Goal: Register for event/course: Register for event/course

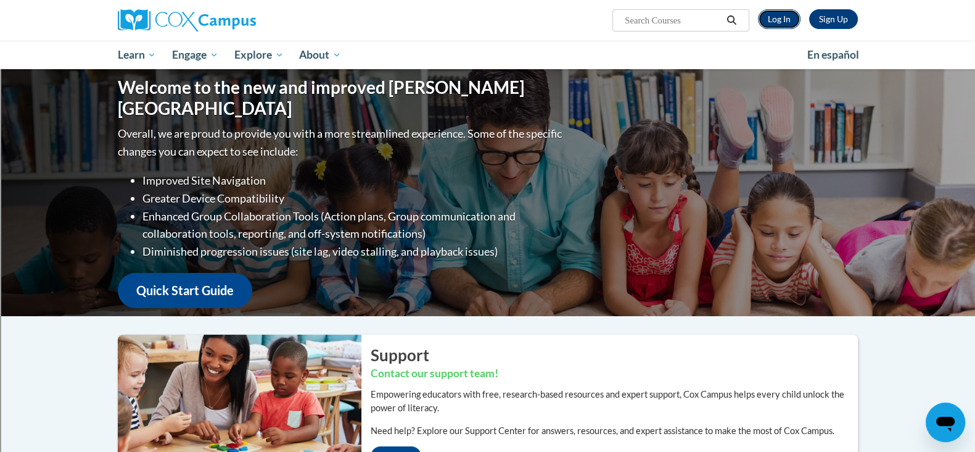
click at [781, 20] on link "Log In" at bounding box center [779, 19] width 43 height 20
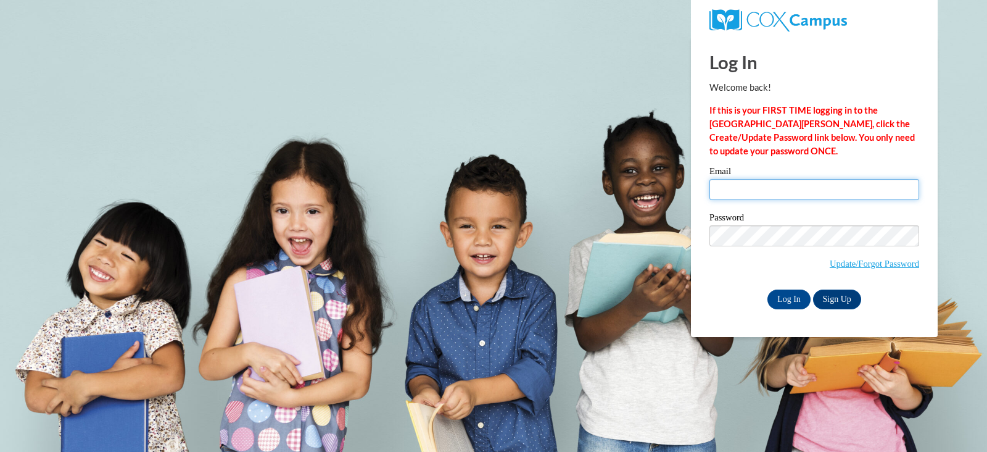
click at [755, 189] on input "Email" at bounding box center [815, 189] width 210 height 21
type input "agnikol@sunprairieschools.org"
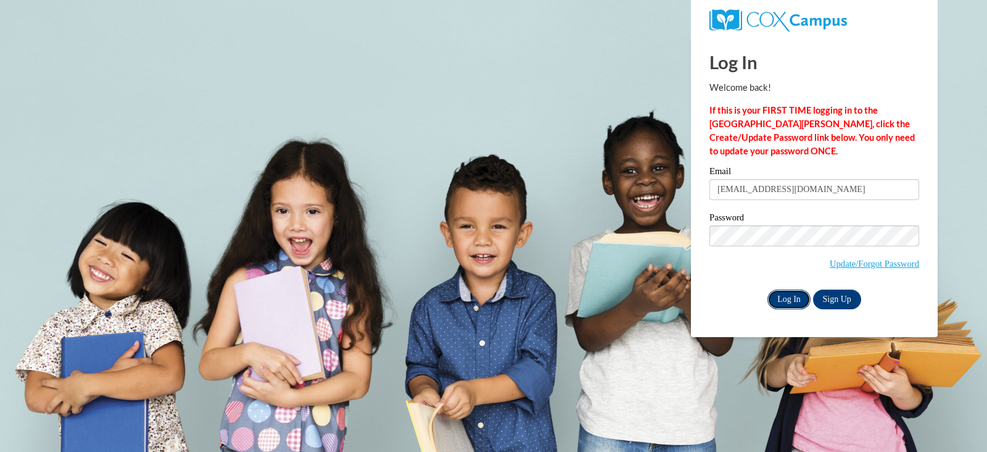
click at [795, 300] on input "Log In" at bounding box center [789, 299] width 43 height 20
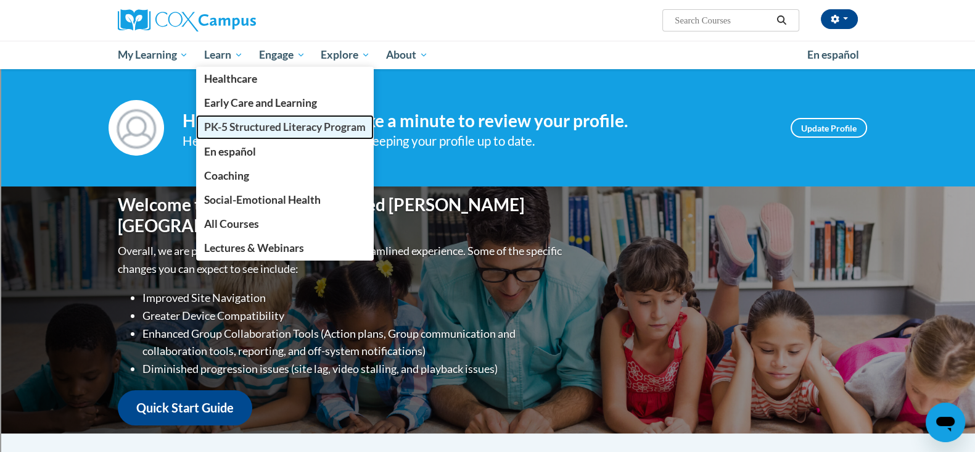
click at [220, 123] on span "PK-5 Structured Literacy Program" at bounding box center [285, 126] width 162 height 13
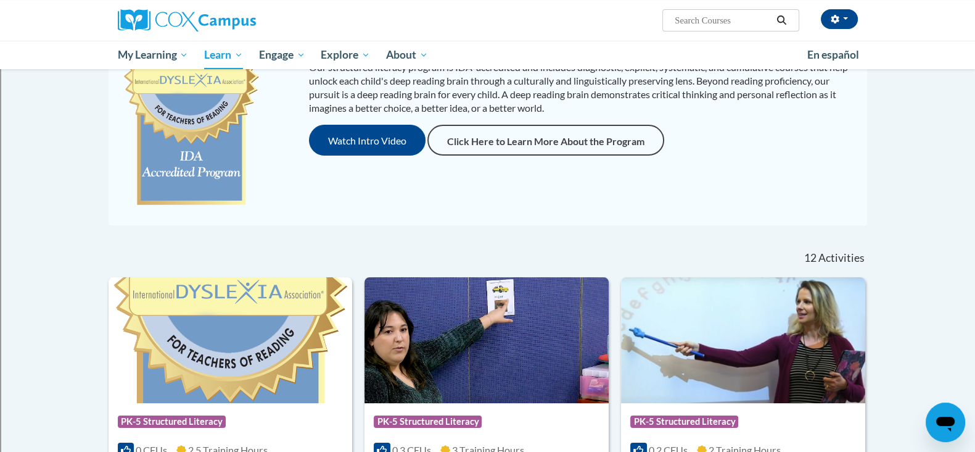
scroll to position [188, 0]
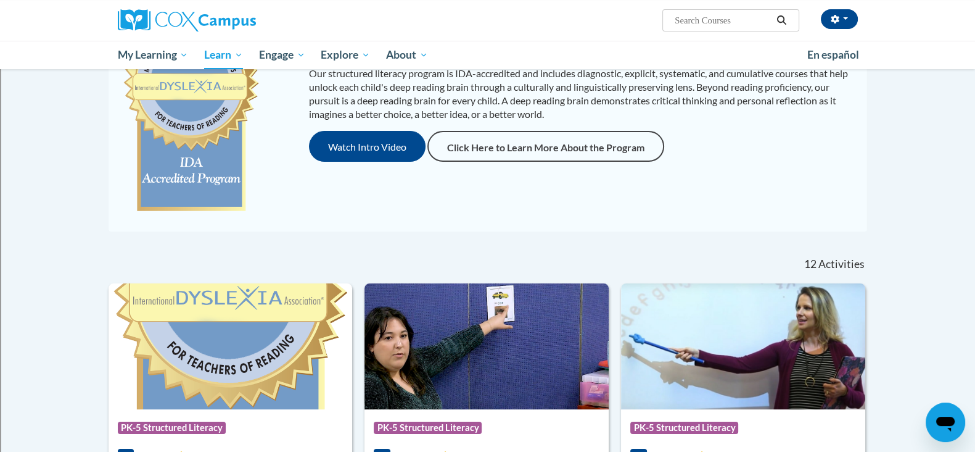
click at [535, 262] on div at bounding box center [520, 259] width 194 height 28
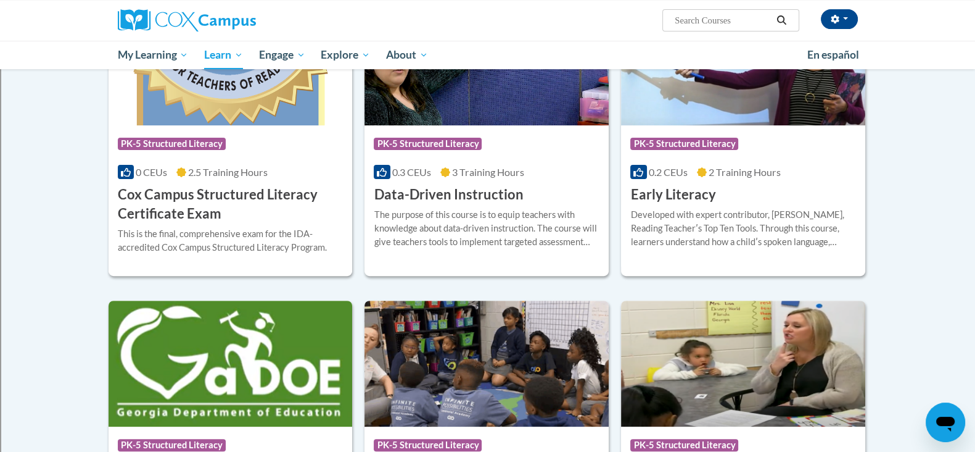
scroll to position [468, 0]
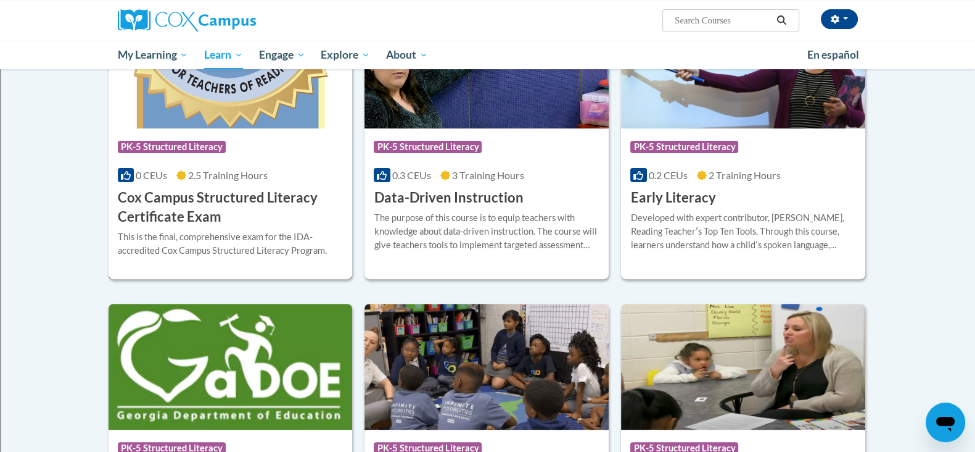
click at [250, 230] on div at bounding box center [231, 230] width 226 height 1
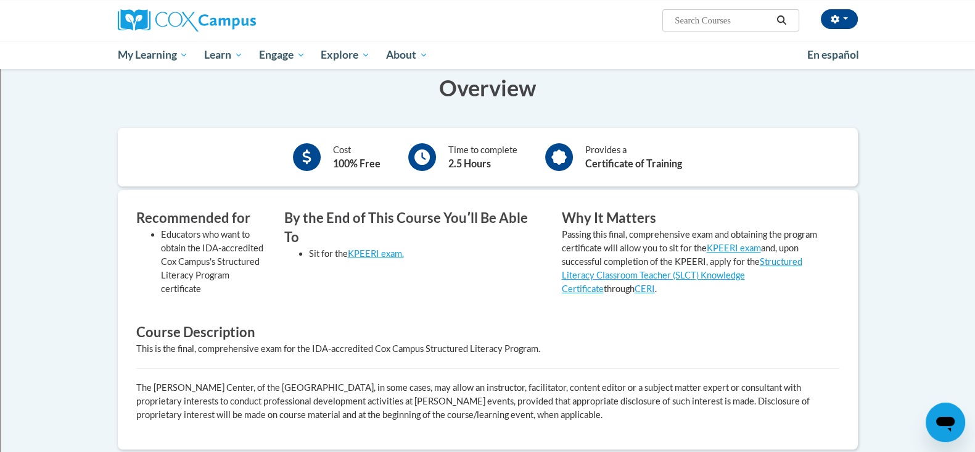
scroll to position [221, 0]
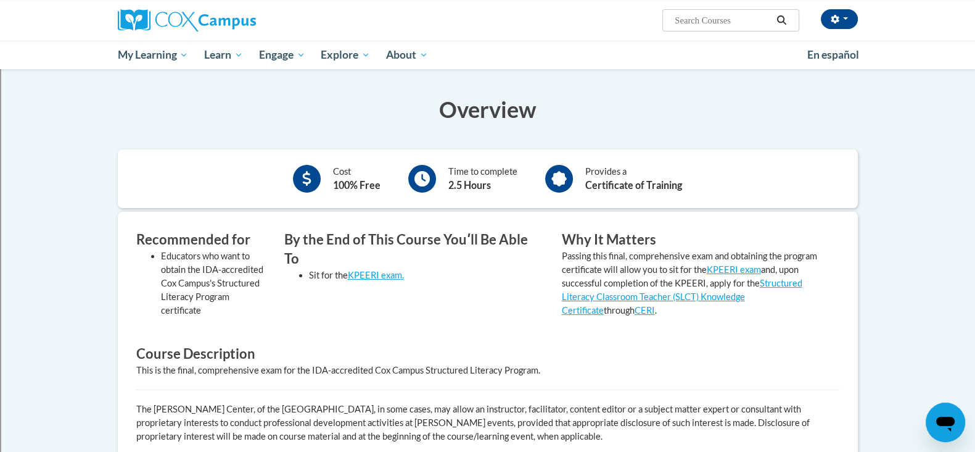
click at [223, 303] on li "Educators who want to obtain the IDA-accredited Cox Campus's Structured Literac…" at bounding box center [213, 283] width 105 height 68
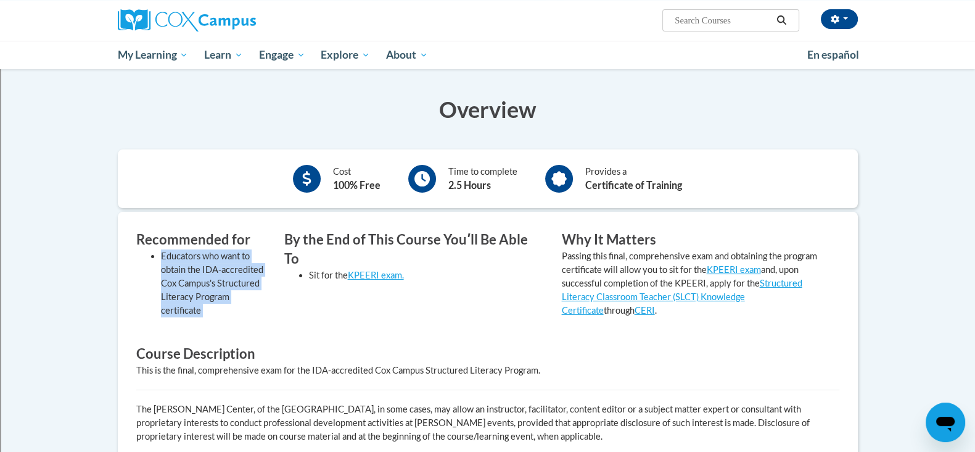
click at [223, 303] on li "Educators who want to obtain the IDA-accredited Cox Campus's Structured Literac…" at bounding box center [213, 283] width 105 height 68
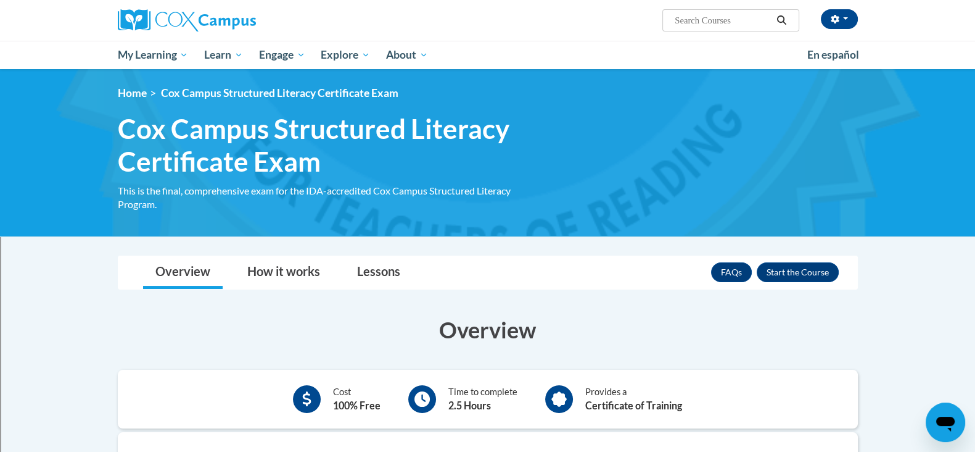
scroll to position [0, 0]
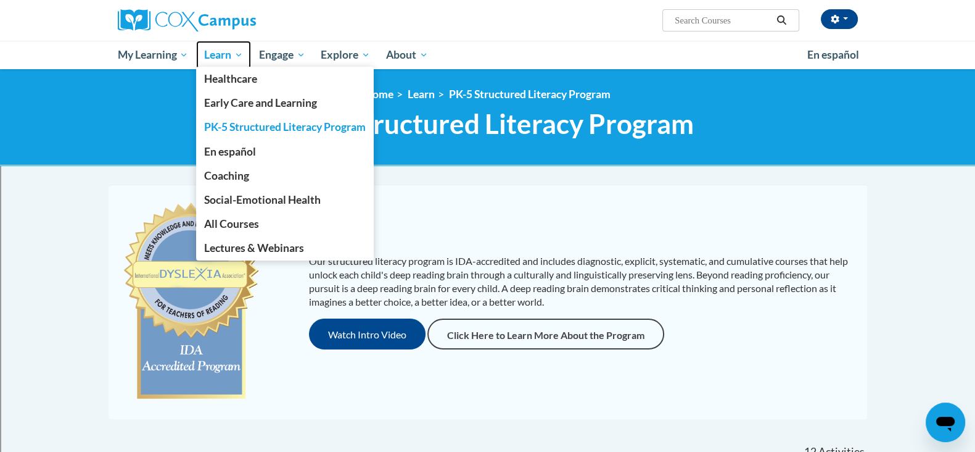
click at [226, 52] on span "Learn" at bounding box center [223, 55] width 39 height 15
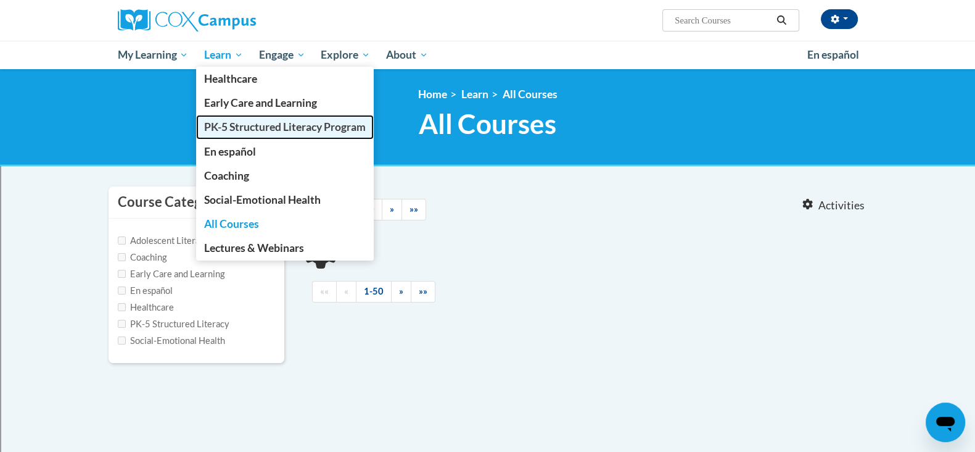
click at [230, 128] on span "PK-5 Structured Literacy Program" at bounding box center [285, 126] width 162 height 13
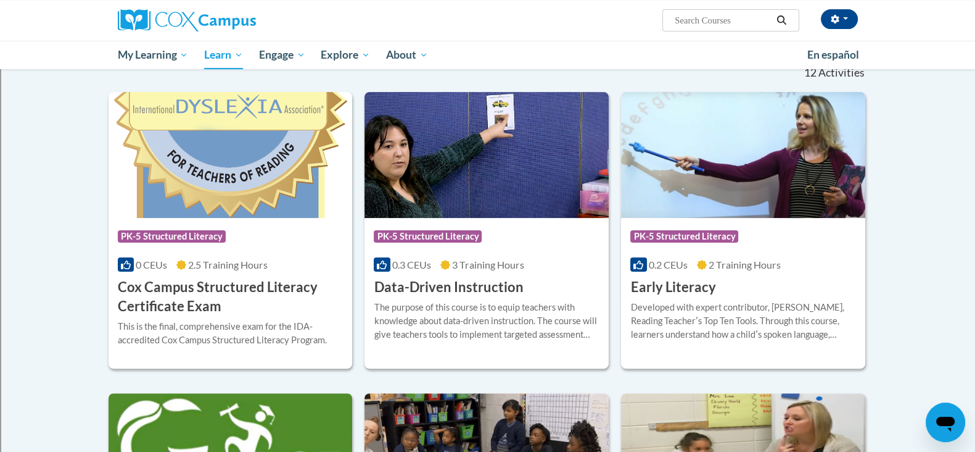
scroll to position [383, 0]
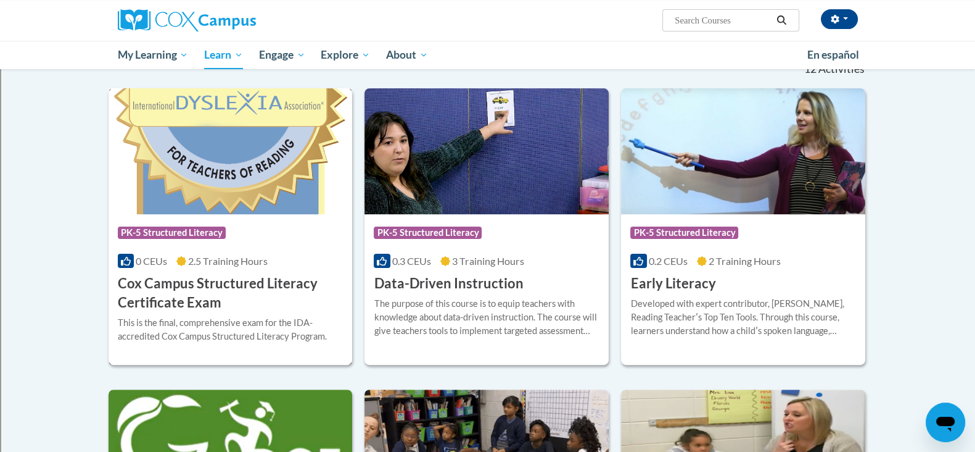
click at [211, 289] on h3 "Cox Campus Structured Literacy Certificate Exam" at bounding box center [231, 293] width 226 height 38
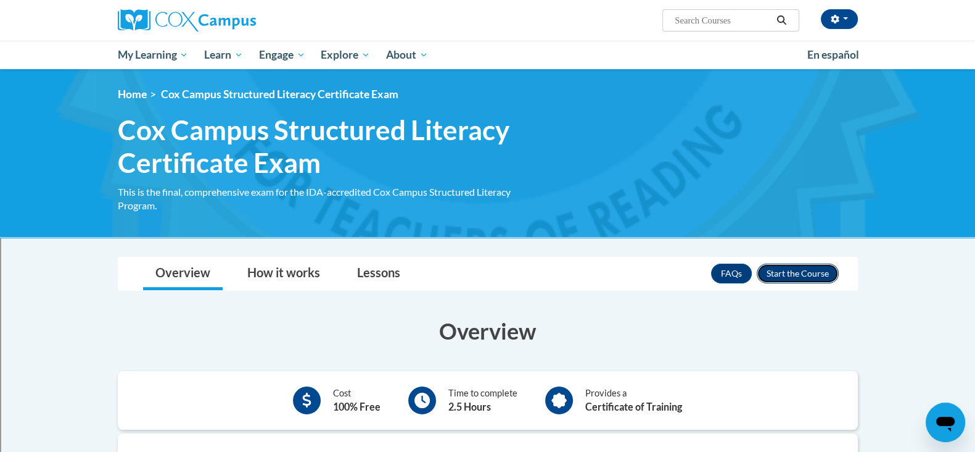
click at [819, 270] on button "Enroll" at bounding box center [798, 273] width 82 height 20
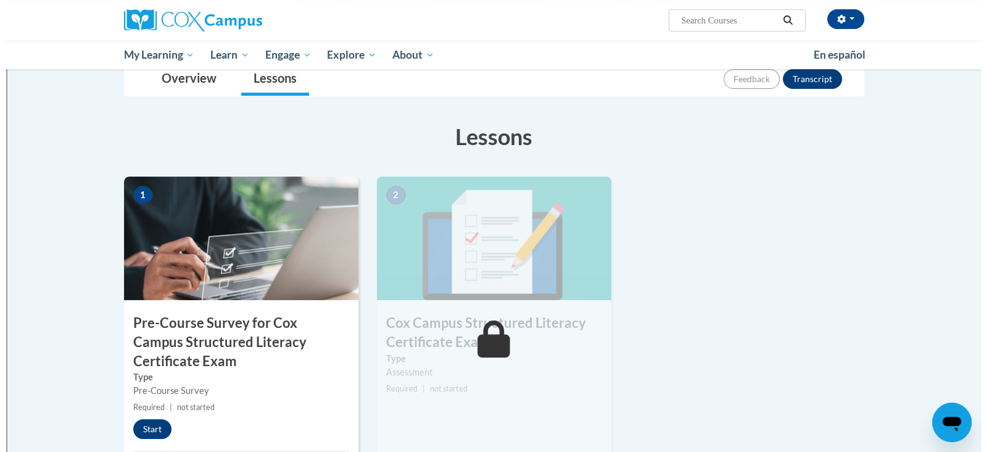
scroll to position [305, 0]
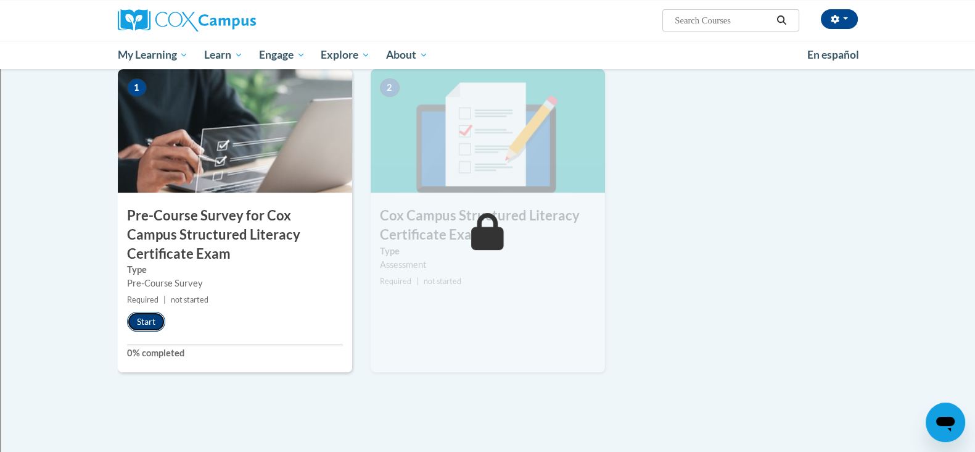
click at [154, 323] on button "Start" at bounding box center [146, 322] width 38 height 20
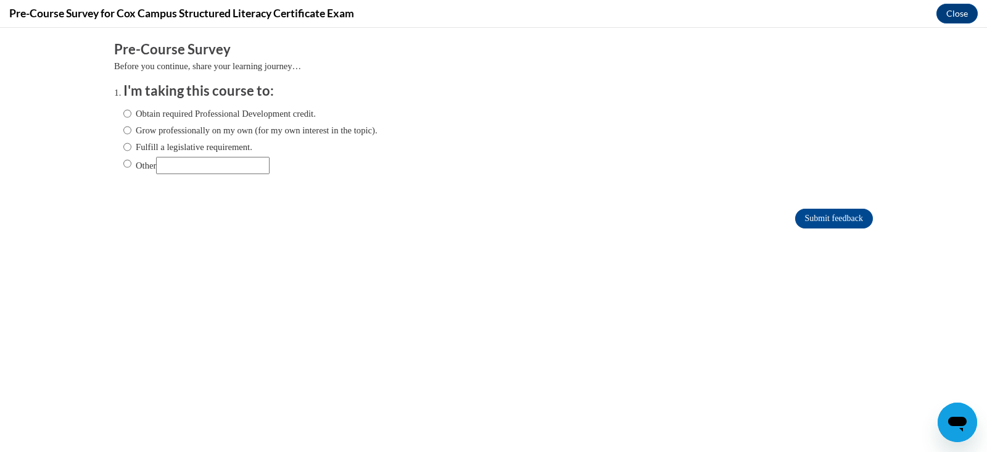
scroll to position [0, 0]
click at [123, 146] on input "Fulfill a legislative requirement." at bounding box center [127, 147] width 8 height 14
radio input "true"
click at [840, 222] on input "Submit feedback" at bounding box center [834, 219] width 78 height 20
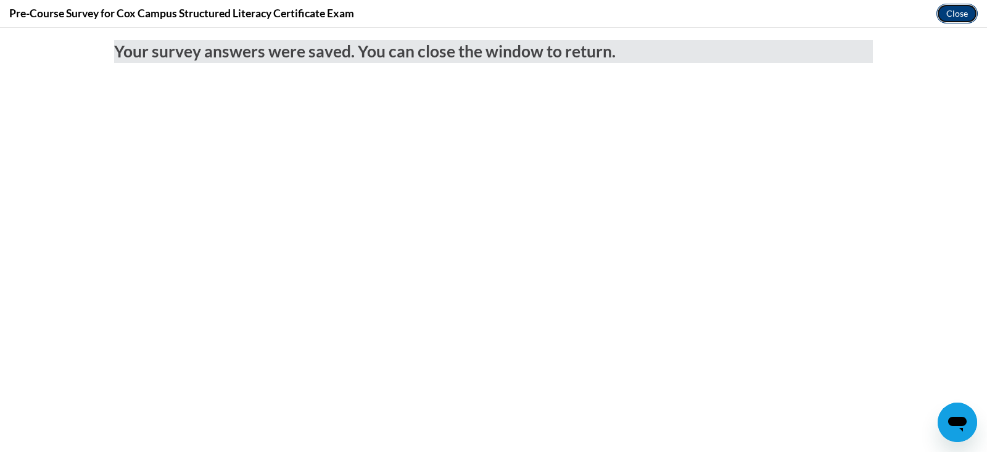
click at [961, 12] on button "Close" at bounding box center [957, 14] width 41 height 20
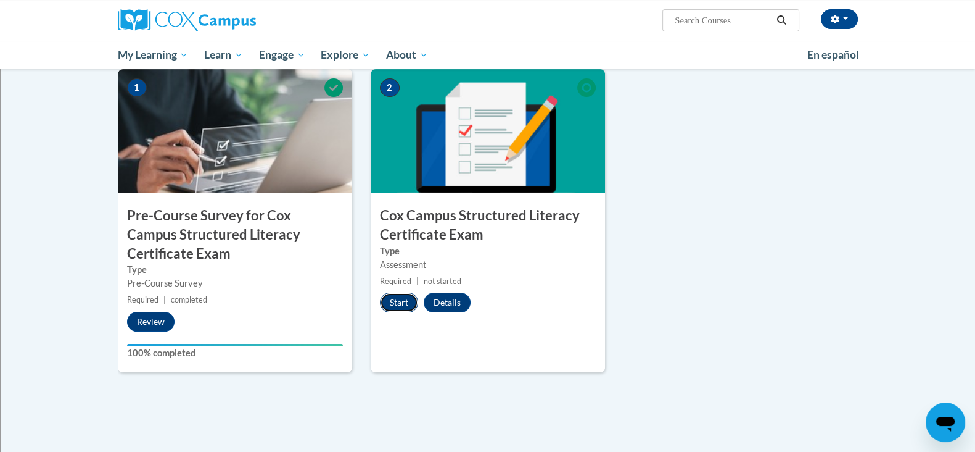
click at [407, 304] on button "Start" at bounding box center [399, 302] width 38 height 20
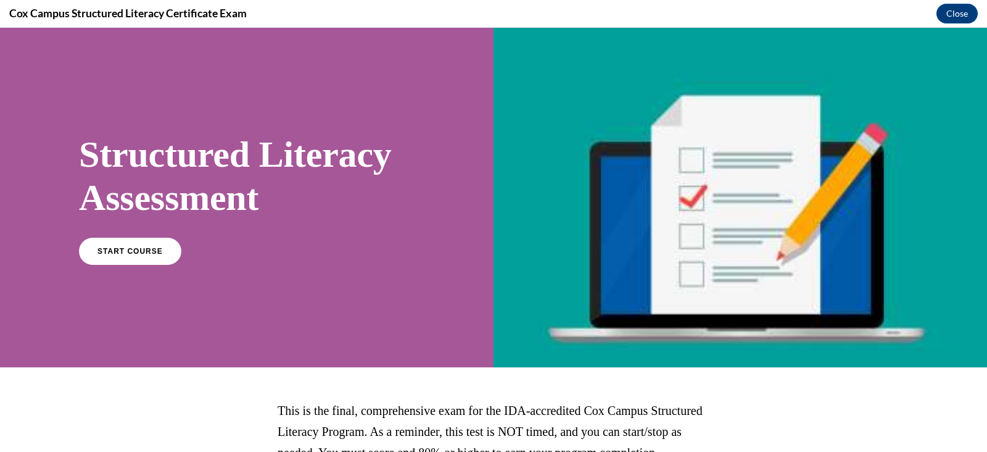
scroll to position [172, 0]
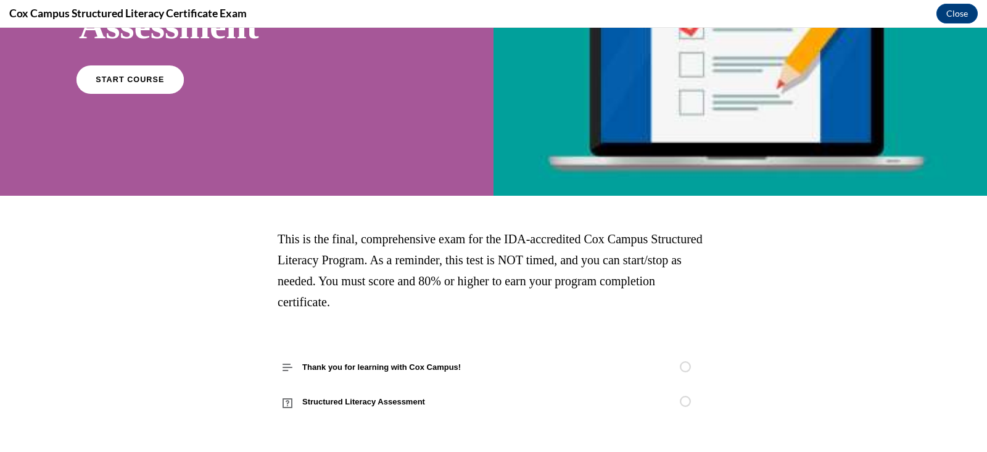
click at [113, 89] on link "START COURSE" at bounding box center [130, 79] width 107 height 28
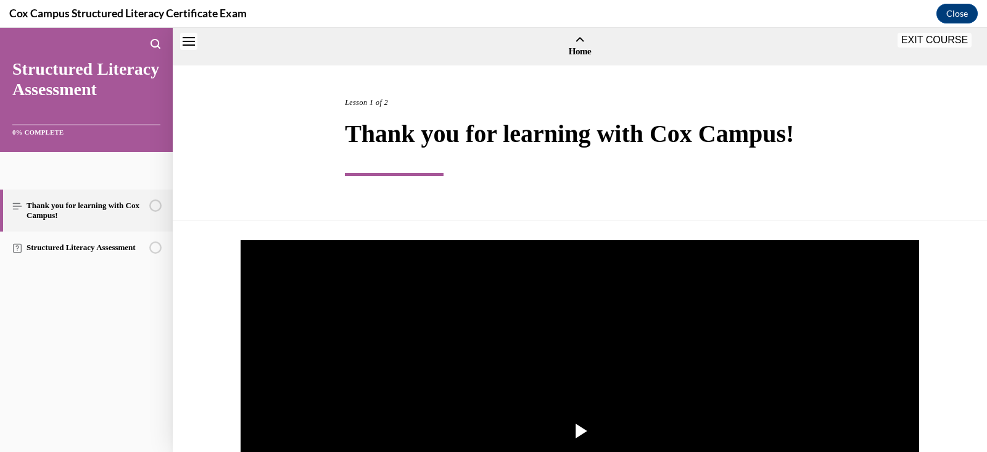
scroll to position [38, 0]
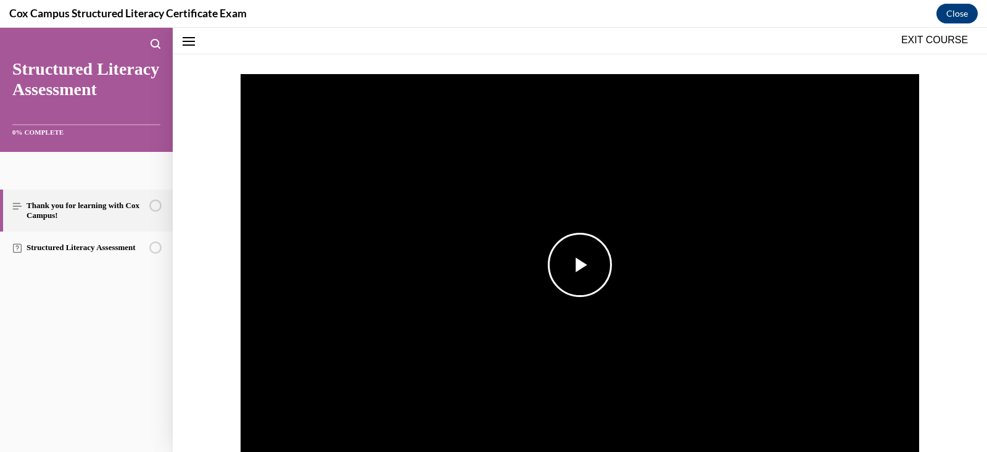
click at [580, 265] on span "Video player" at bounding box center [580, 265] width 0 height 0
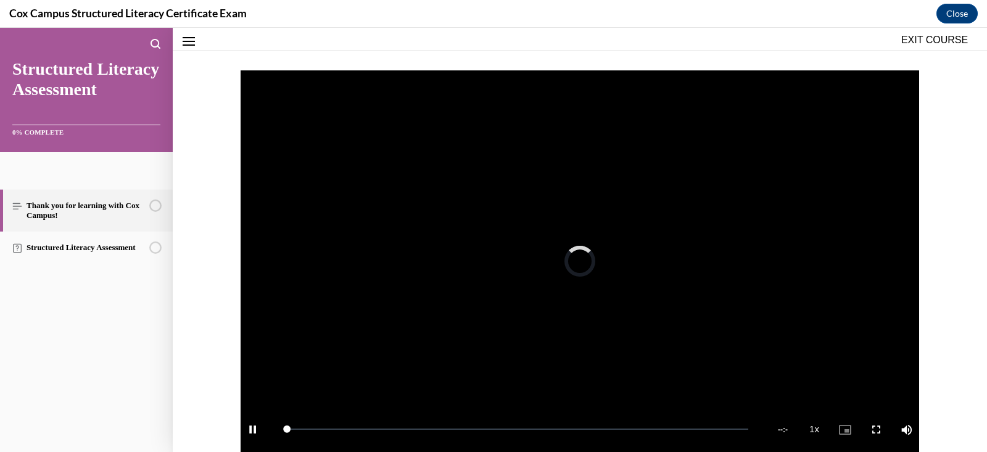
scroll to position [350, 0]
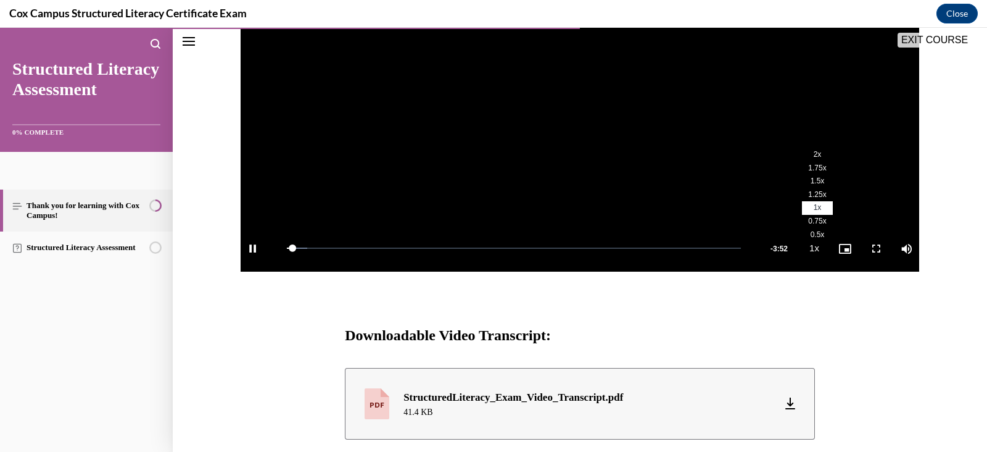
click at [808, 149] on li "2x" at bounding box center [817, 155] width 31 height 14
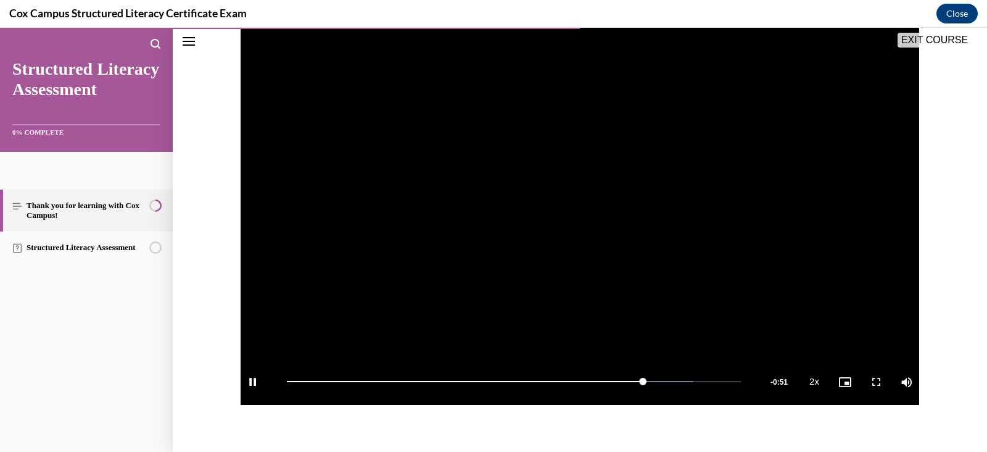
scroll to position [489, 0]
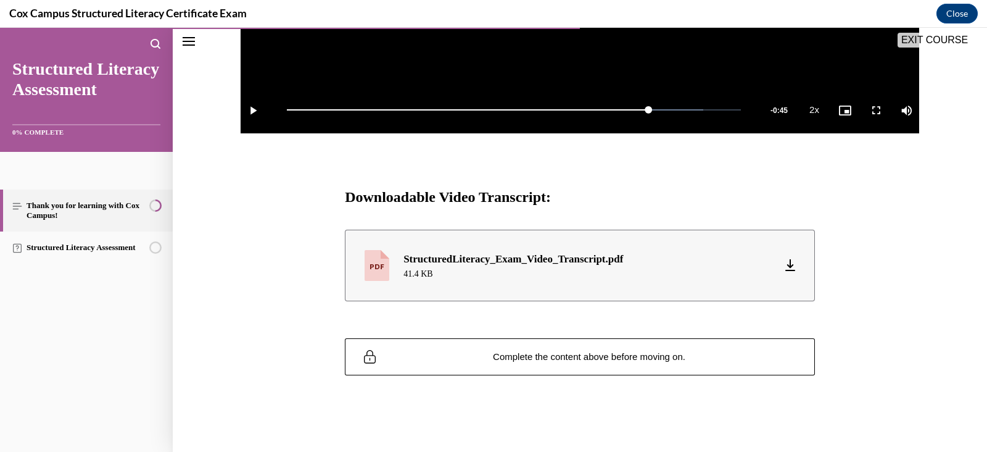
drag, startPoint x: 648, startPoint y: 106, endPoint x: 748, endPoint y: 122, distance: 101.1
click at [748, 122] on div "Play Loaded : 91.72% 3:37 3:09 Remaining Time - 0:45 2x Playback Rate 2x 2x , s…" at bounding box center [580, 110] width 679 height 46
drag, startPoint x: 648, startPoint y: 106, endPoint x: 757, endPoint y: 106, distance: 109.2
click at [757, 106] on div "Play Loaded : 100.00% 3:46 3:09 Remaining Time - 0:45 2x Playback Rate 2x 2x , …" at bounding box center [580, 110] width 679 height 46
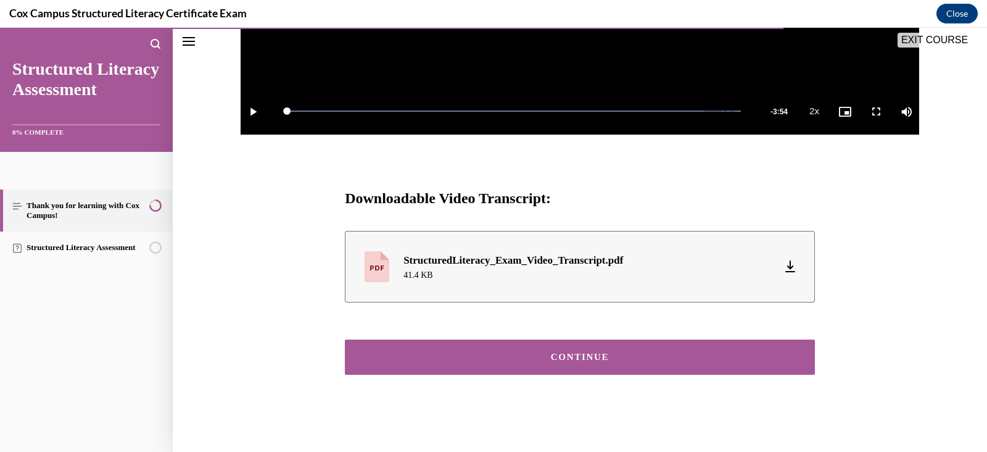
scroll to position [487, 0]
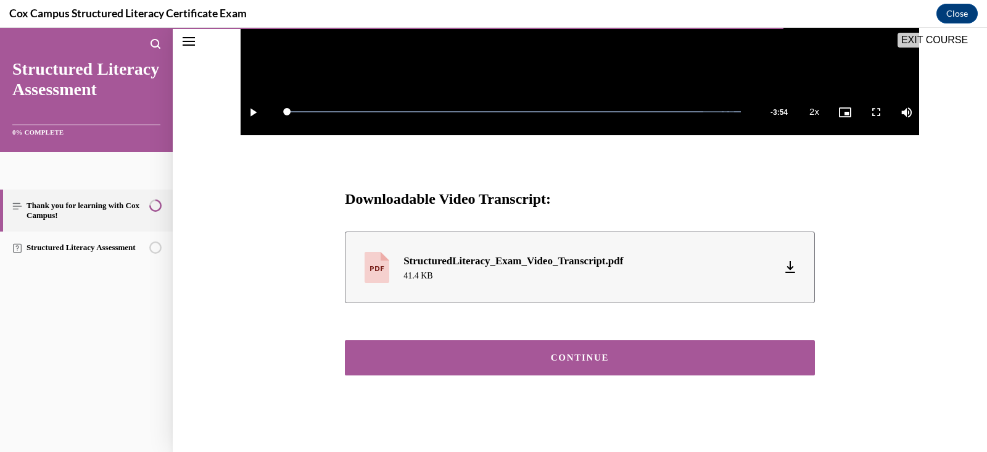
click at [627, 364] on button "CONTINUE" at bounding box center [580, 357] width 470 height 35
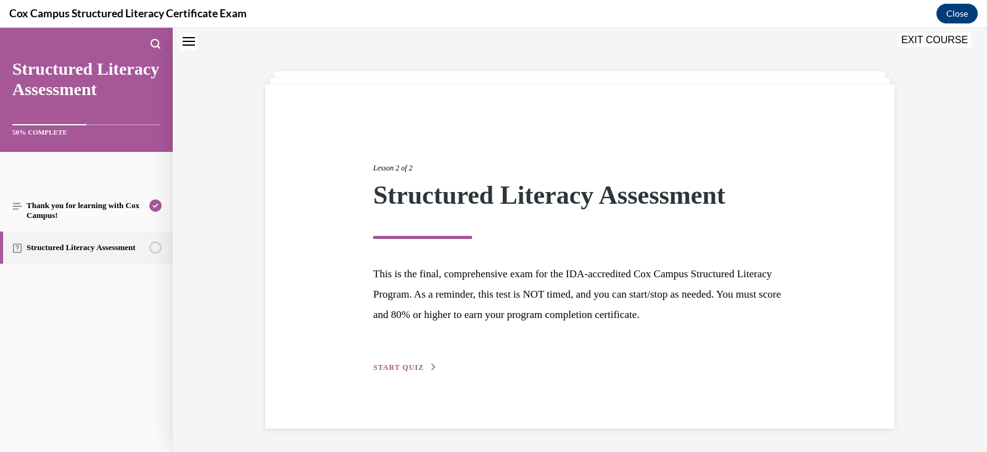
scroll to position [39, 0]
click at [407, 368] on span "START QUIZ" at bounding box center [398, 366] width 51 height 9
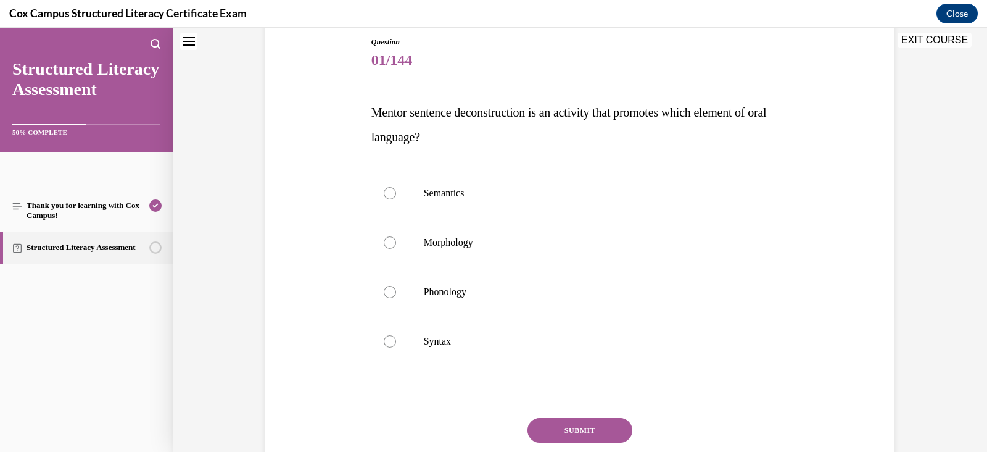
scroll to position [136, 0]
click at [387, 350] on label "Syntax" at bounding box center [580, 340] width 418 height 49
click at [387, 347] on input "Syntax" at bounding box center [390, 340] width 12 height 12
radio input "true"
click at [560, 420] on button "SUBMIT" at bounding box center [580, 429] width 105 height 25
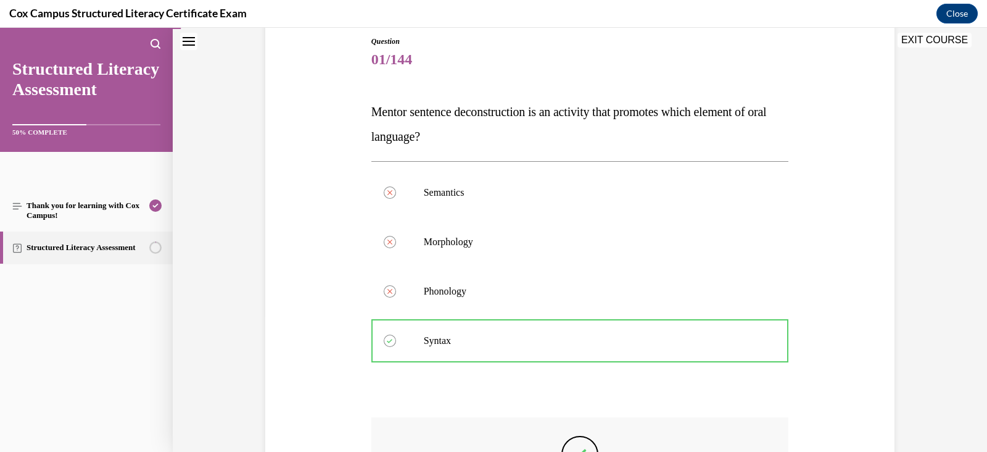
scroll to position [329, 0]
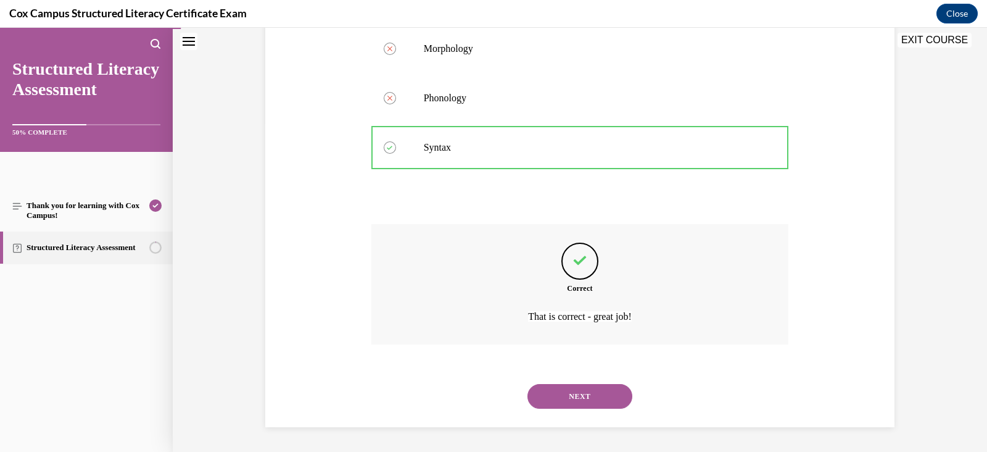
click at [580, 400] on button "NEXT" at bounding box center [580, 396] width 105 height 25
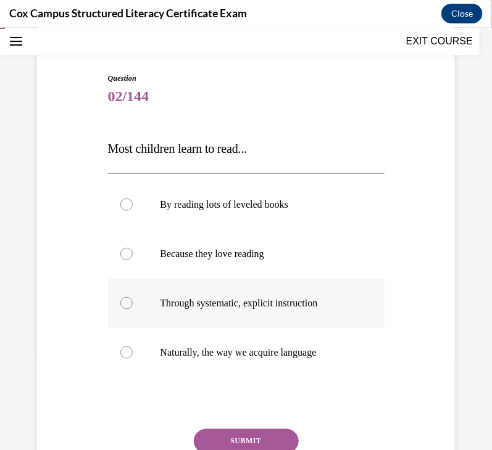
scroll to position [102, 0]
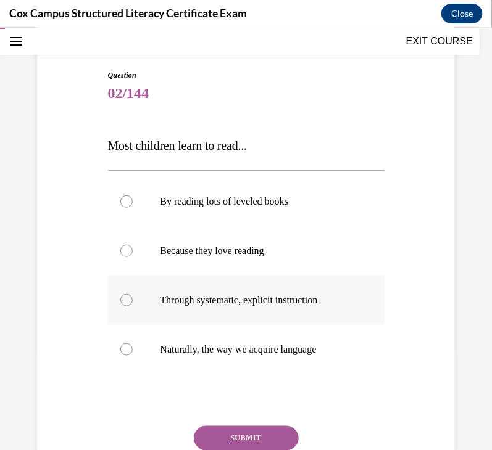
click at [210, 301] on span "Through systematic, explicit instruction" at bounding box center [238, 299] width 157 height 10
click at [133, 301] on input "Through systematic, explicit instruction" at bounding box center [126, 300] width 12 height 12
radio input "true"
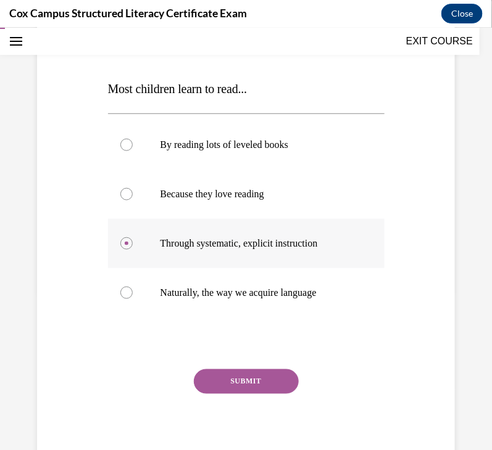
scroll to position [162, 0]
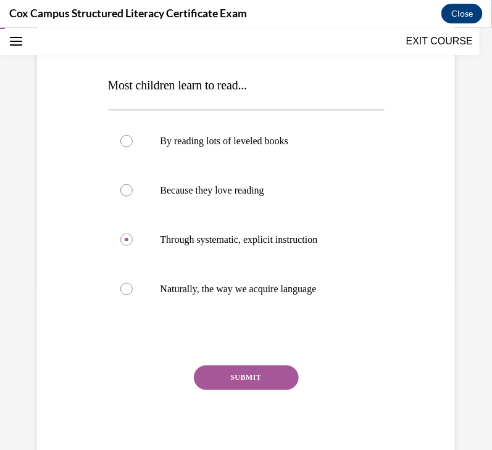
click at [251, 374] on button "SUBMIT" at bounding box center [246, 377] width 105 height 25
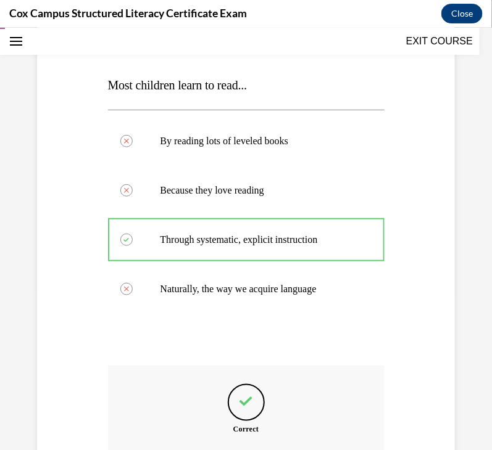
scroll to position [305, 0]
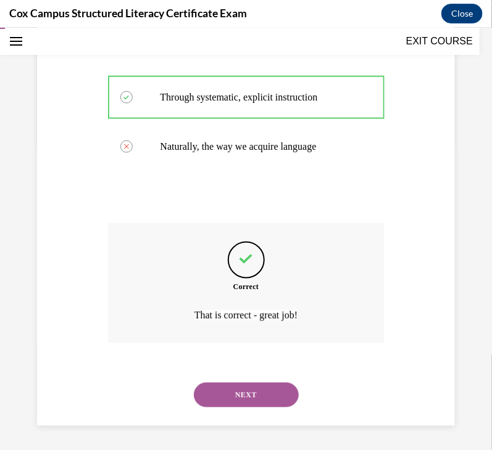
click at [253, 400] on button "NEXT" at bounding box center [246, 395] width 105 height 25
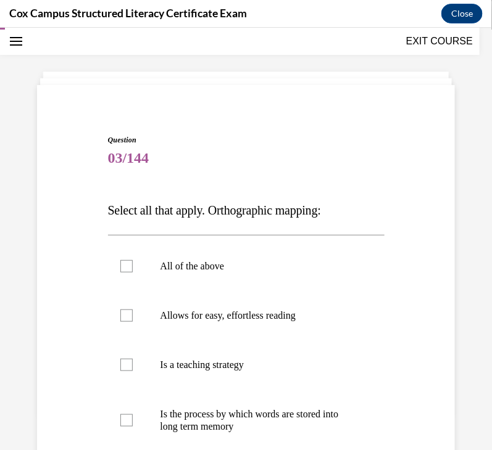
scroll to position [68, 0]
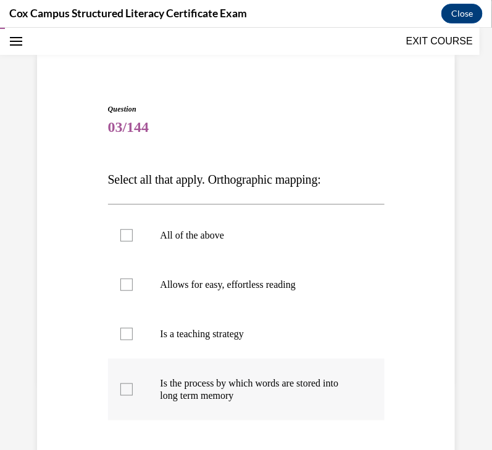
click at [222, 379] on span "Is the process by which words are stored into long term memory" at bounding box center [249, 389] width 178 height 23
click at [133, 383] on input "Is the process by which words are stored into long term memory" at bounding box center [126, 389] width 12 height 12
checkbox input "true"
click at [219, 272] on label "Allows for easy, effortless reading" at bounding box center [246, 284] width 276 height 49
click at [133, 278] on input "Allows for easy, effortless reading" at bounding box center [126, 284] width 12 height 12
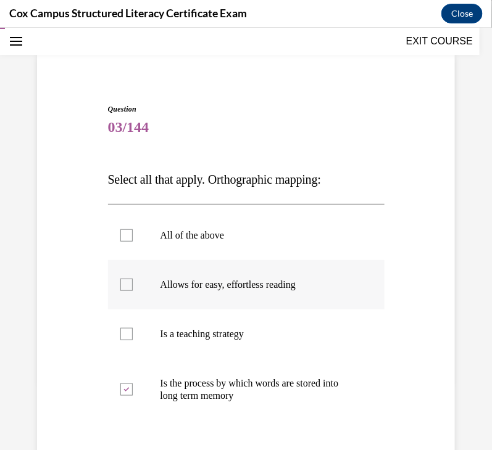
checkbox input "true"
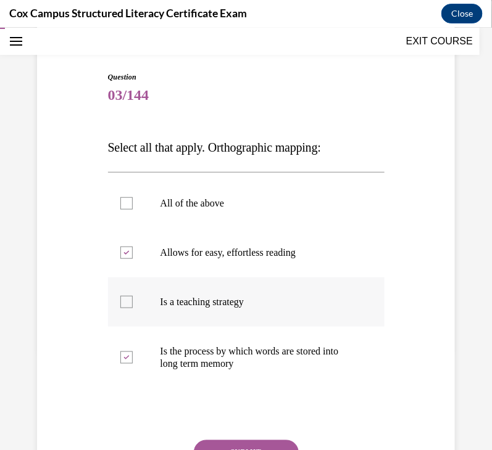
scroll to position [117, 0]
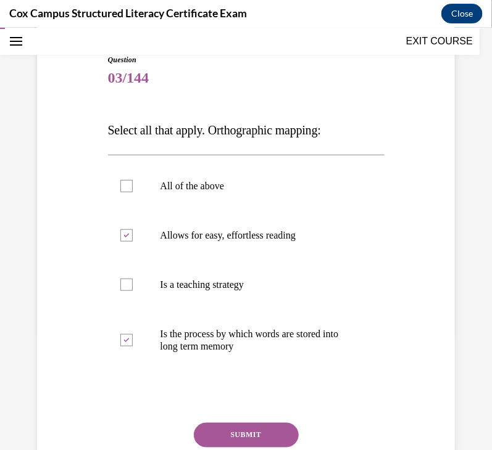
click at [263, 428] on button "SUBMIT" at bounding box center [246, 435] width 105 height 25
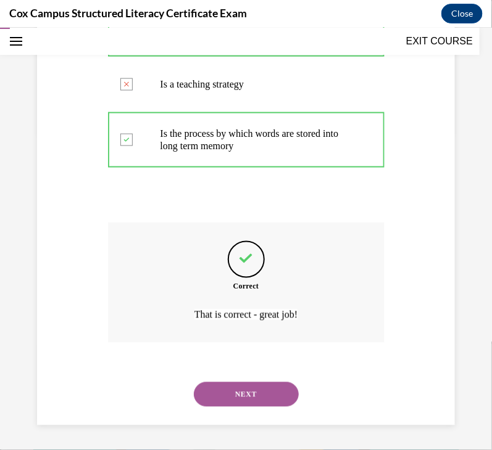
click at [254, 391] on button "NEXT" at bounding box center [246, 394] width 105 height 25
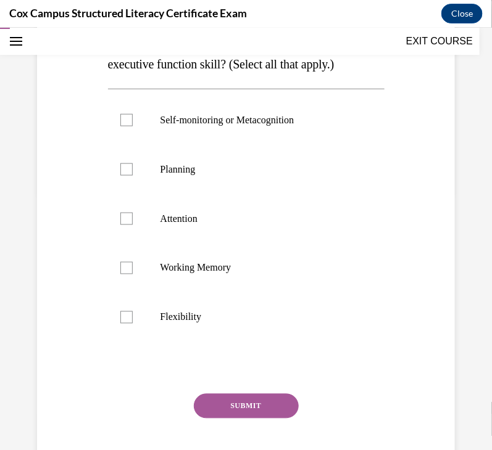
scroll to position [258, 0]
click at [219, 125] on p "Self-monitoring or Metacognition" at bounding box center [256, 119] width 193 height 12
click at [133, 125] on input "Self-monitoring or Metacognition" at bounding box center [126, 119] width 12 height 12
checkbox input "true"
click at [201, 175] on p "Planning" at bounding box center [256, 168] width 193 height 12
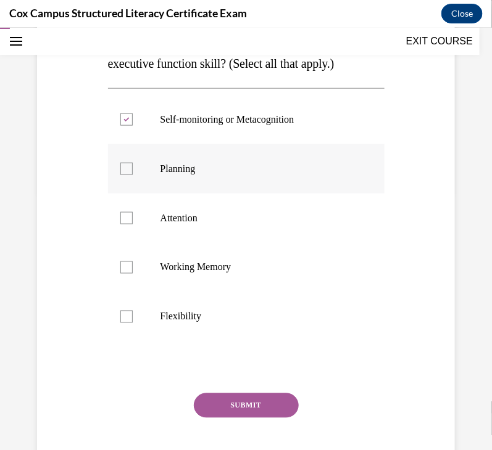
click at [133, 175] on input "Planning" at bounding box center [126, 168] width 12 height 12
checkbox input "true"
click at [202, 242] on label "Attention" at bounding box center [246, 217] width 276 height 49
click at [133, 224] on input "Attention" at bounding box center [126, 218] width 12 height 12
checkbox input "true"
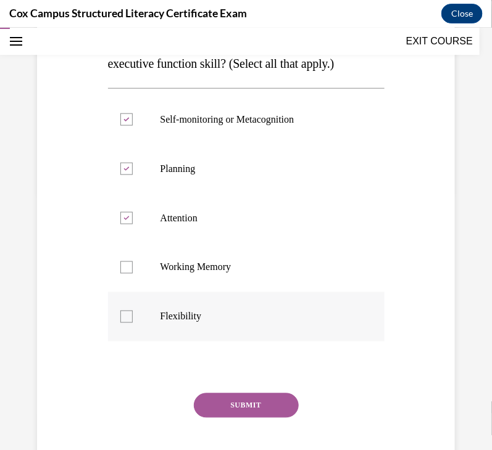
click at [201, 323] on label "Flexibility" at bounding box center [246, 316] width 276 height 49
click at [133, 323] on input "Flexibility" at bounding box center [126, 316] width 12 height 12
checkbox input "true"
click at [188, 273] on p "Working Memory" at bounding box center [256, 267] width 193 height 12
click at [133, 273] on input "Working Memory" at bounding box center [126, 267] width 12 height 12
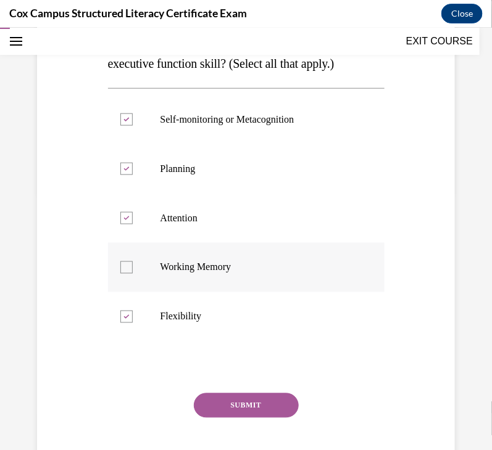
checkbox input "true"
click at [238, 418] on button "SUBMIT" at bounding box center [246, 405] width 105 height 25
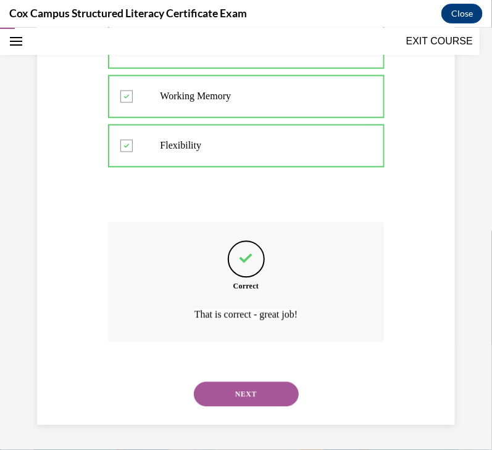
click at [256, 392] on button "NEXT" at bounding box center [246, 394] width 105 height 25
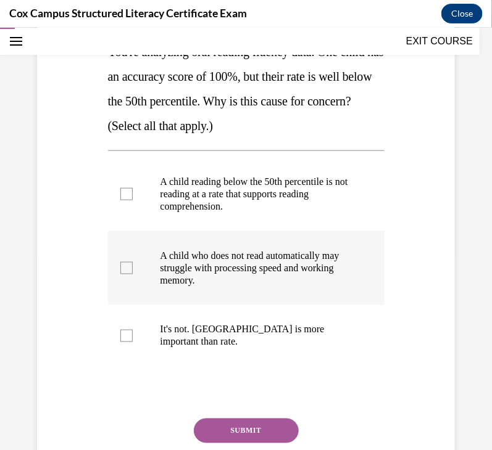
scroll to position [196, 0]
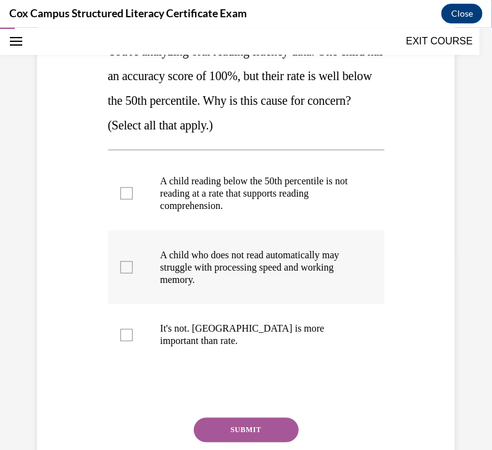
click at [230, 252] on p "A child who does not read automatically may struggle with processing speed and …" at bounding box center [256, 267] width 193 height 37
click at [133, 261] on input "A child who does not read automatically may struggle with processing speed and …" at bounding box center [126, 267] width 12 height 12
checkbox input "true"
click at [221, 195] on span "A child reading below the 50th percentile is not reading at a rate that support…" at bounding box center [254, 192] width 188 height 35
click at [133, 195] on input "A child reading below the 50th percentile is not reading at a rate that support…" at bounding box center [126, 193] width 12 height 12
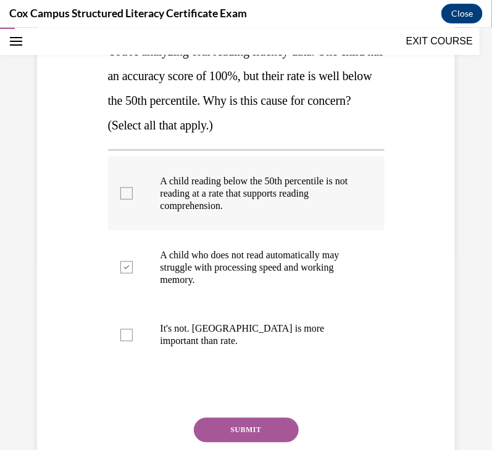
checkbox input "true"
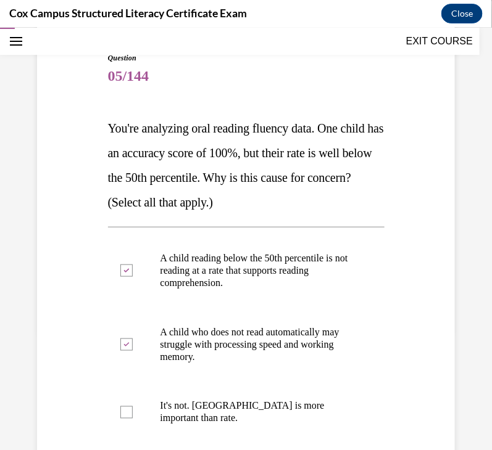
scroll to position [212, 0]
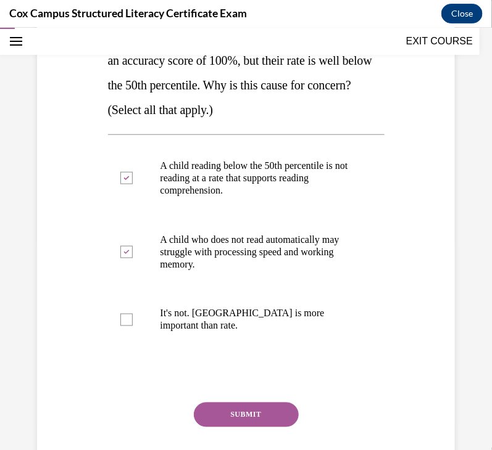
click at [269, 402] on button "SUBMIT" at bounding box center [246, 414] width 105 height 25
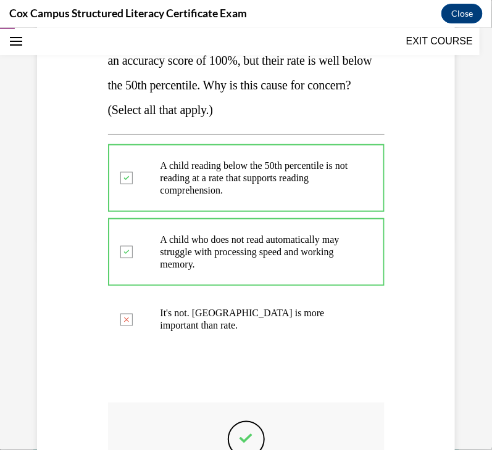
scroll to position [392, 0]
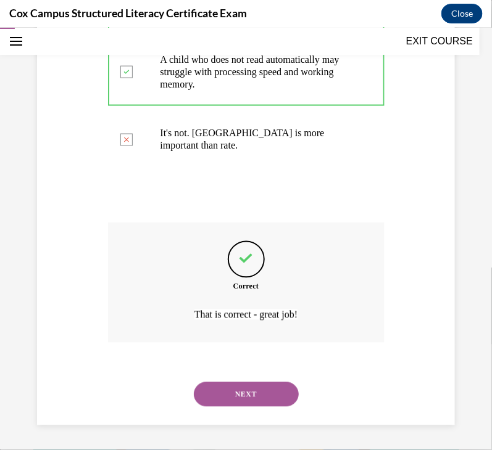
click at [267, 384] on button "NEXT" at bounding box center [246, 394] width 105 height 25
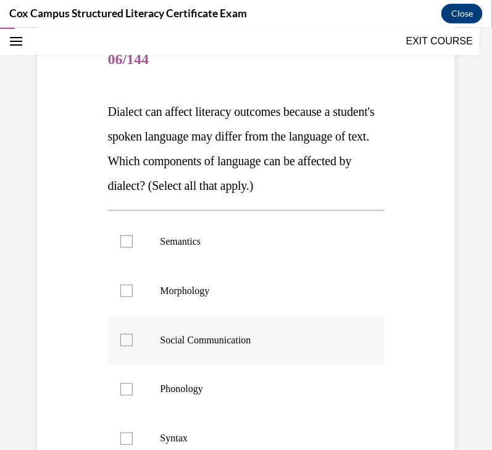
scroll to position [225, 0]
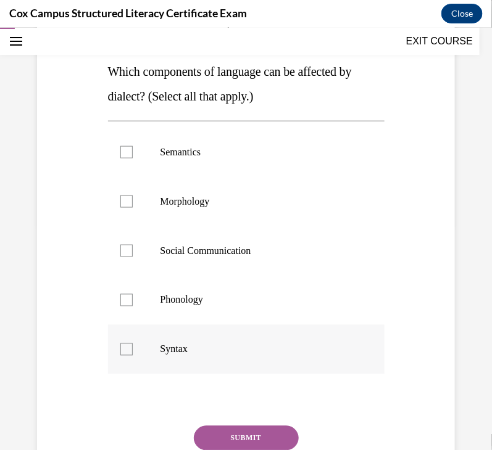
click at [190, 353] on p "Syntax" at bounding box center [256, 349] width 193 height 12
click at [133, 353] on input "Syntax" at bounding box center [126, 349] width 12 height 12
checkbox input "true"
click at [182, 322] on label "Phonology" at bounding box center [246, 299] width 276 height 49
click at [133, 306] on input "Phonology" at bounding box center [126, 300] width 12 height 12
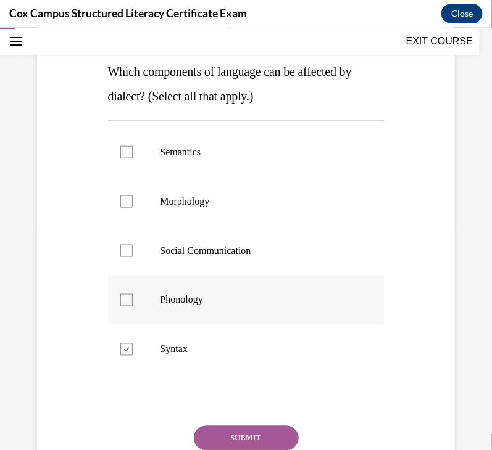
checkbox input "true"
click at [154, 254] on label "Social Communication" at bounding box center [246, 250] width 276 height 49
click at [133, 254] on input "Social Communication" at bounding box center [126, 250] width 12 height 12
checkbox input "true"
click at [165, 201] on span "Morphology" at bounding box center [184, 201] width 49 height 10
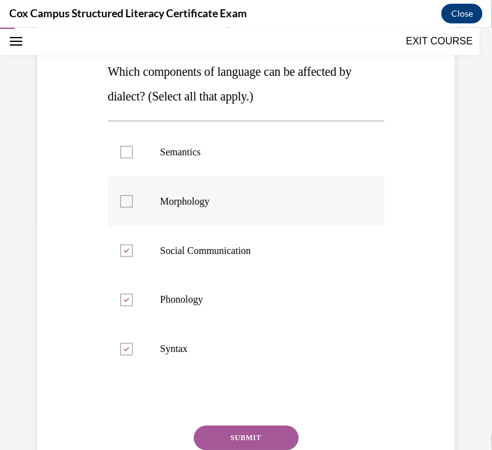
click at [133, 201] on input "Morphology" at bounding box center [126, 201] width 12 height 12
checkbox input "true"
click at [179, 151] on p "Semantics" at bounding box center [256, 152] width 193 height 12
click at [133, 151] on input "Semantics" at bounding box center [126, 152] width 12 height 12
checkbox input "true"
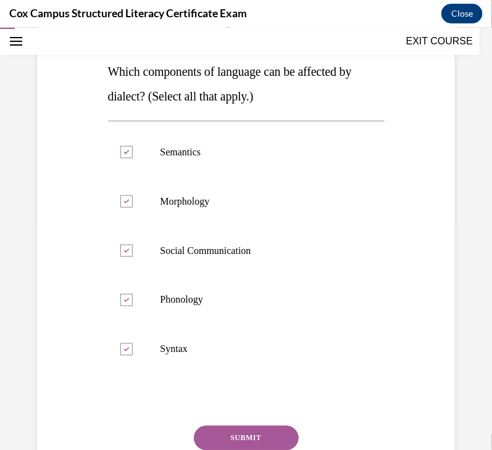
click at [250, 426] on button "SUBMIT" at bounding box center [246, 438] width 105 height 25
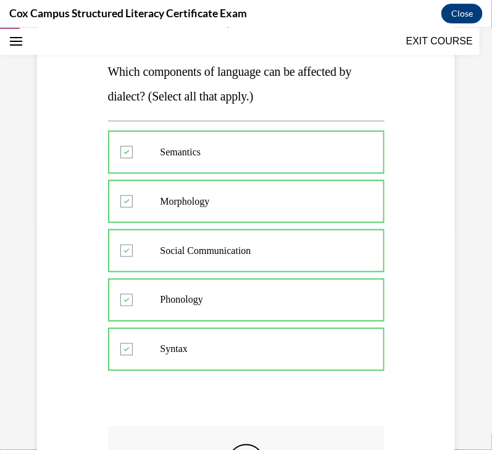
scroll to position [429, 0]
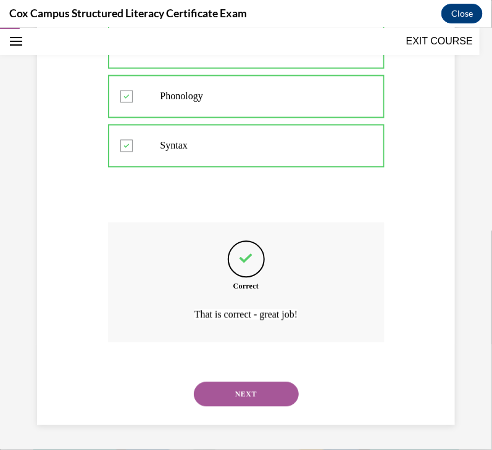
click at [271, 392] on button "NEXT" at bounding box center [246, 394] width 105 height 25
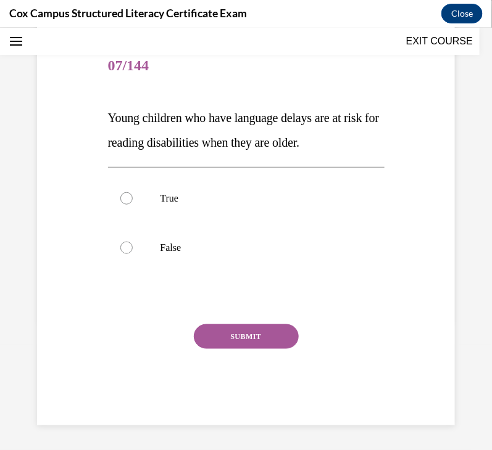
scroll to position [37, 0]
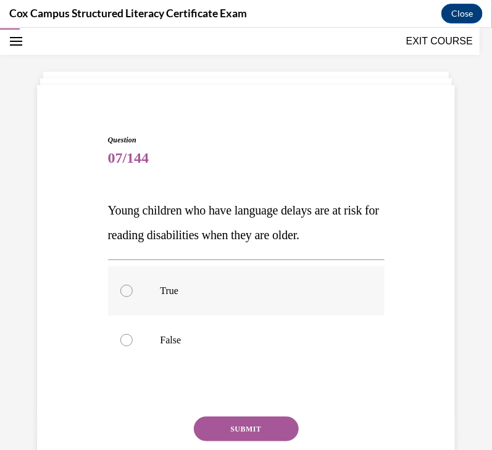
click at [170, 299] on label "True" at bounding box center [246, 290] width 276 height 49
click at [133, 297] on input "True" at bounding box center [126, 290] width 12 height 12
radio input "true"
click at [244, 427] on button "SUBMIT" at bounding box center [246, 428] width 105 height 25
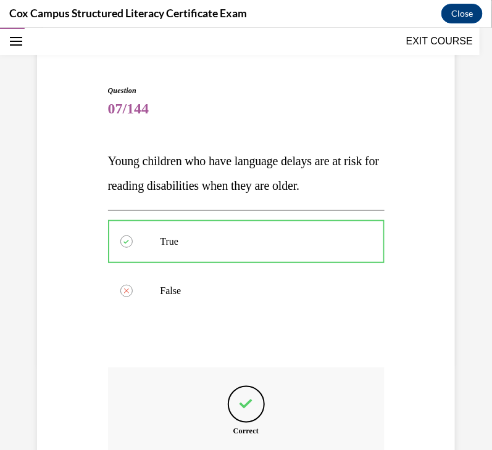
scroll to position [231, 0]
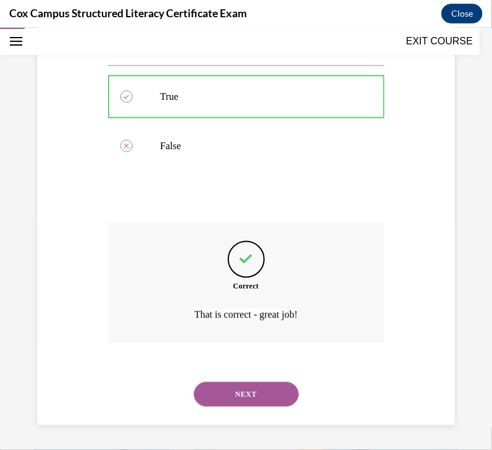
click at [262, 389] on button "NEXT" at bounding box center [246, 394] width 105 height 25
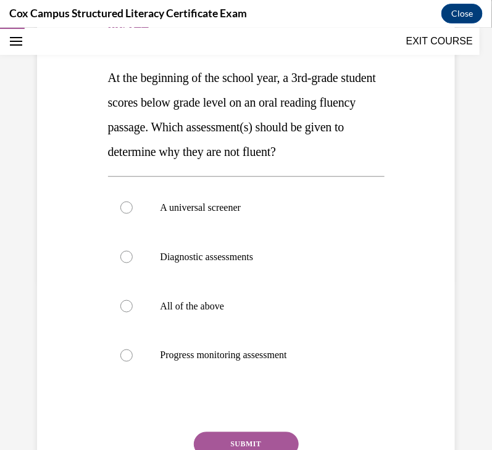
scroll to position [172, 0]
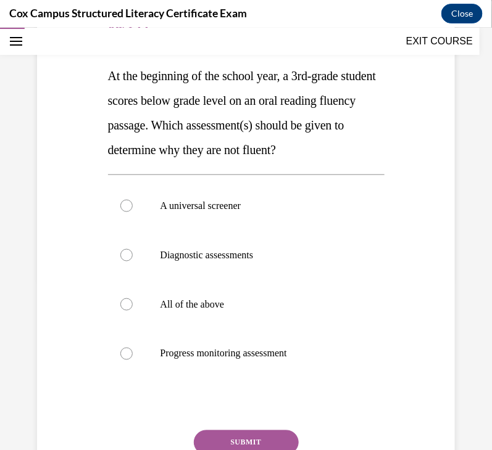
click at [315, 279] on label "Diagnostic assessments" at bounding box center [246, 254] width 276 height 49
click at [133, 261] on input "Diagnostic assessments" at bounding box center [126, 255] width 12 height 12
radio input "true"
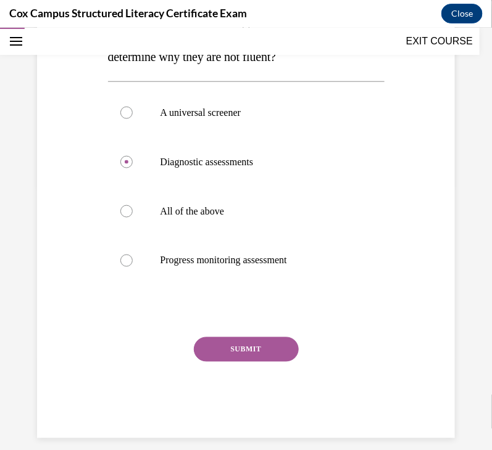
click at [252, 362] on button "SUBMIT" at bounding box center [246, 349] width 105 height 25
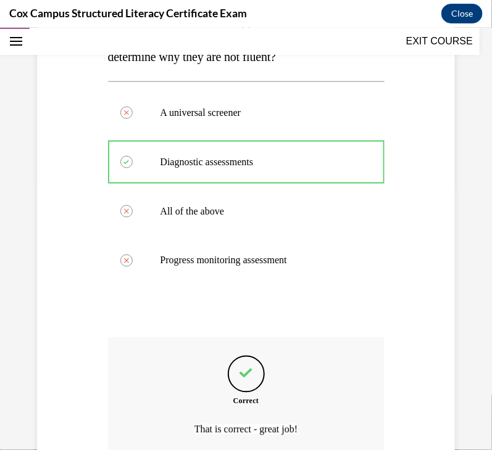
scroll to position [404, 0]
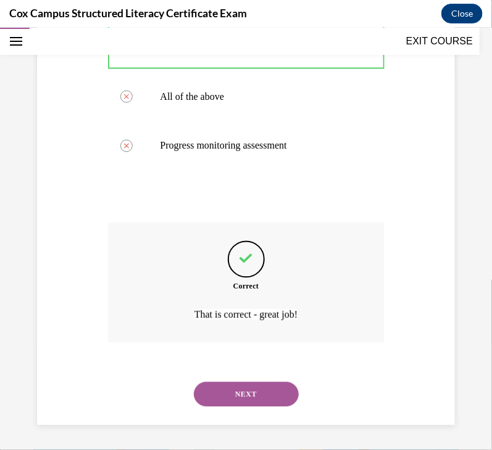
click at [269, 394] on button "NEXT" at bounding box center [246, 394] width 105 height 25
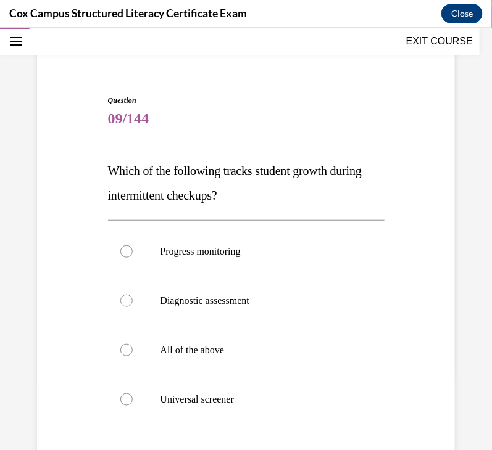
scroll to position [85, 0]
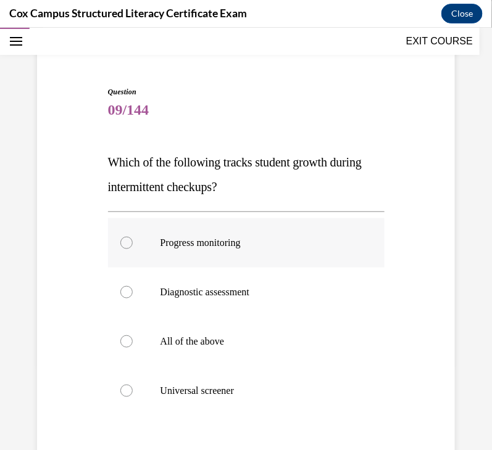
click at [241, 254] on label "Progress monitoring" at bounding box center [246, 242] width 276 height 49
click at [133, 249] on input "Progress monitoring" at bounding box center [126, 242] width 12 height 12
radio input "true"
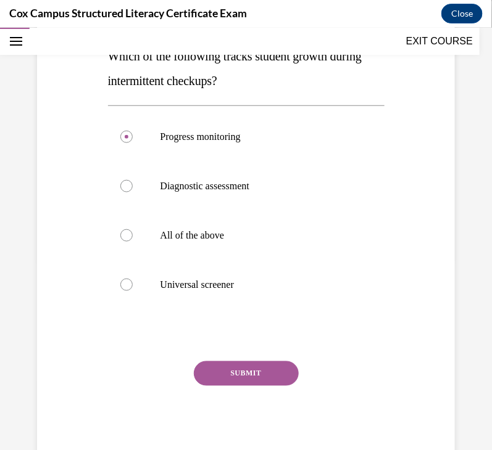
click at [250, 373] on button "SUBMIT" at bounding box center [246, 373] width 105 height 25
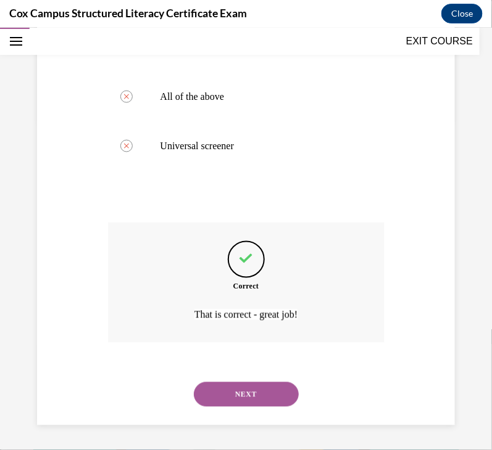
click at [250, 394] on button "NEXT" at bounding box center [246, 394] width 105 height 25
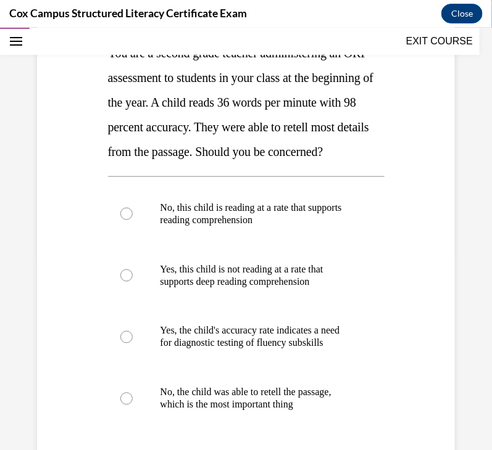
scroll to position [196, 0]
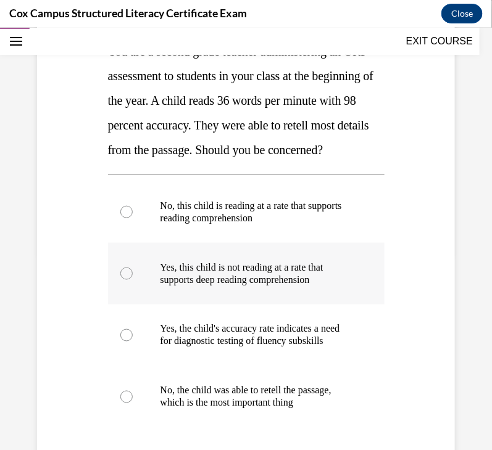
click at [339, 286] on p "Yes, this child is not reading at a rate that supports deep reading comprehensi…" at bounding box center [256, 273] width 193 height 25
click at [133, 279] on input "Yes, this child is not reading at a rate that supports deep reading comprehensi…" at bounding box center [126, 273] width 12 height 12
radio input "true"
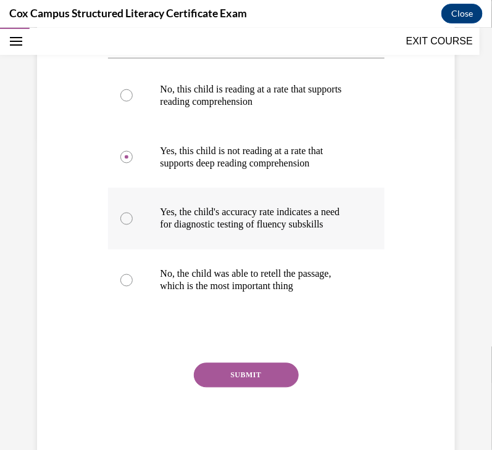
scroll to position [335, 0]
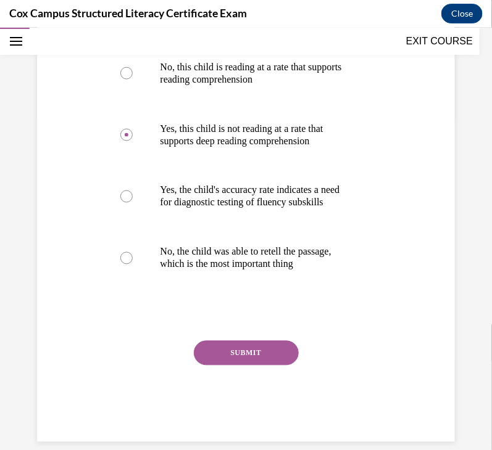
click at [278, 365] on button "SUBMIT" at bounding box center [246, 353] width 105 height 25
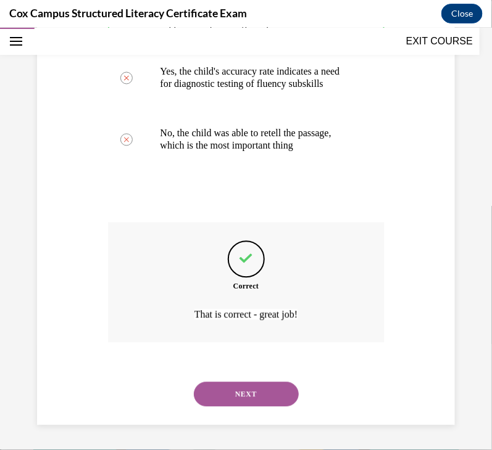
click at [250, 386] on button "NEXT" at bounding box center [246, 394] width 105 height 25
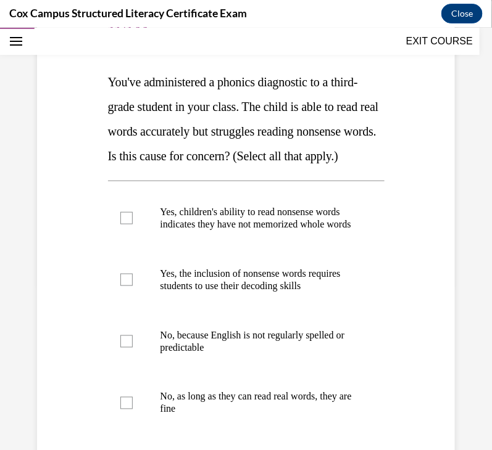
scroll to position [167, 0]
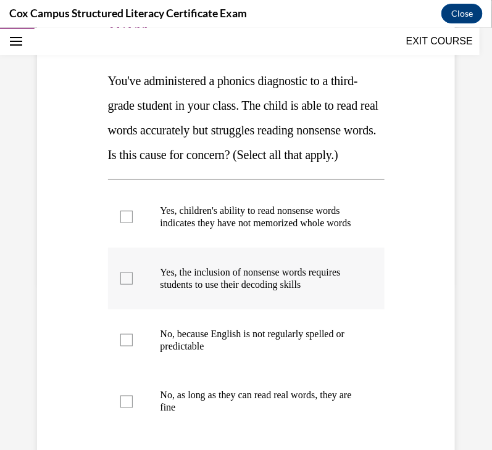
click at [255, 291] on p "Yes, the inclusion of nonsense words requires students to use their decoding sk…" at bounding box center [256, 278] width 193 height 25
click at [133, 284] on input "Yes, the inclusion of nonsense words requires students to use their decoding sk…" at bounding box center [126, 278] width 12 height 12
checkbox input "true"
click at [228, 229] on p "Yes, children's ability to read nonsense words indicates they have not memorize…" at bounding box center [256, 216] width 193 height 25
click at [133, 223] on input "Yes, children's ability to read nonsense words indicates they have not memorize…" at bounding box center [126, 216] width 12 height 12
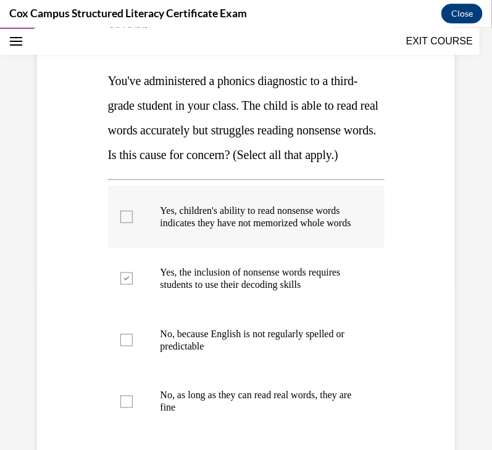
checkbox input "true"
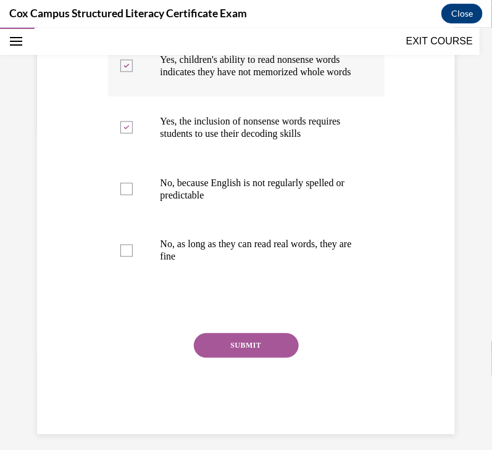
scroll to position [339, 0]
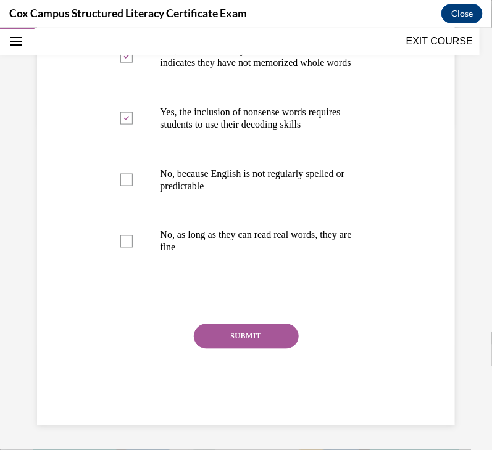
click at [225, 349] on button "SUBMIT" at bounding box center [246, 336] width 105 height 25
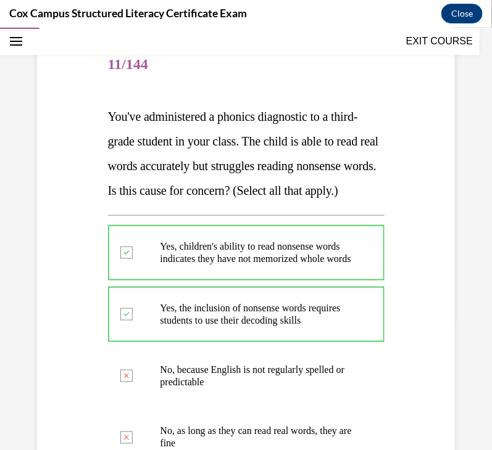
scroll to position [478, 0]
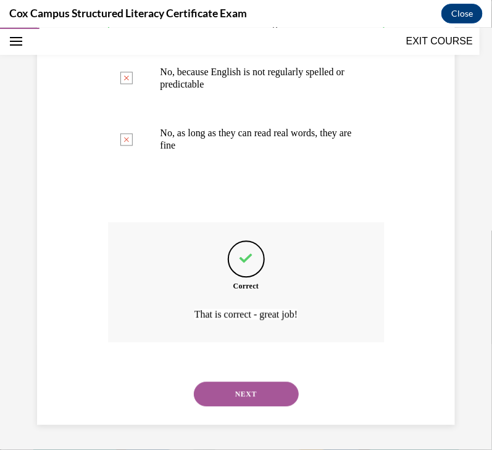
click at [259, 397] on button "NEXT" at bounding box center [246, 394] width 105 height 25
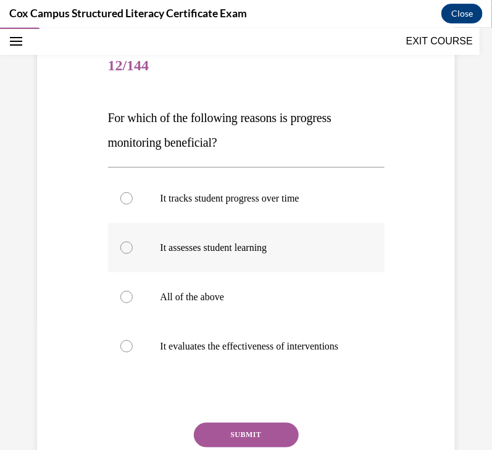
scroll to position [141, 0]
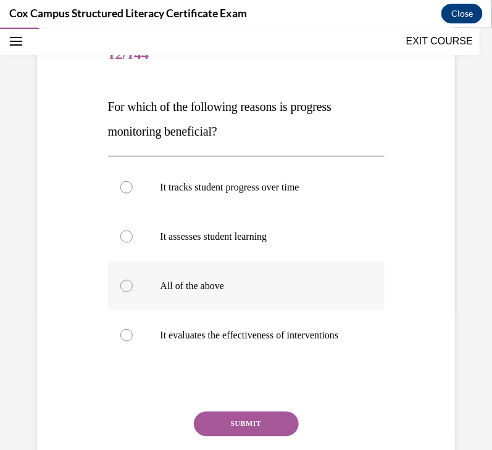
click at [192, 302] on label "All of the above" at bounding box center [246, 285] width 276 height 49
click at [133, 292] on input "All of the above" at bounding box center [126, 285] width 12 height 12
radio input "true"
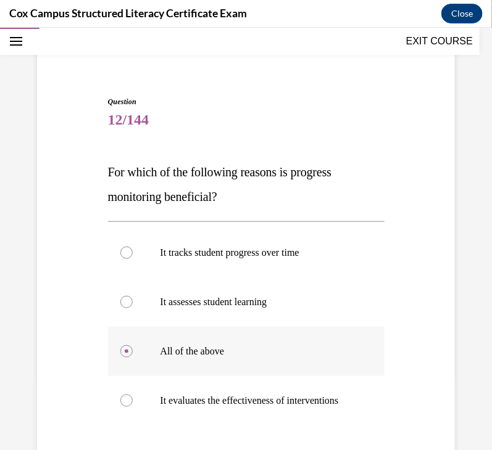
scroll to position [193, 0]
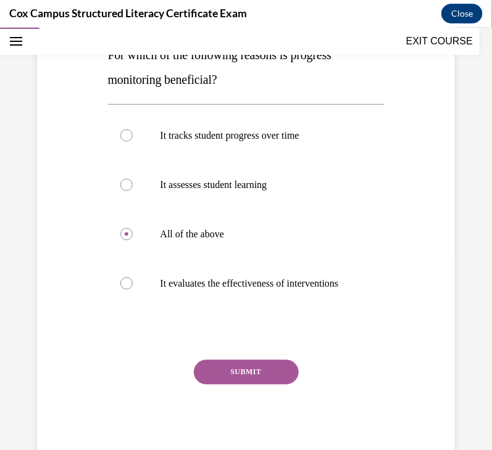
click at [256, 384] on button "SUBMIT" at bounding box center [246, 372] width 105 height 25
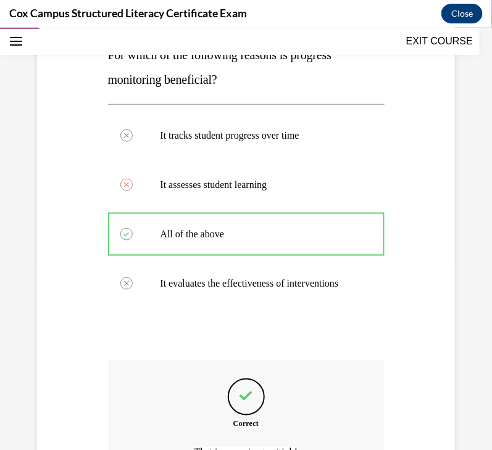
scroll to position [342, 0]
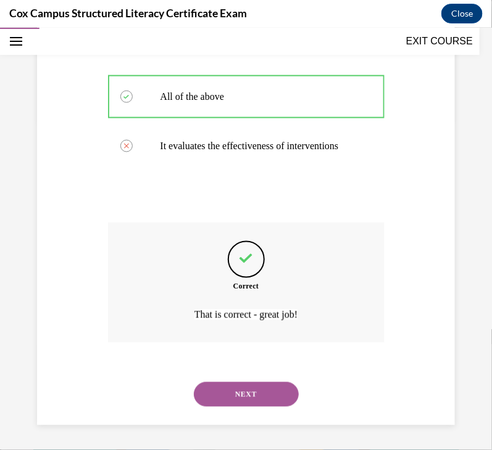
click at [276, 392] on button "NEXT" at bounding box center [246, 394] width 105 height 25
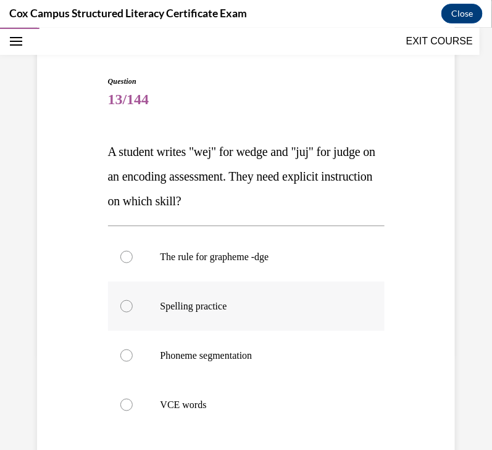
scroll to position [128, 0]
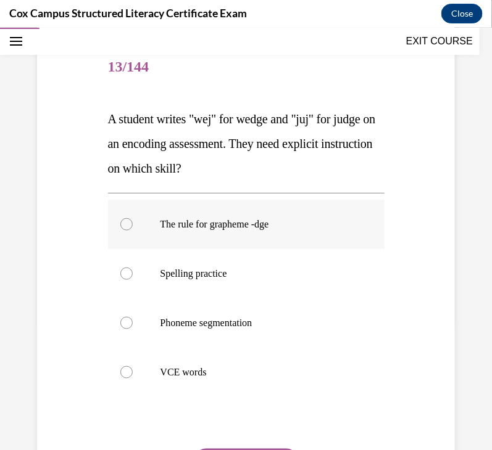
click at [252, 218] on p "The rule for grapheme -dge" at bounding box center [256, 224] width 193 height 12
click at [133, 218] on input "The rule for grapheme -dge" at bounding box center [126, 224] width 12 height 12
radio input "true"
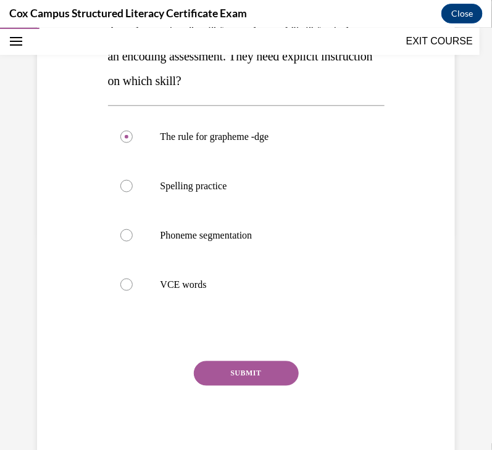
click at [263, 375] on button "SUBMIT" at bounding box center [246, 373] width 105 height 25
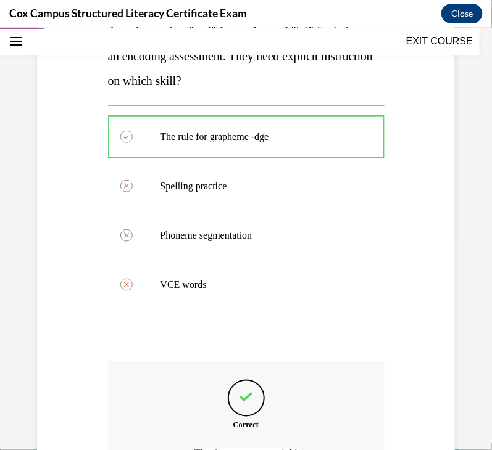
scroll to position [355, 0]
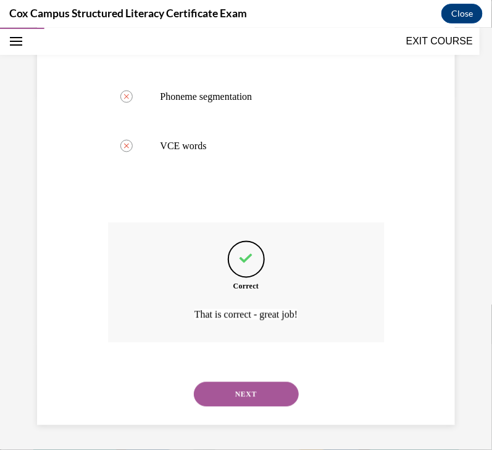
click at [259, 394] on button "NEXT" at bounding box center [246, 394] width 105 height 25
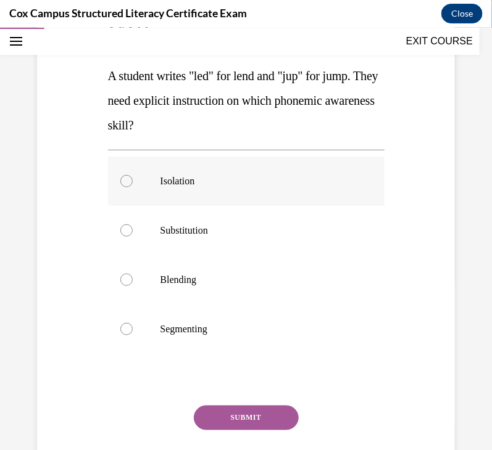
scroll to position [191, 0]
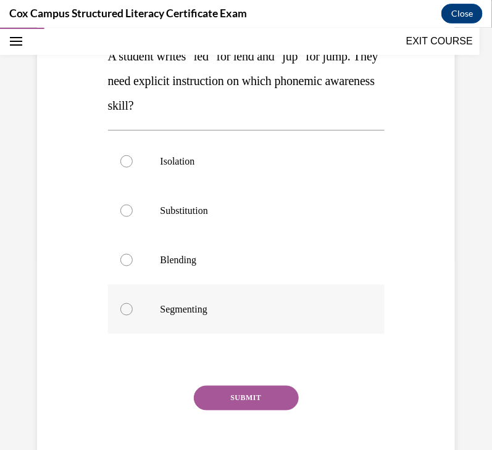
click at [196, 304] on span "Segmenting" at bounding box center [183, 309] width 47 height 10
click at [133, 304] on input "Segmenting" at bounding box center [126, 309] width 12 height 12
radio input "true"
click at [265, 404] on button "SUBMIT" at bounding box center [246, 398] width 105 height 25
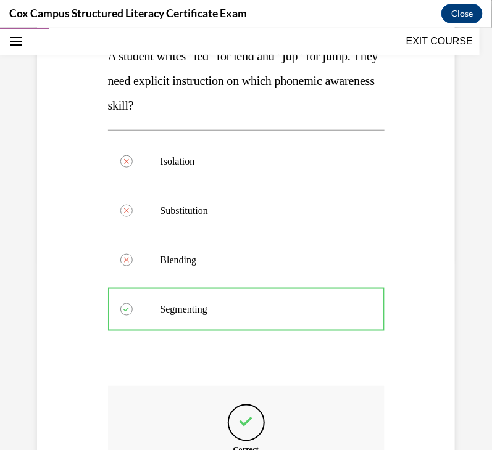
scroll to position [355, 0]
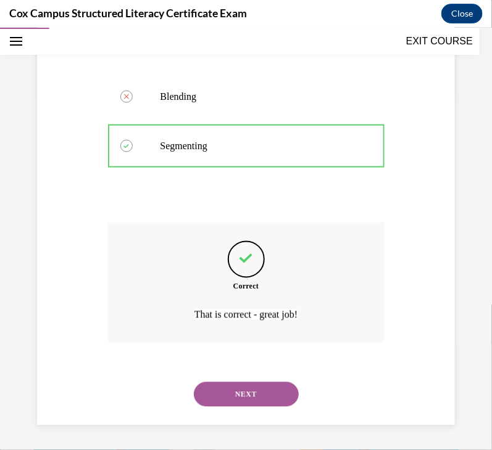
click at [248, 394] on button "NEXT" at bounding box center [246, 394] width 105 height 25
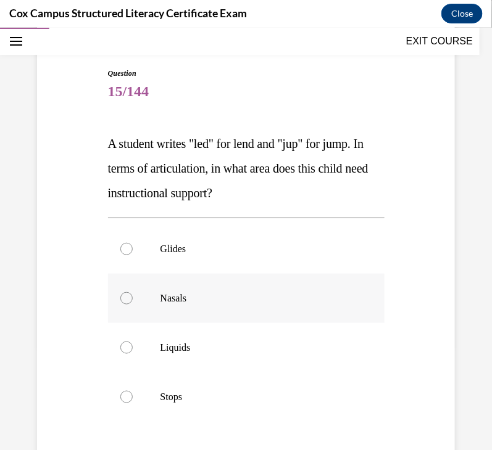
scroll to position [103, 0]
click at [218, 302] on p "Nasals" at bounding box center [256, 298] width 193 height 12
click at [133, 302] on input "Nasals" at bounding box center [126, 298] width 12 height 12
radio input "true"
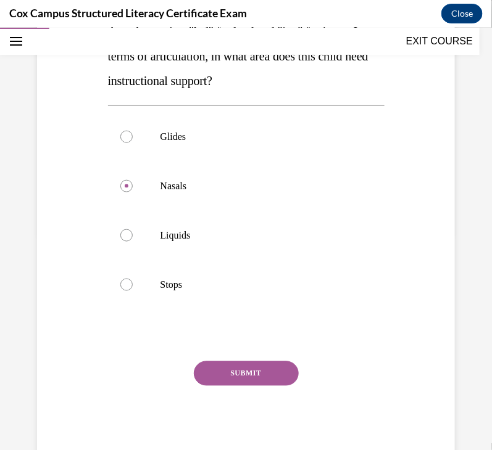
click at [246, 371] on button "SUBMIT" at bounding box center [246, 373] width 105 height 25
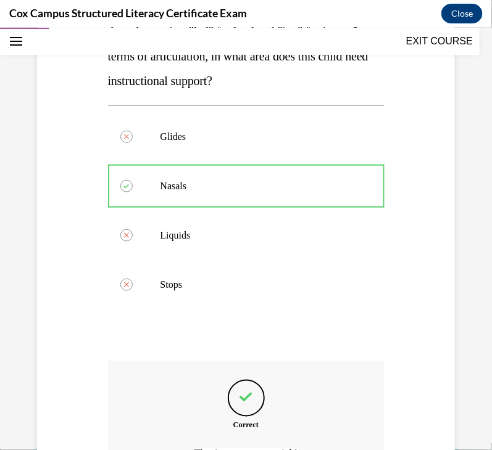
click at [325, 391] on div "Correct That is correct - great job!" at bounding box center [246, 421] width 276 height 120
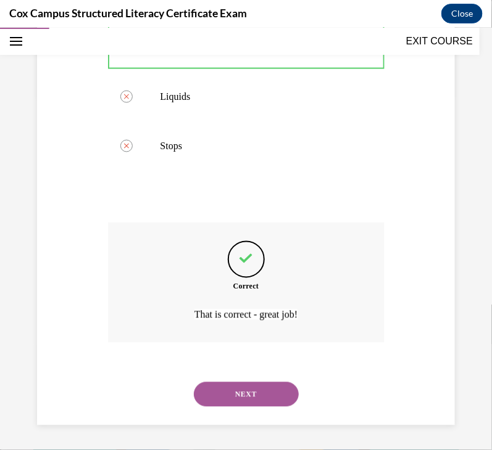
click at [267, 399] on button "NEXT" at bounding box center [246, 394] width 105 height 25
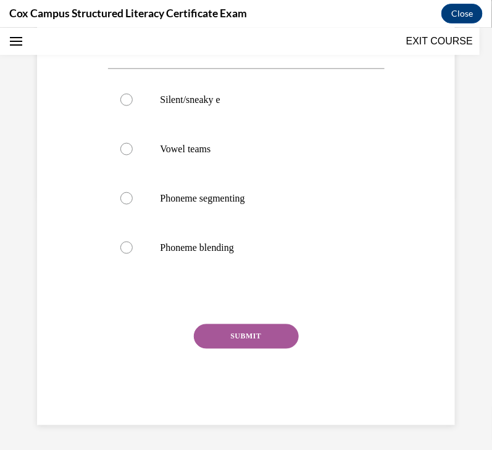
scroll to position [37, 0]
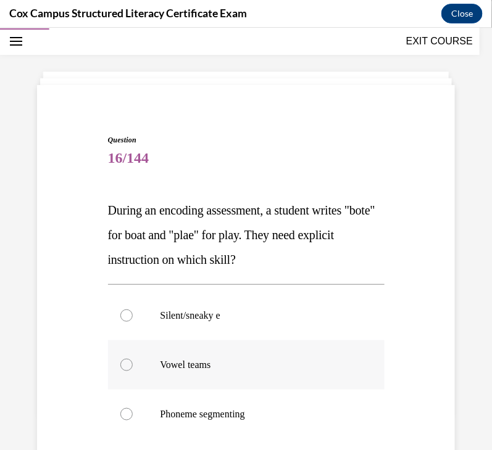
click at [249, 368] on p "Vowel teams" at bounding box center [256, 364] width 193 height 12
click at [133, 368] on input "Vowel teams" at bounding box center [126, 364] width 12 height 12
radio input "true"
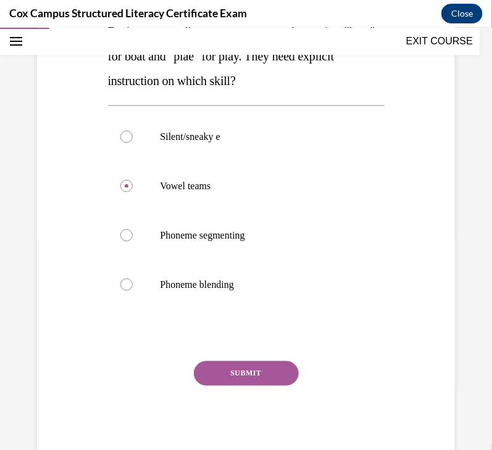
click at [248, 371] on button "SUBMIT" at bounding box center [246, 373] width 105 height 25
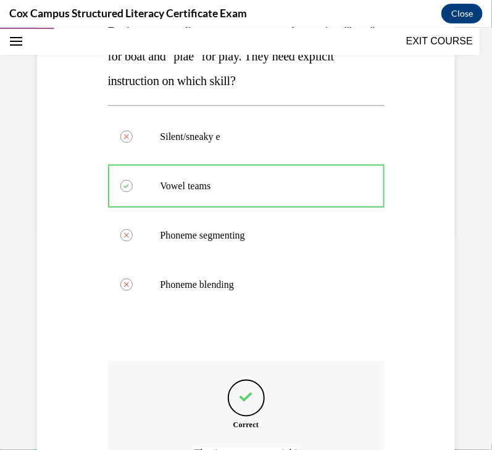
scroll to position [355, 0]
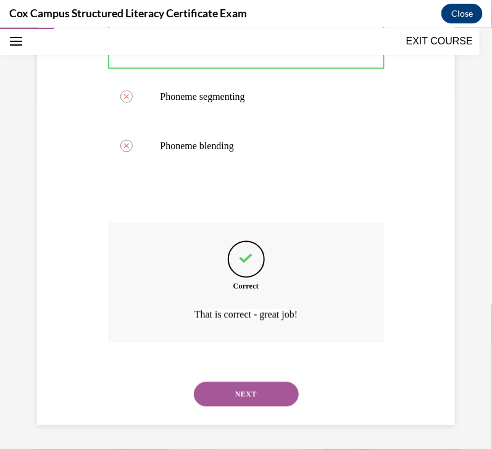
click at [247, 389] on button "NEXT" at bounding box center [246, 394] width 105 height 25
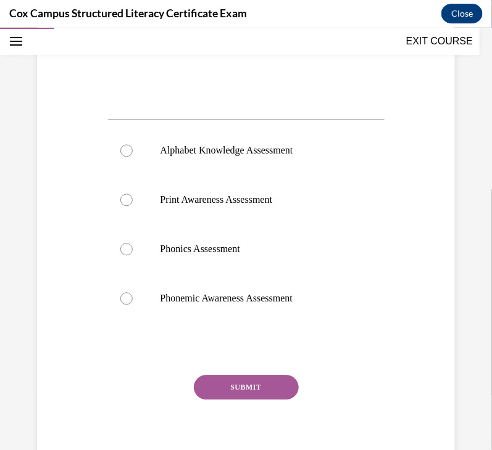
scroll to position [484, 0]
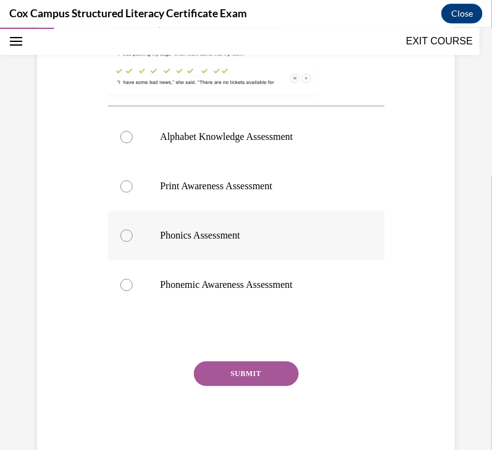
click at [230, 246] on label "Phonics Assessment" at bounding box center [246, 235] width 276 height 49
click at [133, 242] on input "Phonics Assessment" at bounding box center [126, 236] width 12 height 12
radio input "true"
click at [219, 366] on button "SUBMIT" at bounding box center [246, 374] width 105 height 25
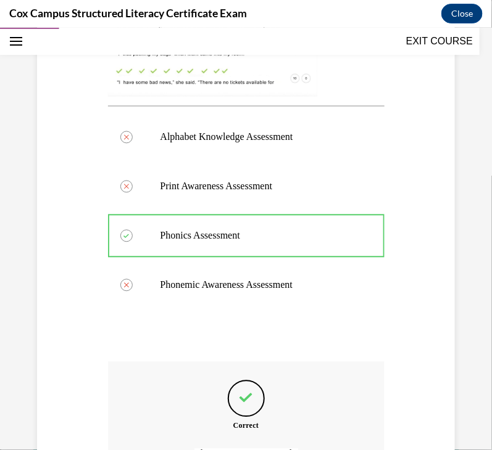
scroll to position [623, 0]
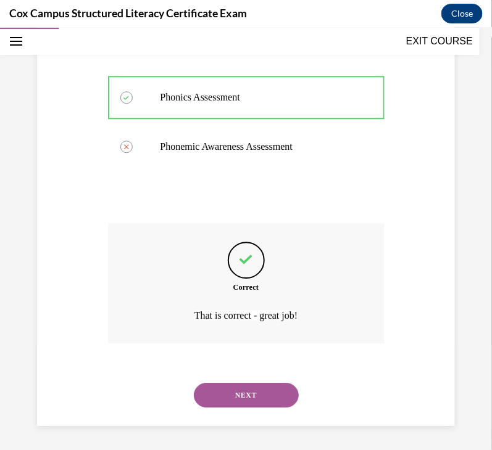
click at [233, 387] on button "NEXT" at bounding box center [246, 395] width 105 height 25
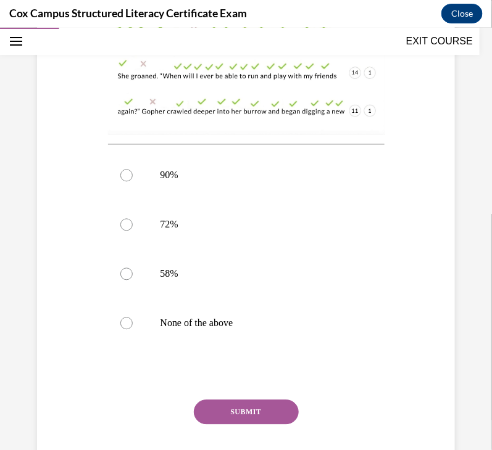
scroll to position [478, 0]
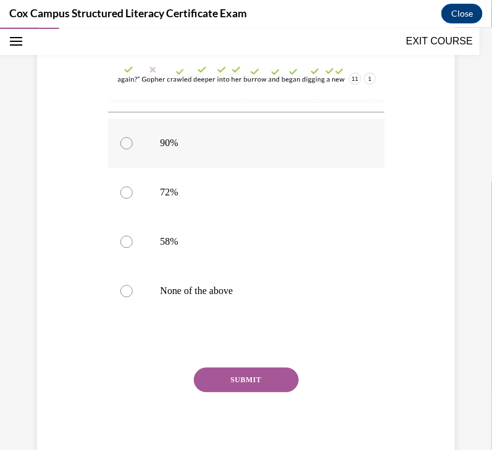
click at [177, 138] on span "90%" at bounding box center [169, 143] width 18 height 10
click at [133, 137] on input "90%" at bounding box center [126, 143] width 12 height 12
radio input "true"
click at [244, 369] on button "SUBMIT" at bounding box center [246, 380] width 105 height 25
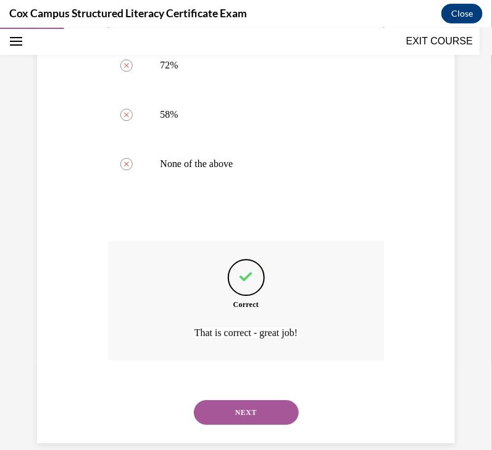
scroll to position [616, 0]
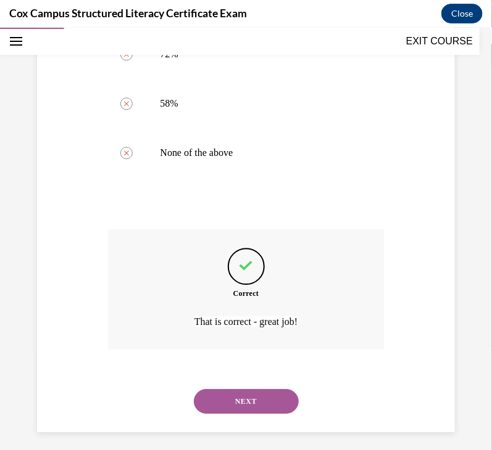
click at [236, 389] on button "NEXT" at bounding box center [246, 401] width 105 height 25
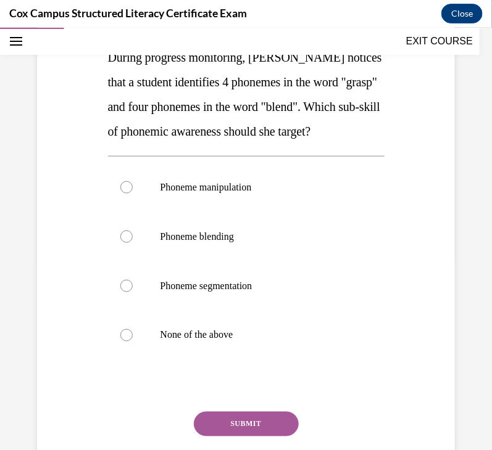
scroll to position [193, 0]
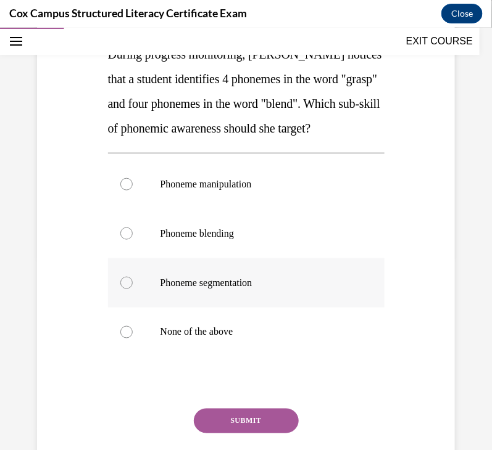
click at [246, 294] on label "Phoneme segmentation" at bounding box center [246, 282] width 276 height 49
click at [133, 289] on input "Phoneme segmentation" at bounding box center [126, 282] width 12 height 12
radio input "true"
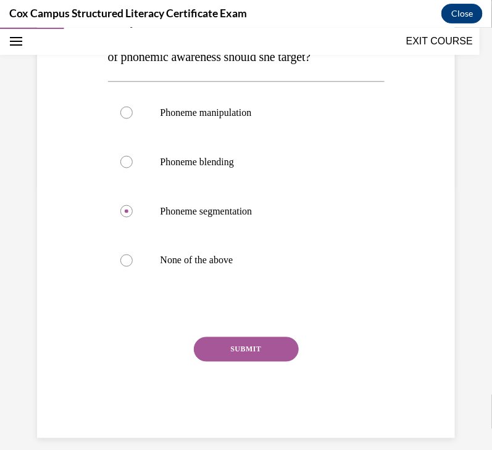
click at [230, 362] on button "SUBMIT" at bounding box center [246, 349] width 105 height 25
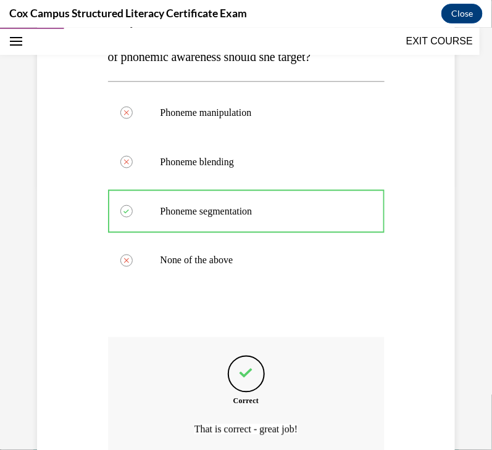
scroll to position [404, 0]
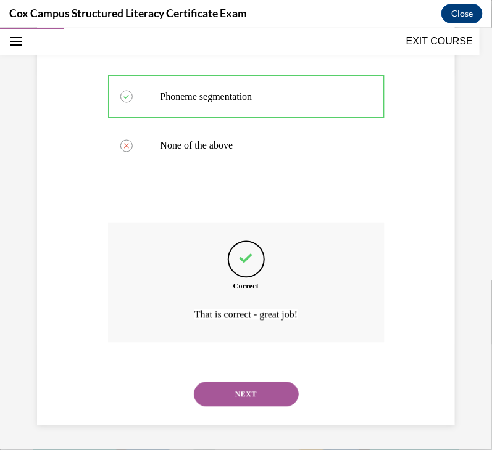
click at [273, 386] on button "NEXT" at bounding box center [246, 394] width 105 height 25
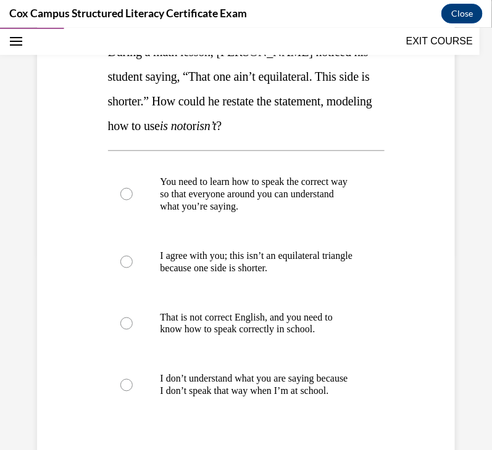
scroll to position [197, 0]
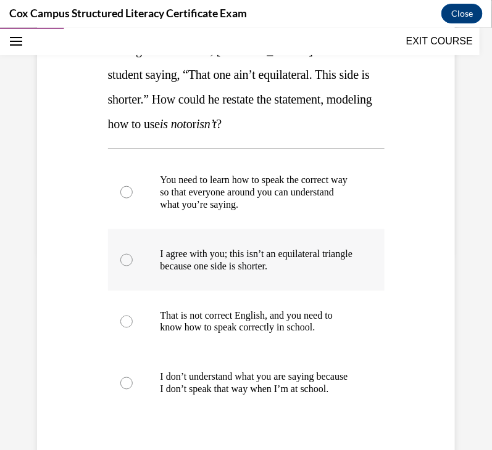
click at [290, 261] on p "I agree with you; this isn’t an equilateral triangle because one side is shorte…" at bounding box center [256, 259] width 193 height 25
click at [133, 261] on input "I agree with you; this isn’t an equilateral triangle because one side is shorte…" at bounding box center [126, 260] width 12 height 12
radio input "true"
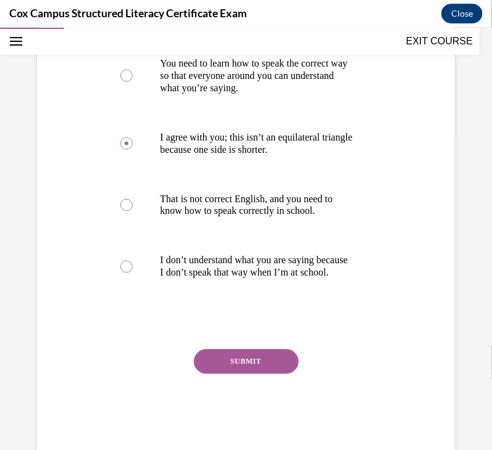
click at [265, 374] on button "SUBMIT" at bounding box center [246, 361] width 105 height 25
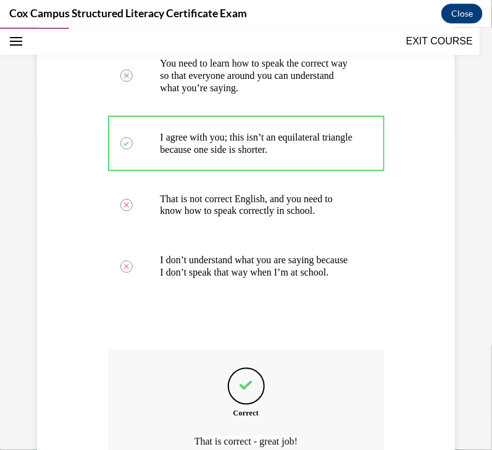
scroll to position [453, 0]
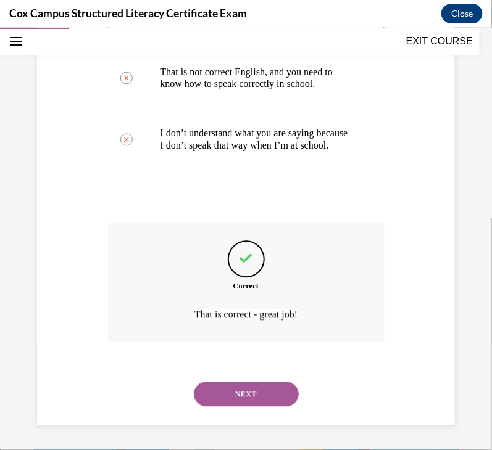
click at [258, 395] on button "NEXT" at bounding box center [246, 394] width 105 height 25
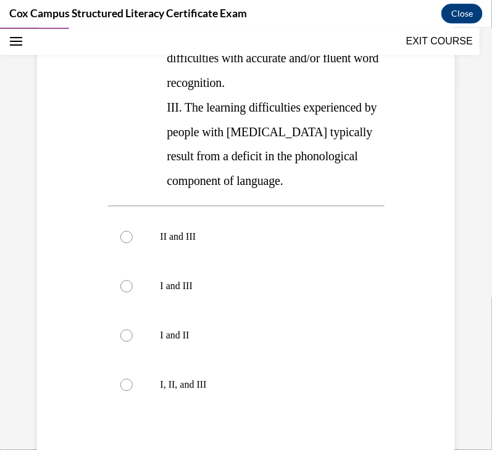
scroll to position [363, 0]
click at [189, 360] on label "I, II, and III" at bounding box center [246, 384] width 276 height 49
click at [133, 378] on input "I, II, and III" at bounding box center [126, 384] width 12 height 12
radio input "true"
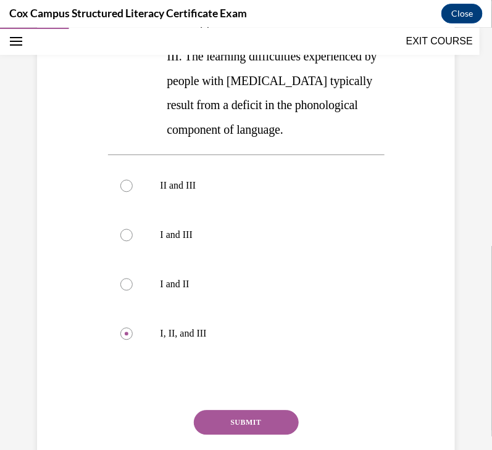
click at [253, 410] on button "SUBMIT" at bounding box center [246, 422] width 105 height 25
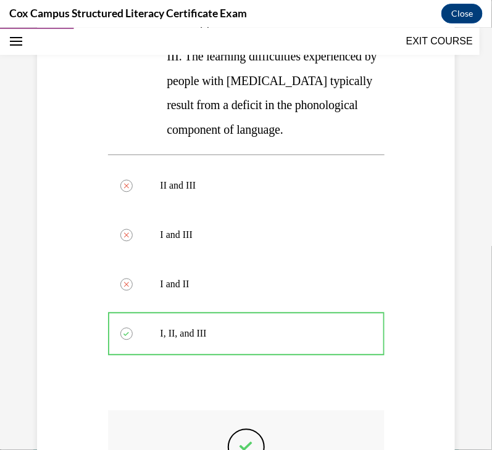
scroll to position [552, 0]
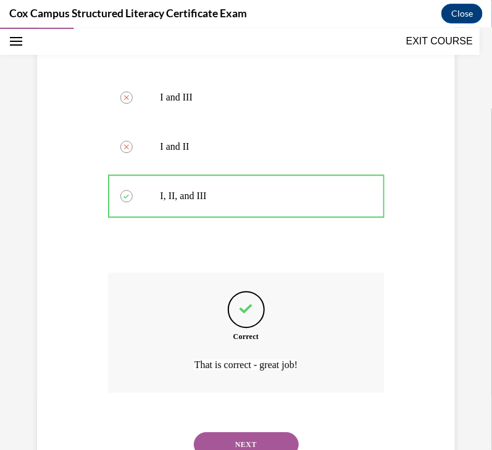
click at [277, 432] on button "NEXT" at bounding box center [246, 444] width 105 height 25
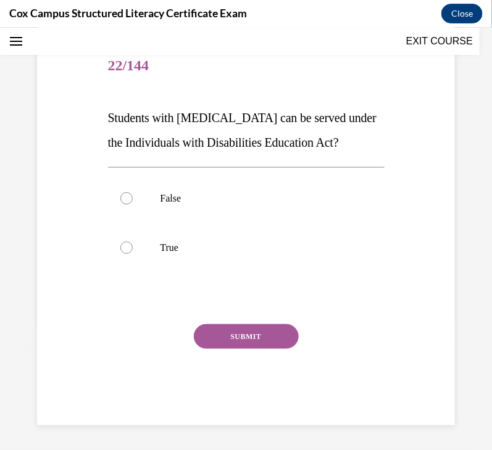
scroll to position [37, 0]
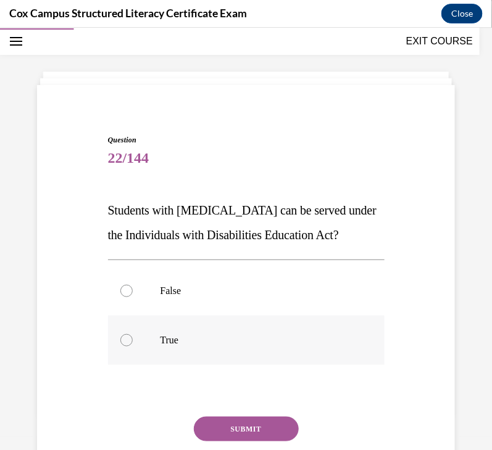
click at [225, 339] on p "True" at bounding box center [256, 340] width 193 height 12
click at [133, 339] on input "True" at bounding box center [126, 340] width 12 height 12
radio input "true"
click at [268, 419] on button "SUBMIT" at bounding box center [246, 428] width 105 height 25
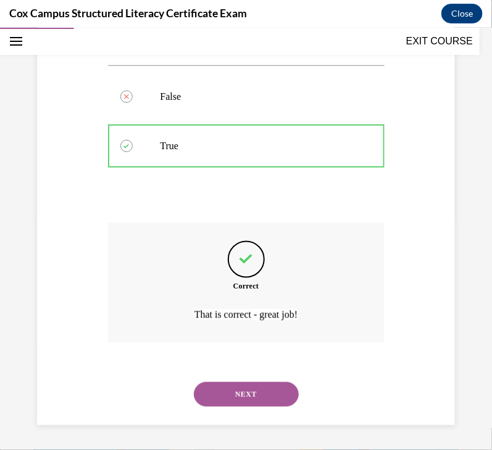
click at [242, 398] on button "NEXT" at bounding box center [246, 394] width 105 height 25
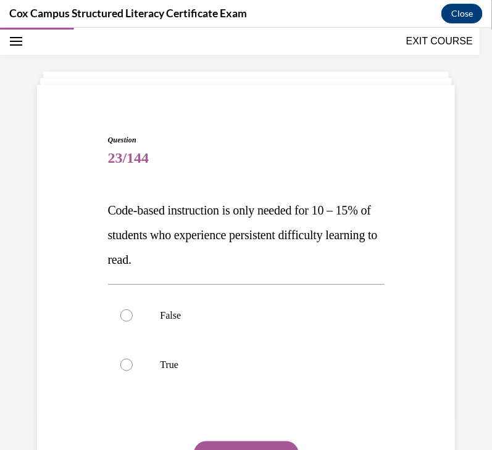
scroll to position [117, 0]
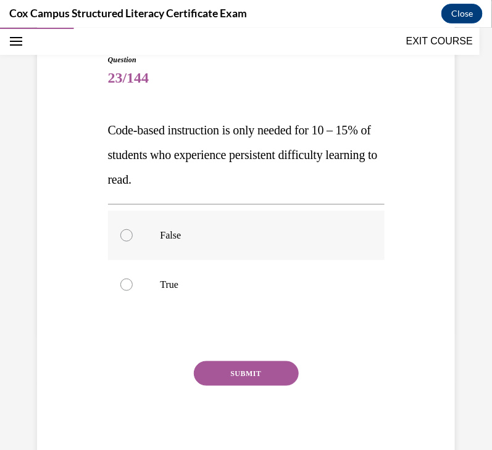
click at [218, 244] on label "False" at bounding box center [246, 234] width 276 height 49
click at [133, 241] on input "False" at bounding box center [126, 235] width 12 height 12
radio input "true"
click at [262, 380] on button "SUBMIT" at bounding box center [246, 373] width 105 height 25
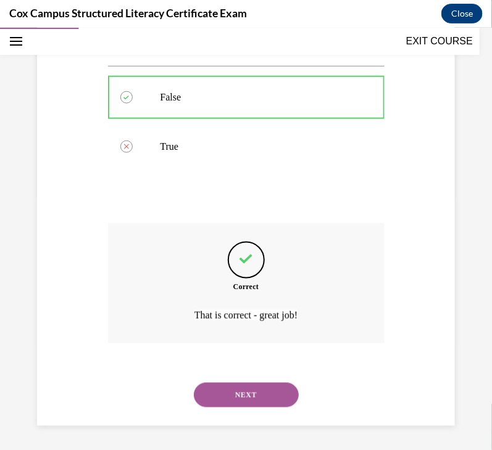
click at [261, 398] on button "NEXT" at bounding box center [246, 395] width 105 height 25
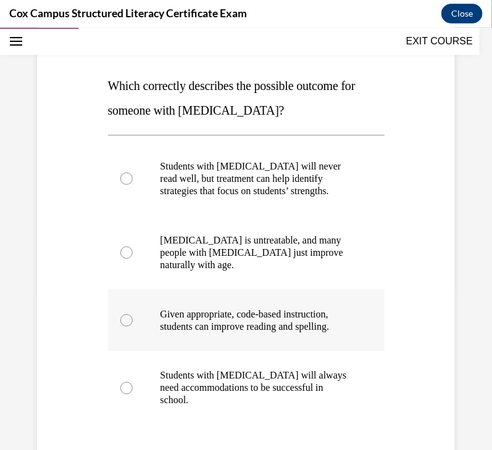
scroll to position [162, 0]
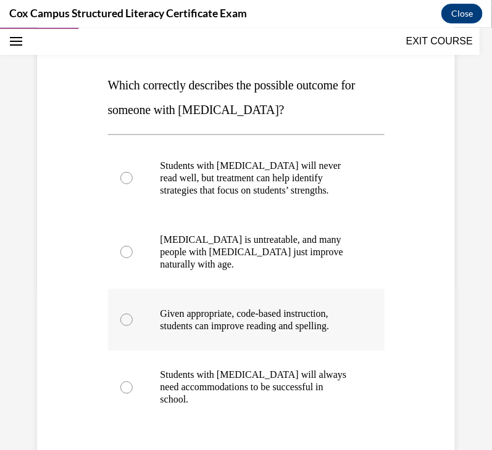
click at [296, 332] on label "Given appropriate, code-based instruction, students can improve reading and spe…" at bounding box center [246, 320] width 276 height 62
click at [133, 326] on input "Given appropriate, code-based instruction, students can improve reading and spe…" at bounding box center [126, 319] width 12 height 12
radio input "true"
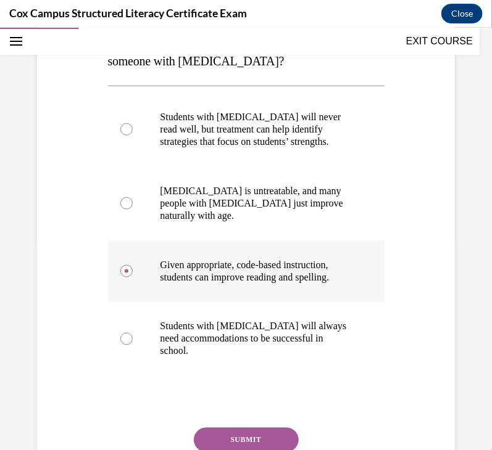
scroll to position [277, 0]
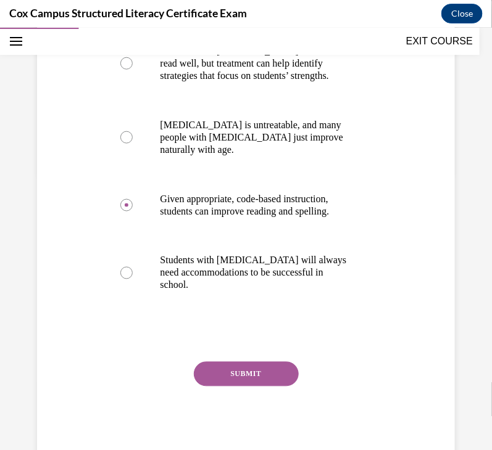
click at [247, 368] on button "SUBMIT" at bounding box center [246, 374] width 105 height 25
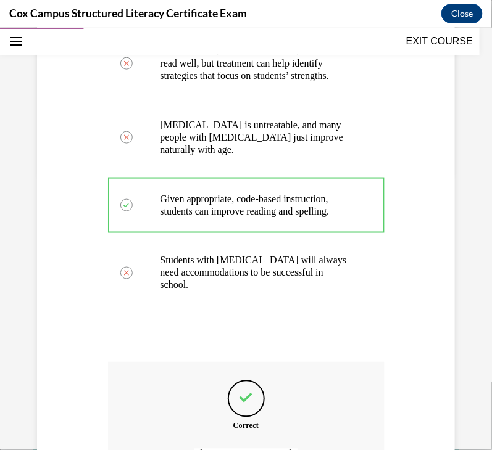
scroll to position [416, 0]
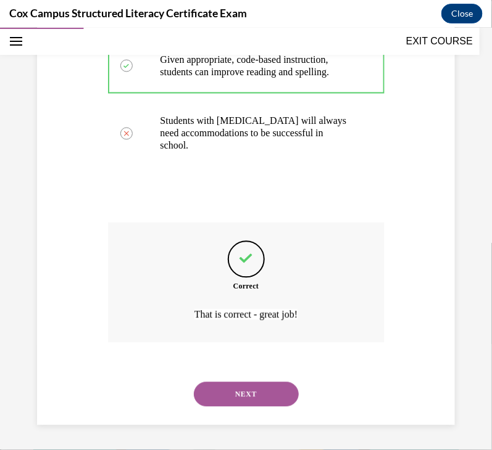
click at [244, 391] on button "NEXT" at bounding box center [246, 394] width 105 height 25
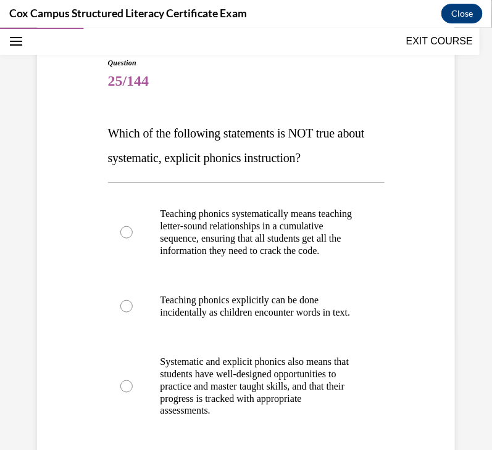
scroll to position [114, 0]
click at [243, 316] on p "Teaching phonics explicitly can be done incidentally as children encounter word…" at bounding box center [256, 306] width 193 height 25
click at [133, 312] on input "Teaching phonics explicitly can be done incidentally as children encounter word…" at bounding box center [126, 306] width 12 height 12
radio input "true"
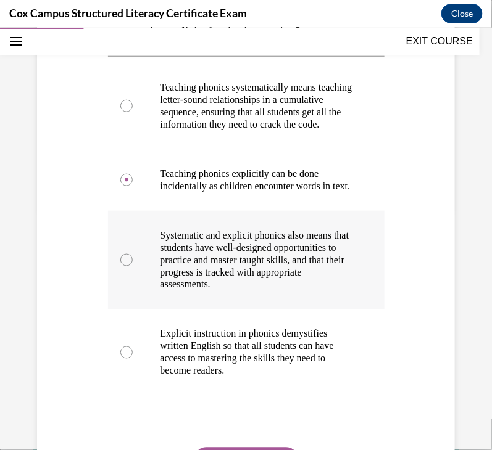
scroll to position [352, 0]
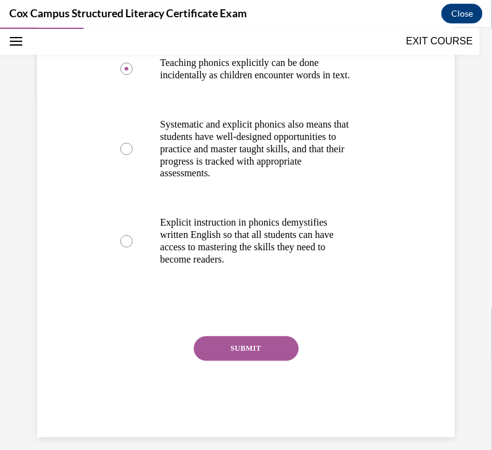
click at [242, 361] on button "SUBMIT" at bounding box center [246, 348] width 105 height 25
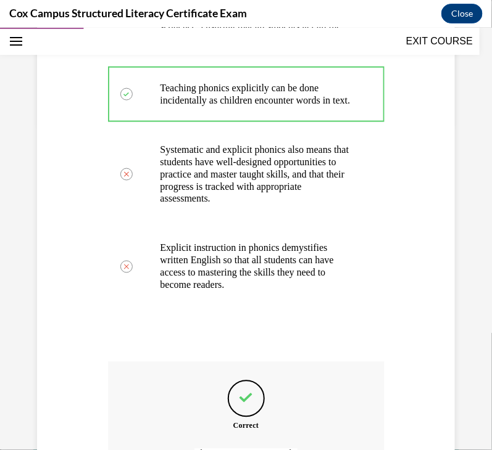
scroll to position [325, 0]
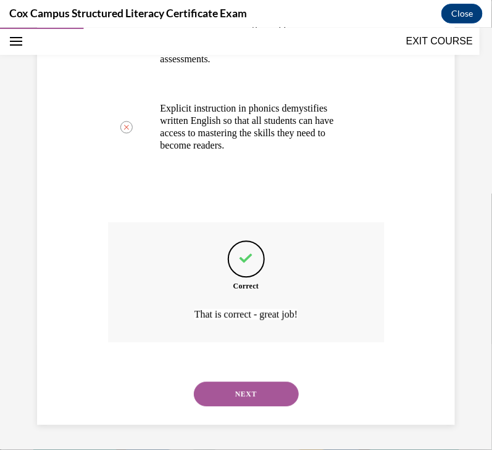
click at [246, 397] on button "NEXT" at bounding box center [246, 394] width 105 height 25
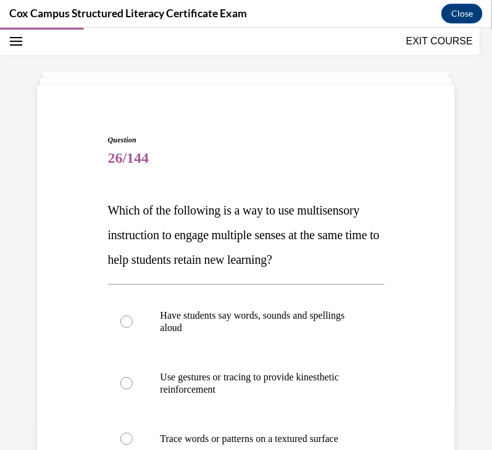
scroll to position [257, 0]
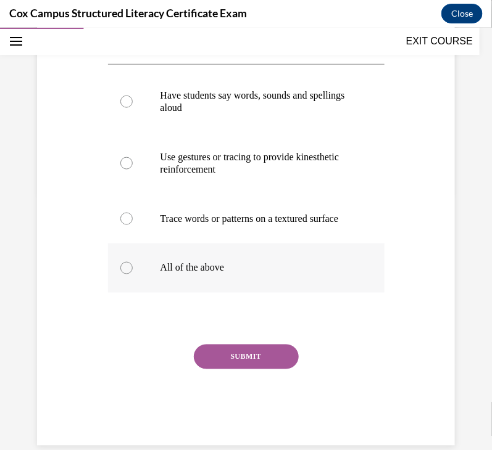
click at [221, 292] on label "All of the above" at bounding box center [246, 267] width 276 height 49
click at [133, 274] on input "All of the above" at bounding box center [126, 268] width 12 height 12
radio input "true"
click at [253, 369] on button "SUBMIT" at bounding box center [246, 356] width 105 height 25
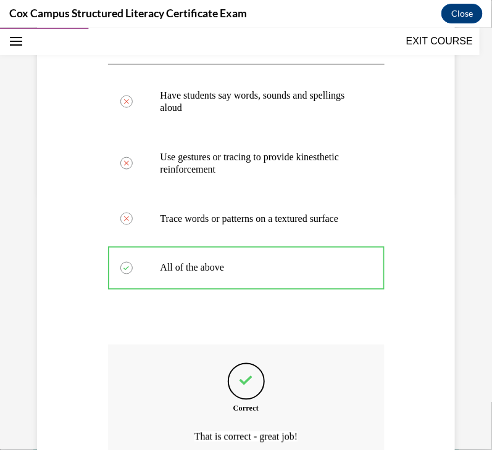
scroll to position [416, 0]
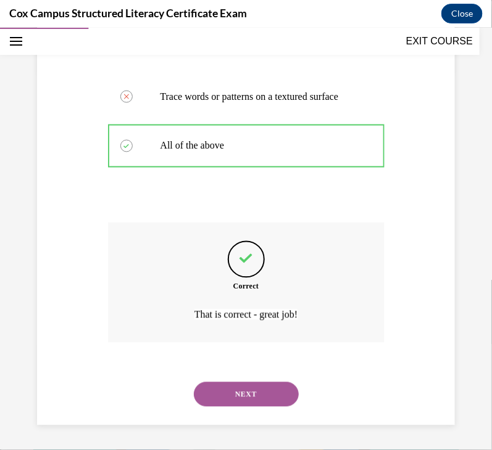
click at [260, 389] on button "NEXT" at bounding box center [246, 394] width 105 height 25
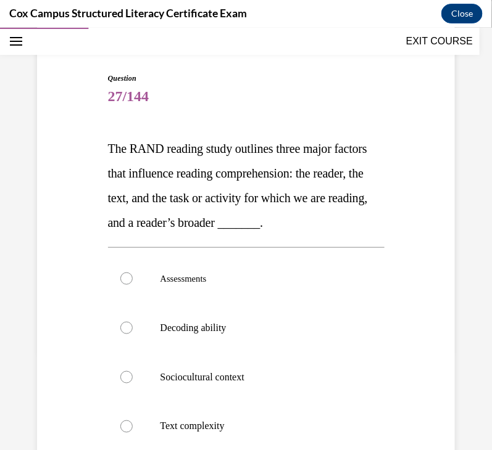
scroll to position [102, 0]
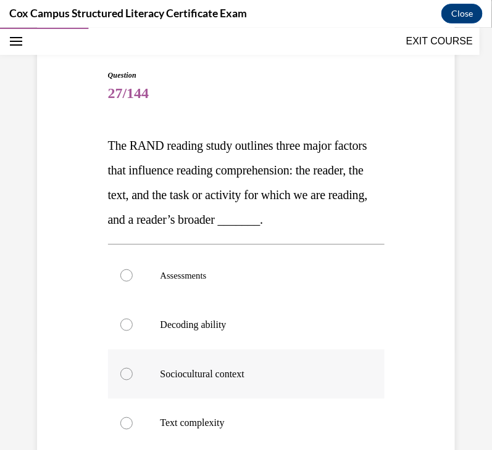
click at [224, 377] on p "Sociocultural context" at bounding box center [256, 374] width 193 height 12
click at [133, 377] on input "Sociocultural context" at bounding box center [126, 374] width 12 height 12
radio input "true"
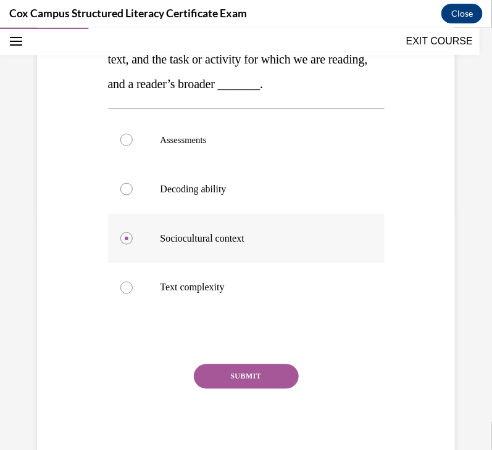
scroll to position [240, 0]
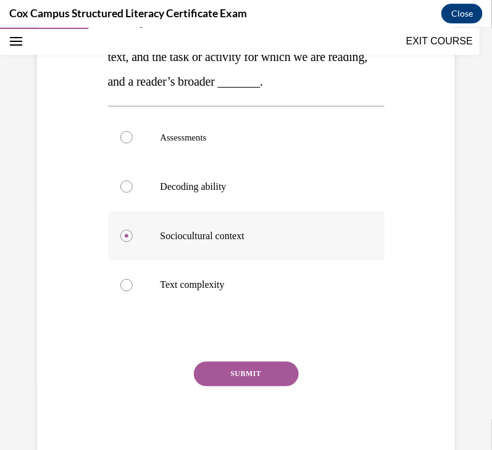
click at [224, 377] on button "SUBMIT" at bounding box center [246, 374] width 105 height 25
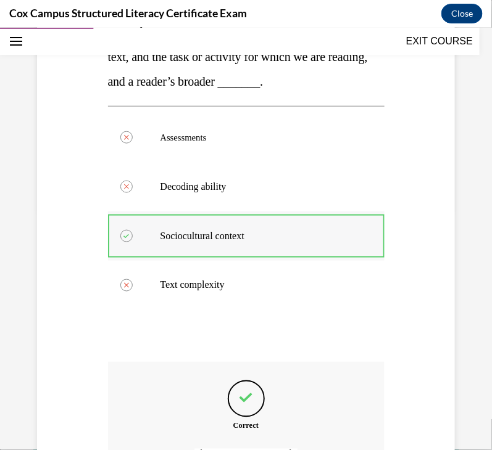
scroll to position [379, 0]
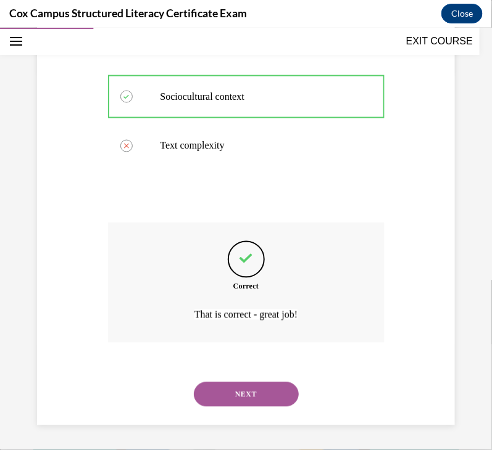
click at [266, 398] on button "NEXT" at bounding box center [246, 394] width 105 height 25
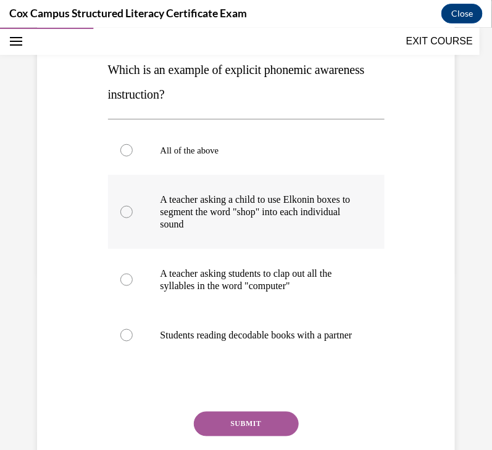
scroll to position [179, 0]
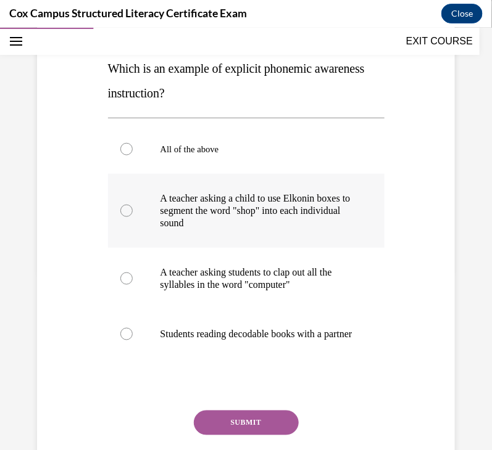
click at [293, 232] on label "A teacher asking a child to use Elkonin boxes to segment the word "shop" into e…" at bounding box center [246, 210] width 276 height 74
click at [133, 217] on input "A teacher asking a child to use Elkonin boxes to segment the word "shop" into e…" at bounding box center [126, 210] width 12 height 12
radio input "true"
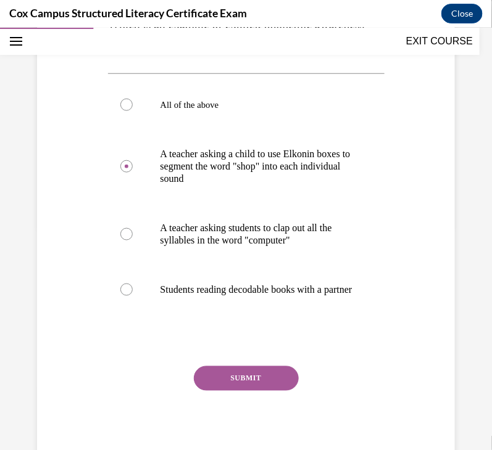
click at [253, 386] on button "SUBMIT" at bounding box center [246, 378] width 105 height 25
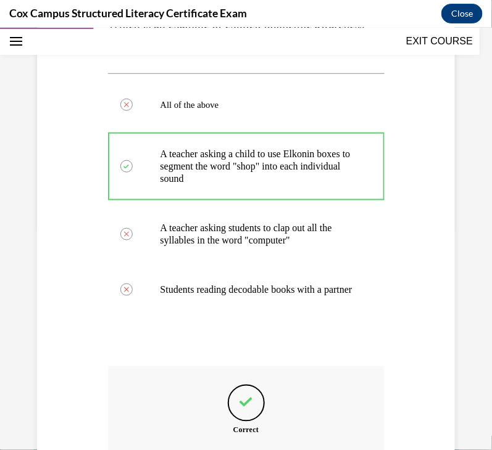
scroll to position [321, 0]
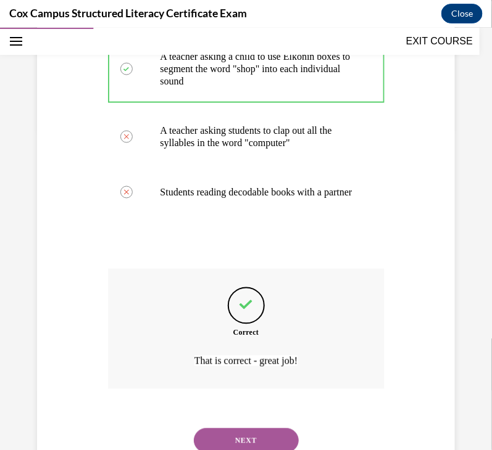
click at [265, 439] on div "NEXT" at bounding box center [246, 440] width 276 height 49
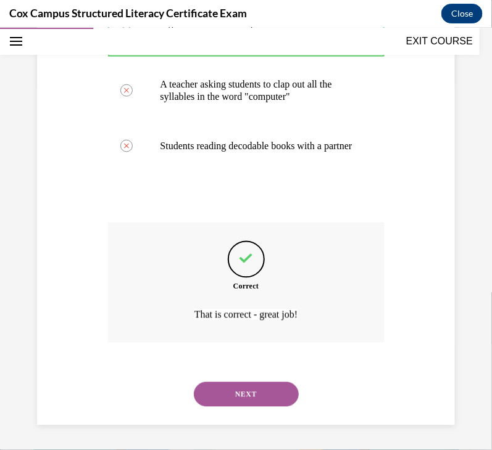
click at [247, 388] on button "NEXT" at bounding box center [246, 394] width 105 height 25
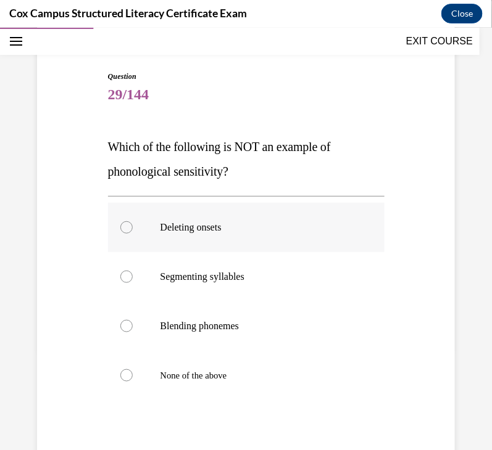
scroll to position [109, 0]
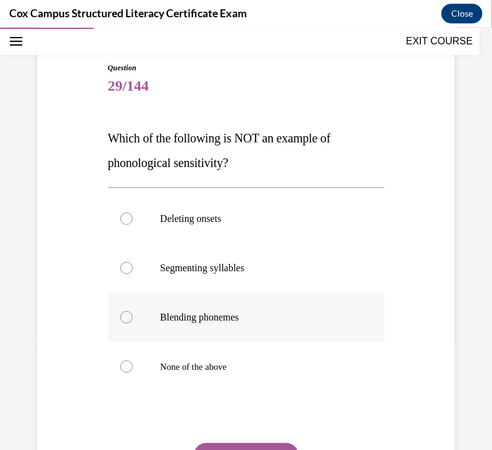
click at [242, 321] on p "Blending phonemes" at bounding box center [256, 317] width 193 height 12
click at [133, 321] on input "Blending phonemes" at bounding box center [126, 317] width 12 height 12
radio input "true"
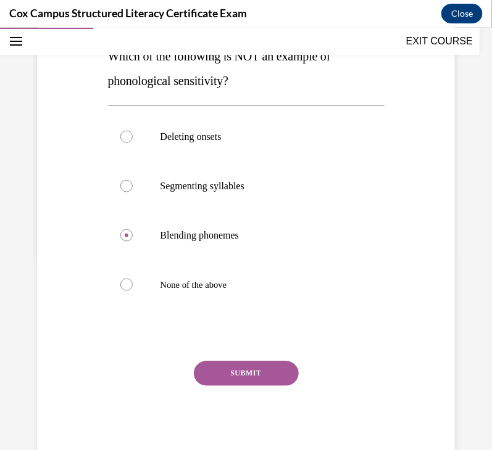
click at [249, 376] on button "SUBMIT" at bounding box center [246, 373] width 105 height 25
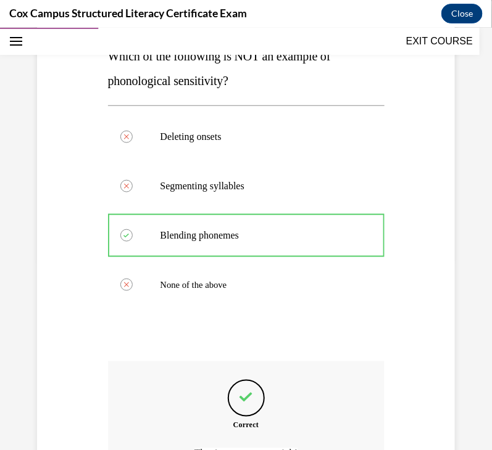
scroll to position [330, 0]
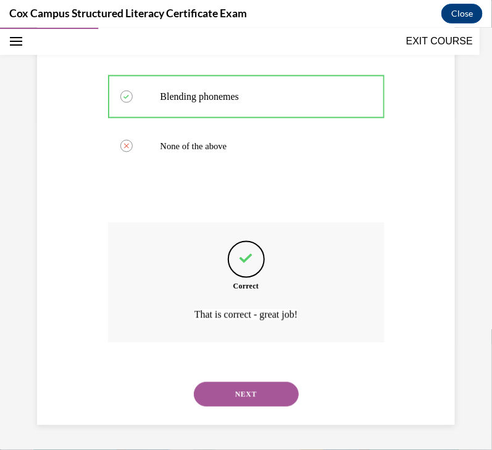
click at [255, 392] on button "NEXT" at bounding box center [246, 394] width 105 height 25
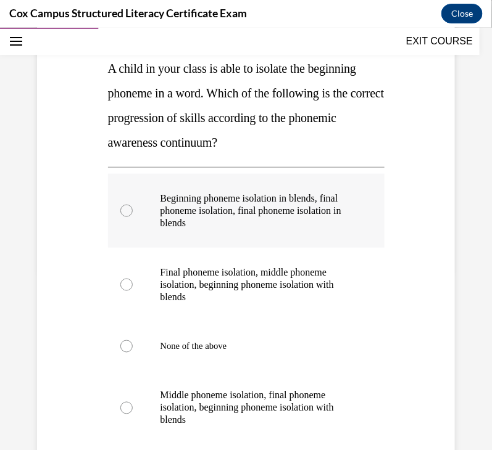
scroll to position [210, 0]
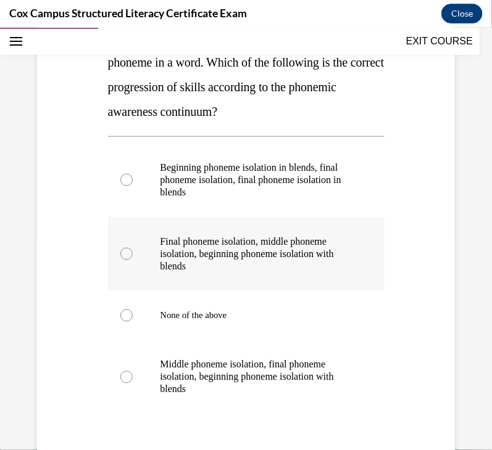
click at [279, 259] on p "Final phoneme isolation, middle phoneme isolation, beginning phoneme isolation …" at bounding box center [256, 253] width 193 height 37
click at [133, 259] on input "Final phoneme isolation, middle phoneme isolation, beginning phoneme isolation …" at bounding box center [126, 253] width 12 height 12
radio input "true"
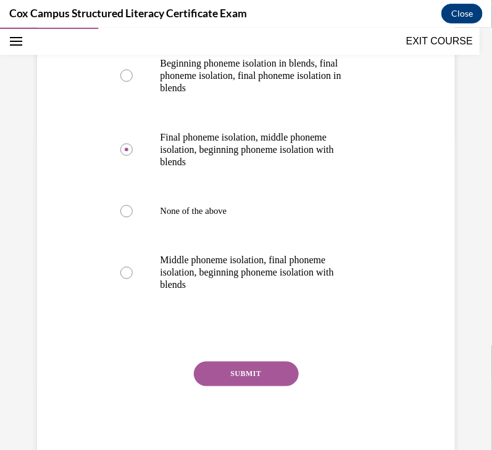
click at [266, 381] on button "SUBMIT" at bounding box center [246, 374] width 105 height 25
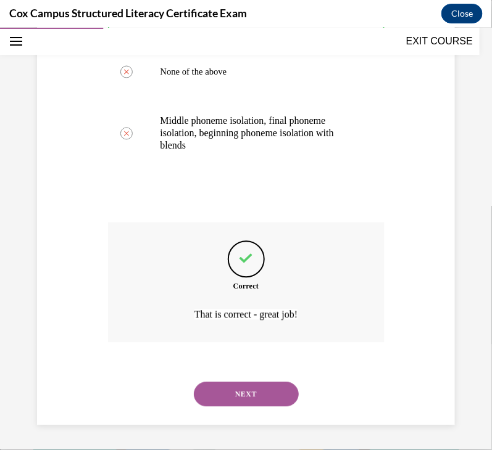
click at [265, 395] on button "NEXT" at bounding box center [246, 394] width 105 height 25
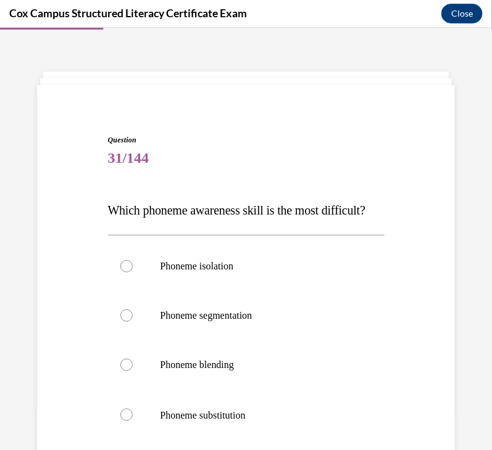
scroll to position [170, 0]
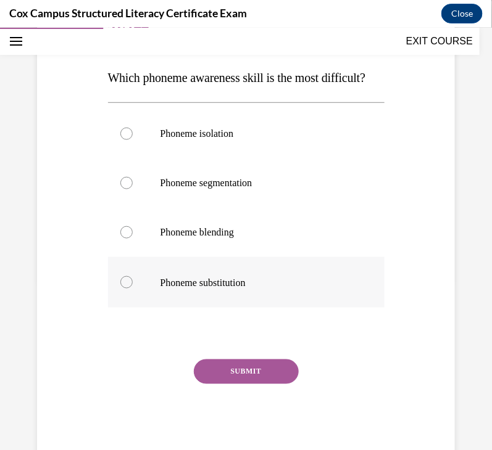
click at [271, 307] on label "Phoneme substitution" at bounding box center [246, 282] width 276 height 51
click at [133, 288] on input "Phoneme substitution" at bounding box center [126, 282] width 12 height 12
radio input "true"
click at [273, 384] on button "SUBMIT" at bounding box center [246, 371] width 105 height 25
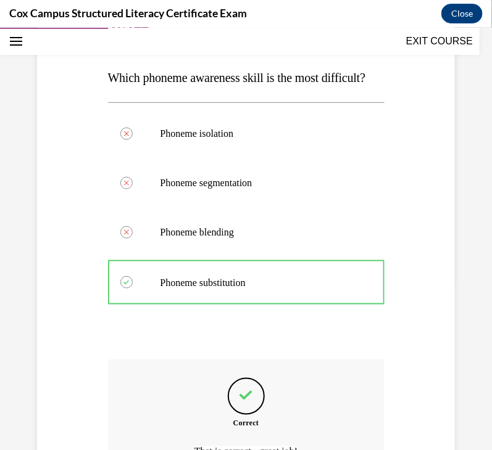
scroll to position [331, 0]
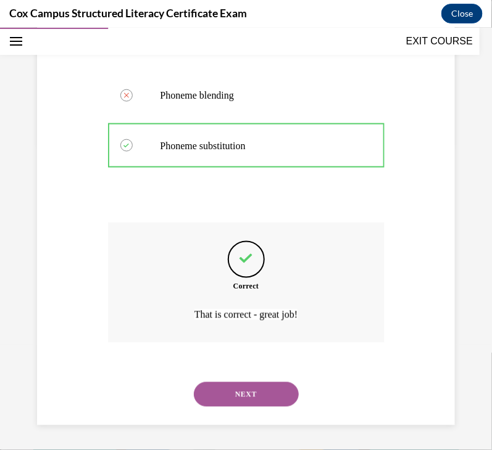
click at [247, 401] on button "NEXT" at bounding box center [246, 394] width 105 height 25
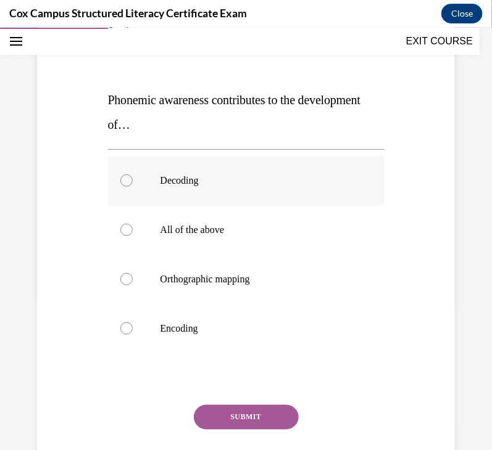
scroll to position [148, 0]
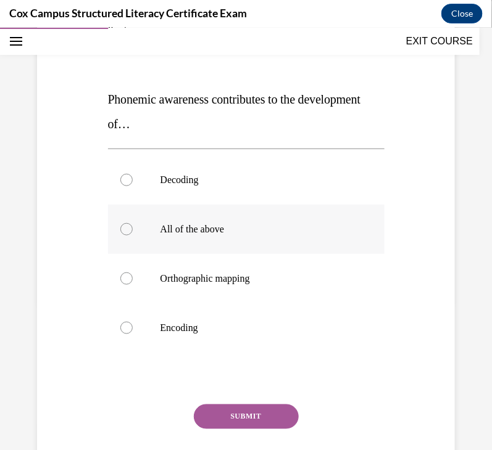
click at [198, 220] on label "All of the above" at bounding box center [246, 228] width 276 height 49
click at [133, 223] on input "All of the above" at bounding box center [126, 229] width 12 height 12
radio input "true"
click at [254, 405] on button "SUBMIT" at bounding box center [246, 416] width 105 height 25
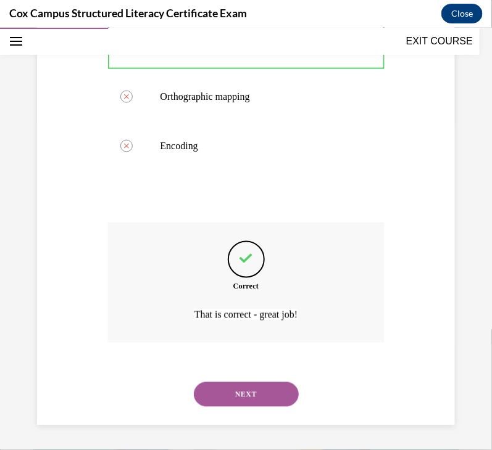
click at [244, 402] on button "NEXT" at bounding box center [246, 394] width 105 height 25
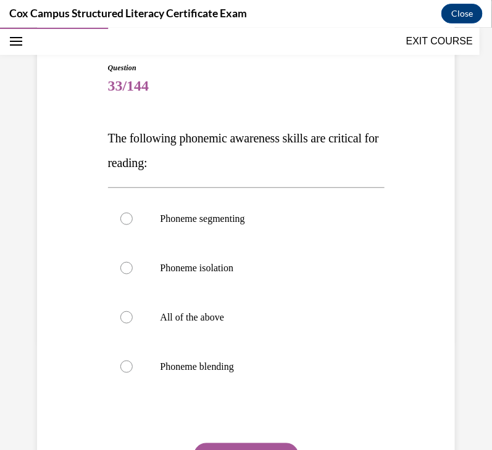
scroll to position [110, 0]
click at [241, 326] on label "All of the above" at bounding box center [246, 316] width 276 height 49
click at [133, 323] on input "All of the above" at bounding box center [126, 316] width 12 height 12
radio input "true"
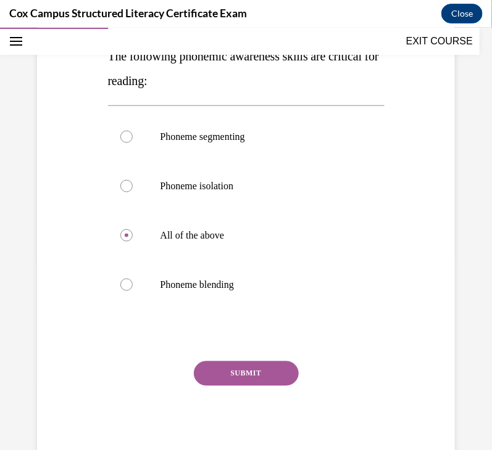
click at [243, 368] on button "SUBMIT" at bounding box center [246, 373] width 105 height 25
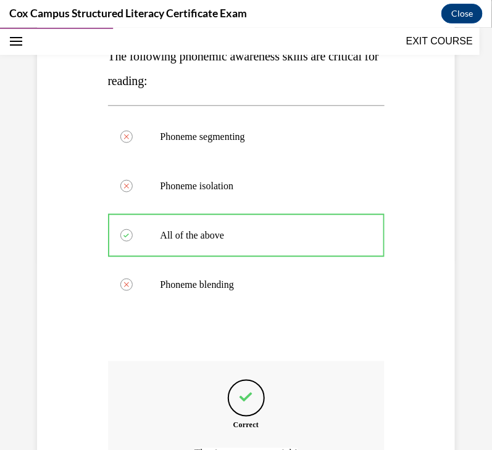
scroll to position [330, 0]
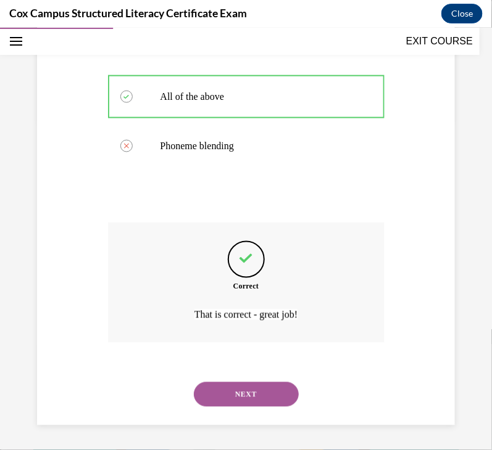
click at [250, 402] on button "NEXT" at bounding box center [246, 394] width 105 height 25
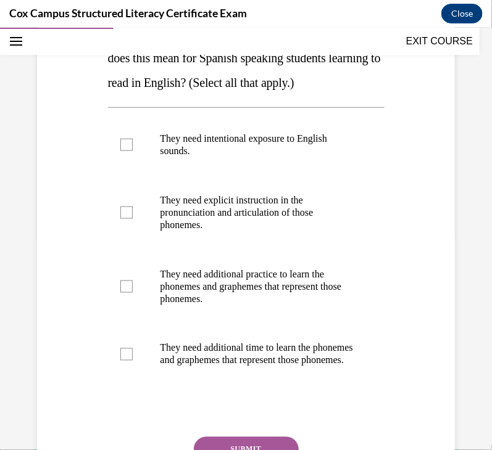
scroll to position [215, 0]
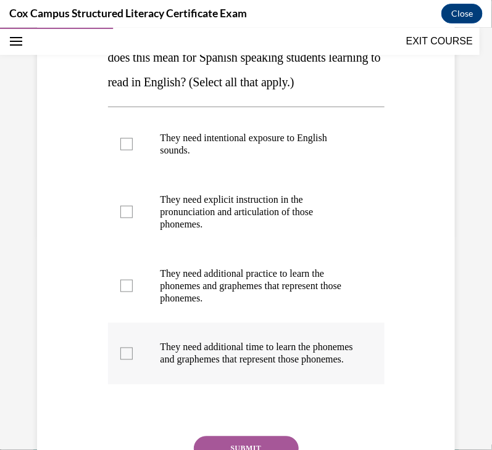
click at [231, 366] on p "They need additional time to learn the phonemes and graphemes that represent th…" at bounding box center [256, 353] width 193 height 25
click at [133, 360] on input "They need additional time to learn the phonemes and graphemes that represent th…" at bounding box center [126, 353] width 12 height 12
checkbox input "true"
click at [208, 304] on p "They need additional practice to learn the phonemes and graphemes that represen…" at bounding box center [256, 285] width 193 height 37
click at [133, 292] on input "They need additional practice to learn the phonemes and graphemes that represen…" at bounding box center [126, 285] width 12 height 12
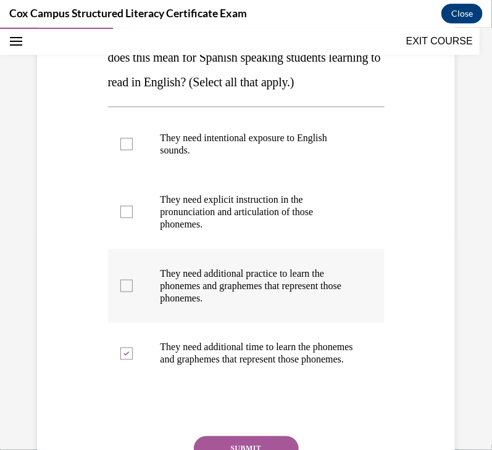
checkbox input "true"
click at [189, 221] on p "They need explicit instruction in the pronunciation and articulation of those p…" at bounding box center [256, 211] width 193 height 37
click at [133, 218] on input "They need explicit instruction in the pronunciation and articulation of those p…" at bounding box center [126, 211] width 12 height 12
checkbox input "true"
click at [183, 156] on p "They need intentional exposure to English sounds." at bounding box center [256, 143] width 193 height 25
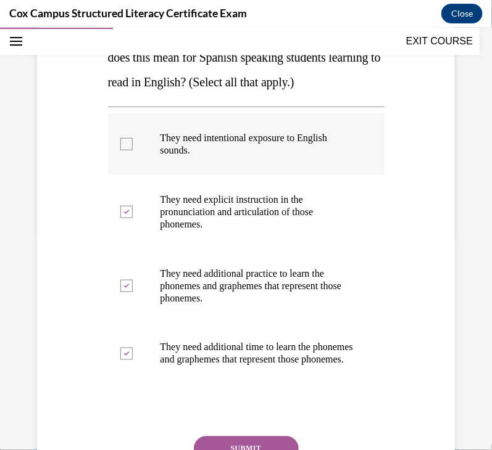
click at [133, 150] on input "They need intentional exposure to English sounds." at bounding box center [126, 144] width 12 height 12
checkbox input "true"
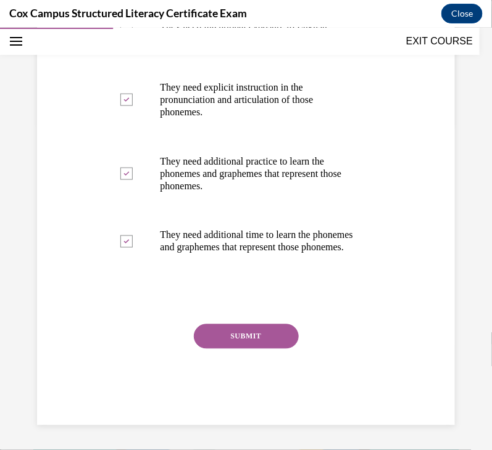
click at [225, 349] on button "SUBMIT" at bounding box center [246, 336] width 105 height 25
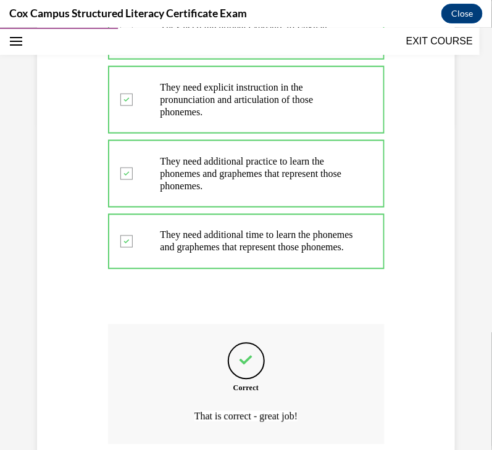
scroll to position [466, 0]
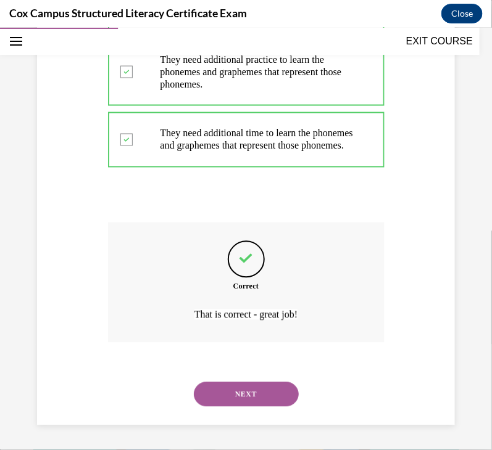
click at [226, 393] on button "NEXT" at bounding box center [246, 394] width 105 height 25
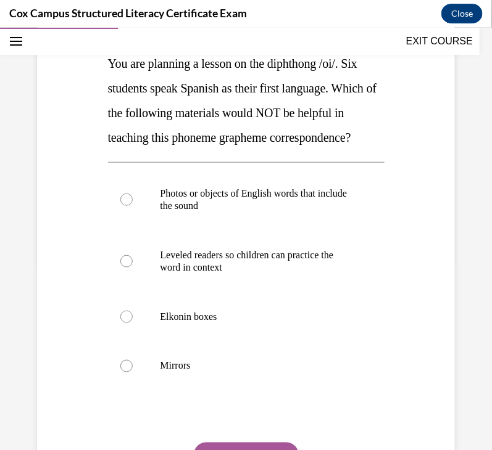
scroll to position [225, 0]
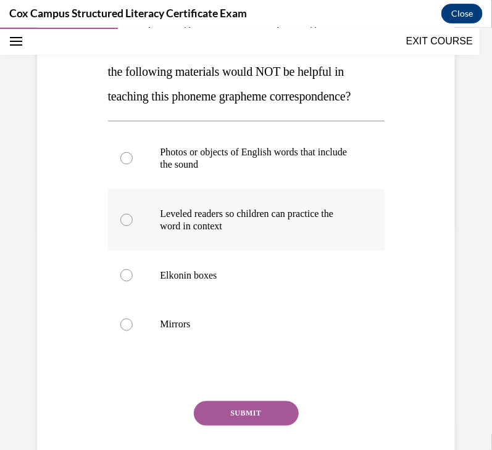
click at [201, 232] on p "Leveled readers so children can practice the word in context" at bounding box center [256, 219] width 193 height 25
click at [133, 226] on input "Leveled readers so children can practice the word in context" at bounding box center [126, 219] width 12 height 12
radio input "true"
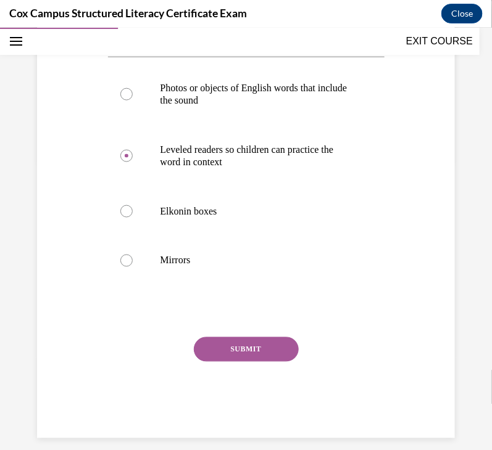
click at [236, 362] on button "SUBMIT" at bounding box center [246, 349] width 105 height 25
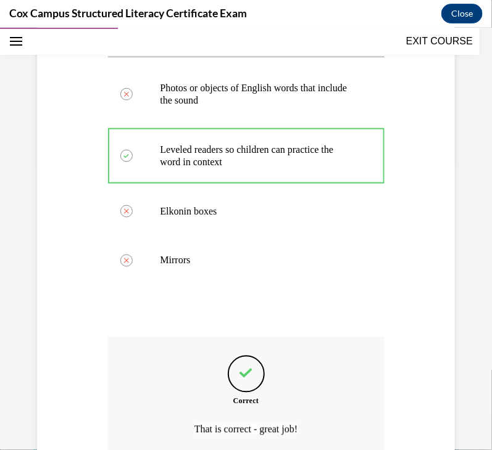
scroll to position [429, 0]
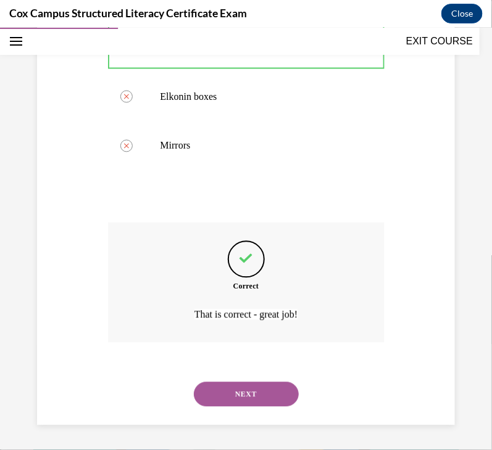
click at [271, 393] on button "NEXT" at bounding box center [246, 394] width 105 height 25
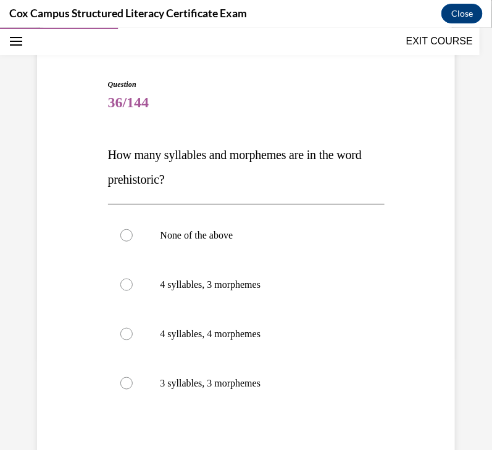
scroll to position [97, 0]
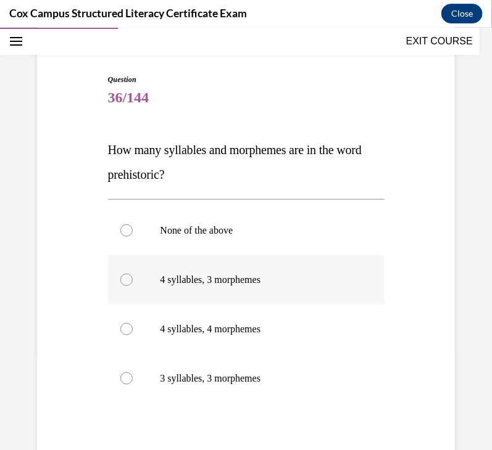
click at [244, 289] on label "4 syllables, 3 morphemes" at bounding box center [246, 279] width 276 height 49
click at [133, 286] on input "4 syllables, 3 morphemes" at bounding box center [126, 279] width 12 height 12
radio input "true"
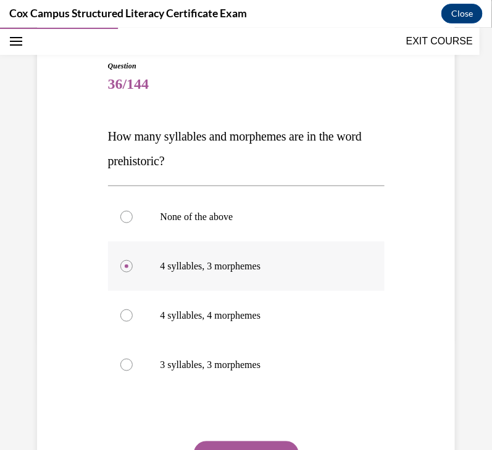
scroll to position [191, 0]
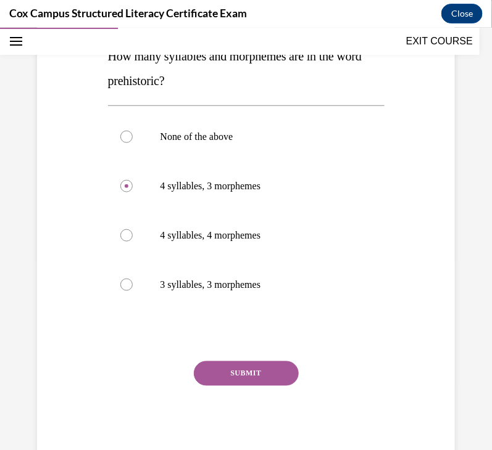
click at [259, 367] on button "SUBMIT" at bounding box center [246, 373] width 105 height 25
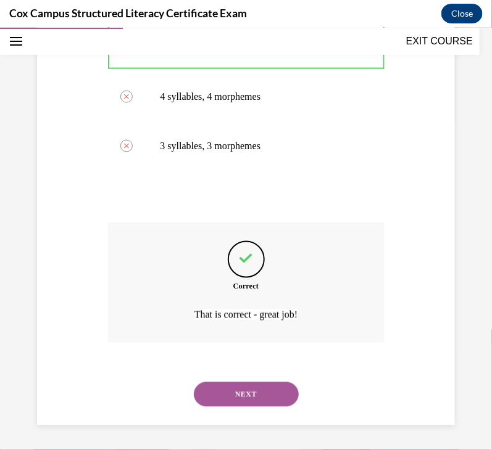
click at [259, 395] on button "NEXT" at bounding box center [246, 394] width 105 height 25
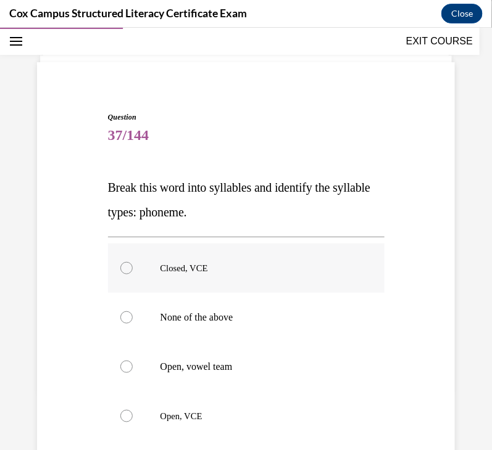
scroll to position [86, 0]
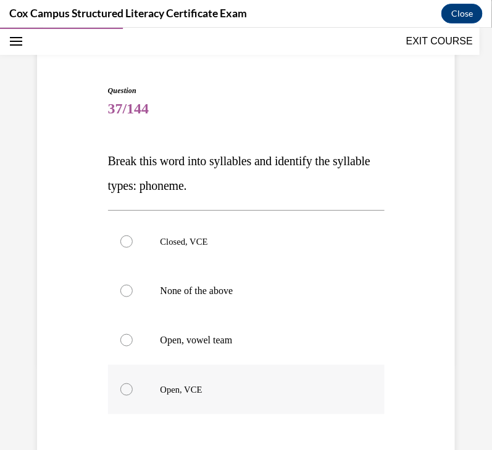
click at [202, 378] on label "Open, VCE" at bounding box center [246, 389] width 276 height 49
click at [133, 383] on input "Open, VCE" at bounding box center [126, 389] width 12 height 12
radio input "true"
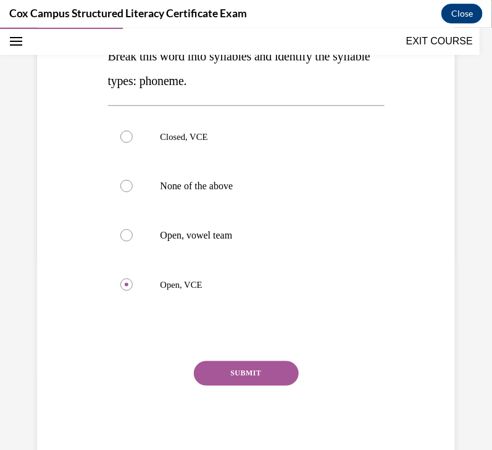
click at [235, 374] on button "SUBMIT" at bounding box center [246, 373] width 105 height 25
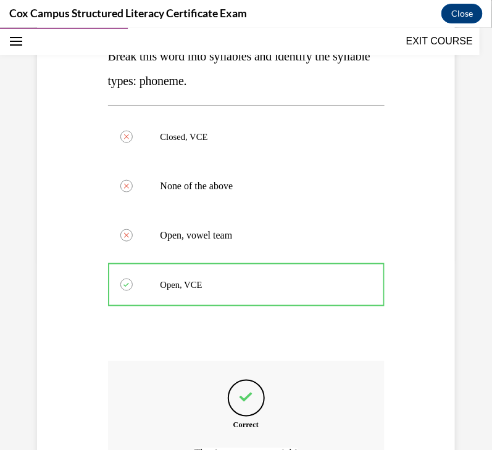
scroll to position [330, 0]
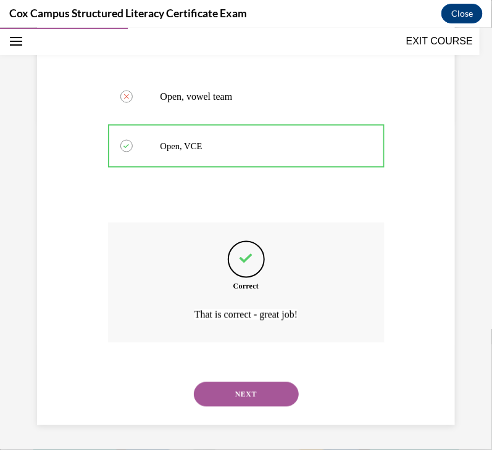
click at [247, 396] on button "NEXT" at bounding box center [246, 394] width 105 height 25
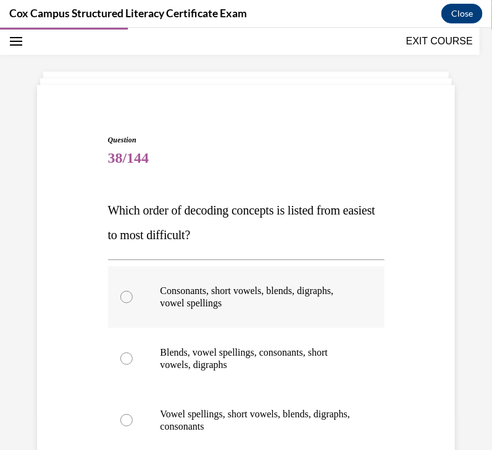
scroll to position [178, 0]
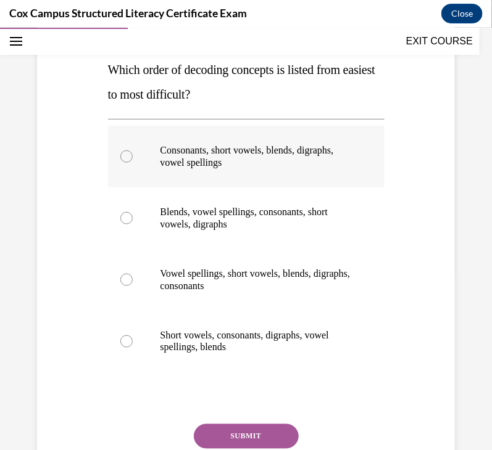
click at [268, 145] on p "Consonants, short vowels, blends, digraphs, vowel spellings" at bounding box center [256, 156] width 193 height 25
click at [133, 150] on input "Consonants, short vowels, blends, digraphs, vowel spellings" at bounding box center [126, 156] width 12 height 12
radio input "true"
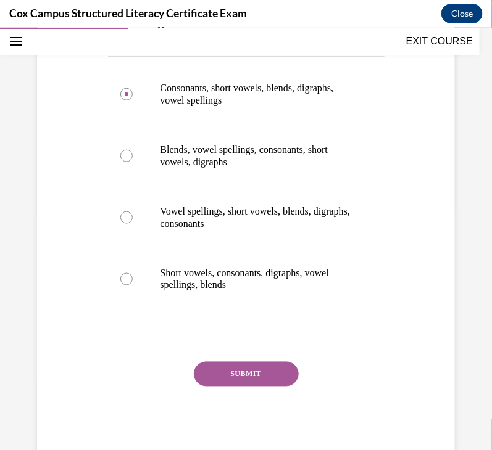
click at [266, 373] on button "SUBMIT" at bounding box center [246, 374] width 105 height 25
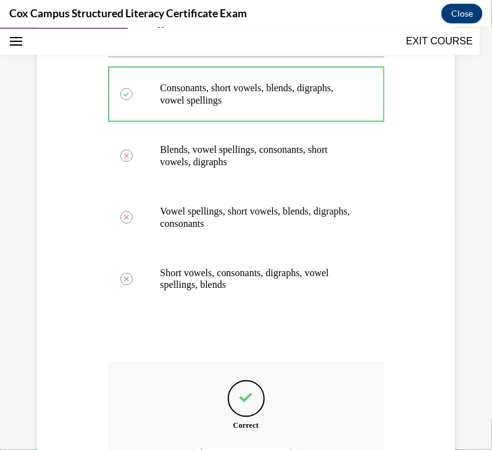
scroll to position [379, 0]
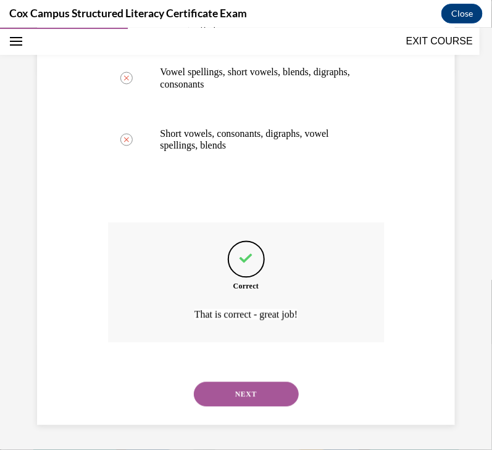
click at [253, 400] on button "NEXT" at bounding box center [246, 394] width 105 height 25
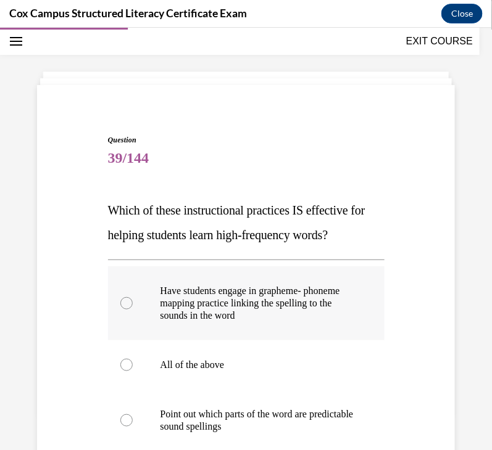
scroll to position [165, 0]
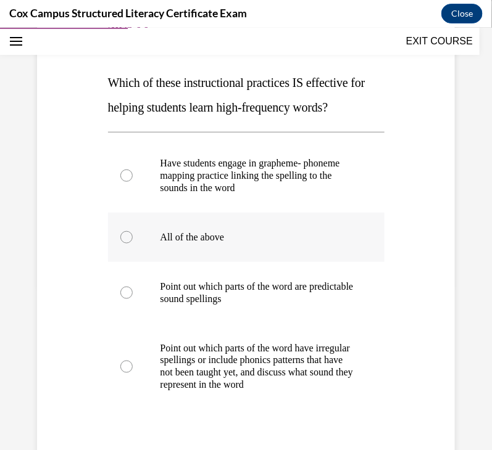
click at [182, 236] on p "All of the above" at bounding box center [256, 237] width 193 height 12
click at [133, 236] on input "All of the above" at bounding box center [126, 237] width 12 height 12
radio input "true"
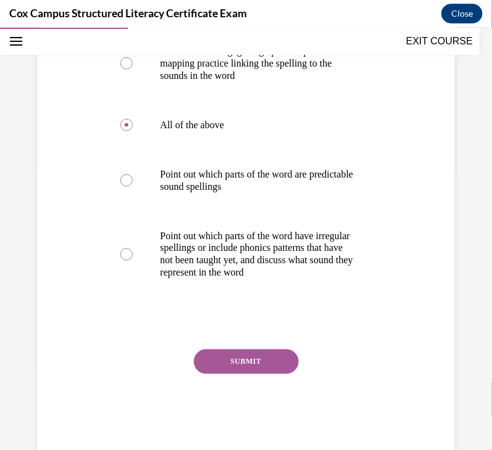
click at [222, 374] on button "SUBMIT" at bounding box center [246, 361] width 105 height 25
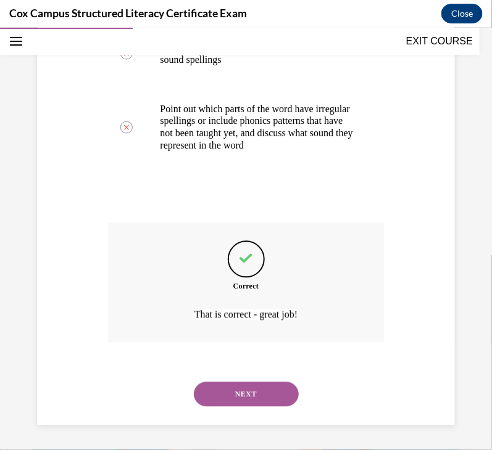
click at [252, 400] on button "NEXT" at bounding box center [246, 394] width 105 height 25
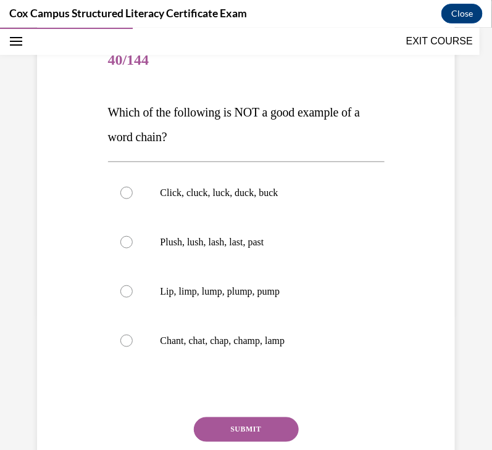
scroll to position [138, 0]
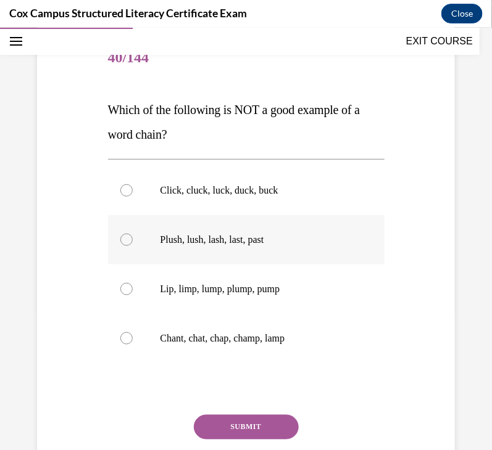
click at [233, 247] on label "Plush, lush, lash, last, past" at bounding box center [246, 239] width 276 height 49
click at [133, 246] on input "Plush, lush, lash, last, past" at bounding box center [126, 239] width 12 height 12
radio input "true"
click at [256, 429] on button "SUBMIT" at bounding box center [246, 427] width 105 height 25
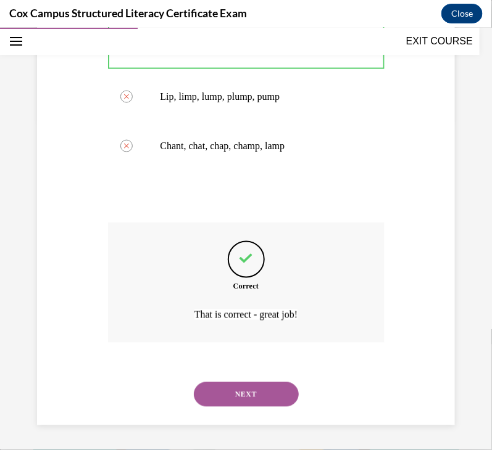
click at [256, 388] on button "NEXT" at bounding box center [246, 394] width 105 height 25
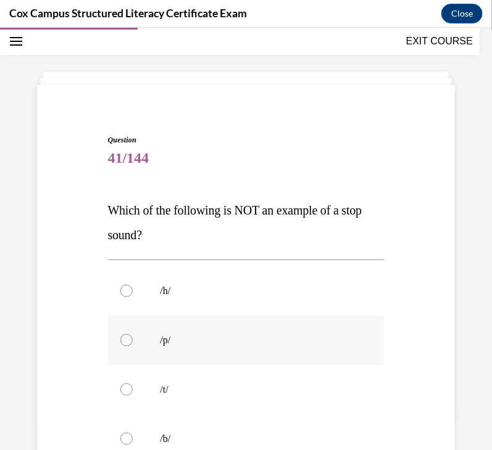
scroll to position [126, 0]
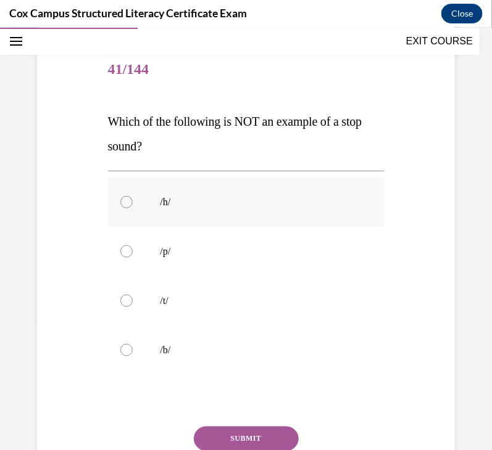
click at [172, 210] on label "/h/" at bounding box center [246, 201] width 276 height 49
click at [133, 208] on input "/h/" at bounding box center [126, 202] width 12 height 12
radio input "true"
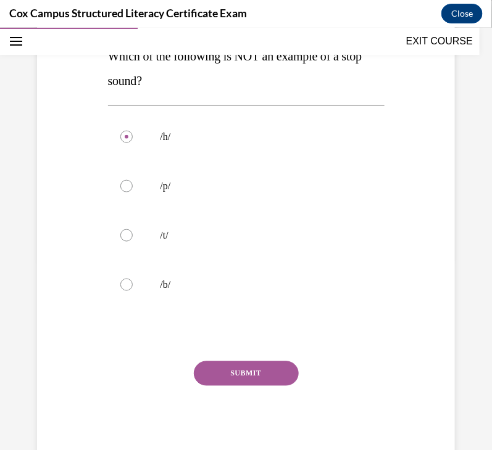
click at [226, 373] on button "SUBMIT" at bounding box center [246, 373] width 105 height 25
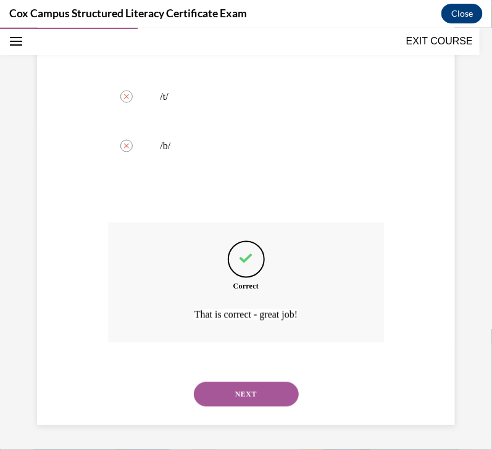
click at [239, 400] on button "NEXT" at bounding box center [246, 394] width 105 height 25
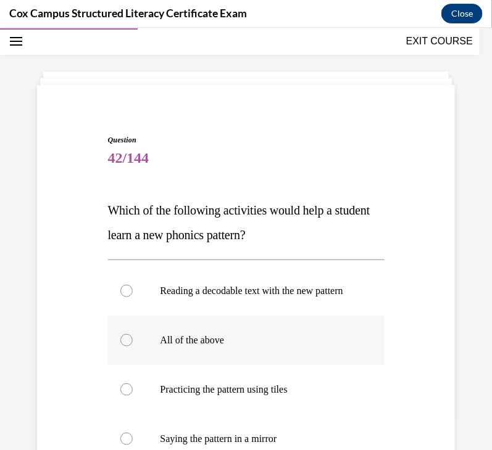
click at [270, 359] on label "All of the above" at bounding box center [246, 339] width 276 height 49
click at [133, 346] on input "All of the above" at bounding box center [126, 340] width 12 height 12
radio input "true"
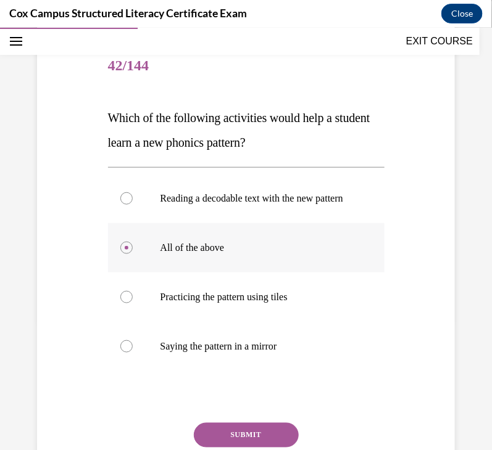
scroll to position [204, 0]
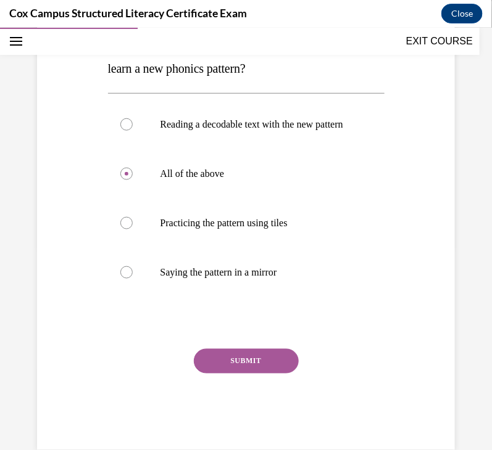
click at [246, 373] on button "SUBMIT" at bounding box center [246, 361] width 105 height 25
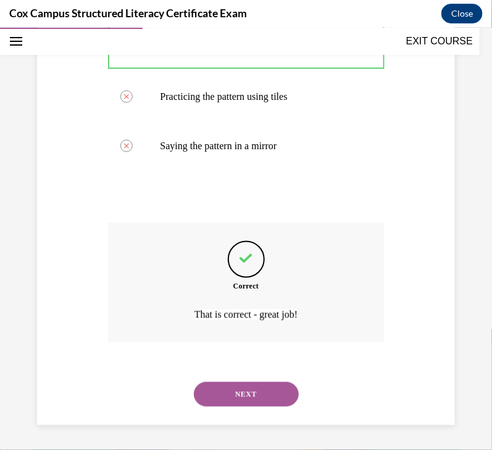
click at [259, 395] on button "NEXT" at bounding box center [246, 394] width 105 height 25
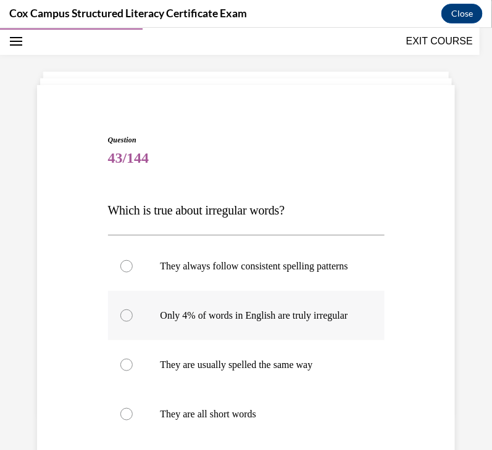
click at [219, 321] on p "Only 4% of words in English are truly irregular" at bounding box center [256, 315] width 193 height 12
click at [133, 321] on input "Only 4% of words in English are truly irregular" at bounding box center [126, 315] width 12 height 12
radio input "true"
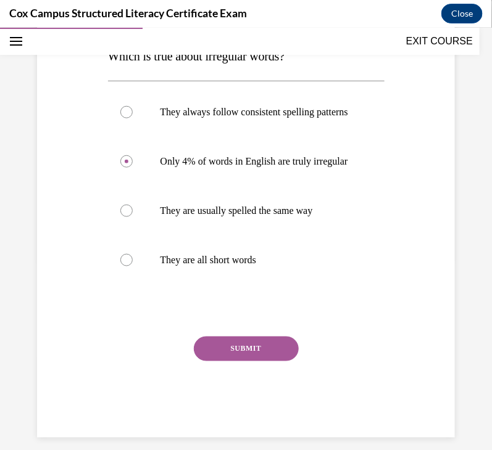
click at [232, 361] on button "SUBMIT" at bounding box center [246, 348] width 105 height 25
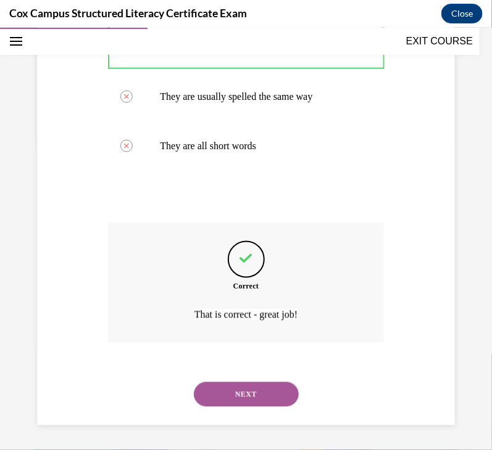
click at [257, 388] on button "NEXT" at bounding box center [246, 394] width 105 height 25
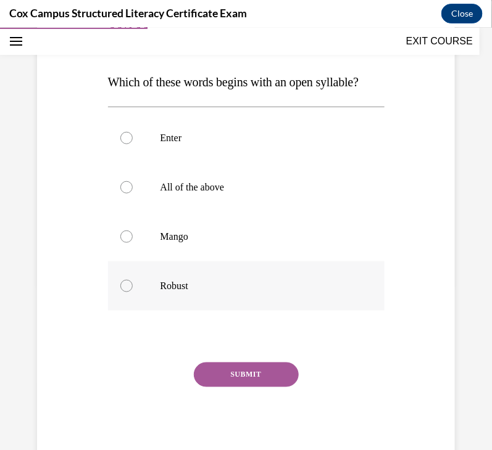
scroll to position [167, 0]
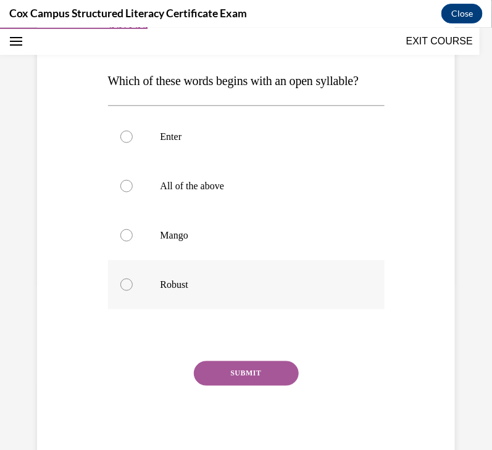
click at [174, 291] on p "Robust" at bounding box center [256, 284] width 193 height 12
click at [133, 291] on input "Robust" at bounding box center [126, 284] width 12 height 12
radio input "true"
click at [265, 386] on button "SUBMIT" at bounding box center [246, 373] width 105 height 25
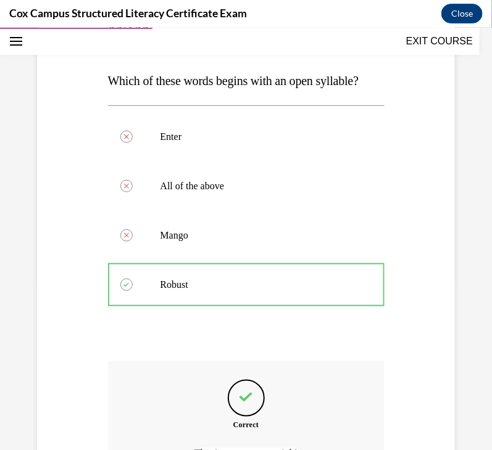
scroll to position [330, 0]
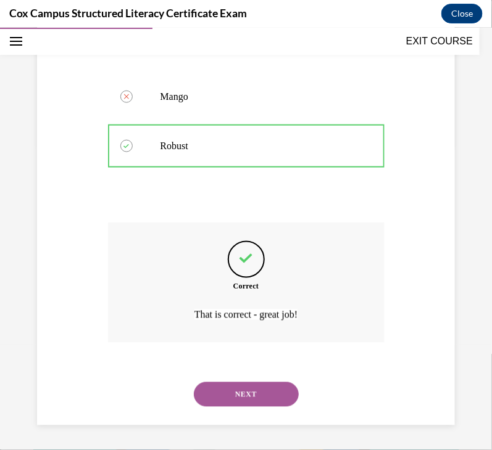
click at [255, 395] on button "NEXT" at bounding box center [246, 394] width 105 height 25
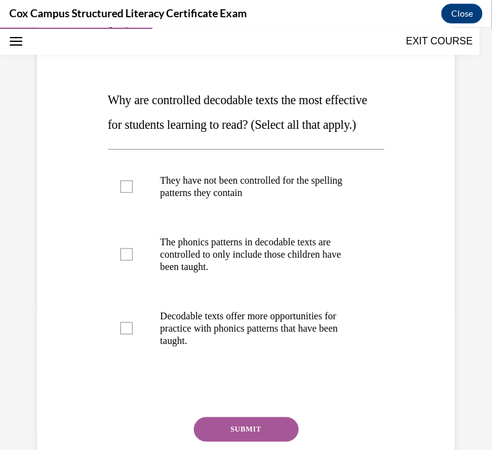
scroll to position [180, 0]
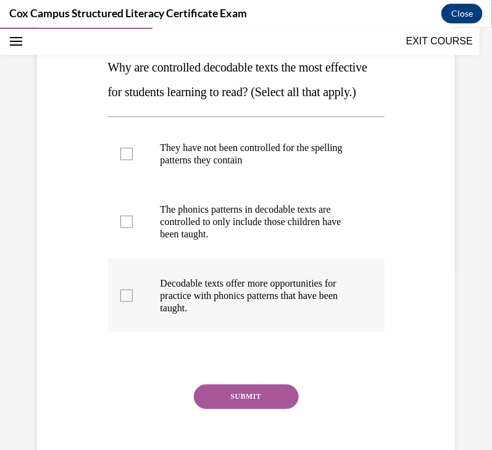
click at [239, 313] on p "Decodable texts offer more opportunities for practice with phonics patterns tha…" at bounding box center [256, 295] width 193 height 37
click at [133, 302] on input "Decodable texts offer more opportunities for practice with phonics patterns tha…" at bounding box center [126, 295] width 12 height 12
checkbox input "true"
click at [221, 409] on button "SUBMIT" at bounding box center [246, 396] width 105 height 25
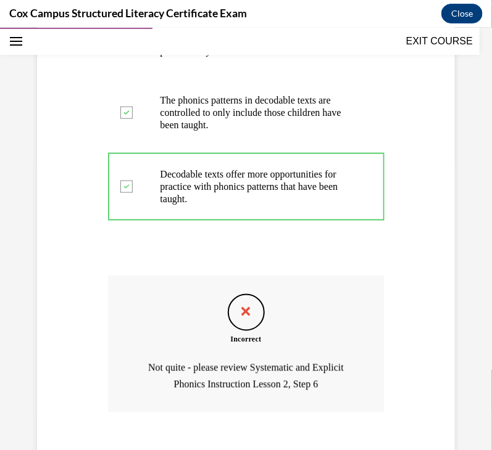
scroll to position [384, 0]
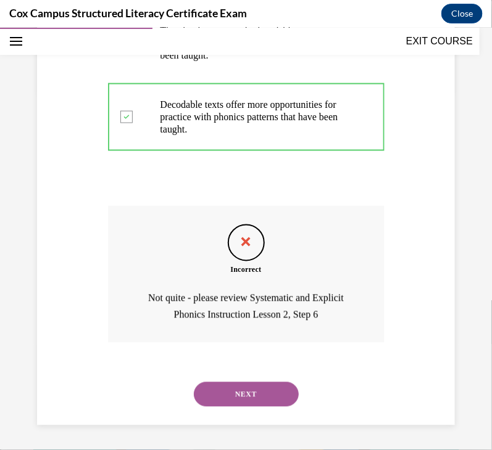
click at [255, 386] on button "NEXT" at bounding box center [246, 394] width 105 height 25
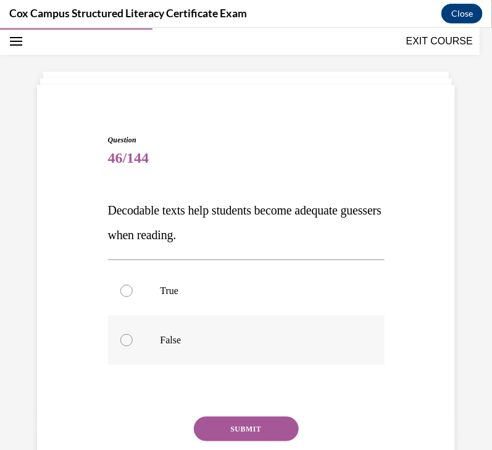
click at [170, 337] on p "False" at bounding box center [256, 340] width 193 height 12
click at [133, 337] on input "False" at bounding box center [126, 340] width 12 height 12
radio input "true"
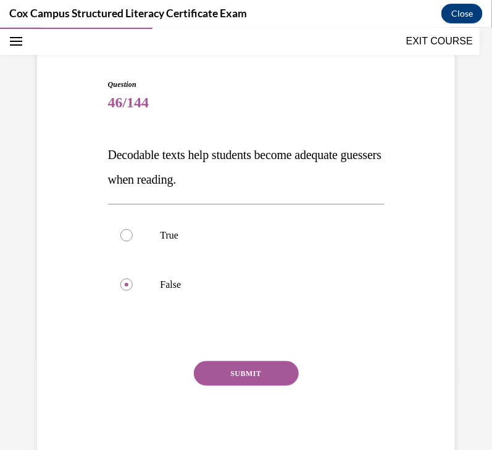
click at [246, 374] on button "SUBMIT" at bounding box center [246, 373] width 105 height 25
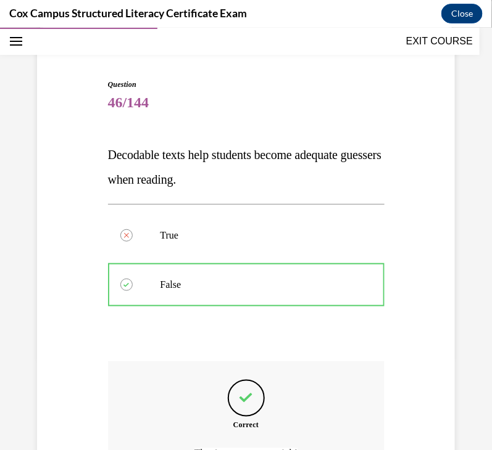
scroll to position [231, 0]
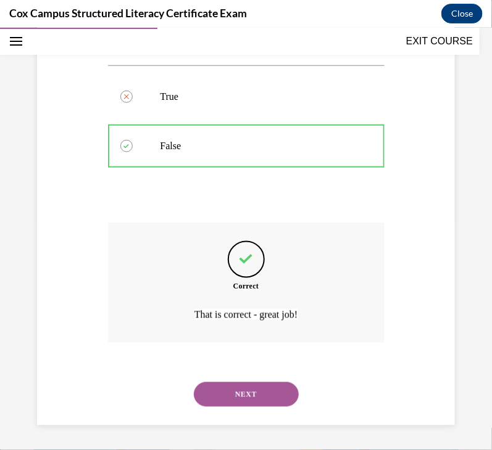
click at [270, 395] on button "NEXT" at bounding box center [246, 394] width 105 height 25
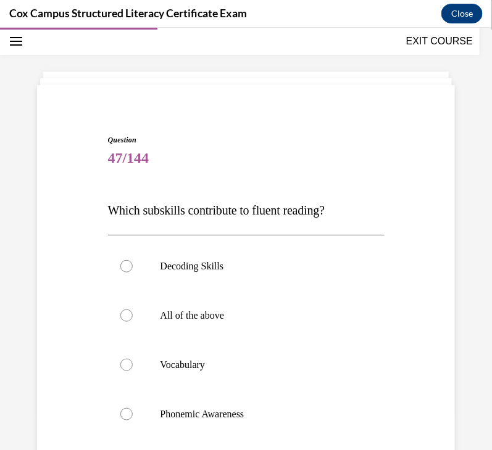
scroll to position [104, 0]
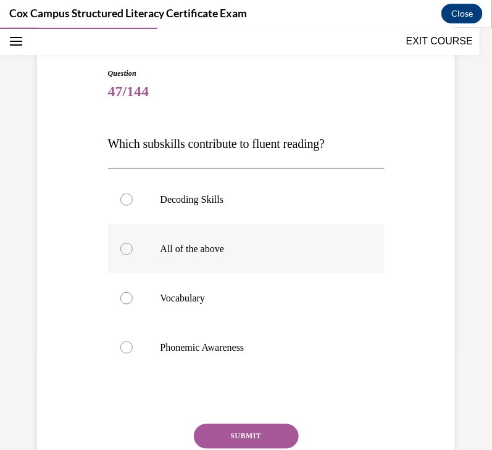
click at [217, 249] on p "All of the above" at bounding box center [256, 248] width 193 height 12
click at [133, 249] on input "All of the above" at bounding box center [126, 248] width 12 height 12
radio input "true"
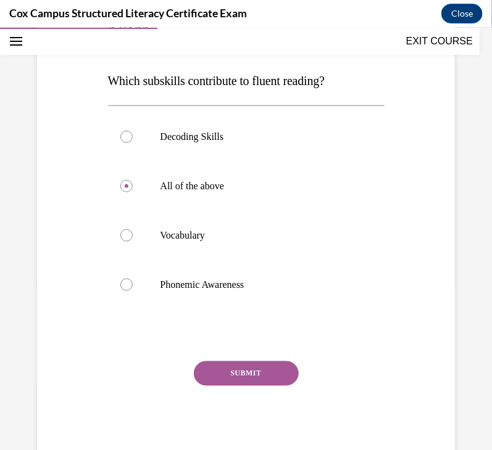
click at [260, 368] on button "SUBMIT" at bounding box center [246, 373] width 105 height 25
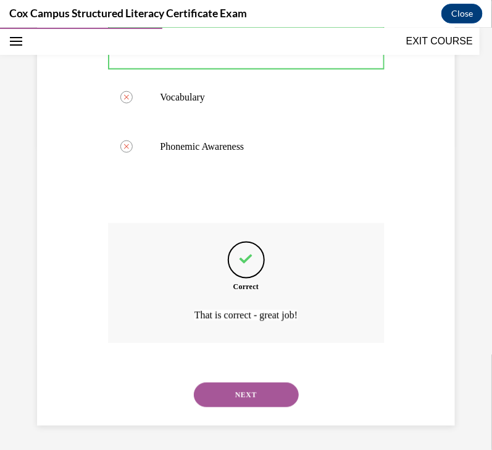
click at [259, 396] on button "NEXT" at bounding box center [246, 395] width 105 height 25
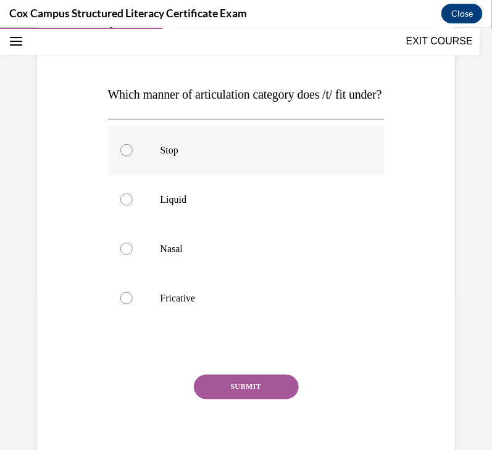
scroll to position [154, 0]
click at [188, 155] on p "Stop" at bounding box center [256, 149] width 193 height 12
click at [133, 155] on input "Stop" at bounding box center [126, 149] width 12 height 12
radio input "true"
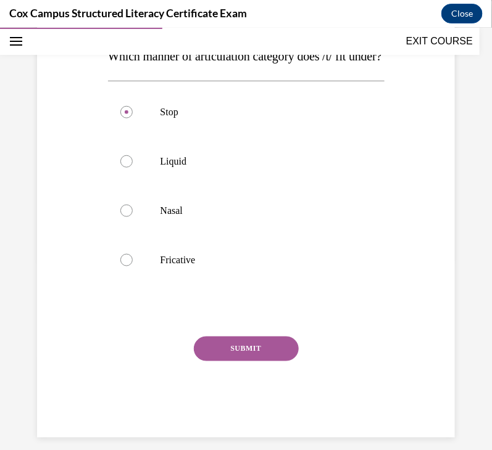
click at [256, 361] on button "SUBMIT" at bounding box center [246, 348] width 105 height 25
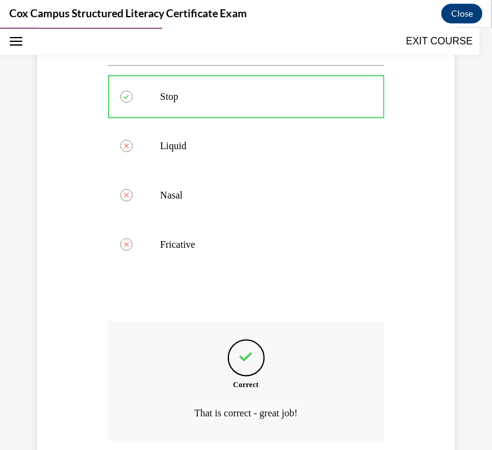
scroll to position [330, 0]
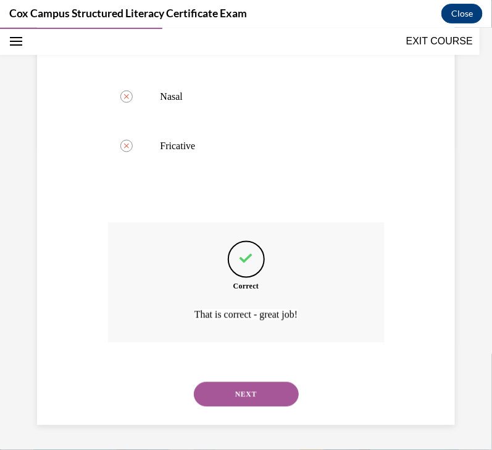
click at [254, 392] on button "NEXT" at bounding box center [246, 394] width 105 height 25
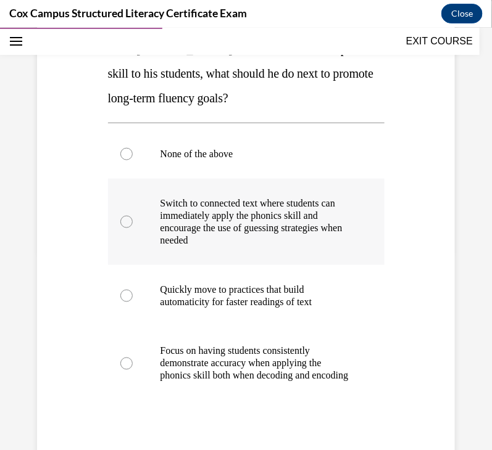
scroll to position [255, 0]
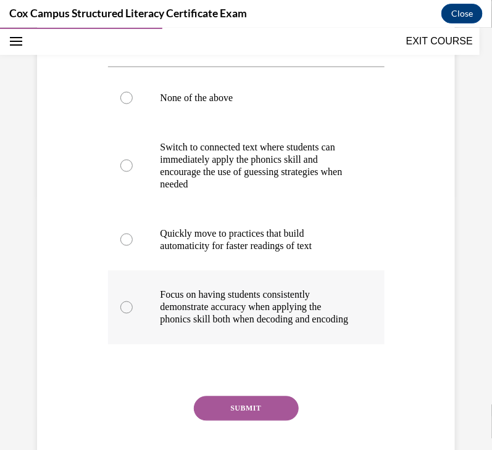
click at [210, 302] on p "Focus on having students consistently demonstrate accuracy when applying the ph…" at bounding box center [256, 307] width 193 height 37
click at [133, 302] on input "Focus on having students consistently demonstrate accuracy when applying the ph…" at bounding box center [126, 307] width 12 height 12
radio input "true"
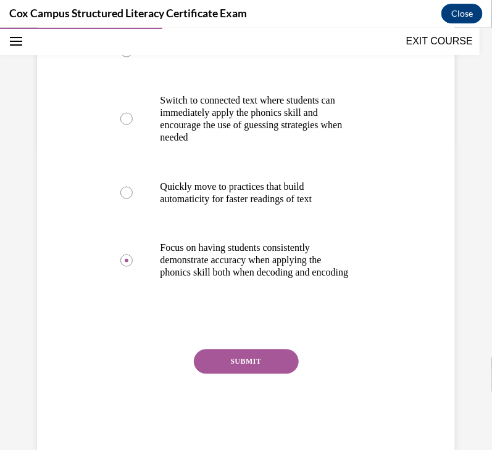
click at [234, 371] on button "SUBMIT" at bounding box center [246, 361] width 105 height 25
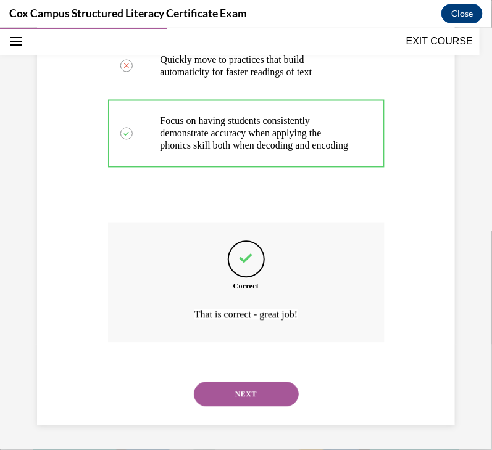
scroll to position [441, 0]
click at [242, 392] on button "NEXT" at bounding box center [246, 394] width 105 height 25
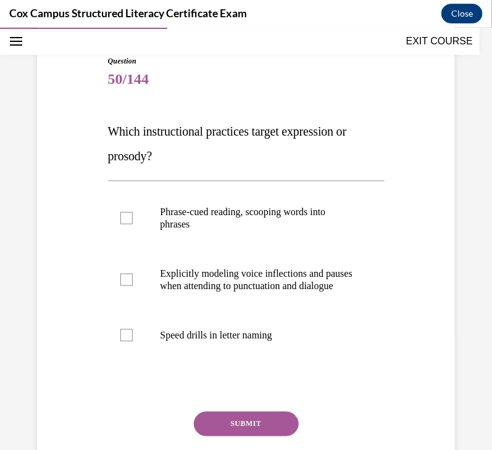
scroll to position [160, 0]
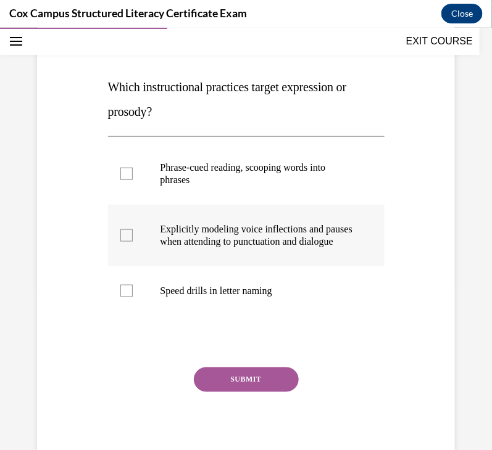
click at [312, 247] on p "Explicitly modeling voice inflections and pauses when attending to punctuation …" at bounding box center [256, 235] width 193 height 25
click at [133, 241] on input "Explicitly modeling voice inflections and pauses when attending to punctuation …" at bounding box center [126, 235] width 12 height 12
checkbox input "true"
click at [278, 169] on p "Phrase-cued reading, scooping words into phrases" at bounding box center [256, 173] width 193 height 25
click at [133, 169] on input "Phrase-cued reading, scooping words into phrases" at bounding box center [126, 173] width 12 height 12
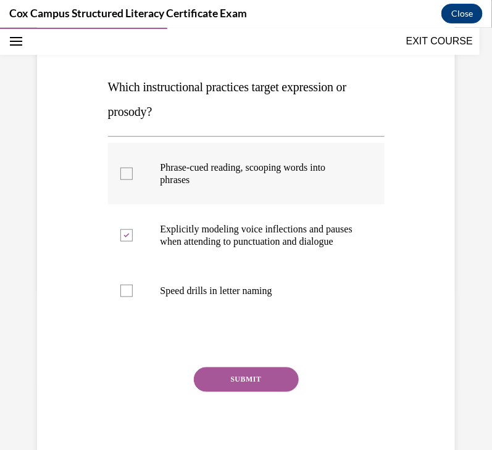
checkbox input "true"
click at [220, 392] on button "SUBMIT" at bounding box center [246, 379] width 105 height 25
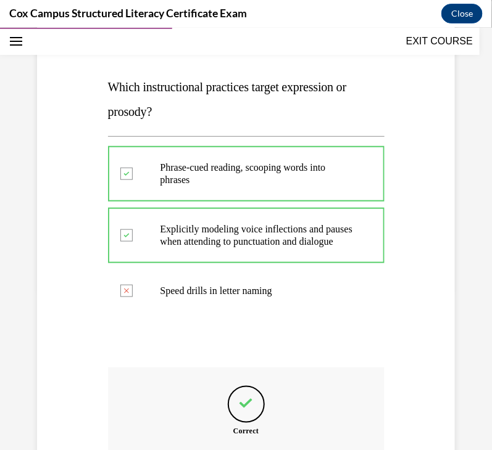
scroll to position [318, 0]
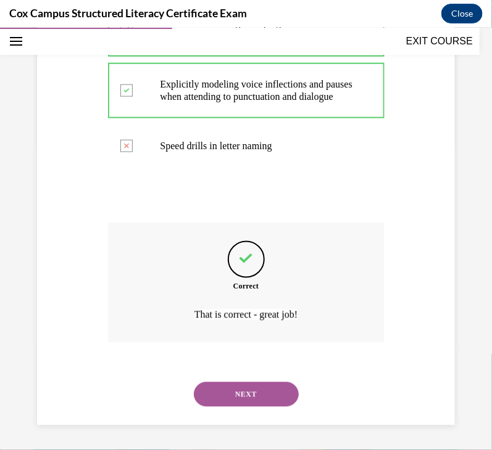
click at [258, 394] on button "NEXT" at bounding box center [246, 394] width 105 height 25
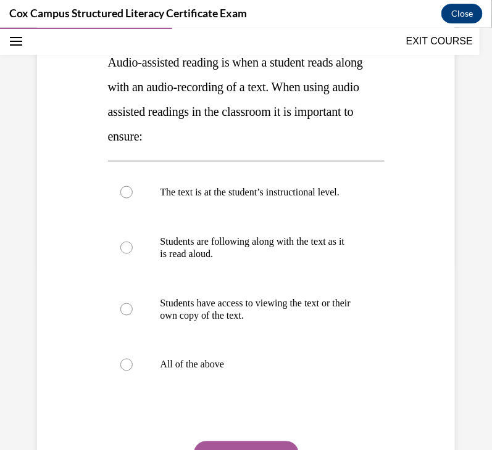
scroll to position [277, 0]
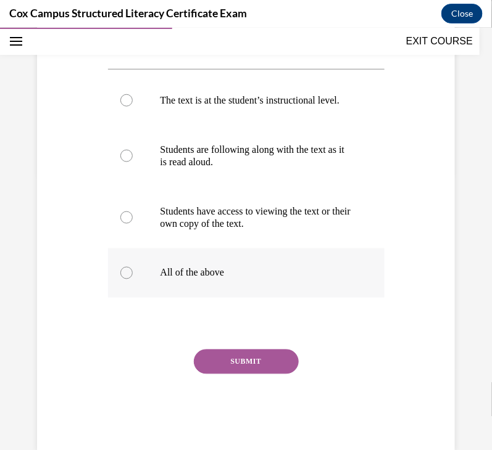
click at [226, 277] on label "All of the above" at bounding box center [246, 272] width 276 height 49
click at [133, 277] on input "All of the above" at bounding box center [126, 273] width 12 height 12
radio input "true"
click at [251, 374] on button "SUBMIT" at bounding box center [246, 361] width 105 height 25
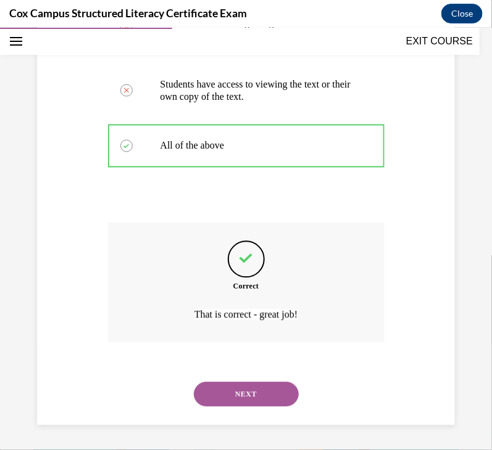
click at [247, 392] on button "NEXT" at bounding box center [246, 394] width 105 height 25
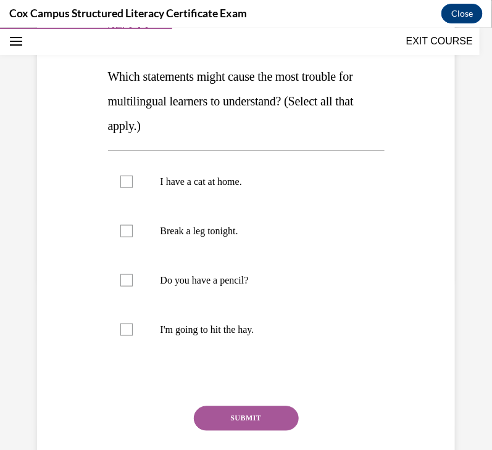
scroll to position [173, 0]
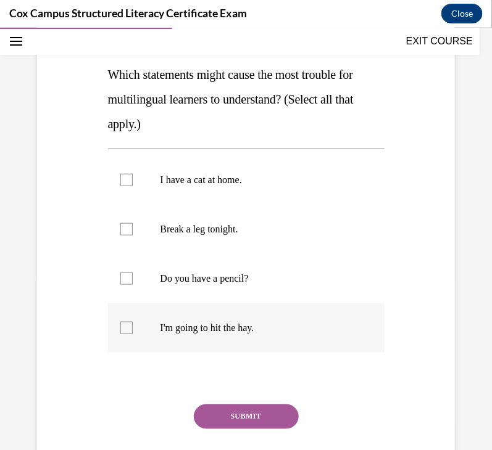
click at [268, 310] on label "I'm going to hit the hay." at bounding box center [246, 327] width 276 height 49
click at [133, 321] on input "I'm going to hit the hay." at bounding box center [126, 327] width 12 height 12
checkbox input "true"
click at [229, 230] on p "Break a leg tonight." at bounding box center [256, 229] width 193 height 12
click at [133, 230] on input "Break a leg tonight." at bounding box center [126, 229] width 12 height 12
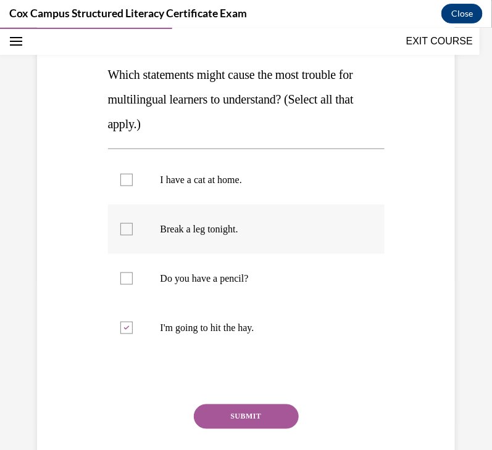
checkbox input "true"
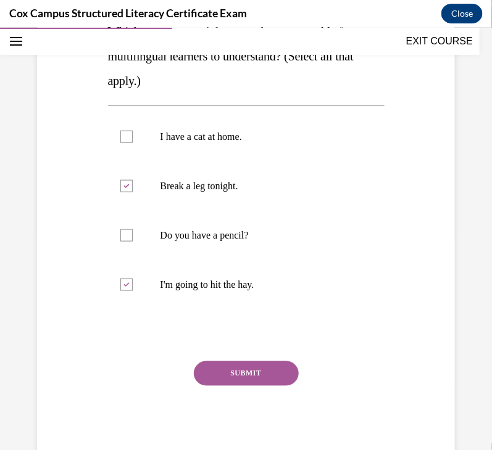
click at [233, 380] on button "SUBMIT" at bounding box center [246, 373] width 105 height 25
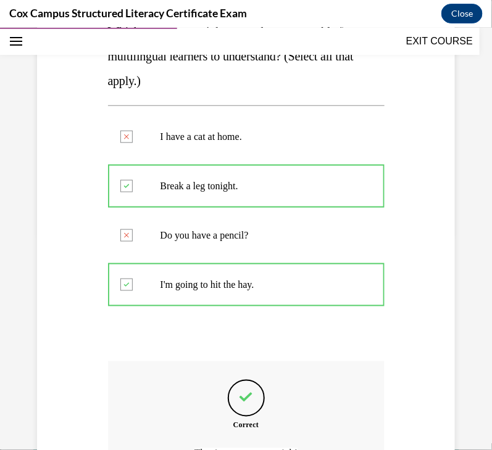
scroll to position [355, 0]
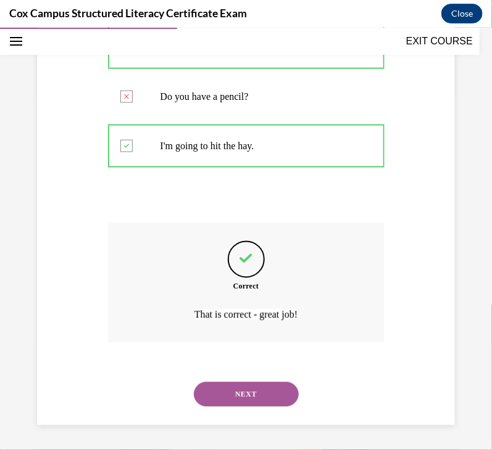
click at [254, 398] on button "NEXT" at bounding box center [246, 394] width 105 height 25
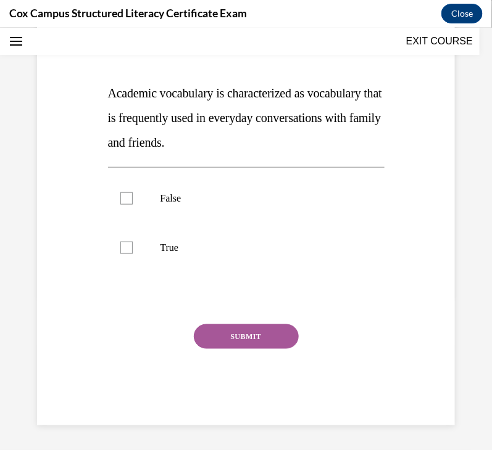
scroll to position [37, 0]
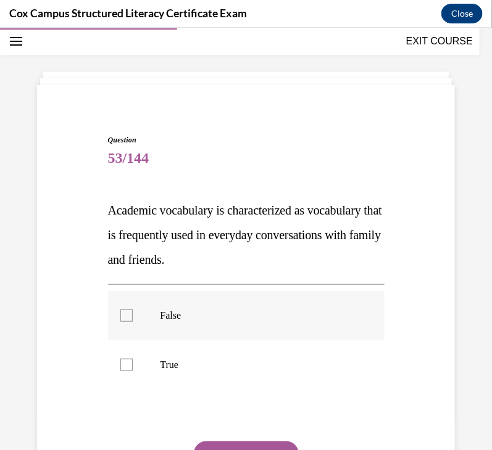
click at [185, 311] on p "False" at bounding box center [256, 315] width 193 height 12
click at [133, 311] on input "False" at bounding box center [126, 315] width 12 height 12
checkbox input "true"
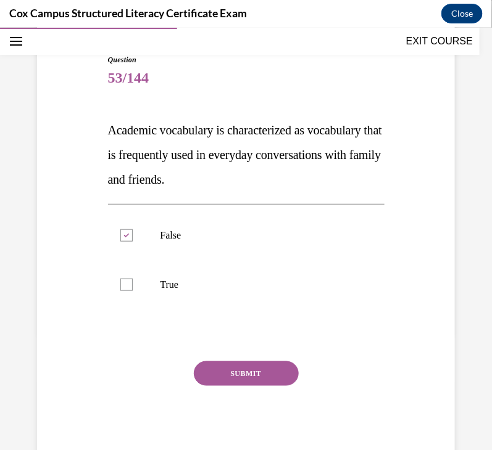
click at [243, 374] on button "SUBMIT" at bounding box center [246, 373] width 105 height 25
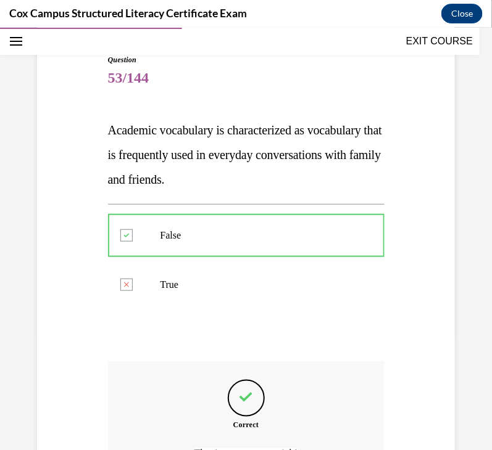
scroll to position [255, 0]
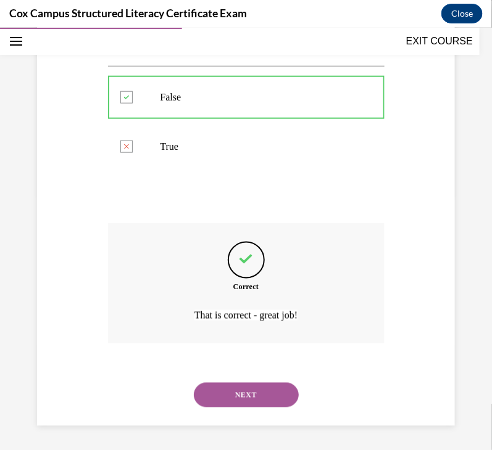
click at [247, 388] on button "NEXT" at bounding box center [246, 395] width 105 height 25
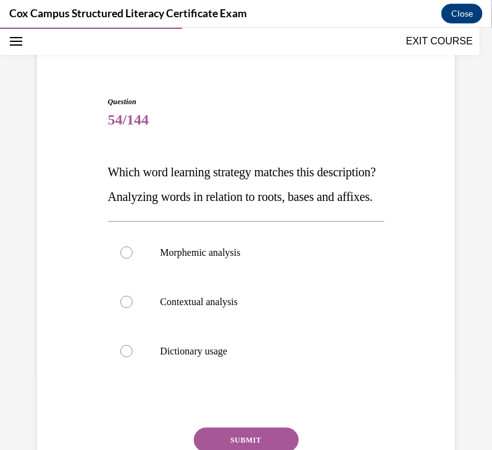
scroll to position [76, 0]
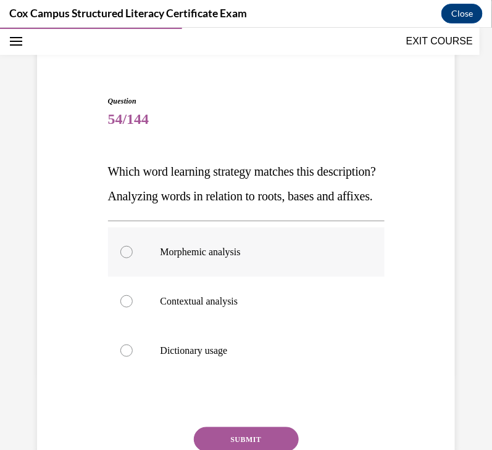
click at [236, 258] on p "Morphemic analysis" at bounding box center [256, 252] width 193 height 12
click at [133, 258] on input "Morphemic analysis" at bounding box center [126, 252] width 12 height 12
radio input "true"
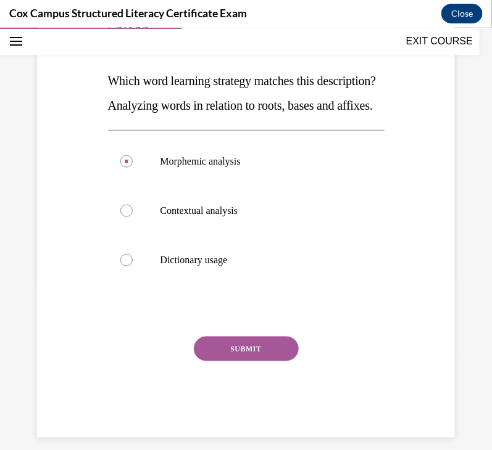
click at [250, 361] on button "SUBMIT" at bounding box center [246, 348] width 105 height 25
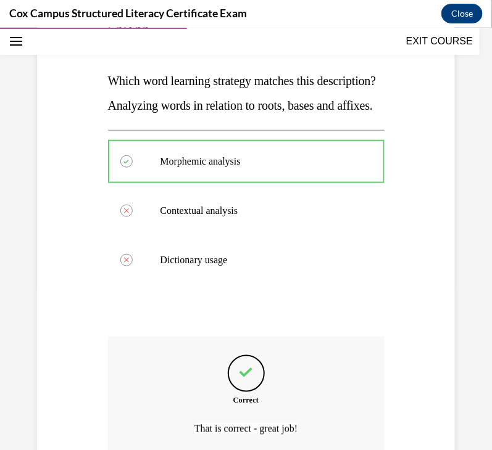
scroll to position [305, 0]
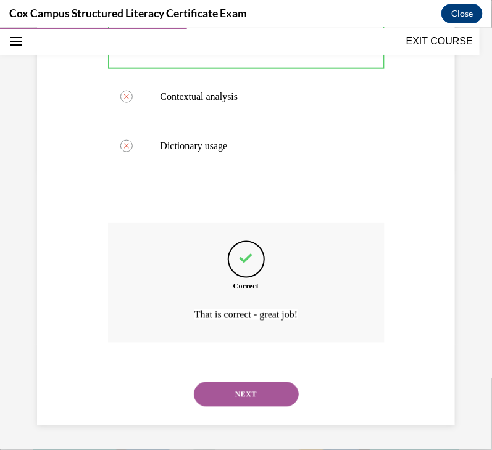
click at [255, 383] on button "NEXT" at bounding box center [246, 394] width 105 height 25
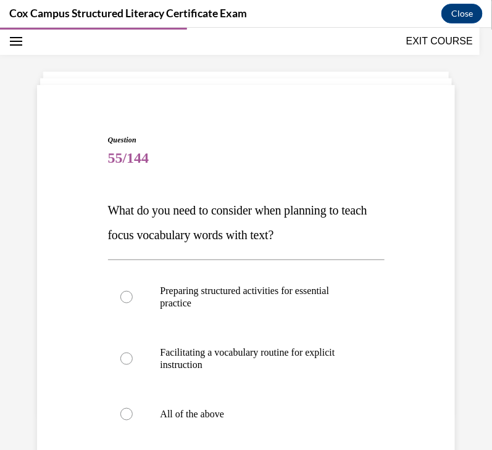
scroll to position [265, 0]
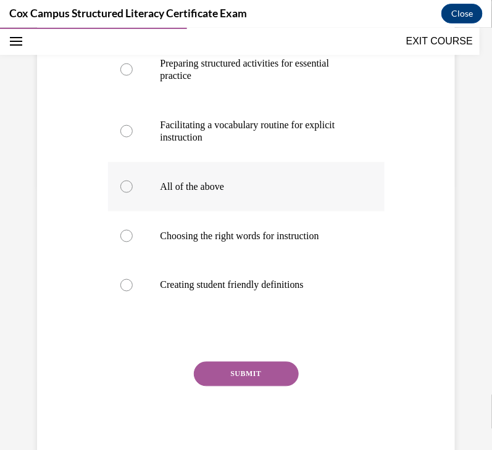
click at [200, 186] on p "All of the above" at bounding box center [256, 186] width 193 height 12
click at [133, 186] on input "All of the above" at bounding box center [126, 186] width 12 height 12
radio input "true"
click at [238, 371] on button "SUBMIT" at bounding box center [246, 374] width 105 height 25
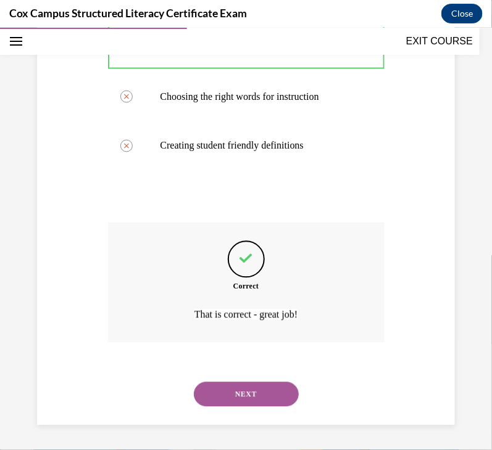
click at [247, 394] on button "NEXT" at bounding box center [246, 394] width 105 height 25
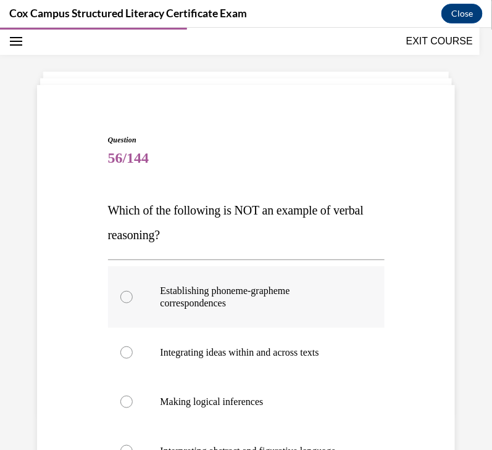
scroll to position [120, 0]
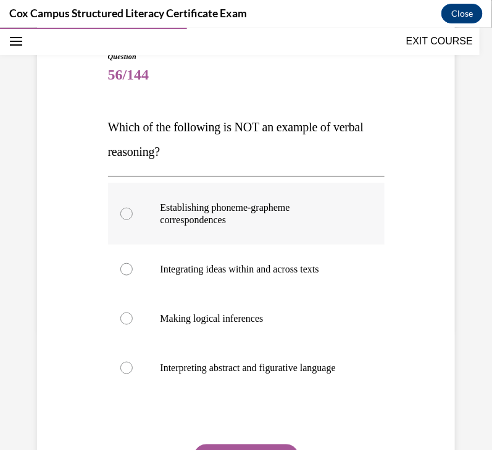
click at [249, 215] on p "Establishing phoneme-grapheme correspondences" at bounding box center [256, 213] width 193 height 25
click at [133, 215] on input "Establishing phoneme-grapheme correspondences" at bounding box center [126, 213] width 12 height 12
radio input "true"
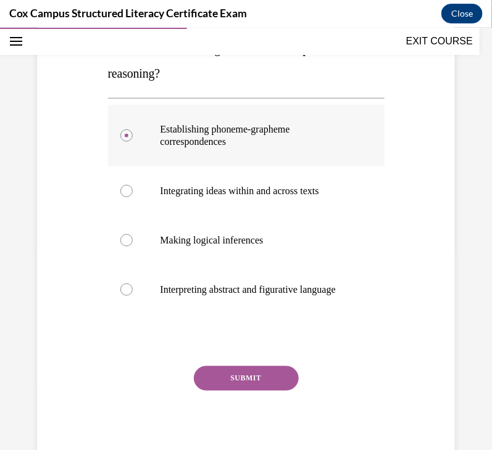
scroll to position [216, 0]
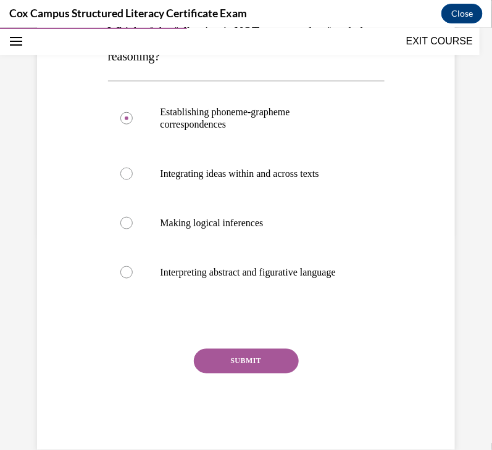
click at [250, 373] on button "SUBMIT" at bounding box center [246, 361] width 105 height 25
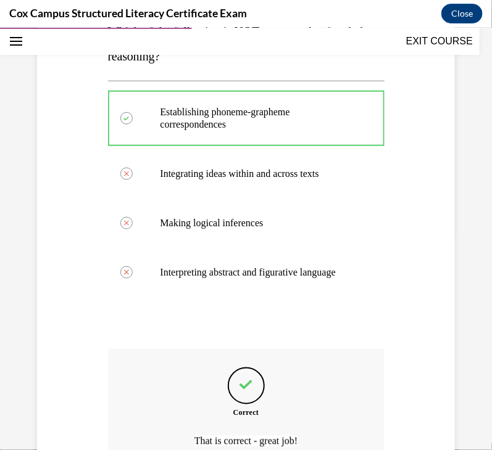
scroll to position [355, 0]
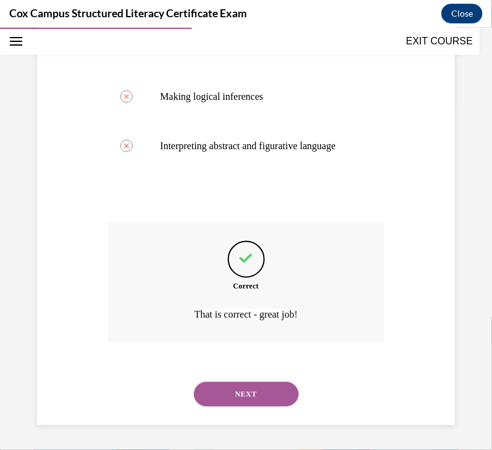
click at [250, 380] on div "NEXT" at bounding box center [246, 394] width 276 height 49
click at [247, 397] on button "NEXT" at bounding box center [246, 394] width 105 height 25
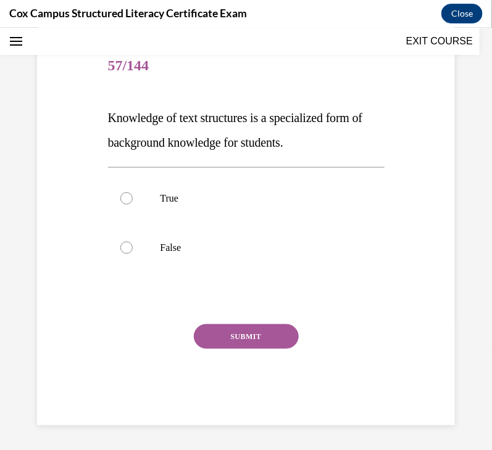
scroll to position [37, 0]
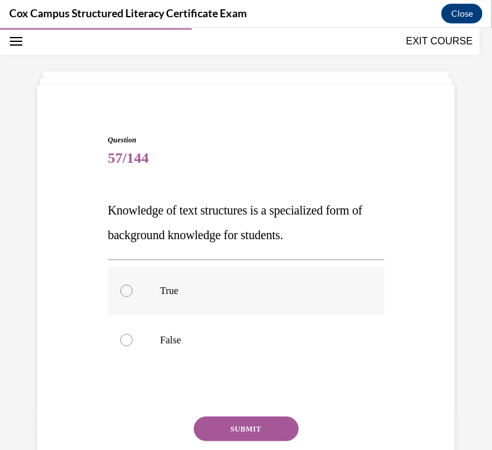
click at [218, 302] on label "True" at bounding box center [246, 290] width 276 height 49
click at [133, 297] on input "True" at bounding box center [126, 290] width 12 height 12
radio input "true"
click at [273, 418] on button "SUBMIT" at bounding box center [246, 428] width 105 height 25
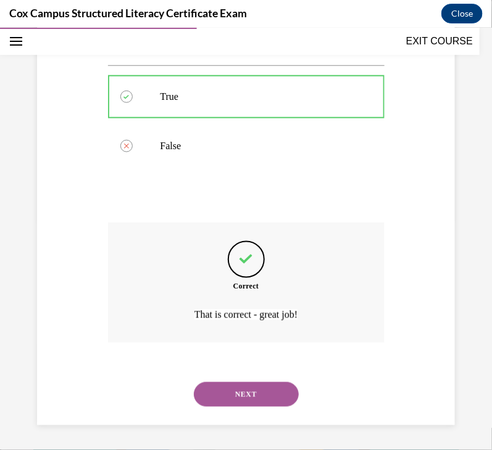
click at [234, 400] on button "NEXT" at bounding box center [246, 394] width 105 height 25
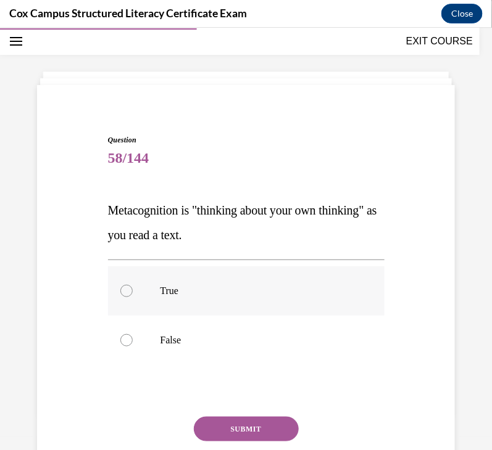
click at [246, 278] on label "True" at bounding box center [246, 290] width 276 height 49
click at [133, 284] on input "True" at bounding box center [126, 290] width 12 height 12
radio input "true"
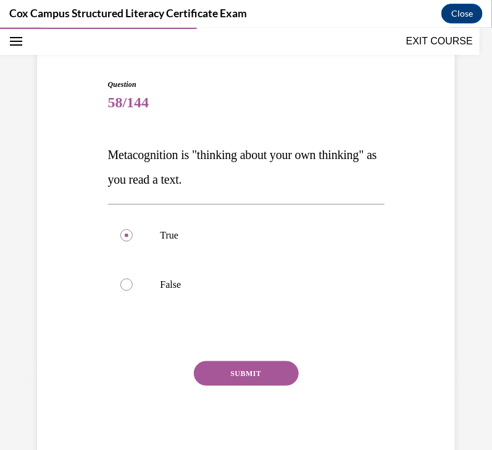
click at [242, 373] on button "SUBMIT" at bounding box center [246, 373] width 105 height 25
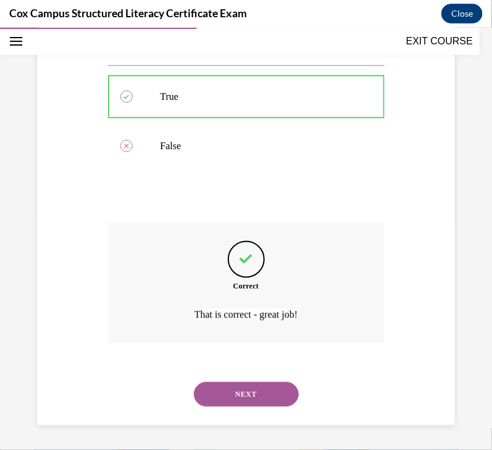
click at [249, 399] on button "NEXT" at bounding box center [246, 394] width 105 height 25
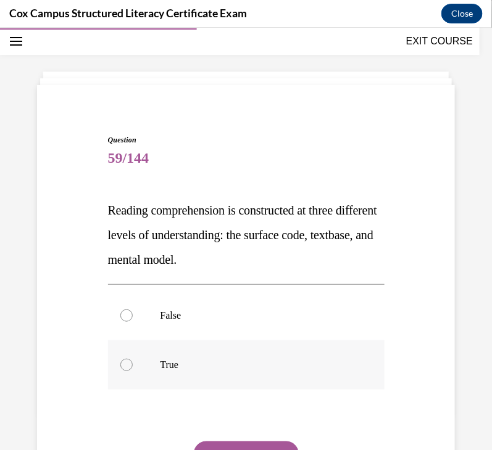
click at [189, 358] on p "True" at bounding box center [256, 364] width 193 height 12
click at [133, 358] on input "True" at bounding box center [126, 364] width 12 height 12
radio input "true"
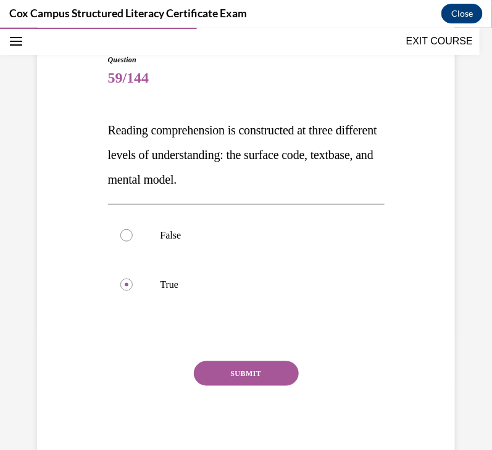
click at [212, 371] on button "SUBMIT" at bounding box center [246, 373] width 105 height 25
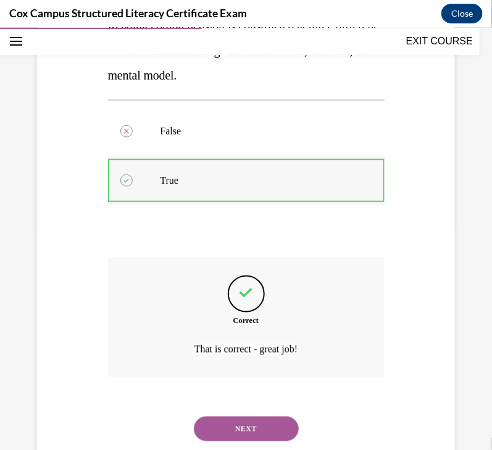
scroll to position [255, 0]
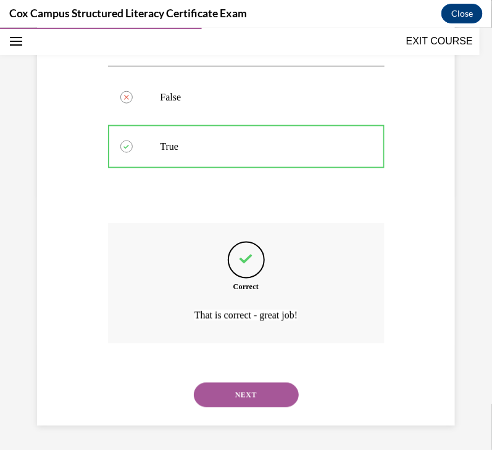
click at [244, 400] on button "NEXT" at bounding box center [246, 395] width 105 height 25
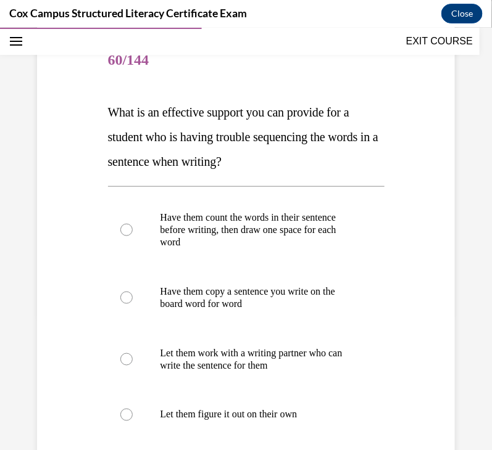
scroll to position [136, 0]
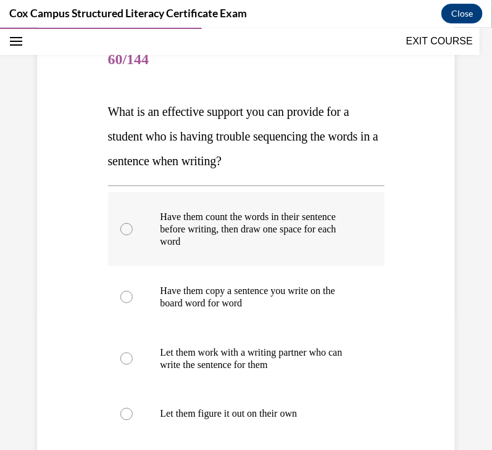
click at [209, 242] on p "Have them count the words in their sentence before writing, then draw one space…" at bounding box center [256, 228] width 193 height 37
click at [133, 235] on input "Have them count the words in their sentence before writing, then draw one space…" at bounding box center [126, 229] width 12 height 12
radio input "true"
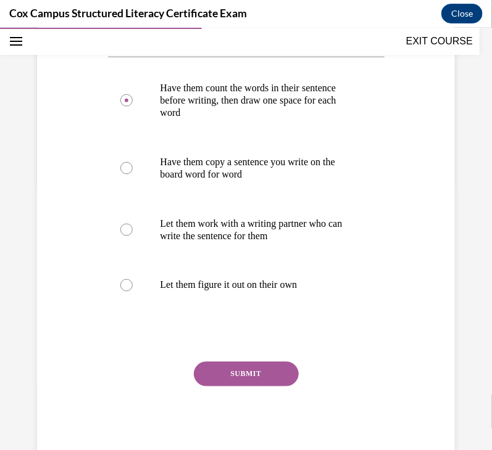
click at [228, 372] on button "SUBMIT" at bounding box center [246, 374] width 105 height 25
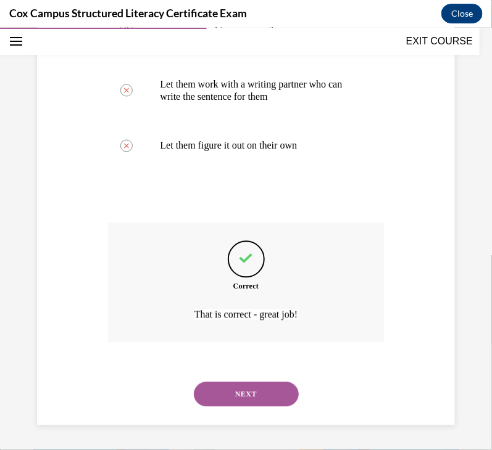
click at [254, 392] on button "NEXT" at bounding box center [246, 394] width 105 height 25
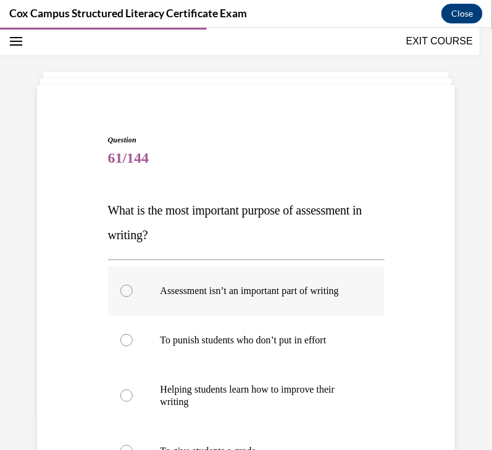
scroll to position [138, 0]
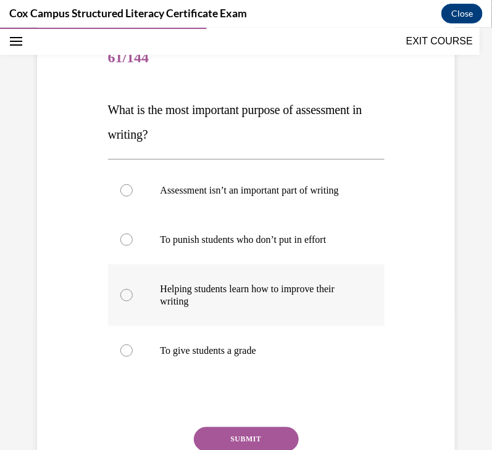
click at [287, 307] on p "Helping students learn how to improve their writing" at bounding box center [256, 295] width 193 height 25
click at [133, 301] on input "Helping students learn how to improve their writing" at bounding box center [126, 295] width 12 height 12
radio input "true"
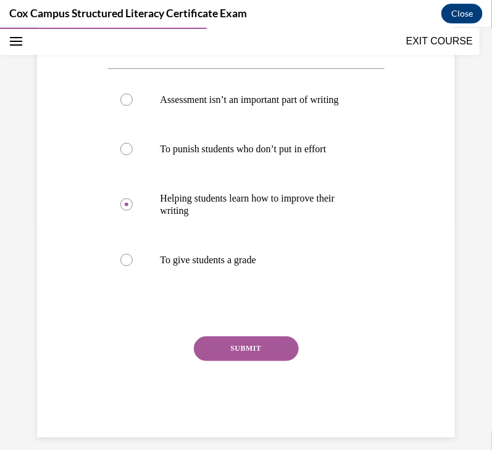
click at [240, 361] on button "SUBMIT" at bounding box center [246, 348] width 105 height 25
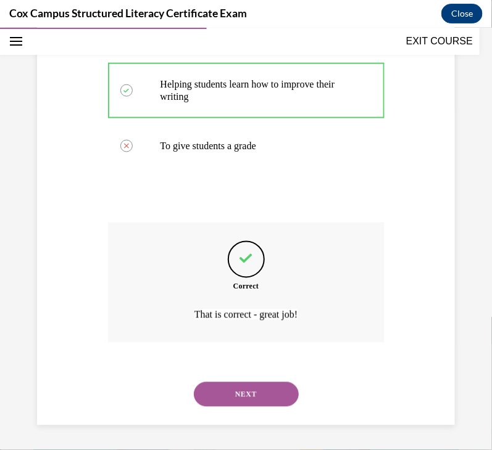
click at [243, 395] on button "NEXT" at bounding box center [246, 394] width 105 height 25
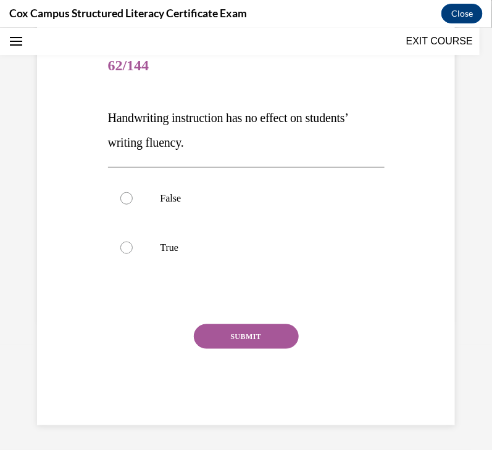
scroll to position [37, 0]
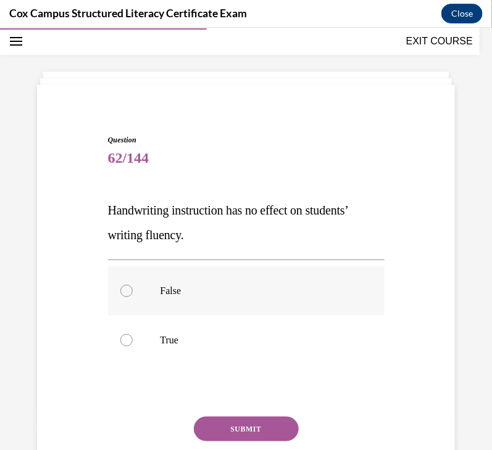
click at [214, 279] on label "False" at bounding box center [246, 290] width 276 height 49
click at [133, 284] on input "False" at bounding box center [126, 290] width 12 height 12
radio input "true"
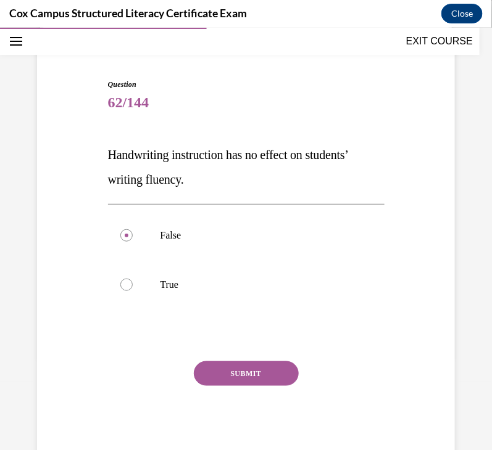
click at [244, 371] on button "SUBMIT" at bounding box center [246, 373] width 105 height 25
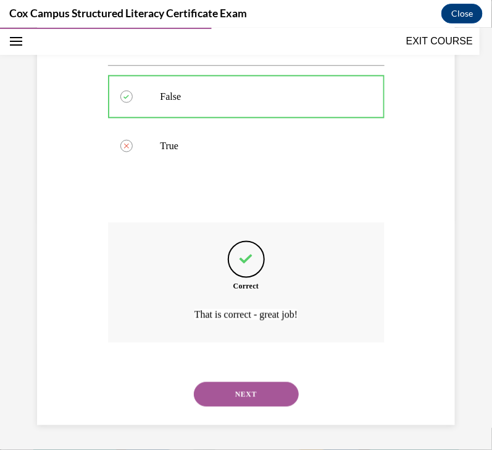
click at [241, 389] on button "NEXT" at bounding box center [246, 394] width 105 height 25
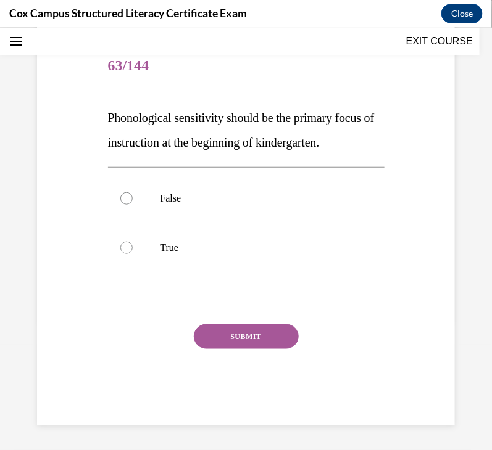
scroll to position [37, 0]
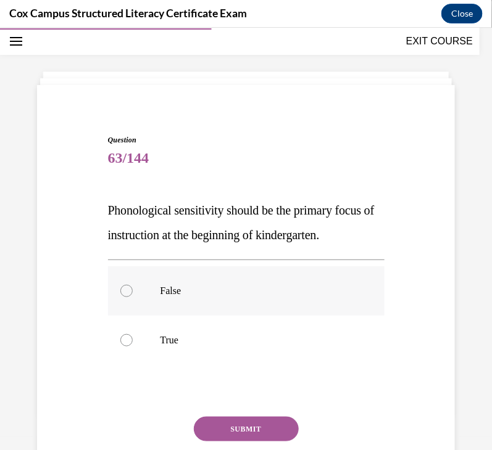
click at [175, 315] on label "False" at bounding box center [246, 290] width 276 height 49
click at [133, 297] on input "False" at bounding box center [126, 290] width 12 height 12
radio input "true"
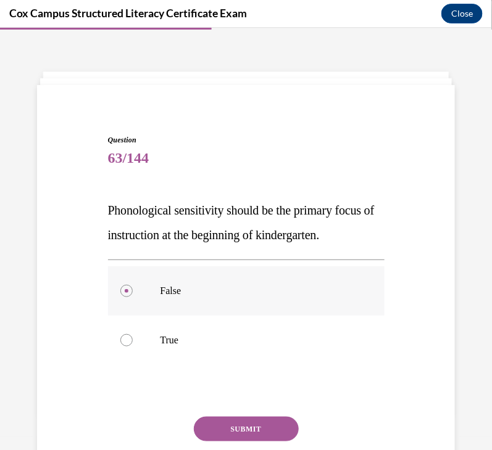
scroll to position [117, 0]
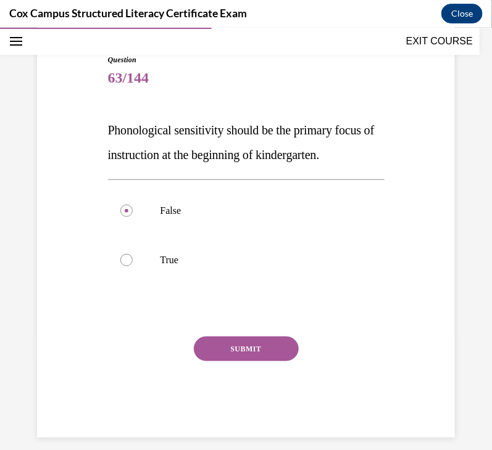
click at [234, 361] on button "SUBMIT" at bounding box center [246, 348] width 105 height 25
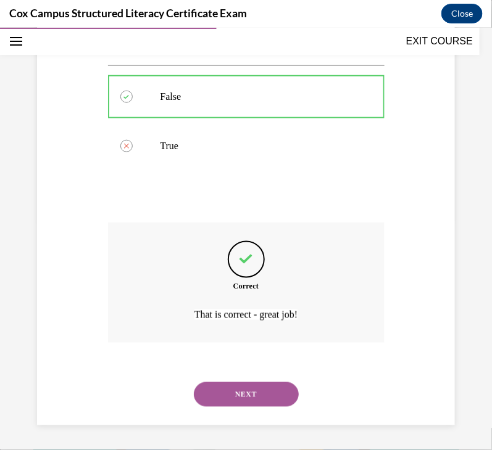
click at [238, 385] on button "NEXT" at bounding box center [246, 394] width 105 height 25
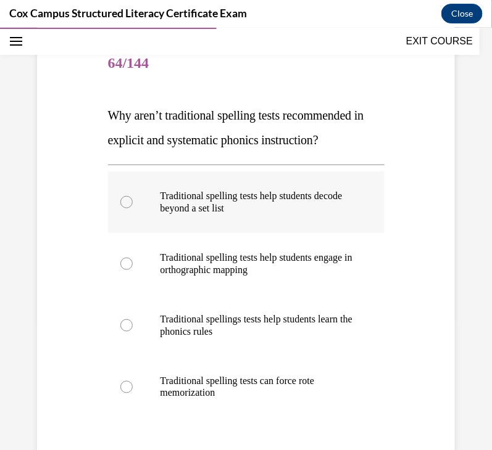
scroll to position [133, 0]
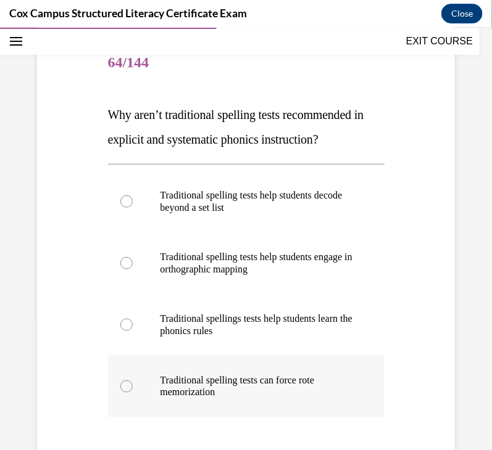
click at [263, 378] on p "Traditional spelling tests can force rote memorization" at bounding box center [256, 386] width 193 height 25
click at [133, 380] on input "Traditional spelling tests can force rote memorization" at bounding box center [126, 386] width 12 height 12
radio input "true"
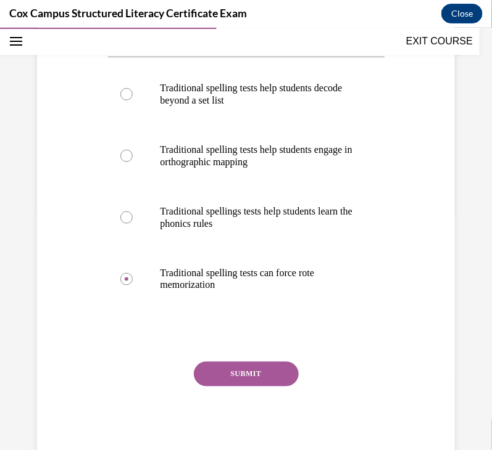
click at [253, 368] on button "SUBMIT" at bounding box center [246, 374] width 105 height 25
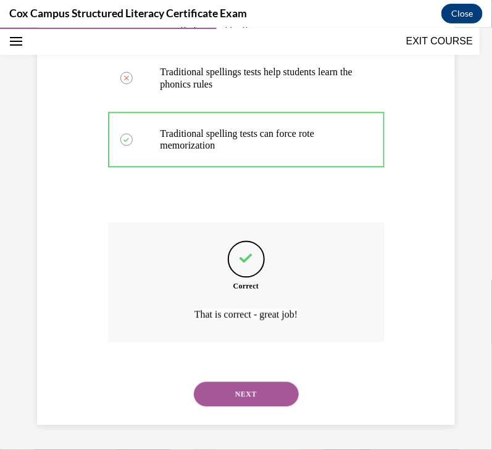
click at [239, 392] on button "NEXT" at bounding box center [246, 394] width 105 height 25
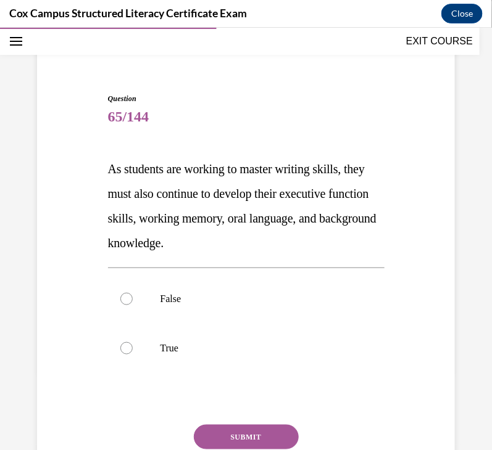
scroll to position [80, 0]
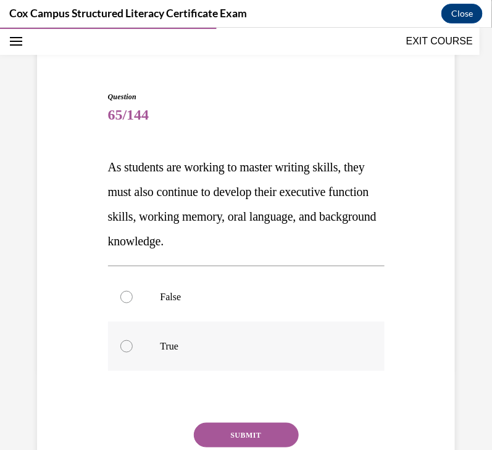
click at [166, 340] on p "True" at bounding box center [256, 346] width 193 height 12
click at [133, 340] on input "True" at bounding box center [126, 346] width 12 height 12
radio input "true"
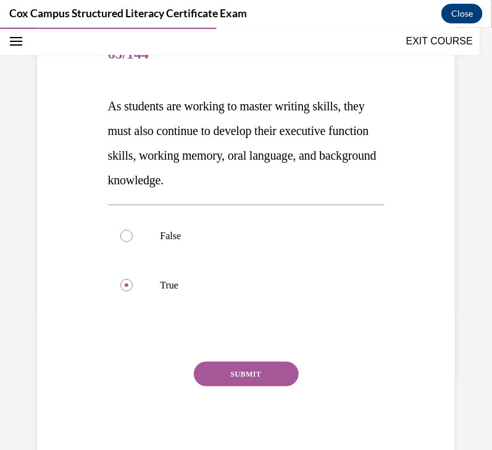
click at [197, 371] on button "SUBMIT" at bounding box center [246, 374] width 105 height 25
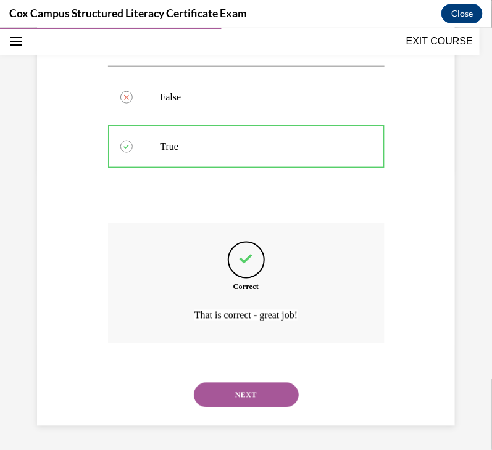
click at [247, 394] on button "NEXT" at bounding box center [246, 395] width 105 height 25
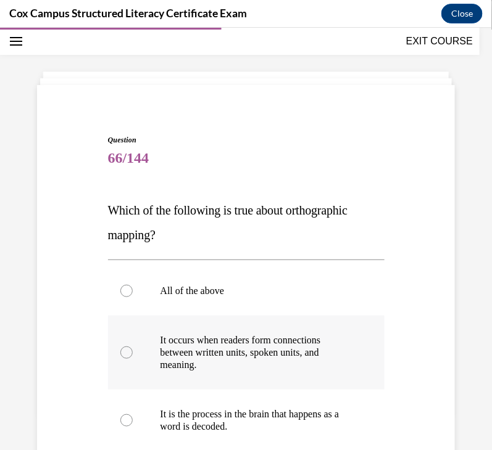
scroll to position [104, 0]
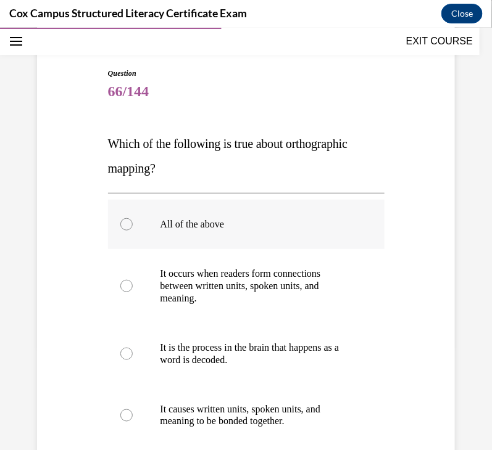
click at [230, 238] on label "All of the above" at bounding box center [246, 223] width 276 height 49
click at [133, 230] on input "All of the above" at bounding box center [126, 224] width 12 height 12
radio input "true"
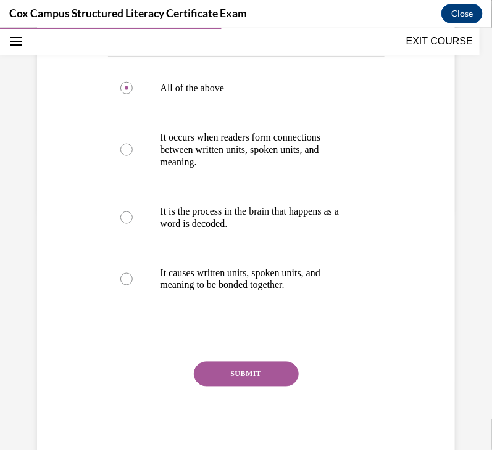
click at [255, 376] on button "SUBMIT" at bounding box center [246, 374] width 105 height 25
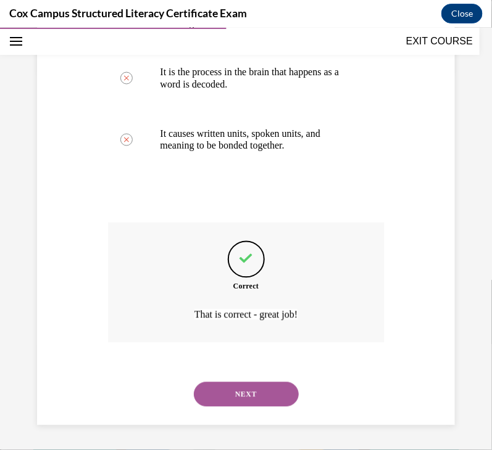
click at [271, 388] on button "NEXT" at bounding box center [246, 394] width 105 height 25
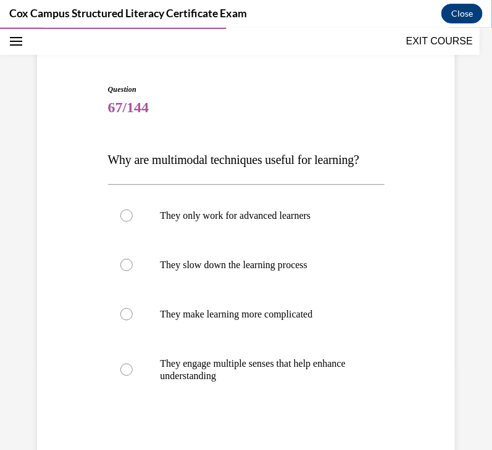
scroll to position [88, 0]
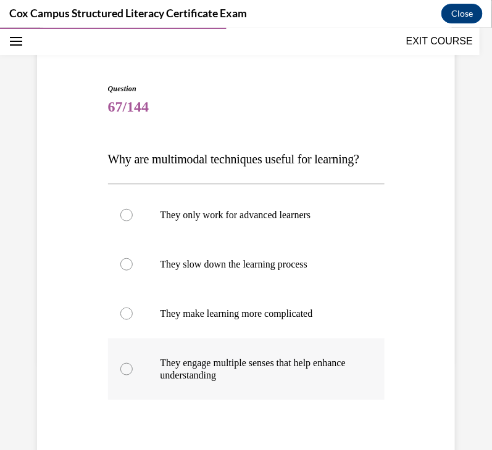
click at [257, 381] on p "They engage multiple senses that help enhance understanding" at bounding box center [256, 369] width 193 height 25
click at [133, 375] on input "They engage multiple senses that help enhance understanding" at bounding box center [126, 369] width 12 height 12
radio input "true"
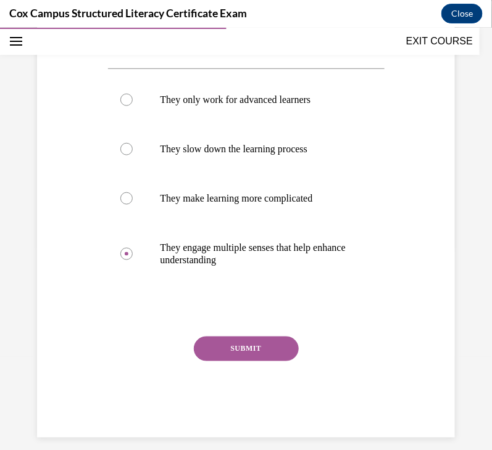
click at [238, 361] on button "SUBMIT" at bounding box center [246, 348] width 105 height 25
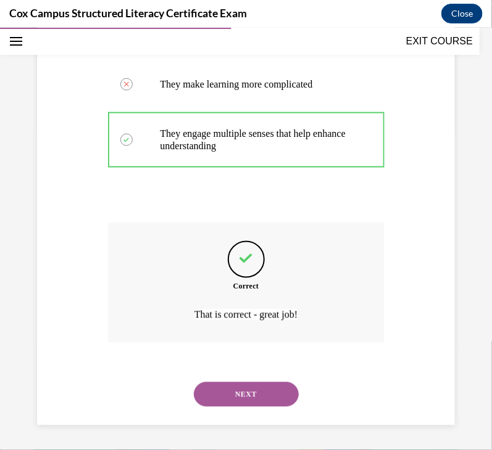
click at [241, 391] on button "NEXT" at bounding box center [246, 394] width 105 height 25
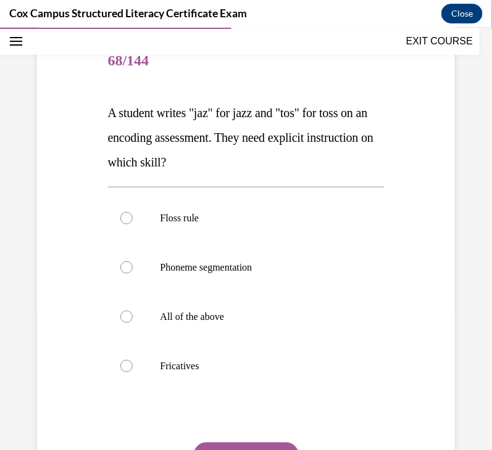
scroll to position [138, 0]
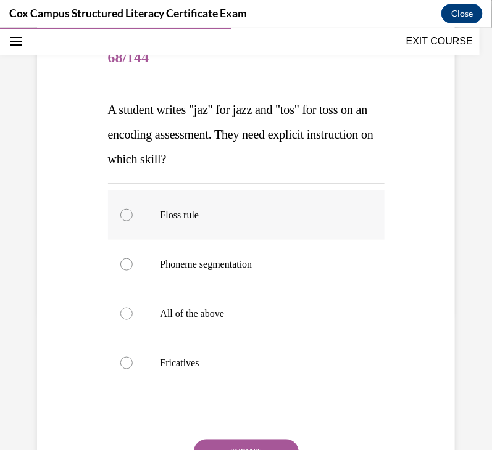
click at [201, 212] on p "Floss rule" at bounding box center [256, 215] width 193 height 12
click at [133, 212] on input "Floss rule" at bounding box center [126, 215] width 12 height 12
radio input "true"
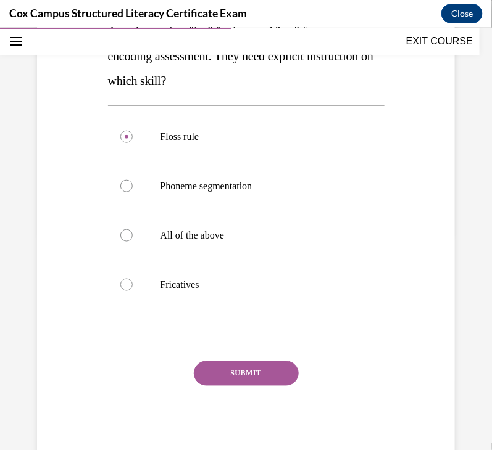
click at [275, 368] on button "SUBMIT" at bounding box center [246, 373] width 105 height 25
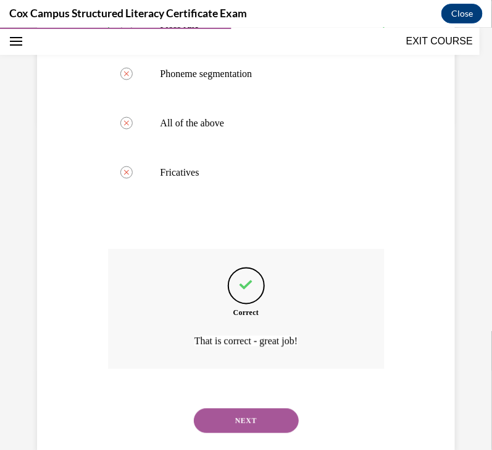
scroll to position [329, 0]
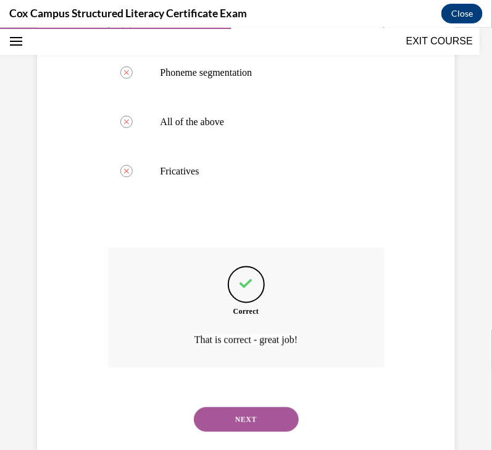
click at [225, 418] on button "NEXT" at bounding box center [246, 419] width 105 height 25
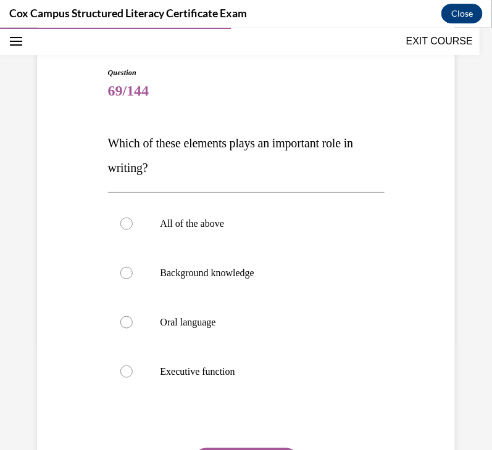
scroll to position [105, 0]
click at [185, 218] on p "All of the above" at bounding box center [256, 223] width 193 height 12
click at [133, 218] on input "All of the above" at bounding box center [126, 223] width 12 height 12
radio input "true"
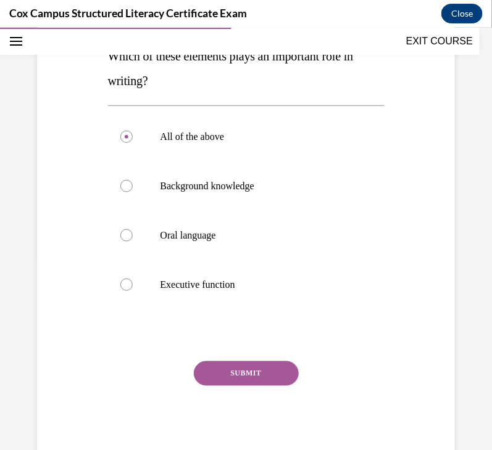
click at [238, 375] on button "SUBMIT" at bounding box center [246, 373] width 105 height 25
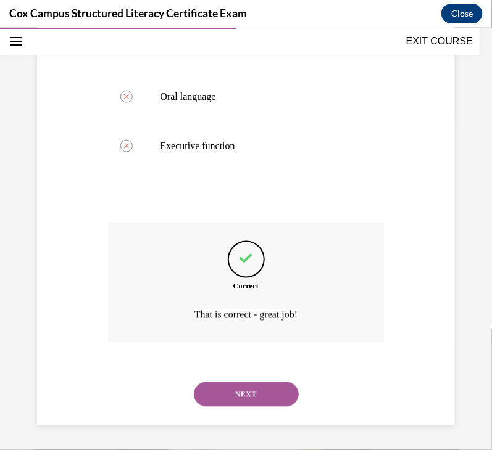
click at [249, 400] on button "NEXT" at bounding box center [246, 394] width 105 height 25
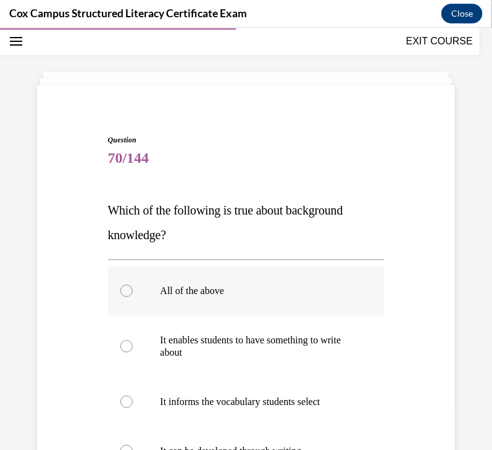
click at [246, 278] on label "All of the above" at bounding box center [246, 290] width 276 height 49
click at [133, 284] on input "All of the above" at bounding box center [126, 290] width 12 height 12
radio input "true"
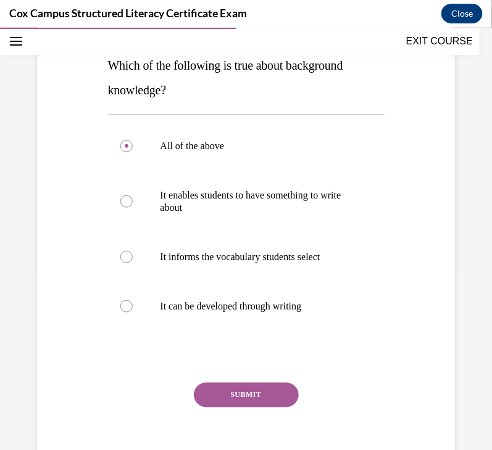
click at [244, 396] on button "SUBMIT" at bounding box center [246, 395] width 105 height 25
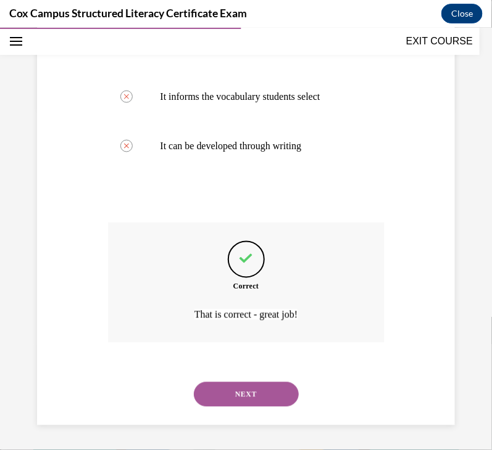
click at [247, 405] on button "NEXT" at bounding box center [246, 394] width 105 height 25
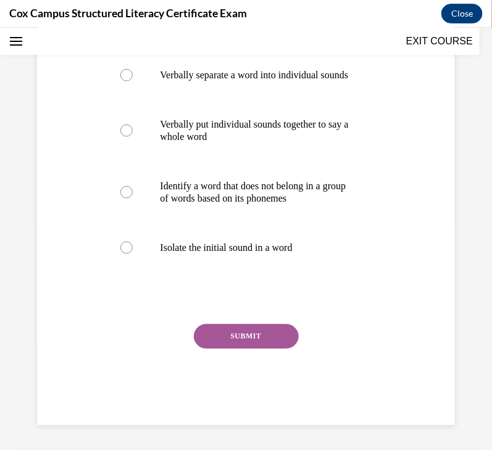
scroll to position [37, 0]
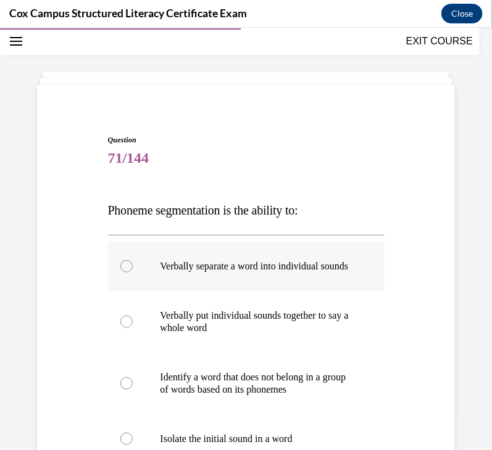
click at [303, 272] on p "Verbally separate a word into individual sounds" at bounding box center [256, 266] width 193 height 12
click at [133, 272] on input "Verbally separate a word into individual sounds" at bounding box center [126, 266] width 12 height 12
radio input "true"
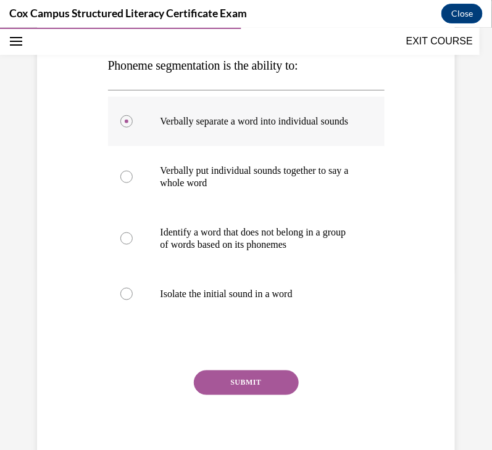
scroll to position [204, 0]
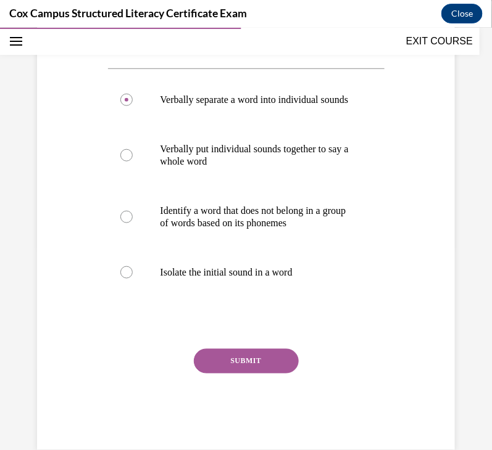
click at [274, 372] on button "SUBMIT" at bounding box center [246, 361] width 105 height 25
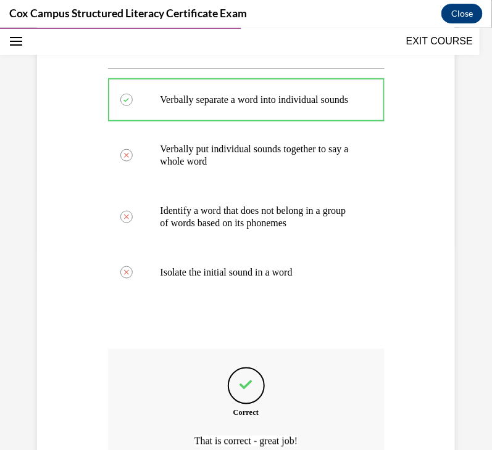
scroll to position [342, 0]
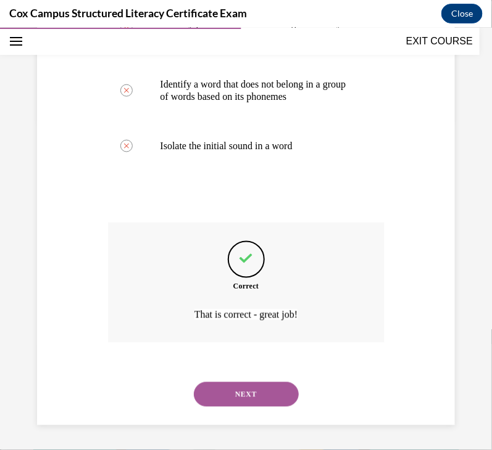
click at [250, 392] on button "NEXT" at bounding box center [246, 394] width 105 height 25
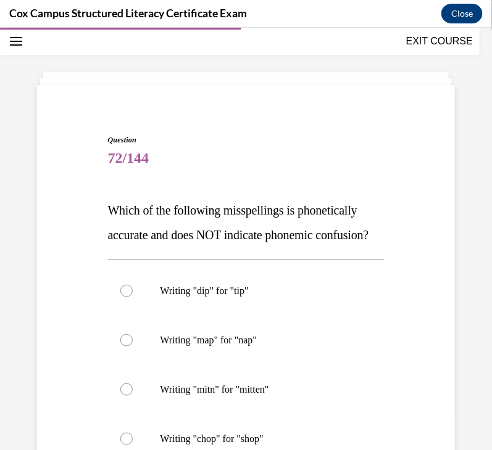
scroll to position [202, 0]
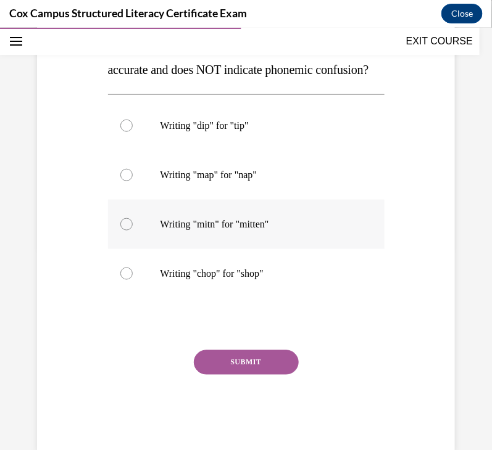
click at [237, 249] on label "Writing "mitn" for "mitten"" at bounding box center [246, 223] width 276 height 49
click at [133, 230] on input "Writing "mitn" for "mitten"" at bounding box center [126, 224] width 12 height 12
radio input "true"
click at [243, 375] on button "SUBMIT" at bounding box center [246, 362] width 105 height 25
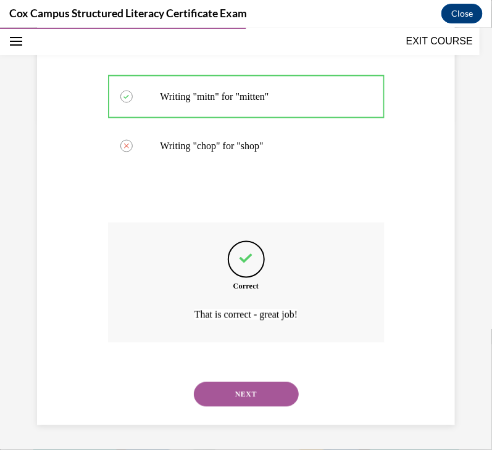
click at [247, 399] on button "NEXT" at bounding box center [246, 394] width 105 height 25
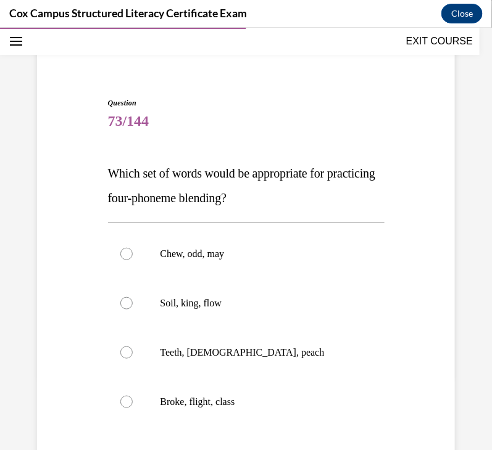
scroll to position [74, 0]
click at [247, 404] on p "Broke, flight, class" at bounding box center [256, 401] width 193 height 12
click at [133, 404] on input "Broke, flight, class" at bounding box center [126, 401] width 12 height 12
radio input "true"
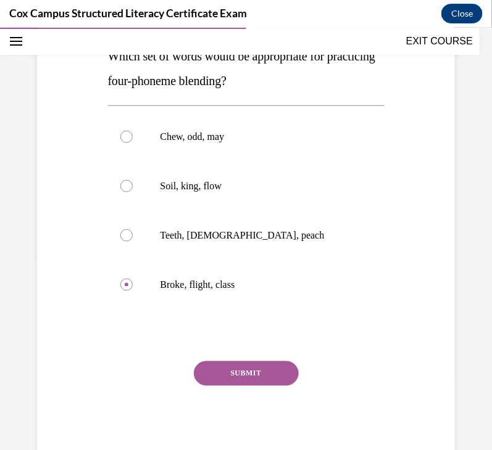
click at [223, 374] on button "SUBMIT" at bounding box center [246, 373] width 105 height 25
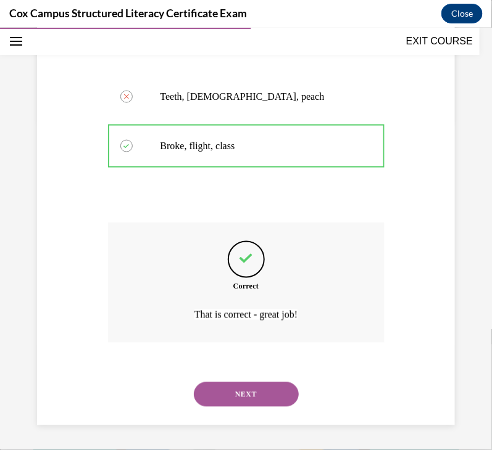
click at [255, 393] on button "NEXT" at bounding box center [246, 394] width 105 height 25
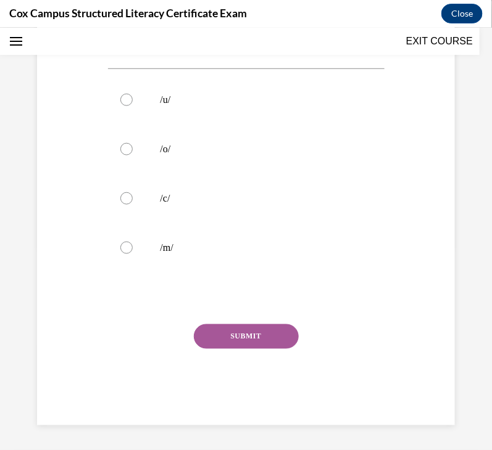
scroll to position [37, 0]
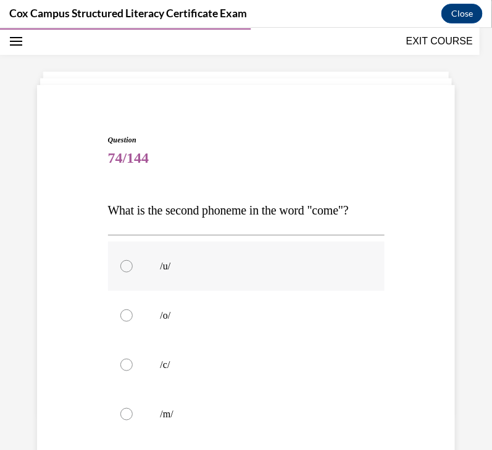
click at [167, 291] on label "/u/" at bounding box center [246, 265] width 276 height 49
click at [133, 272] on input "/u/" at bounding box center [126, 266] width 12 height 12
radio input "true"
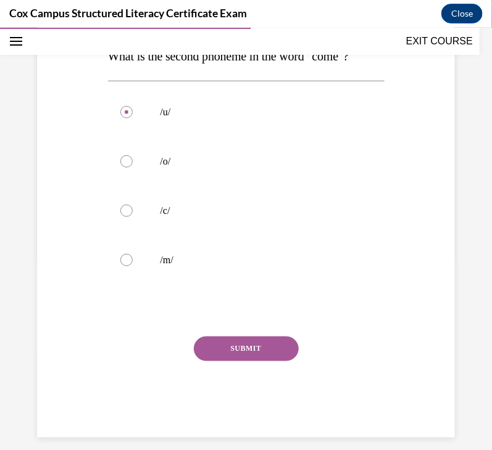
click at [257, 361] on button "SUBMIT" at bounding box center [246, 348] width 105 height 25
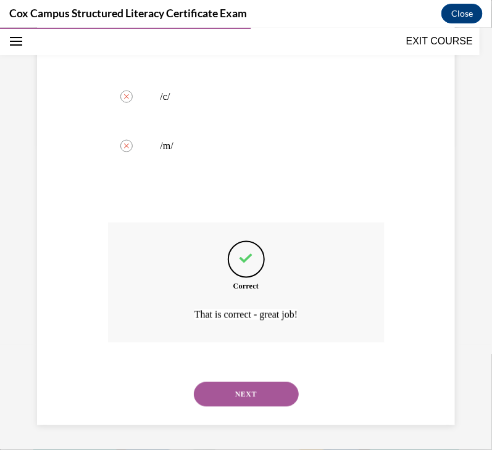
click at [253, 389] on button "NEXT" at bounding box center [246, 394] width 105 height 25
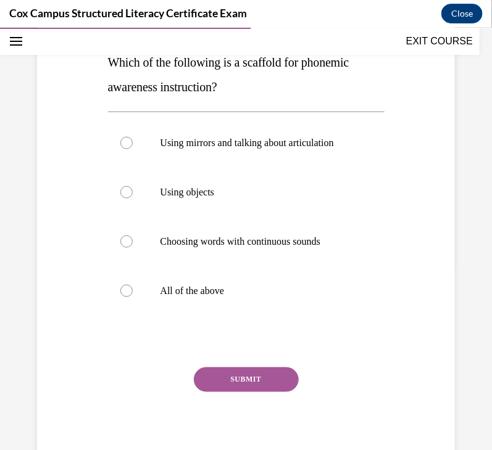
scroll to position [189, 0]
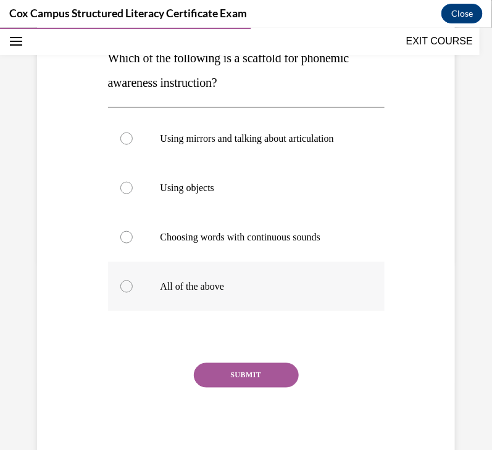
click at [205, 292] on p "All of the above" at bounding box center [256, 286] width 193 height 12
click at [133, 292] on input "All of the above" at bounding box center [126, 286] width 12 height 12
radio input "true"
click at [244, 379] on button "SUBMIT" at bounding box center [246, 375] width 105 height 25
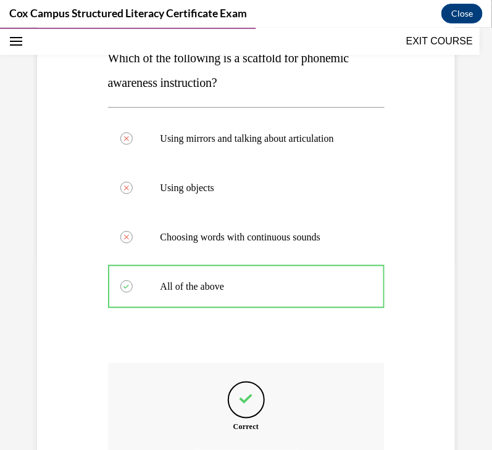
scroll to position [342, 0]
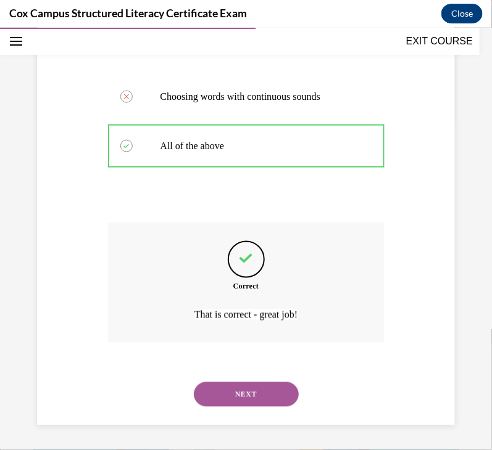
click at [264, 402] on button "NEXT" at bounding box center [246, 394] width 105 height 25
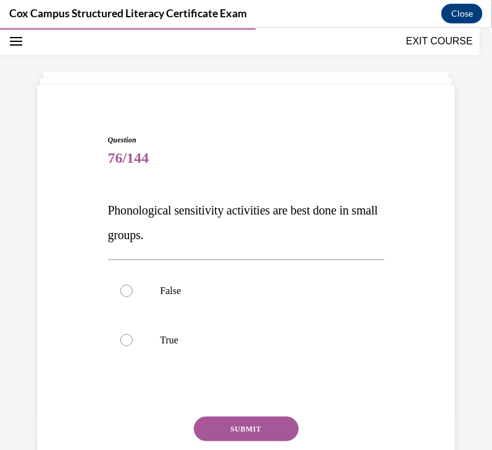
scroll to position [93, 0]
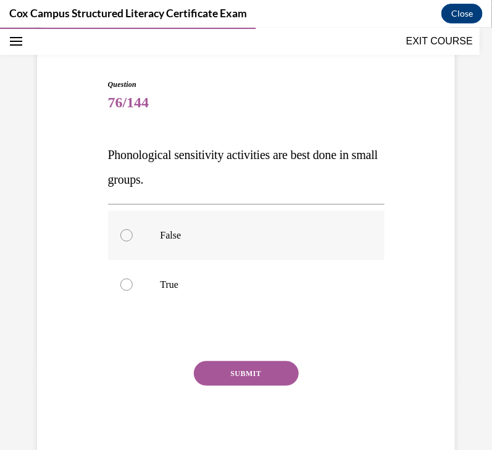
click at [193, 246] on label "False" at bounding box center [246, 234] width 276 height 49
click at [133, 241] on input "False" at bounding box center [126, 235] width 12 height 12
radio input "true"
click at [268, 372] on button "SUBMIT" at bounding box center [246, 373] width 105 height 25
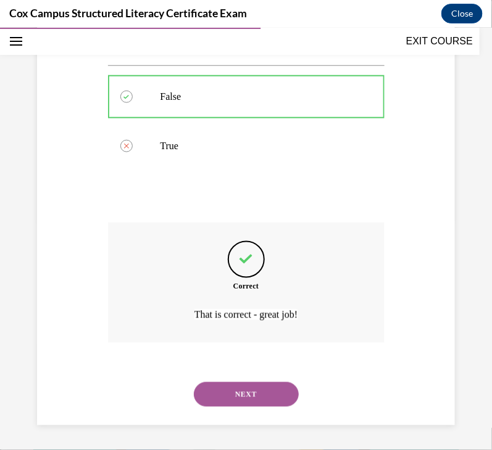
click at [241, 392] on button "NEXT" at bounding box center [246, 394] width 105 height 25
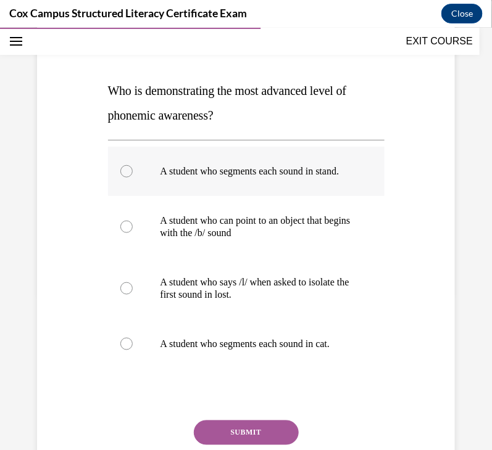
scroll to position [157, 0]
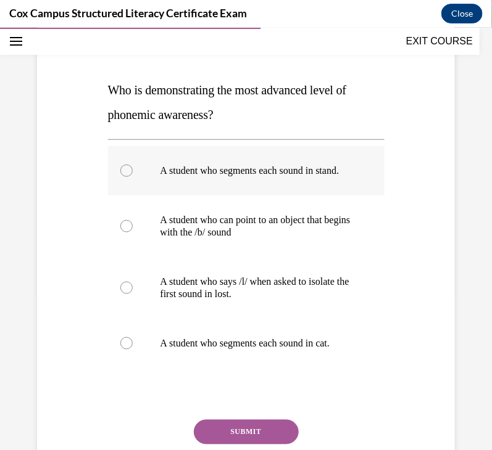
click at [223, 155] on label "A student who segments each sound in stand." at bounding box center [246, 170] width 276 height 49
click at [133, 164] on input "A student who segments each sound in stand." at bounding box center [126, 170] width 12 height 12
radio input "true"
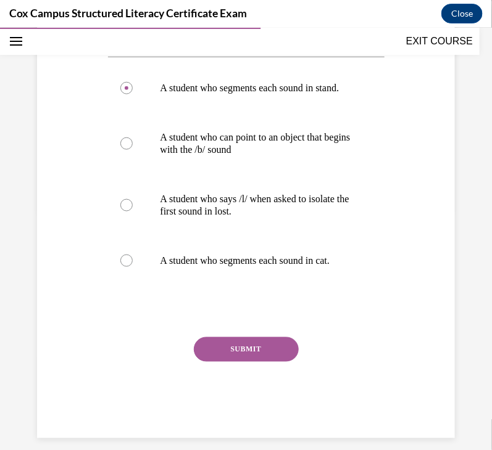
click at [267, 362] on button "SUBMIT" at bounding box center [246, 349] width 105 height 25
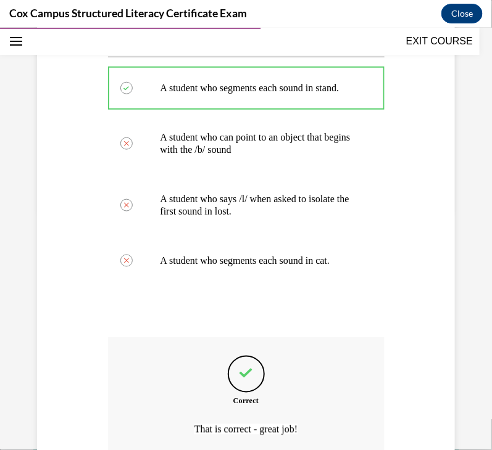
scroll to position [379, 0]
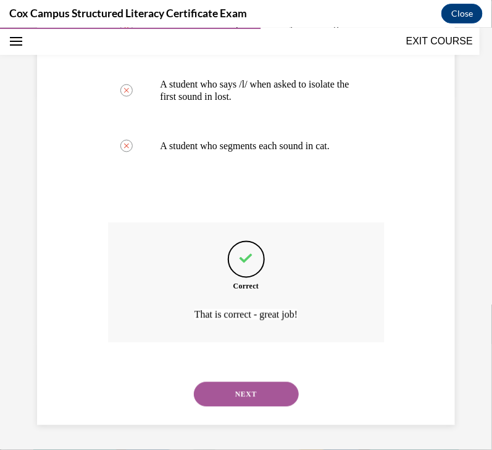
click at [262, 395] on button "NEXT" at bounding box center [246, 394] width 105 height 25
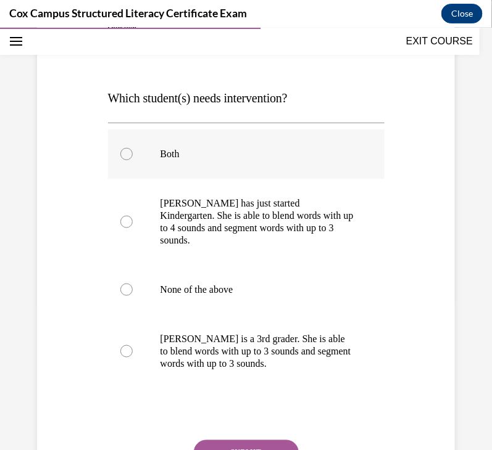
scroll to position [150, 0]
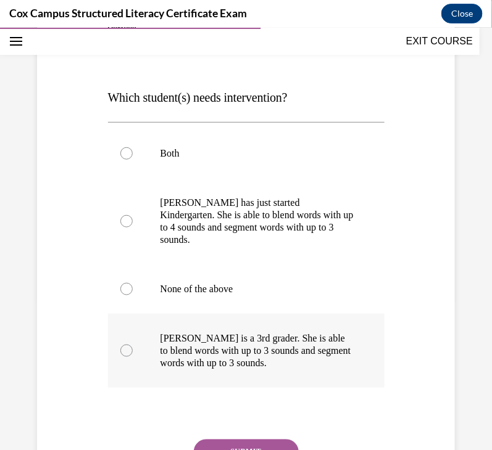
click at [249, 343] on p "Ella is a 3rd grader. She is able to blend words with up to 3 sounds and segmen…" at bounding box center [256, 350] width 193 height 37
click at [133, 344] on input "Ella is a 3rd grader. She is able to blend words with up to 3 sounds and segmen…" at bounding box center [126, 350] width 12 height 12
radio input "true"
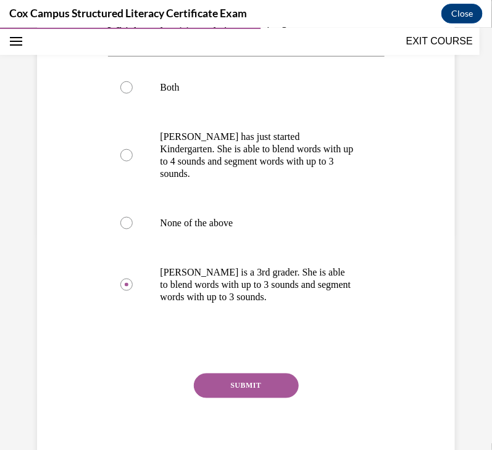
click at [258, 373] on button "SUBMIT" at bounding box center [246, 385] width 105 height 25
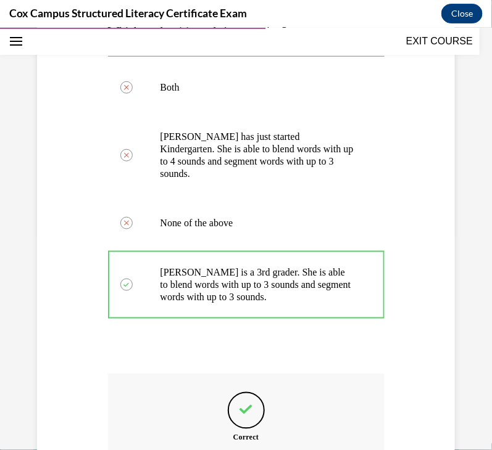
scroll to position [355, 0]
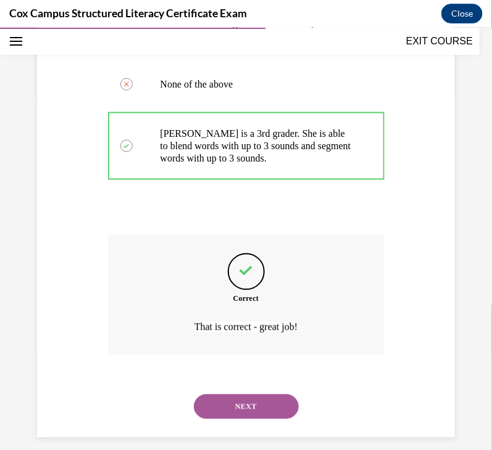
click at [262, 400] on button "NEXT" at bounding box center [246, 406] width 105 height 25
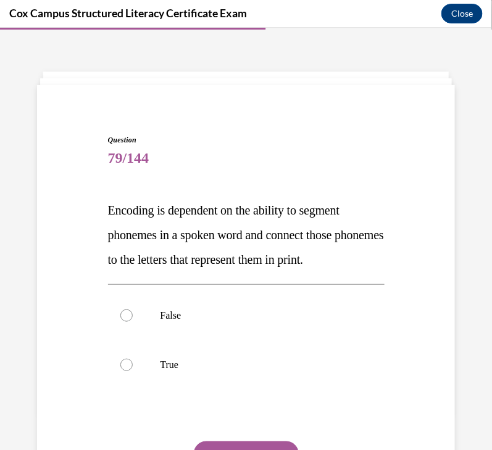
scroll to position [141, 0]
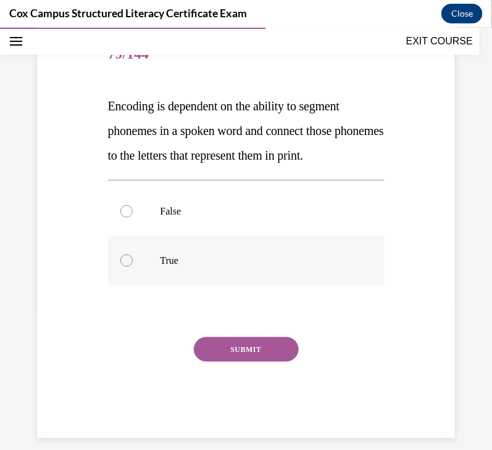
click at [209, 275] on label "True" at bounding box center [246, 260] width 276 height 49
click at [133, 267] on input "True" at bounding box center [126, 260] width 12 height 12
radio input "true"
click at [247, 362] on button "SUBMIT" at bounding box center [246, 349] width 105 height 25
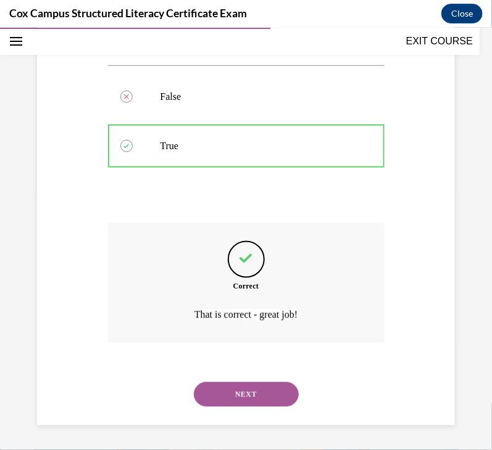
click at [250, 397] on button "NEXT" at bounding box center [246, 394] width 105 height 25
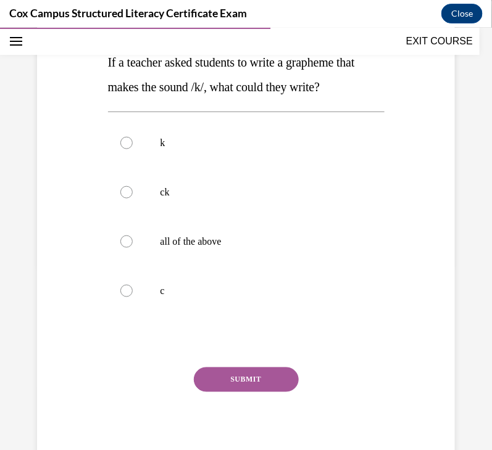
scroll to position [187, 0]
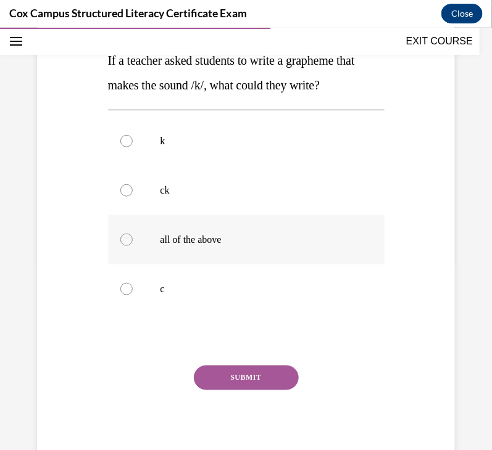
click at [231, 264] on label "all of the above" at bounding box center [246, 239] width 276 height 49
click at [133, 246] on input "all of the above" at bounding box center [126, 239] width 12 height 12
radio input "true"
click at [262, 390] on button "SUBMIT" at bounding box center [246, 377] width 105 height 25
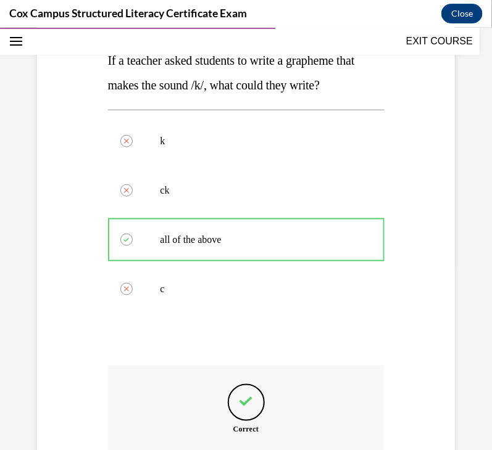
scroll to position [355, 0]
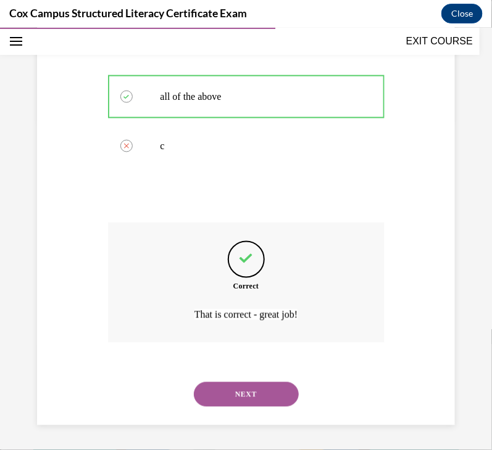
click at [230, 395] on button "NEXT" at bounding box center [246, 394] width 105 height 25
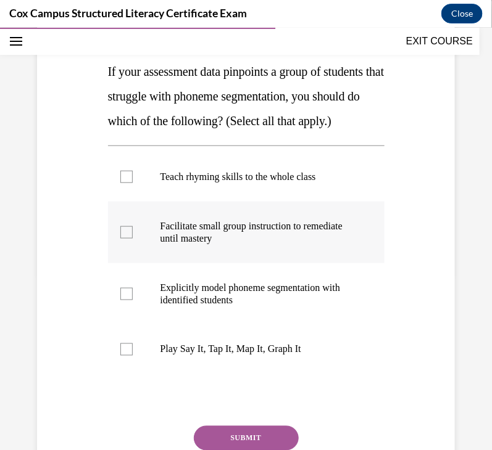
scroll to position [177, 0]
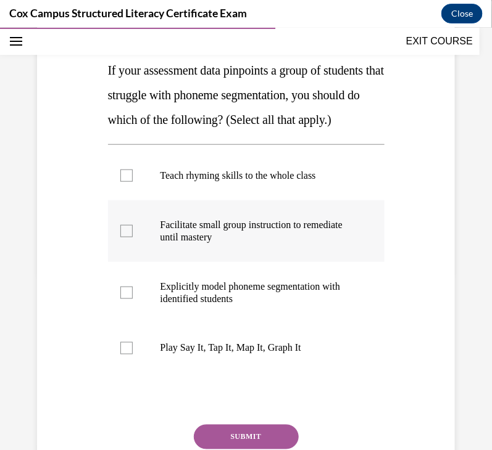
click at [275, 243] on p "Facilitate small group instruction to remediate until mastery" at bounding box center [256, 230] width 193 height 25
click at [133, 237] on input "Facilitate small group instruction to remediate until mastery" at bounding box center [126, 231] width 12 height 12
checkbox input "true"
click at [278, 300] on label "Explicitly model phoneme segmentation with identified students" at bounding box center [246, 293] width 276 height 62
click at [133, 299] on input "Explicitly model phoneme segmentation with identified students" at bounding box center [126, 292] width 12 height 12
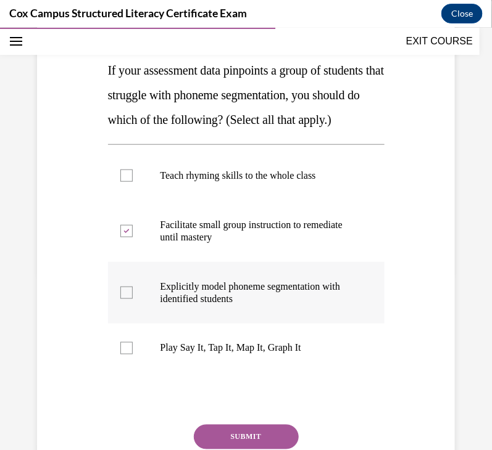
checkbox input "true"
click at [245, 354] on p "Play Say It, Tap It, Map It, Graph It" at bounding box center [256, 348] width 193 height 12
click at [133, 354] on input "Play Say It, Tap It, Map It, Graph It" at bounding box center [126, 348] width 12 height 12
checkbox input "true"
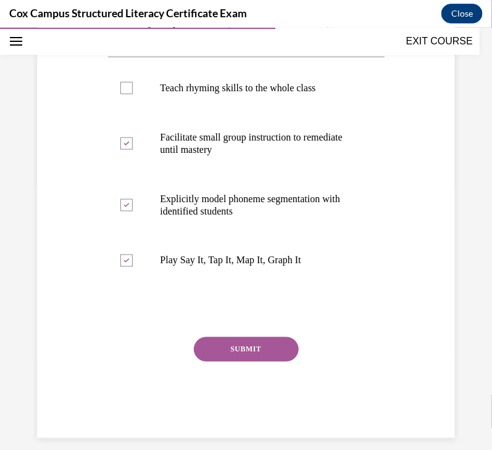
click at [277, 362] on button "SUBMIT" at bounding box center [246, 349] width 105 height 25
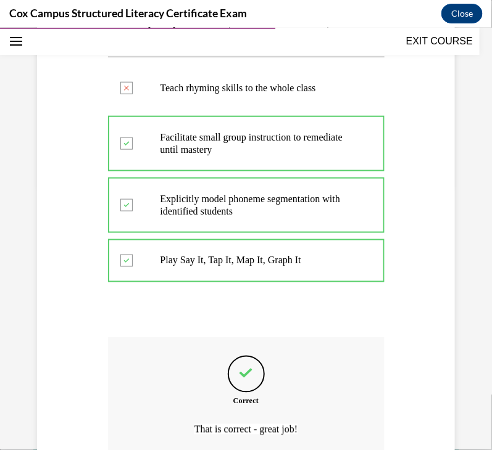
scroll to position [404, 0]
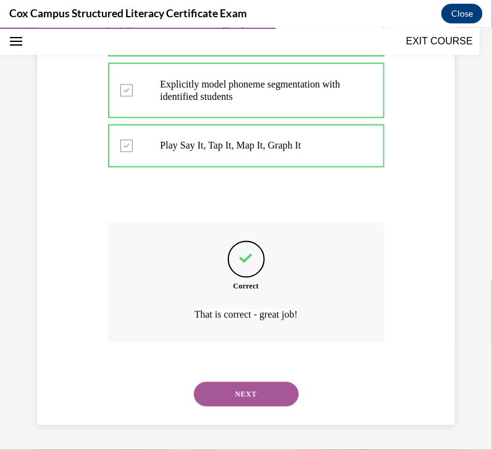
click at [259, 394] on button "NEXT" at bounding box center [246, 394] width 105 height 25
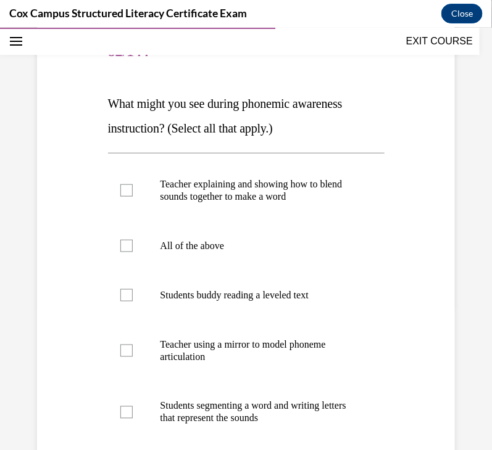
scroll to position [236, 0]
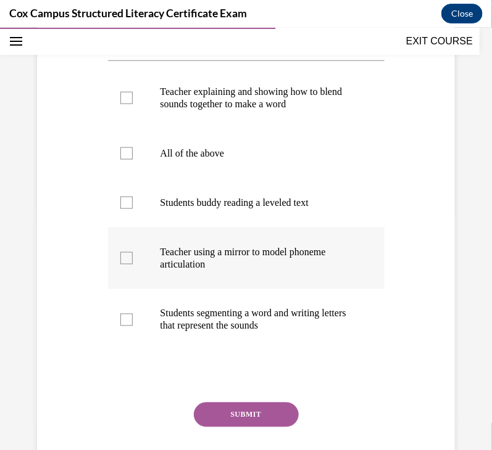
click at [306, 260] on p "Teacher using a mirror to model phoneme articulation" at bounding box center [256, 258] width 193 height 25
click at [133, 260] on input "Teacher using a mirror to model phoneme articulation" at bounding box center [126, 258] width 12 height 12
checkbox input "true"
click at [268, 98] on p "Teacher explaining and showing how to blend sounds together to make a word" at bounding box center [256, 97] width 193 height 25
click at [133, 98] on input "Teacher explaining and showing how to blend sounds together to make a word" at bounding box center [126, 97] width 12 height 12
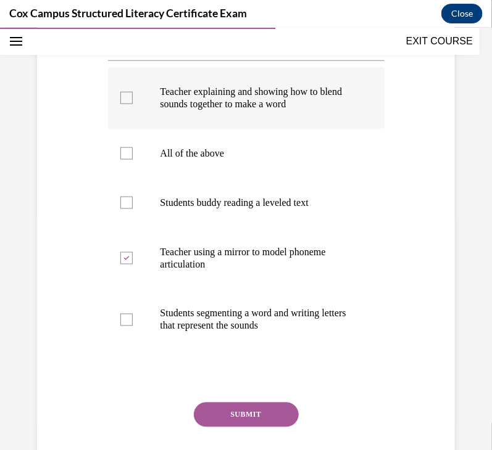
checkbox input "true"
click at [263, 307] on p "Students segmenting a word and writing letters that represent the sounds" at bounding box center [256, 319] width 193 height 25
click at [133, 313] on input "Students segmenting a word and writing letters that represent the sounds" at bounding box center [126, 319] width 12 height 12
checkbox input "true"
click at [244, 407] on button "SUBMIT" at bounding box center [246, 414] width 105 height 25
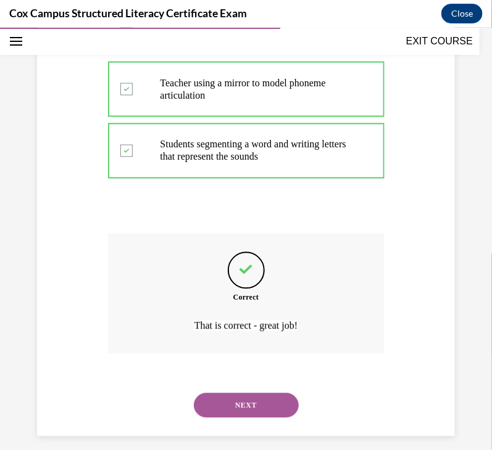
click at [247, 395] on button "NEXT" at bounding box center [246, 405] width 105 height 25
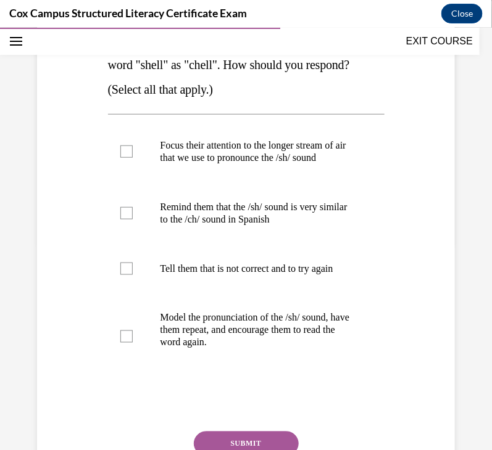
scroll to position [219, 0]
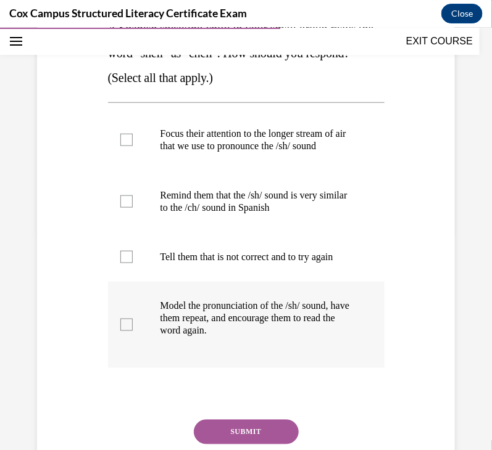
click at [270, 337] on p "Model the pronunciation of the /sh/ sound, have them repeat, and encourage them…" at bounding box center [256, 318] width 193 height 37
click at [133, 331] on input "Model the pronunciation of the /sh/ sound, have them repeat, and encourage them…" at bounding box center [126, 324] width 12 height 12
checkbox input "true"
click at [244, 213] on p "Remind them that the /sh/ sound is very similar to the /ch/ sound in Spanish" at bounding box center [256, 201] width 193 height 25
click at [133, 207] on input "Remind them that the /sh/ sound is very similar to the /ch/ sound in Spanish" at bounding box center [126, 201] width 12 height 12
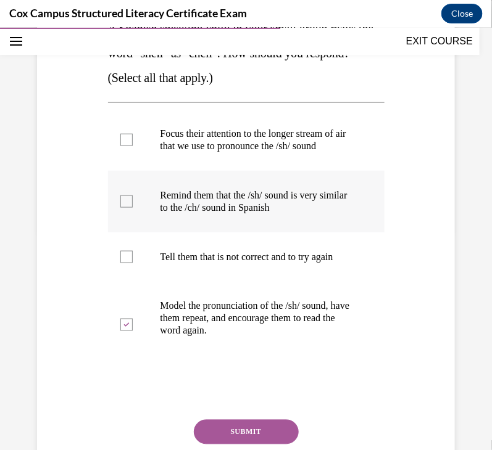
checkbox input "true"
click at [231, 123] on label "Focus their attention to the longer stream of air that we use to pronounce the …" at bounding box center [246, 140] width 276 height 62
click at [133, 133] on input "Focus their attention to the longer stream of air that we use to pronounce the …" at bounding box center [126, 139] width 12 height 12
checkbox input "true"
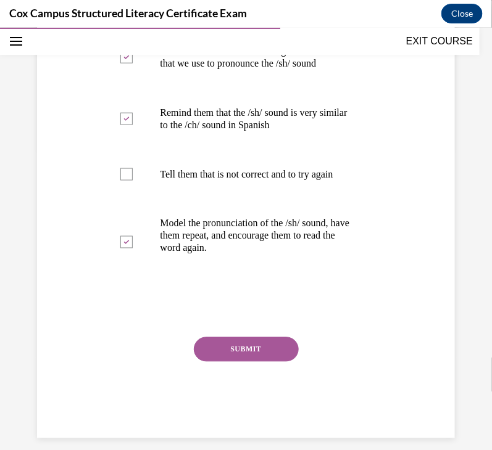
click at [227, 362] on button "SUBMIT" at bounding box center [246, 349] width 105 height 25
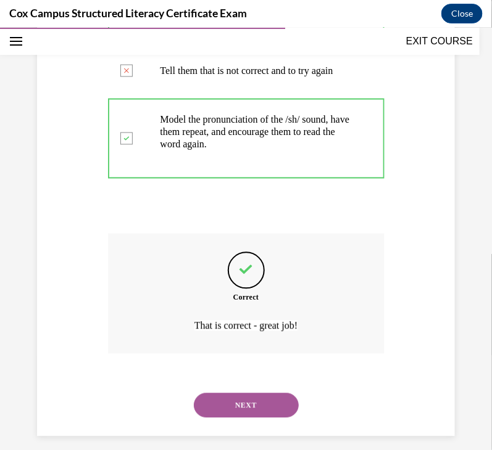
click at [230, 418] on button "NEXT" at bounding box center [246, 405] width 105 height 25
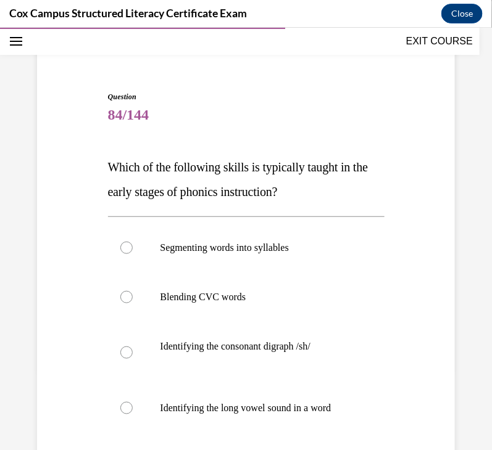
scroll to position [80, 0]
click at [207, 312] on label "Blending CVC words" at bounding box center [246, 296] width 276 height 49
click at [133, 303] on input "Blending CVC words" at bounding box center [126, 297] width 12 height 12
radio input "true"
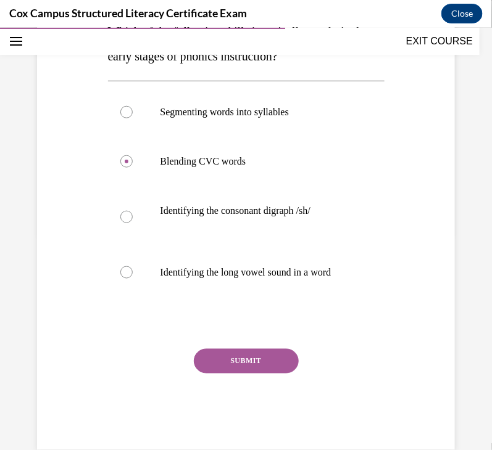
click at [225, 373] on button "SUBMIT" at bounding box center [246, 361] width 105 height 25
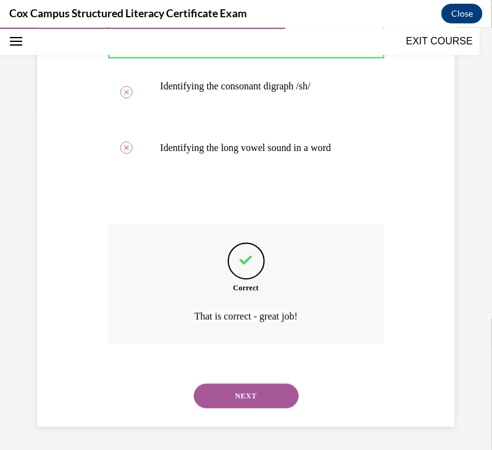
scroll to position [355, 0]
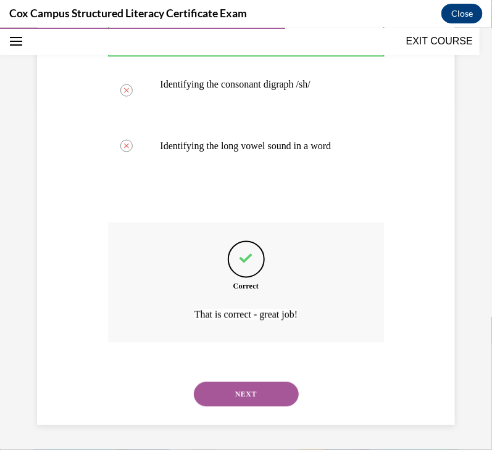
click at [249, 397] on button "NEXT" at bounding box center [246, 394] width 105 height 25
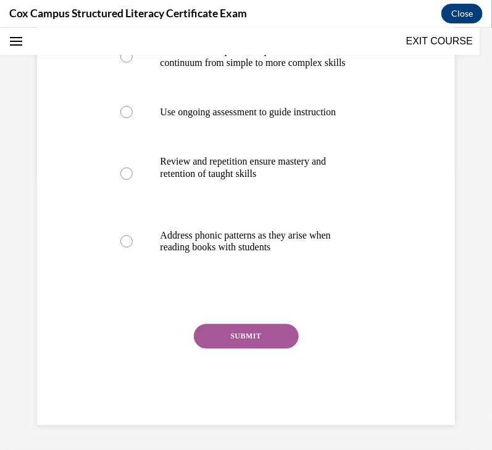
scroll to position [37, 0]
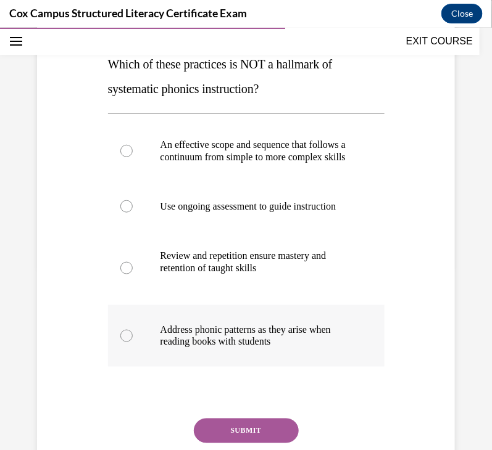
click at [299, 348] on p "Address phonic patterns as they arise when reading books with students" at bounding box center [256, 335] width 193 height 25
click at [133, 342] on input "Address phonic patterns as they arise when reading books with students" at bounding box center [126, 335] width 12 height 12
radio input "true"
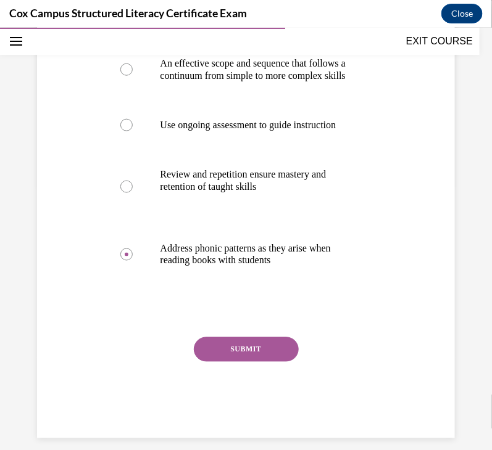
click at [264, 362] on button "SUBMIT" at bounding box center [246, 349] width 105 height 25
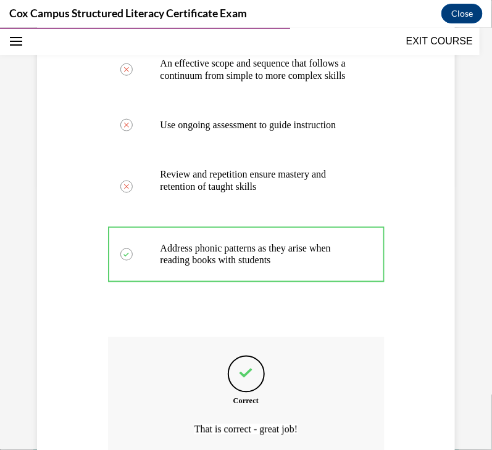
scroll to position [404, 0]
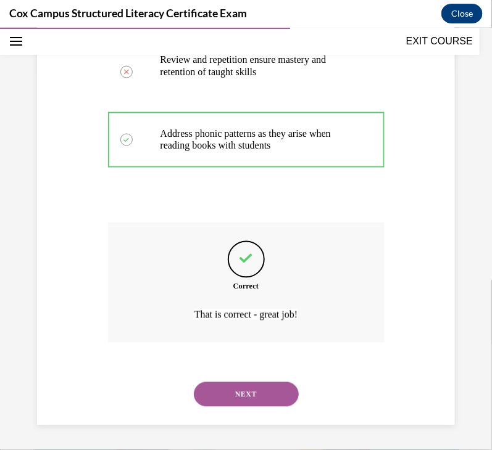
click at [258, 401] on button "NEXT" at bounding box center [246, 394] width 105 height 25
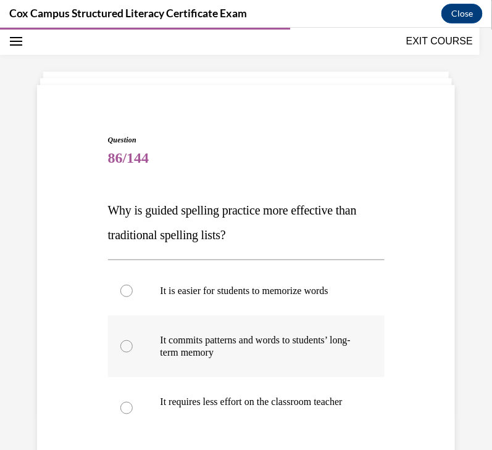
scroll to position [181, 0]
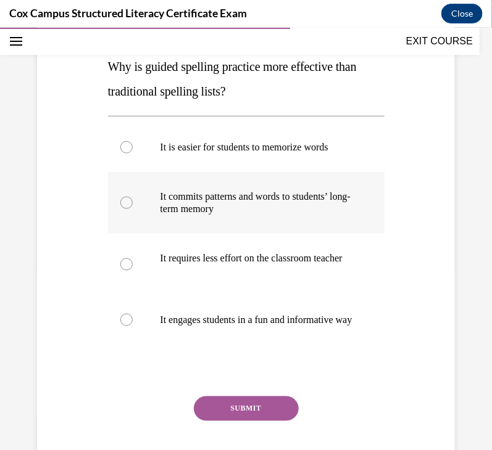
click at [228, 215] on p "It commits patterns and words to students’ long-term memory" at bounding box center [256, 202] width 193 height 25
click at [133, 209] on input "It commits patterns and words to students’ long-term memory" at bounding box center [126, 202] width 12 height 12
radio input "true"
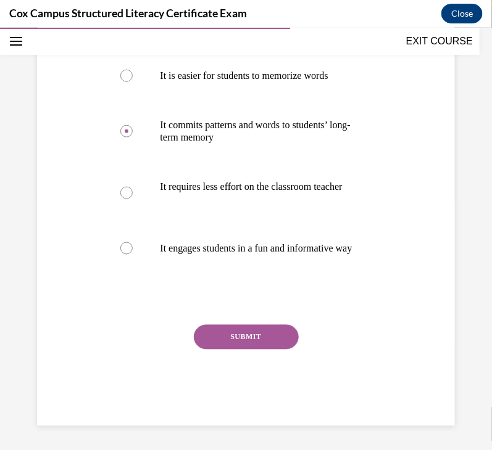
click at [223, 349] on button "SUBMIT" at bounding box center [246, 337] width 105 height 25
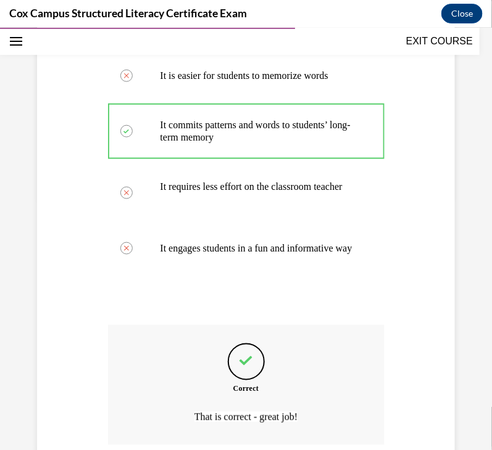
scroll to position [392, 0]
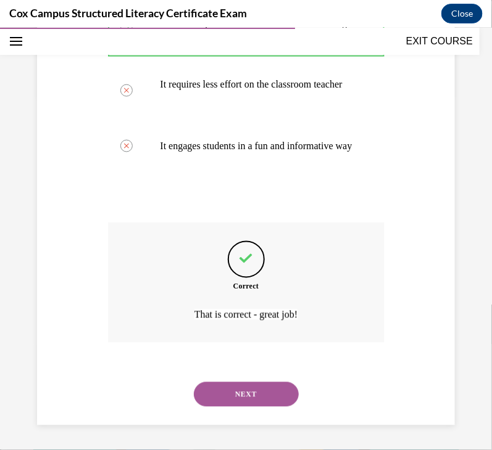
click at [226, 389] on button "NEXT" at bounding box center [246, 394] width 105 height 25
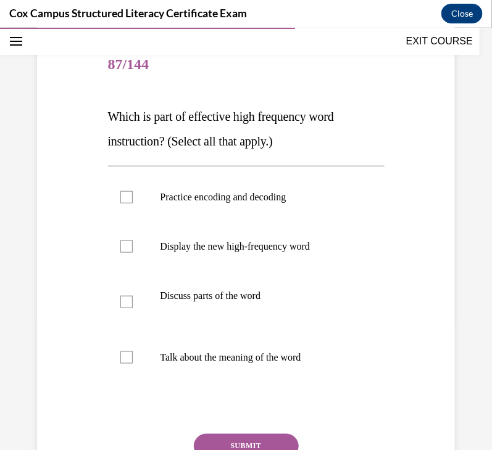
scroll to position [134, 0]
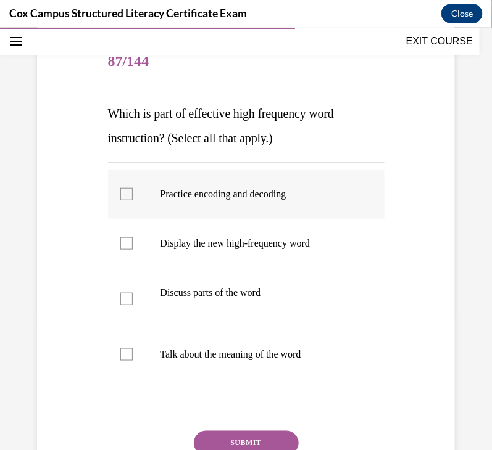
click at [215, 204] on label "Practice encoding and decoding" at bounding box center [246, 193] width 276 height 49
click at [133, 200] on input "Practice encoding and decoding" at bounding box center [126, 194] width 12 height 12
checkbox input "true"
click at [226, 233] on label "Display the new high-frequency word" at bounding box center [246, 242] width 276 height 49
click at [133, 237] on input "Display the new high-frequency word" at bounding box center [126, 243] width 12 height 12
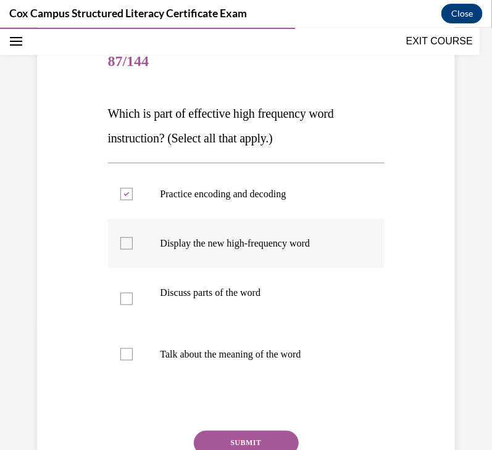
checkbox input "true"
click at [229, 284] on label "Discuss parts of the word" at bounding box center [246, 299] width 276 height 62
click at [133, 292] on input "Discuss parts of the word" at bounding box center [126, 298] width 12 height 12
checkbox input "true"
click at [234, 356] on p "Talk about the meaning of the word" at bounding box center [256, 354] width 193 height 12
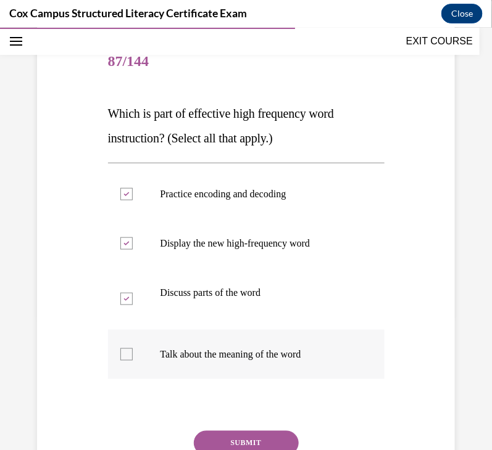
click at [133, 356] on input "Talk about the meaning of the word" at bounding box center [126, 354] width 12 height 12
checkbox input "true"
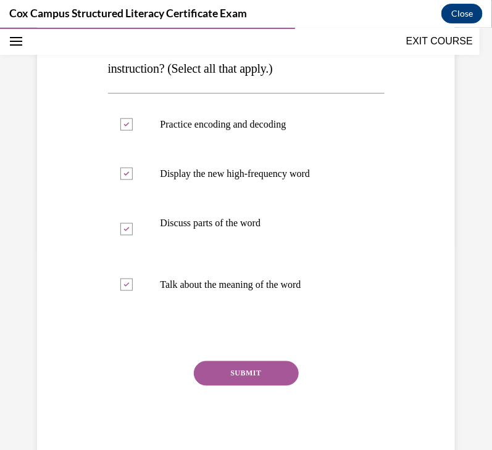
click at [234, 366] on button "SUBMIT" at bounding box center [246, 373] width 105 height 25
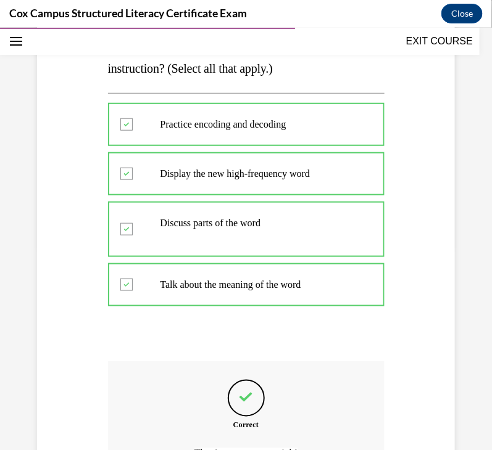
scroll to position [342, 0]
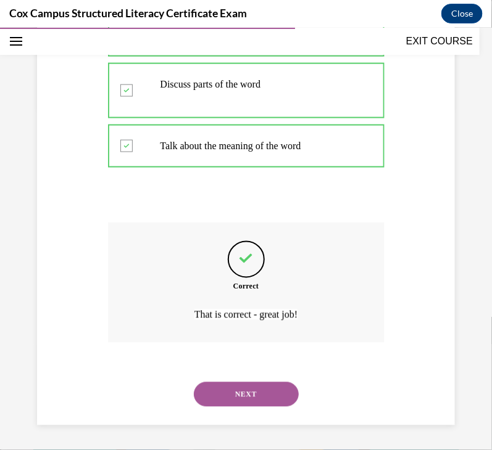
click at [245, 389] on button "NEXT" at bounding box center [246, 394] width 105 height 25
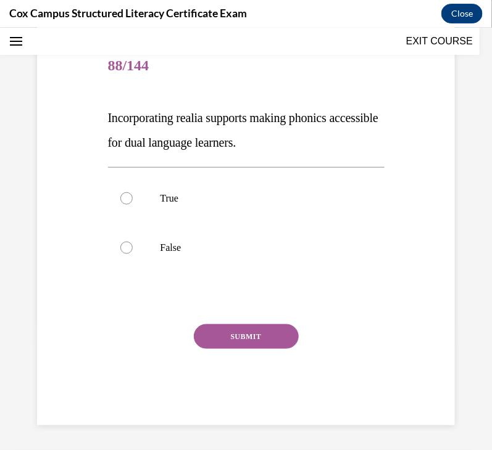
scroll to position [37, 0]
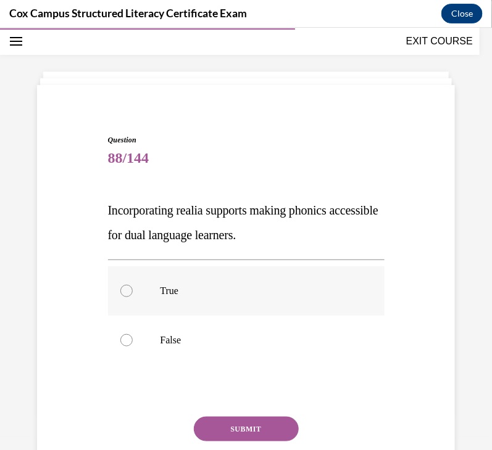
click at [192, 284] on p "True" at bounding box center [256, 290] width 193 height 12
click at [133, 284] on input "True" at bounding box center [126, 290] width 12 height 12
radio input "true"
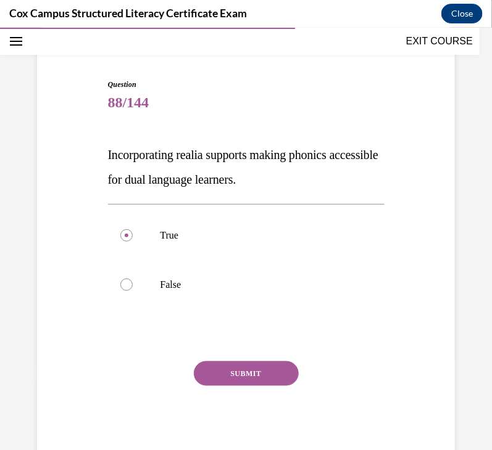
click at [236, 374] on button "SUBMIT" at bounding box center [246, 373] width 105 height 25
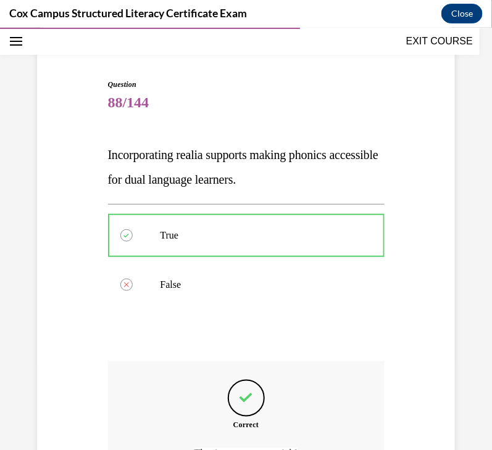
scroll to position [231, 0]
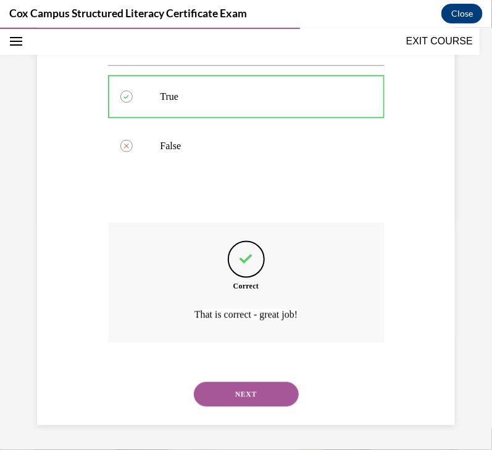
click at [241, 390] on button "NEXT" at bounding box center [246, 394] width 105 height 25
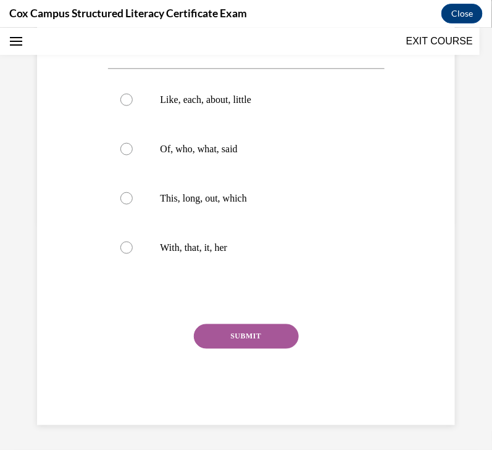
scroll to position [37, 0]
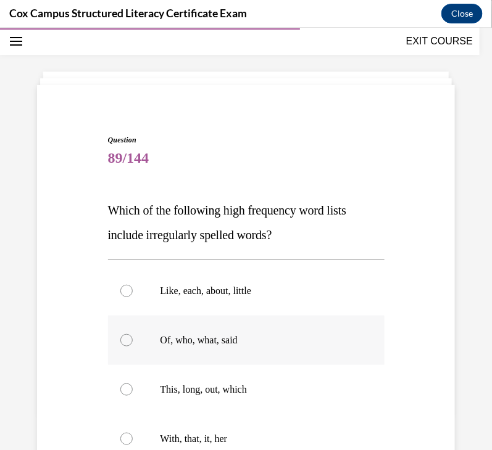
click at [263, 339] on p "Of, who, what, said" at bounding box center [256, 340] width 193 height 12
click at [133, 339] on input "Of, who, what, said" at bounding box center [126, 340] width 12 height 12
radio input "true"
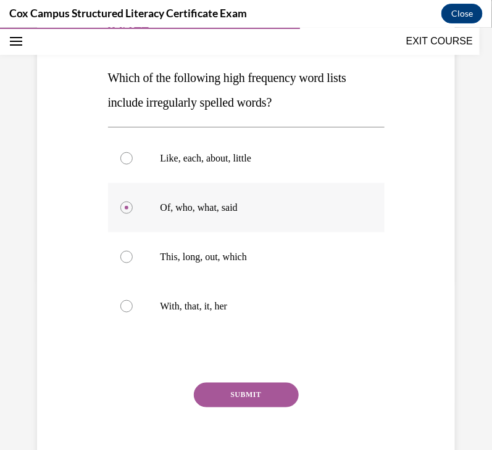
scroll to position [178, 0]
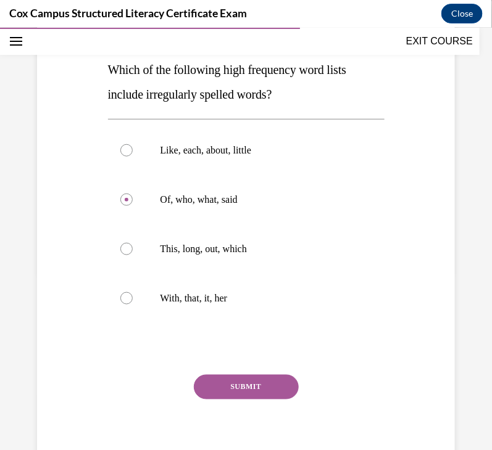
click at [249, 382] on button "SUBMIT" at bounding box center [246, 387] width 105 height 25
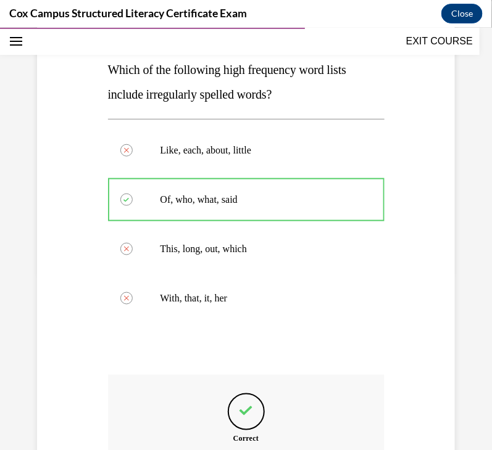
scroll to position [330, 0]
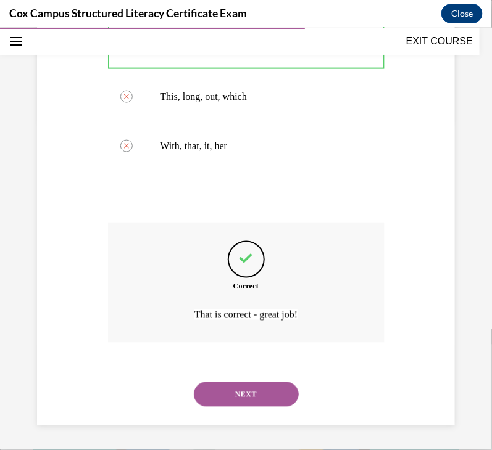
click at [258, 394] on button "NEXT" at bounding box center [246, 394] width 105 height 25
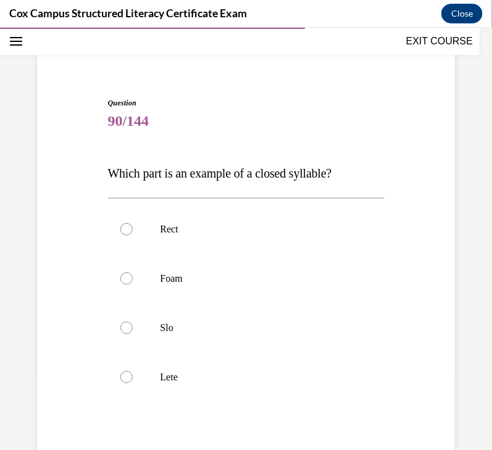
scroll to position [76, 0]
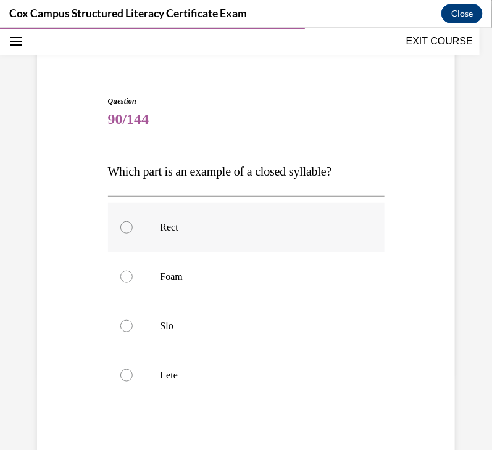
click at [200, 234] on label "Rect" at bounding box center [246, 226] width 276 height 49
click at [133, 233] on input "Rect" at bounding box center [126, 227] width 12 height 12
radio input "true"
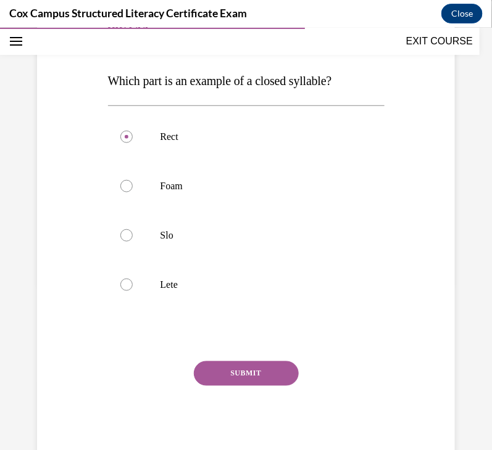
click at [217, 371] on button "SUBMIT" at bounding box center [246, 373] width 105 height 25
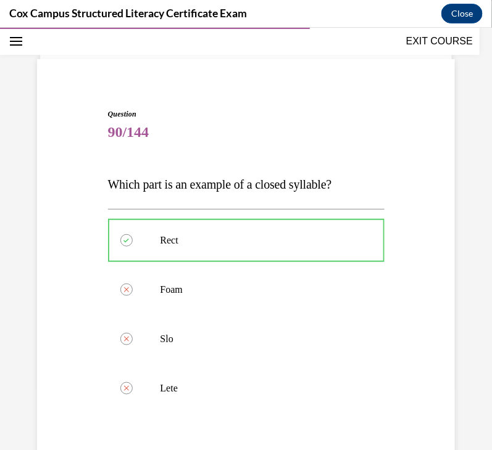
scroll to position [93, 0]
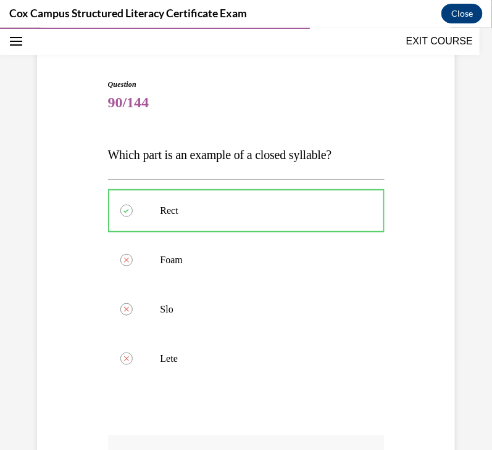
click at [426, 175] on div "Question 90/144 Which part is an example of a closed syllable?   Rect Correctly…" at bounding box center [246, 339] width 424 height 597
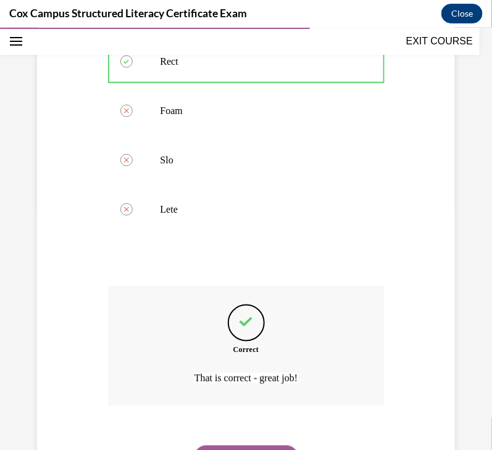
scroll to position [280, 0]
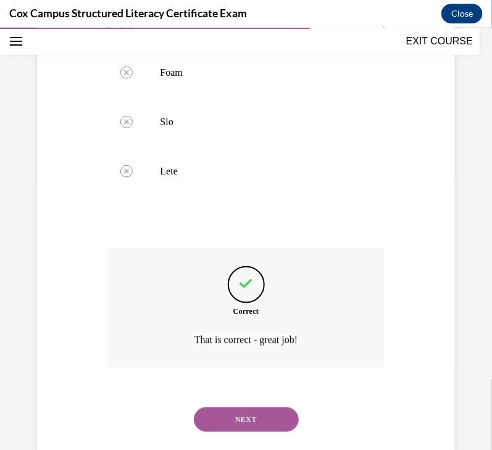
click at [268, 423] on button "NEXT" at bounding box center [246, 419] width 105 height 25
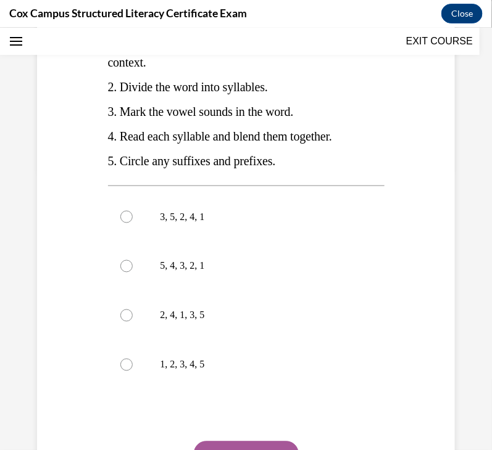
scroll to position [37, 0]
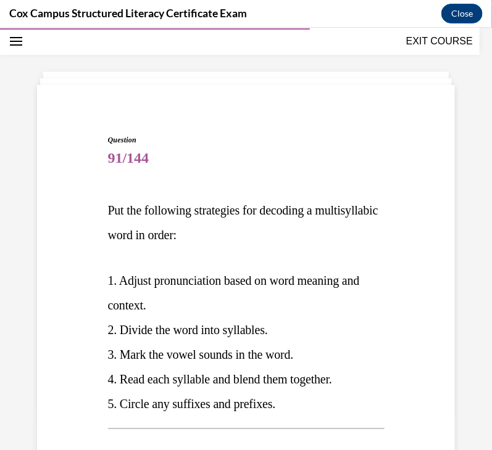
click at [152, 356] on span "3. Mark the vowel sounds in the word." at bounding box center [201, 354] width 186 height 14
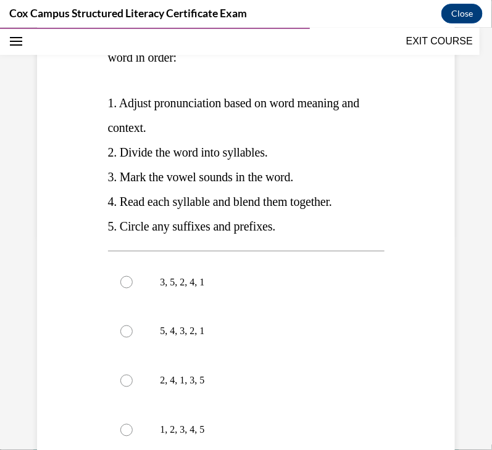
scroll to position [242, 0]
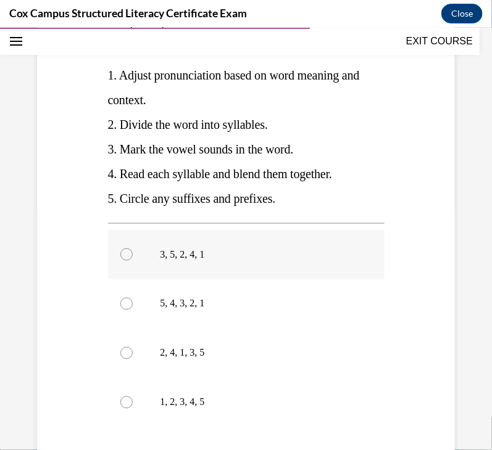
click at [183, 260] on label "3, 5, 2, 4, 1" at bounding box center [246, 254] width 276 height 49
click at [133, 260] on input "3, 5, 2, 4, 1" at bounding box center [126, 254] width 12 height 12
radio input "true"
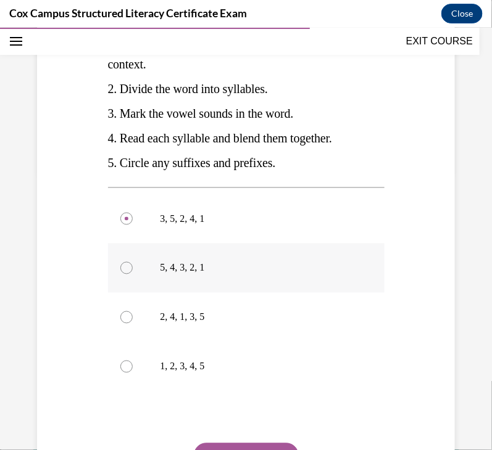
scroll to position [360, 0]
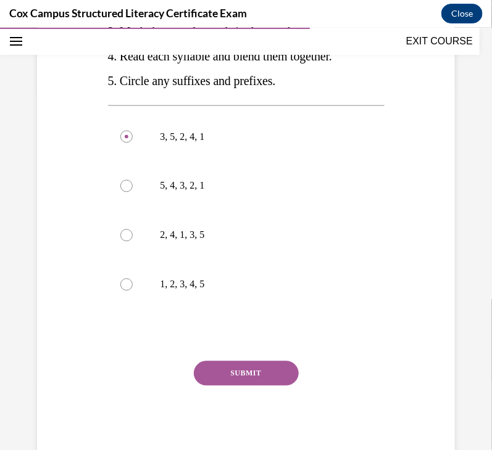
click at [256, 375] on button "SUBMIT" at bounding box center [246, 373] width 105 height 25
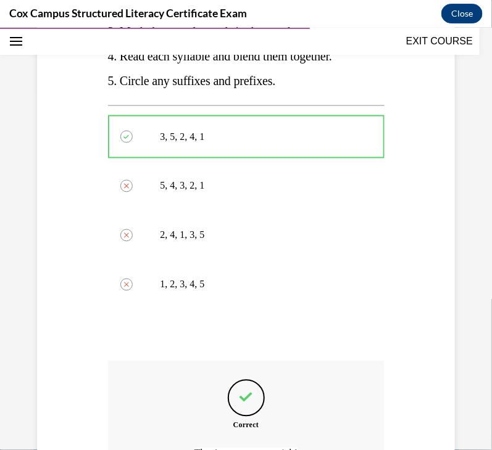
scroll to position [499, 0]
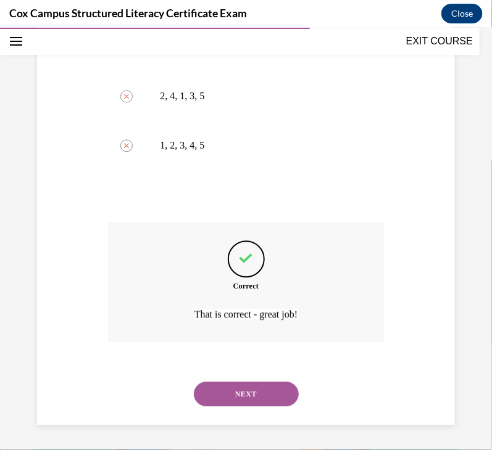
click at [254, 395] on button "NEXT" at bounding box center [246, 394] width 105 height 25
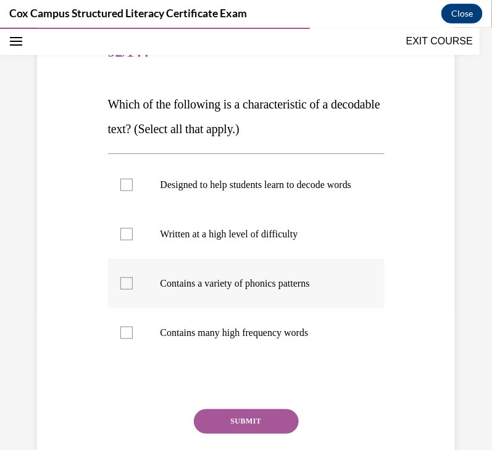
scroll to position [144, 0]
click at [309, 302] on label "Contains a variety of phonics patterns" at bounding box center [246, 282] width 276 height 49
click at [133, 289] on input "Contains a variety of phonics patterns" at bounding box center [126, 282] width 12 height 12
checkbox input "true"
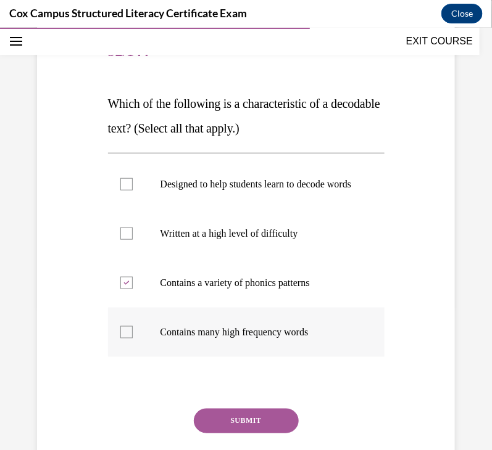
click at [328, 331] on label "Contains many high frequency words" at bounding box center [246, 331] width 276 height 49
click at [133, 331] on input "Contains many high frequency words" at bounding box center [126, 332] width 12 height 12
checkbox input "true"
click at [280, 190] on p "Designed to help students learn to decode words" at bounding box center [256, 184] width 193 height 12
click at [133, 190] on input "Designed to help students learn to decode words" at bounding box center [126, 184] width 12 height 12
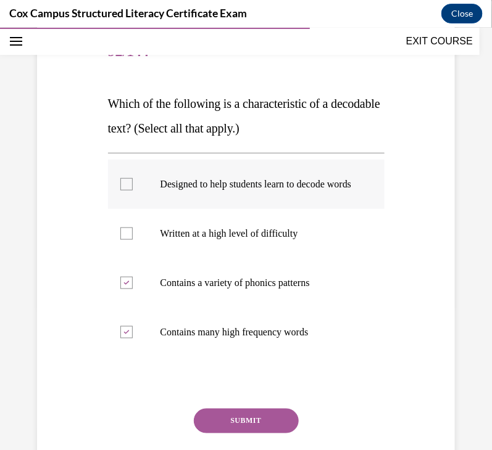
checkbox input "true"
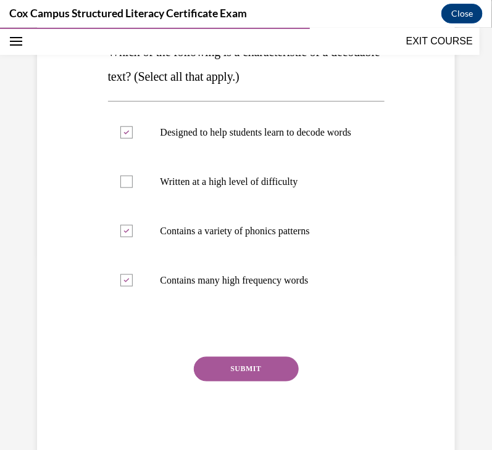
click at [246, 381] on button "SUBMIT" at bounding box center [246, 369] width 105 height 25
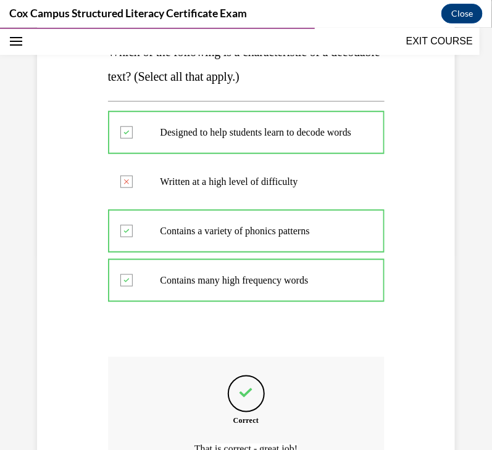
scroll to position [342, 0]
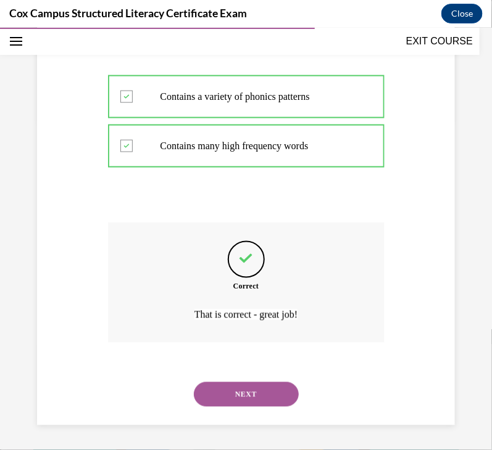
click at [263, 389] on button "NEXT" at bounding box center [246, 394] width 105 height 25
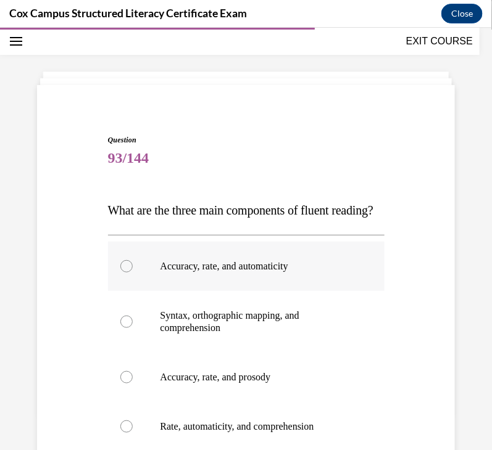
scroll to position [190, 0]
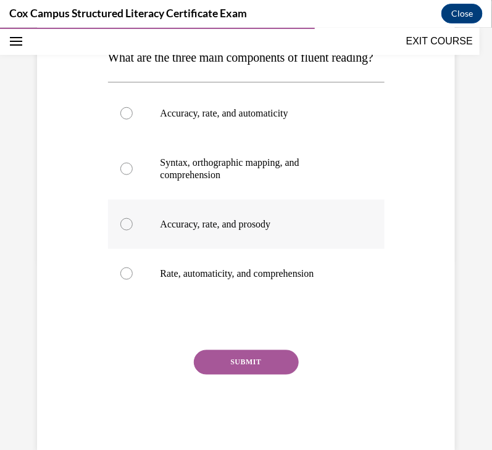
click at [225, 249] on label "Accuracy, rate, and prosody" at bounding box center [246, 223] width 276 height 49
click at [133, 230] on input "Accuracy, rate, and prosody" at bounding box center [126, 224] width 12 height 12
radio input "true"
click at [268, 375] on button "SUBMIT" at bounding box center [246, 362] width 105 height 25
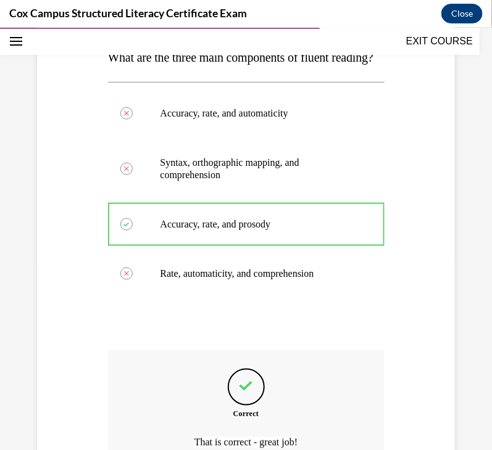
scroll to position [342, 0]
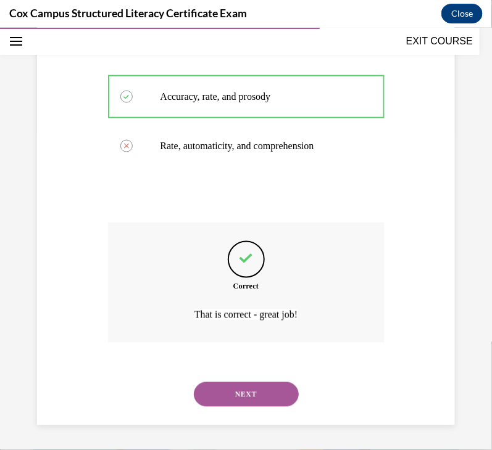
click at [255, 392] on button "NEXT" at bounding box center [246, 394] width 105 height 25
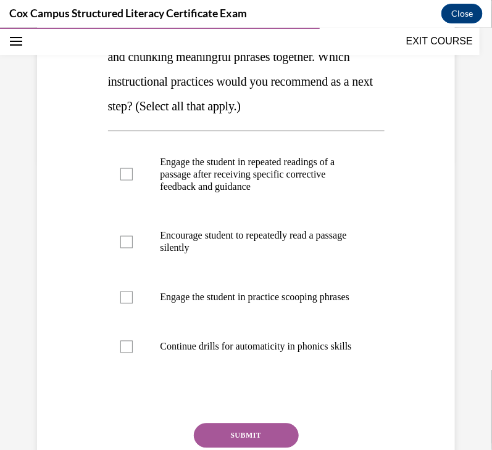
scroll to position [300, 0]
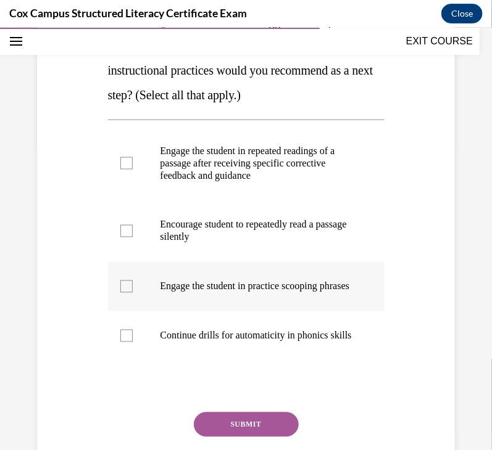
click at [215, 283] on p "Engage the student in practice scooping phrases" at bounding box center [256, 286] width 193 height 12
click at [133, 283] on input "Engage the student in practice scooping phrases" at bounding box center [126, 286] width 12 height 12
checkbox input "true"
click at [215, 155] on p "Engage the student in repeated readings of a passage after receiving specific c…" at bounding box center [256, 162] width 193 height 37
click at [133, 157] on input "Engage the student in repeated readings of a passage after receiving specific c…" at bounding box center [126, 163] width 12 height 12
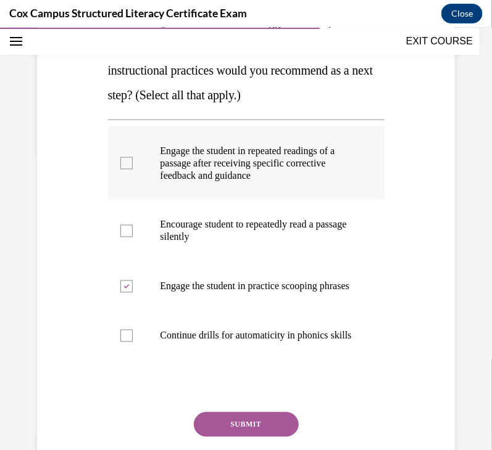
checkbox input "true"
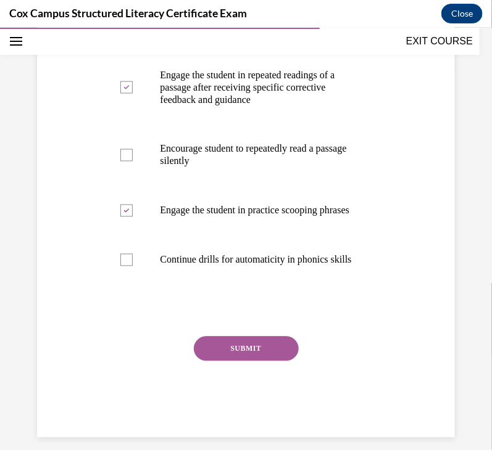
click at [259, 361] on button "SUBMIT" at bounding box center [246, 348] width 105 height 25
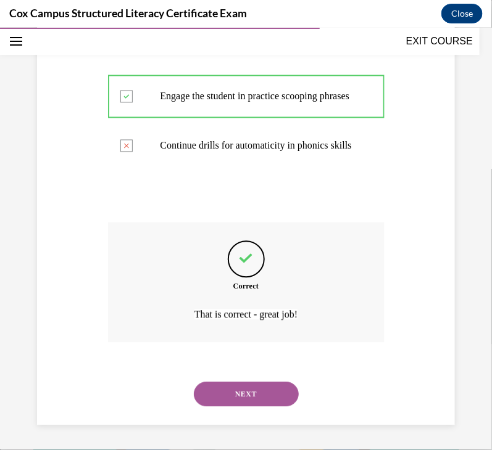
click at [257, 392] on button "NEXT" at bounding box center [246, 394] width 105 height 25
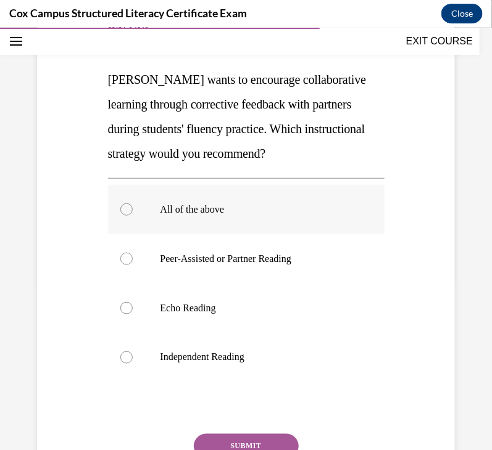
scroll to position [178, 0]
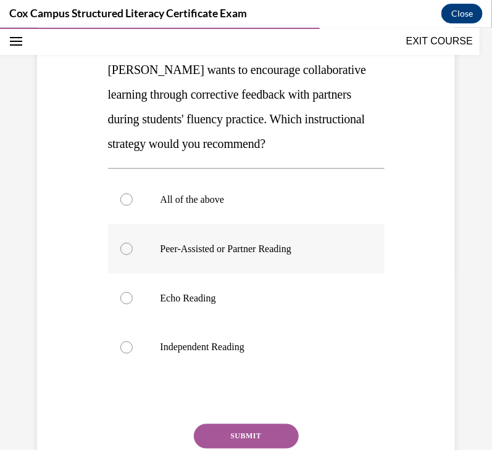
click at [305, 248] on p "Peer-Assisted or Partner Reading" at bounding box center [256, 248] width 193 height 12
click at [133, 248] on input "Peer-Assisted or Partner Reading" at bounding box center [126, 248] width 12 height 12
radio input "true"
click at [259, 434] on button "SUBMIT" at bounding box center [246, 436] width 105 height 25
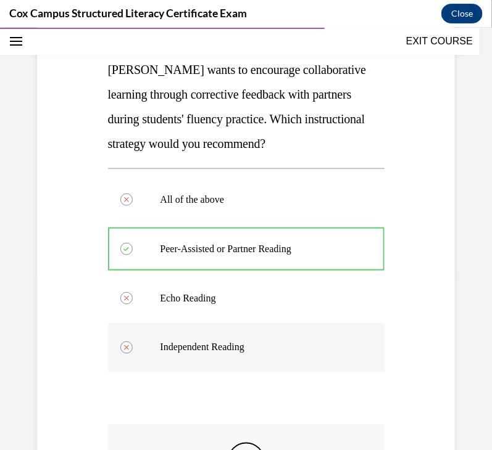
scroll to position [379, 0]
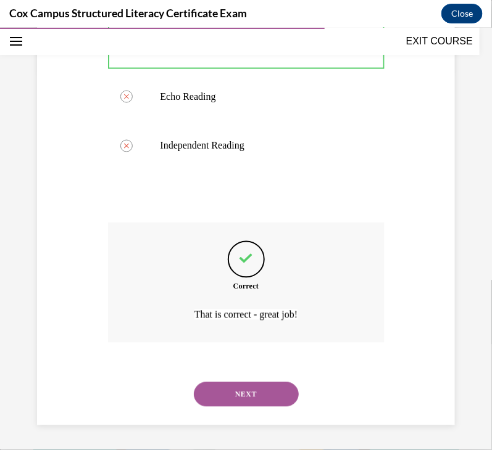
click at [243, 410] on div "NEXT" at bounding box center [246, 394] width 276 height 49
click at [228, 392] on button "NEXT" at bounding box center [246, 394] width 105 height 25
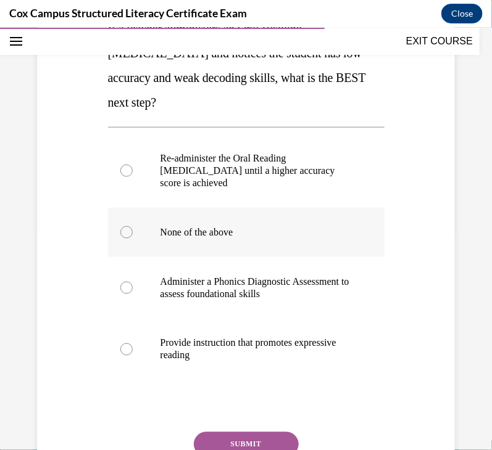
scroll to position [224, 0]
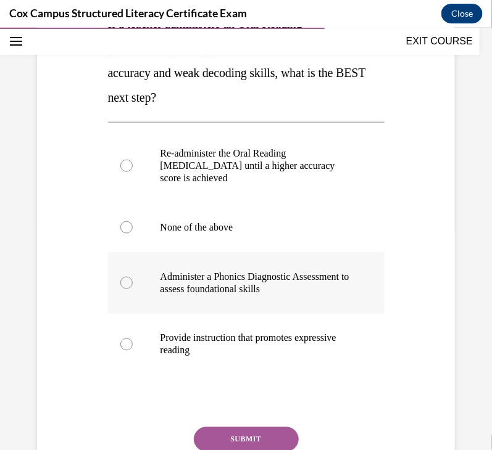
click at [302, 279] on p "Administer a Phonics Diagnostic Assessment to assess foundational skills" at bounding box center [256, 282] width 193 height 25
click at [133, 279] on input "Administer a Phonics Diagnostic Assessment to assess foundational skills" at bounding box center [126, 282] width 12 height 12
radio input "true"
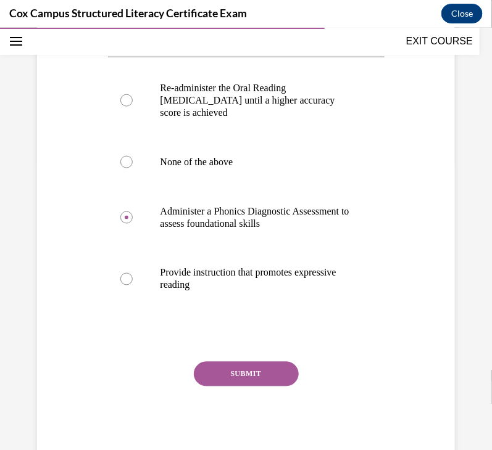
click at [250, 362] on button "SUBMIT" at bounding box center [246, 374] width 105 height 25
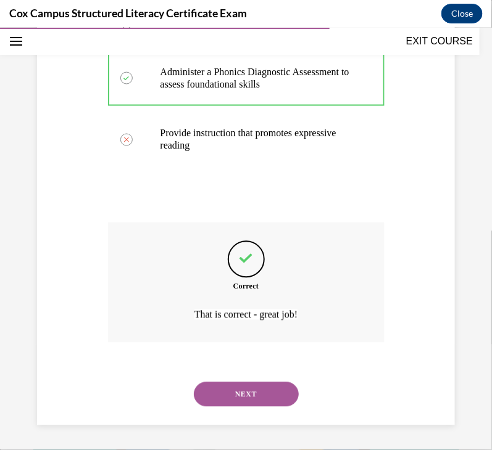
click at [259, 390] on button "NEXT" at bounding box center [246, 394] width 105 height 25
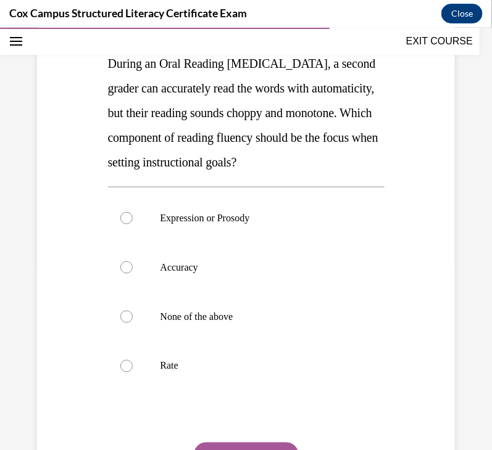
scroll to position [220, 0]
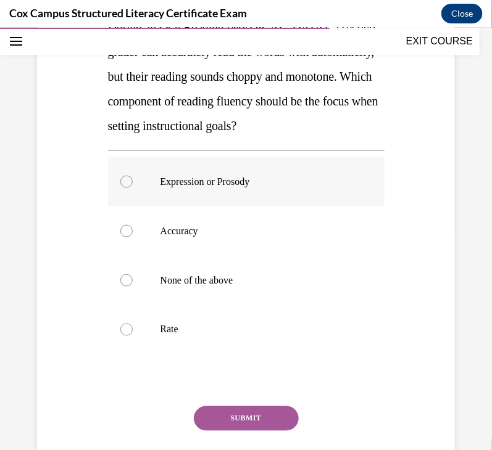
click at [230, 188] on p "Expression or Prosody" at bounding box center [256, 181] width 193 height 12
click at [133, 188] on input "Expression or Prosody" at bounding box center [126, 181] width 12 height 12
radio input "true"
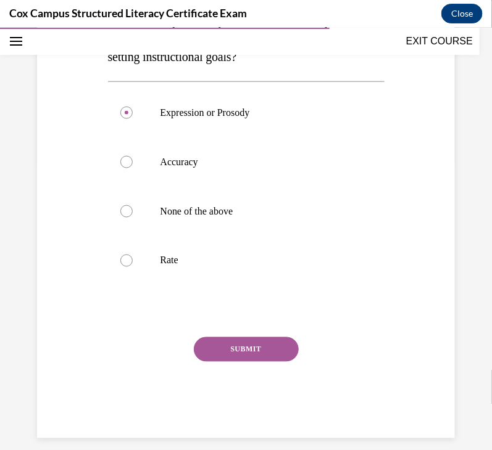
click at [228, 362] on button "SUBMIT" at bounding box center [246, 349] width 105 height 25
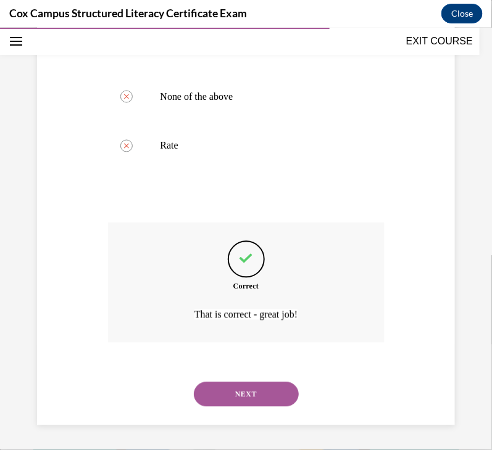
click at [270, 398] on button "NEXT" at bounding box center [246, 394] width 105 height 25
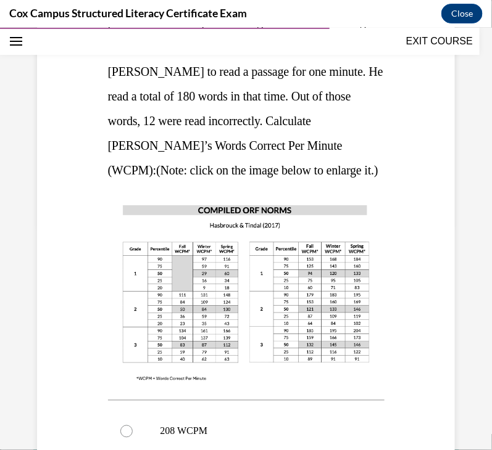
scroll to position [455, 0]
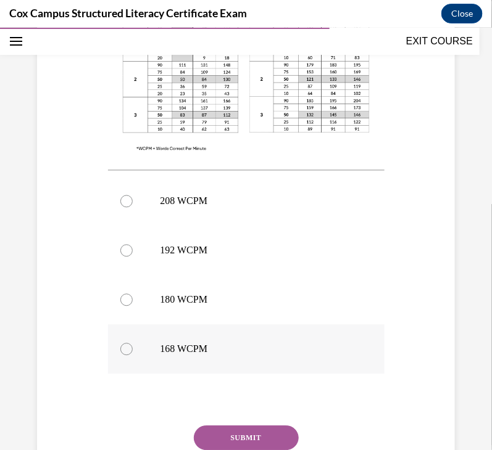
click at [194, 343] on p "168 WCPM" at bounding box center [256, 349] width 193 height 12
click at [133, 343] on input "168 WCPM" at bounding box center [126, 349] width 12 height 12
radio input "true"
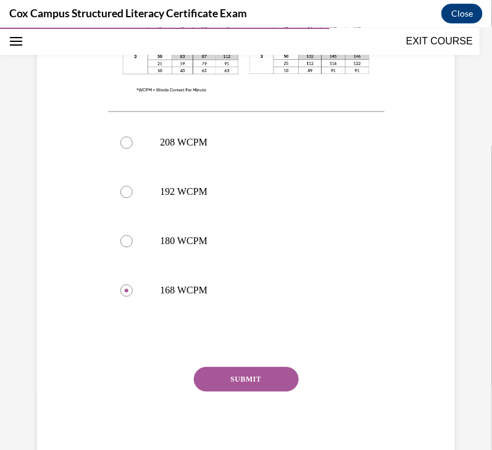
click at [231, 369] on button "SUBMIT" at bounding box center [246, 379] width 105 height 25
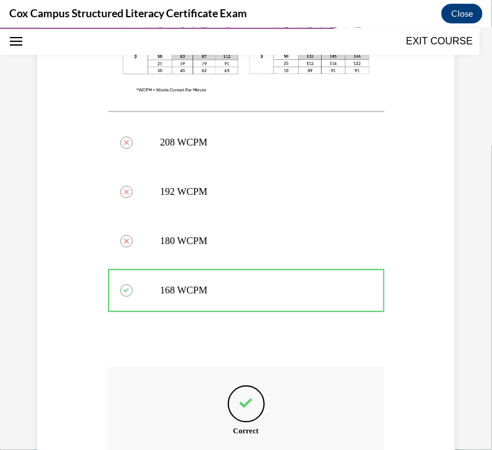
scroll to position [653, 0]
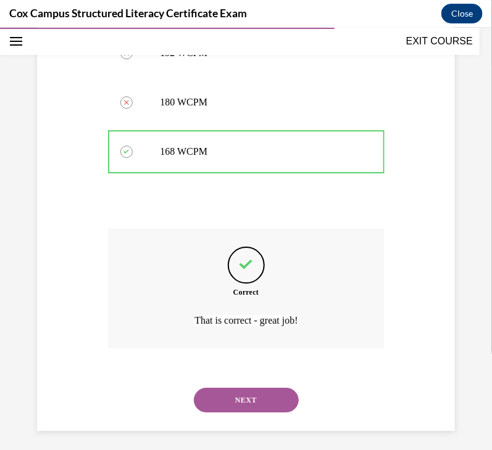
click at [236, 395] on button "NEXT" at bounding box center [246, 399] width 105 height 25
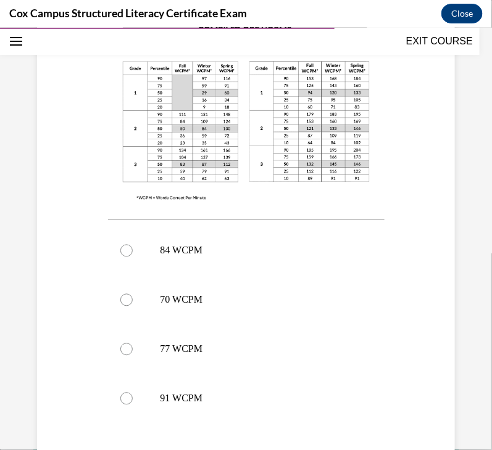
scroll to position [407, 0]
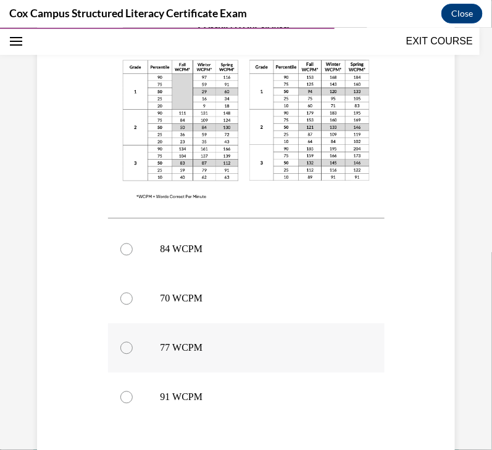
click at [199, 342] on p "77 WCPM" at bounding box center [256, 348] width 193 height 12
click at [133, 342] on input "77 WCPM" at bounding box center [126, 348] width 12 height 12
radio input "true"
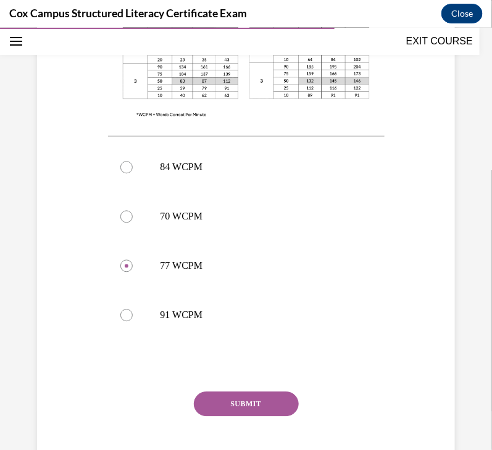
click at [238, 392] on button "SUBMIT" at bounding box center [246, 404] width 105 height 25
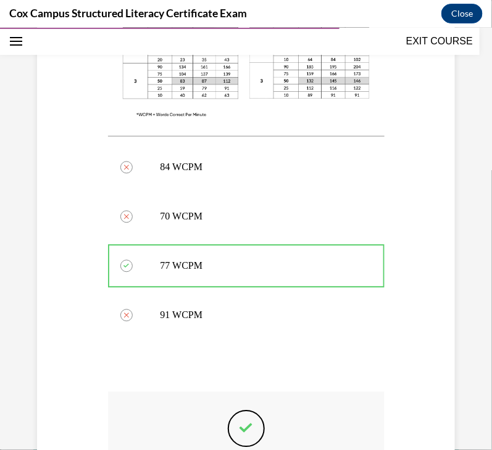
scroll to position [629, 0]
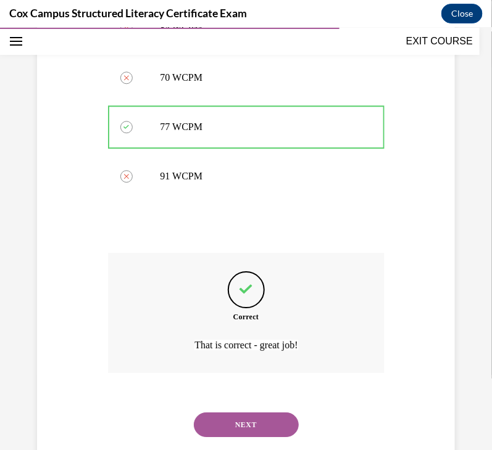
click at [252, 412] on button "NEXT" at bounding box center [246, 424] width 105 height 25
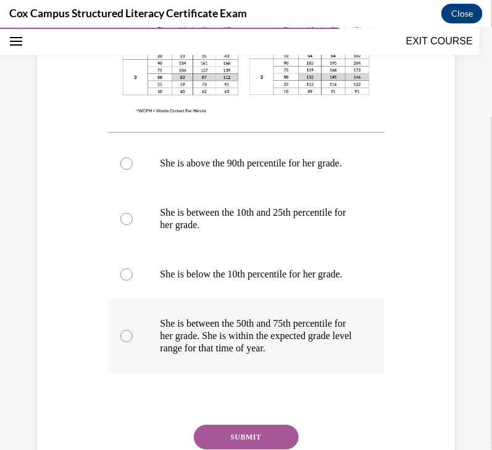
scroll to position [544, 0]
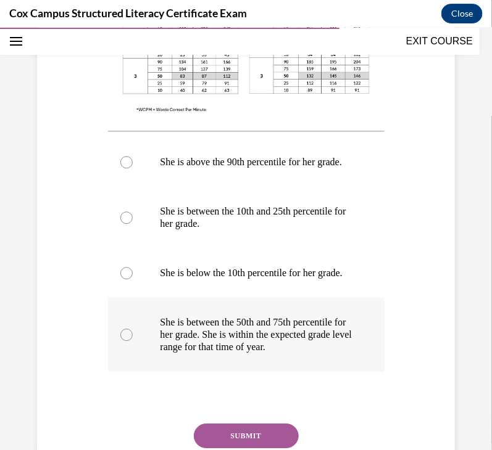
click at [327, 353] on p "She is between the 50th and 75th percentile for her grade. She is within the ex…" at bounding box center [256, 334] width 193 height 37
click at [133, 341] on input "She is between the 50th and 75th percentile for her grade. She is within the ex…" at bounding box center [126, 334] width 12 height 12
radio input "true"
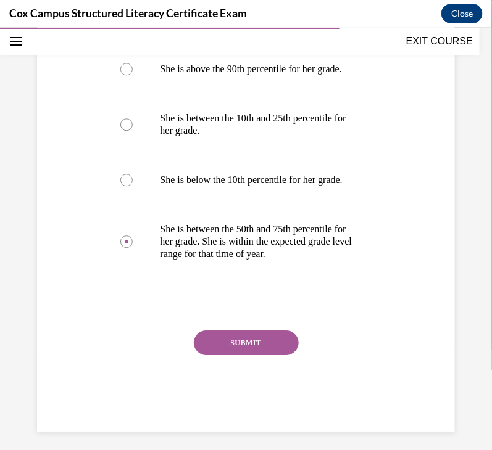
click at [243, 355] on button "SUBMIT" at bounding box center [246, 342] width 105 height 25
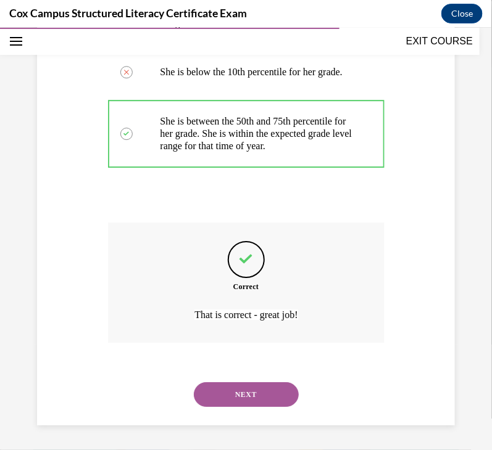
click at [239, 397] on button "NEXT" at bounding box center [246, 394] width 105 height 25
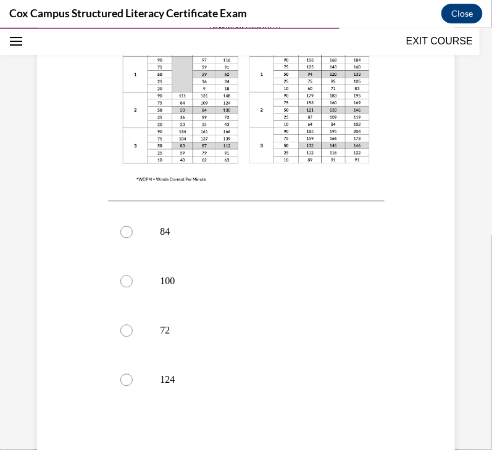
scroll to position [428, 0]
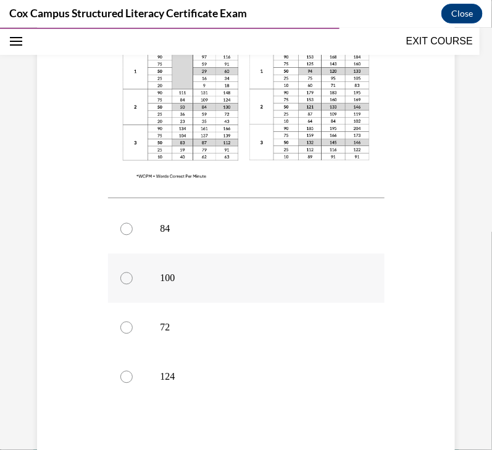
click at [222, 263] on label "100" at bounding box center [246, 278] width 276 height 49
click at [133, 272] on input "100" at bounding box center [126, 278] width 12 height 12
radio input "true"
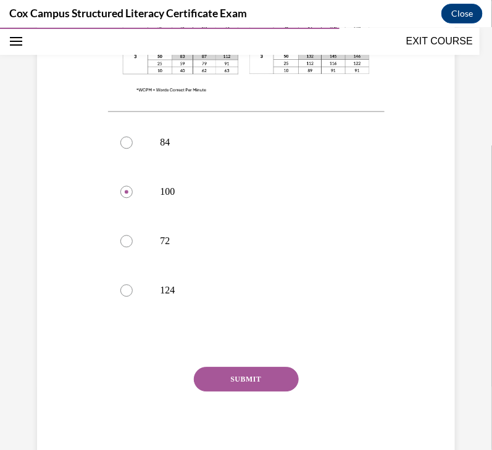
click at [249, 373] on button "SUBMIT" at bounding box center [246, 379] width 105 height 25
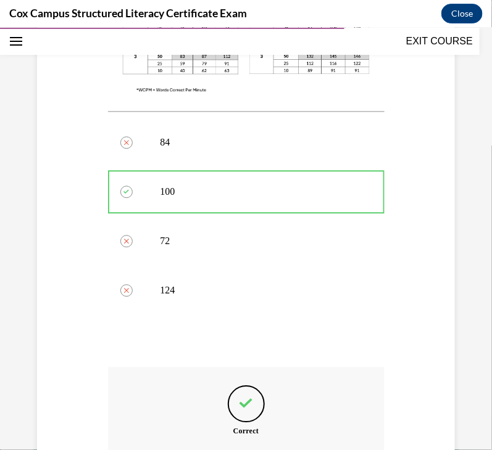
scroll to position [653, 0]
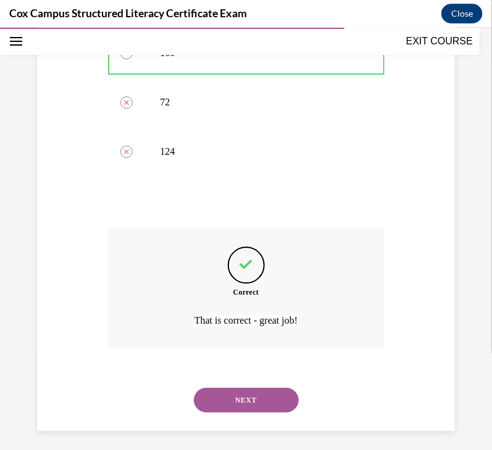
click at [259, 394] on button "NEXT" at bounding box center [246, 399] width 105 height 25
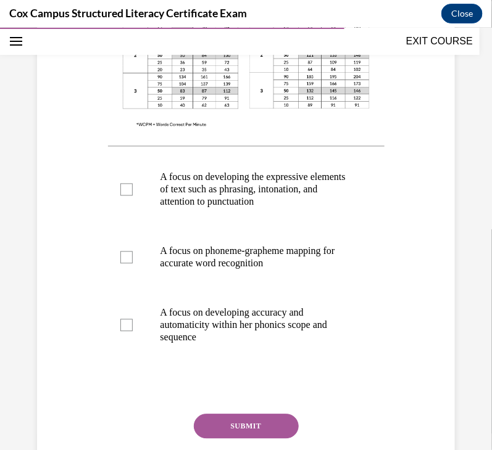
scroll to position [431, 0]
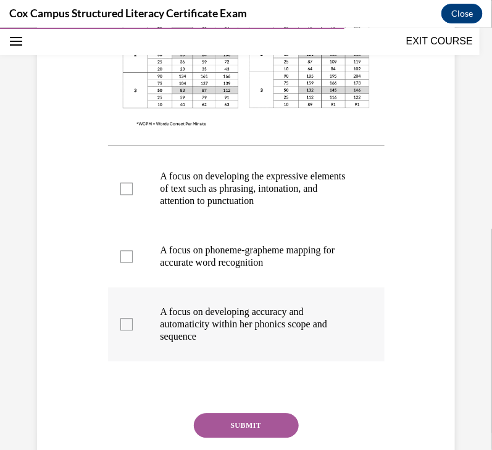
click at [296, 343] on p "A focus on developing accuracy and automaticity within her phonics scope and se…" at bounding box center [256, 324] width 193 height 37
click at [133, 331] on input "A focus on developing accuracy and automaticity within her phonics scope and se…" at bounding box center [126, 324] width 12 height 12
checkbox input "true"
click at [281, 202] on p "A focus on developing the expressive elements of text such as phrasing, intonat…" at bounding box center [256, 188] width 193 height 37
click at [133, 195] on input "A focus on developing the expressive elements of text such as phrasing, intonat…" at bounding box center [126, 189] width 12 height 12
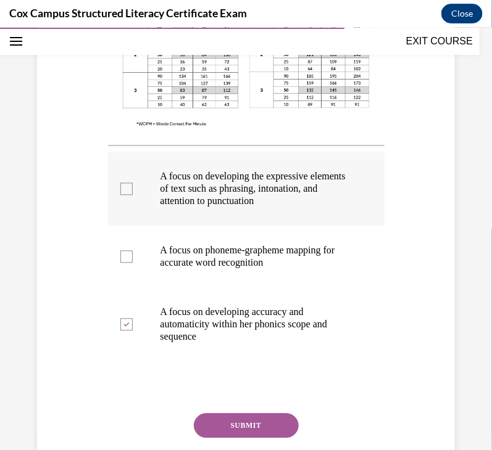
checkbox input "true"
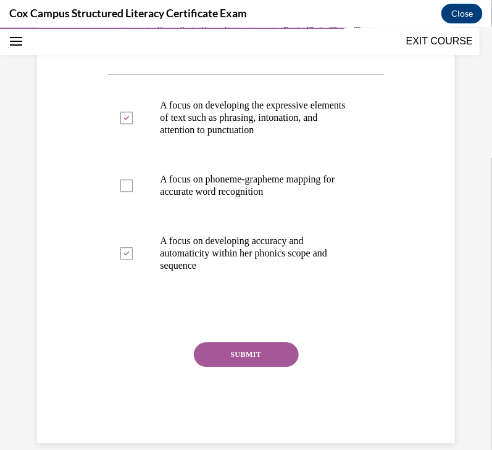
click at [263, 367] on button "SUBMIT" at bounding box center [246, 354] width 105 height 25
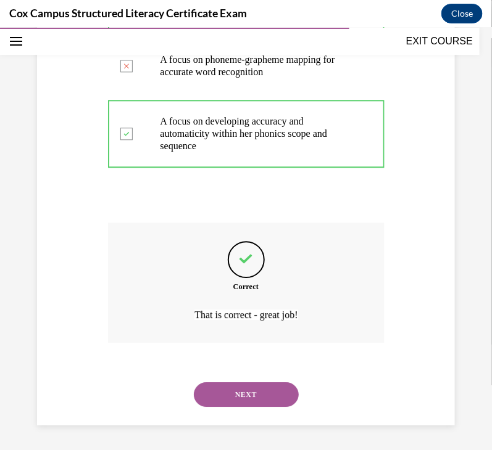
click at [254, 390] on button "NEXT" at bounding box center [246, 394] width 105 height 25
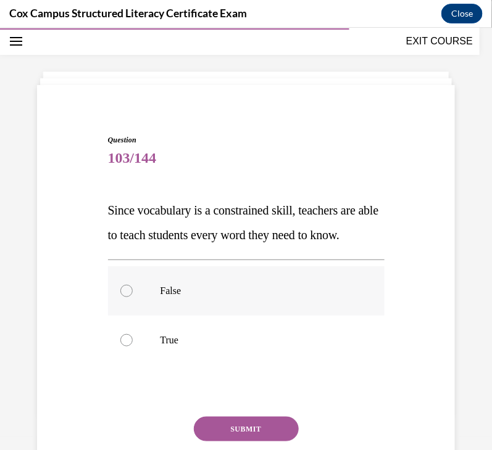
click at [226, 315] on label "False" at bounding box center [246, 290] width 276 height 49
click at [133, 297] on input "False" at bounding box center [126, 290] width 12 height 12
radio input "true"
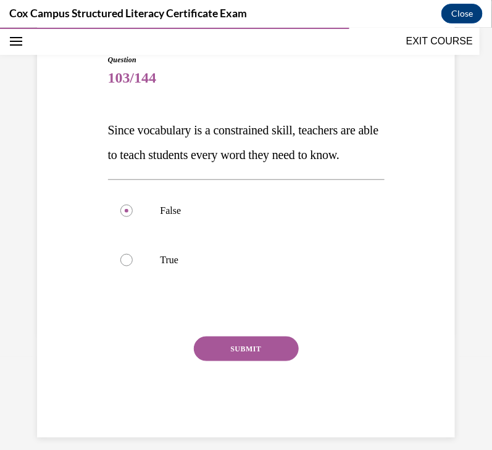
click at [225, 361] on button "SUBMIT" at bounding box center [246, 348] width 105 height 25
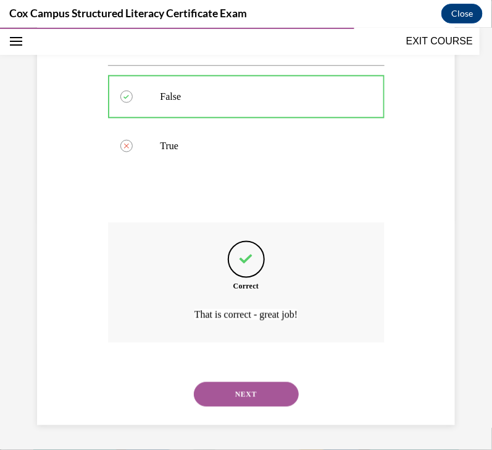
click at [258, 392] on button "NEXT" at bounding box center [246, 394] width 105 height 25
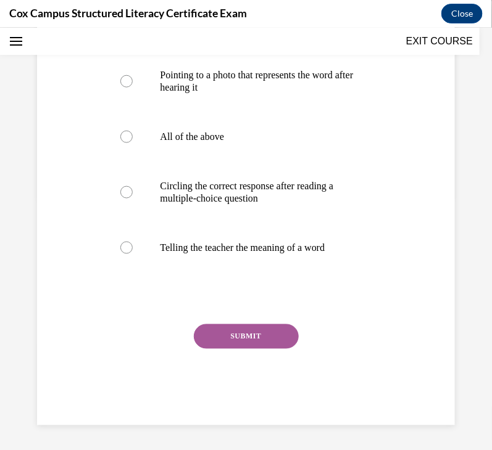
scroll to position [37, 0]
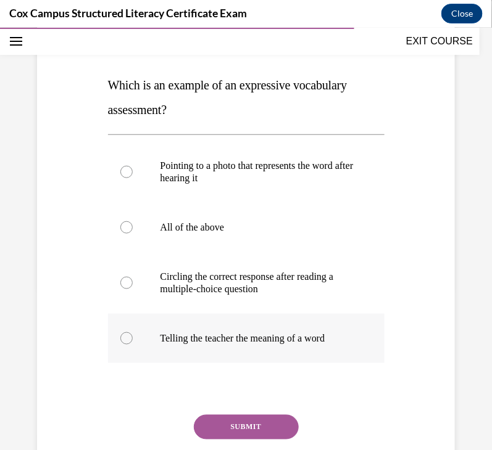
click at [236, 337] on p "Telling the teacher the meaning of a word" at bounding box center [256, 338] width 193 height 12
click at [133, 337] on input "Telling the teacher the meaning of a word" at bounding box center [126, 338] width 12 height 12
radio input "true"
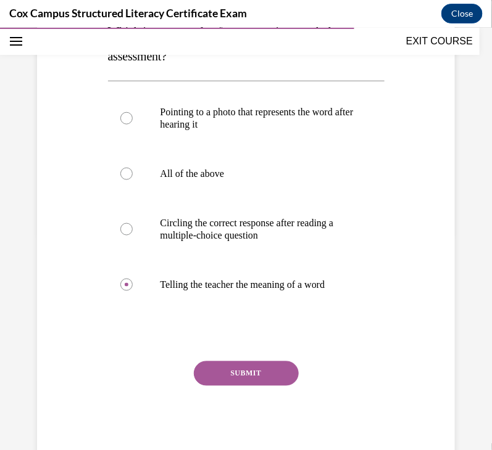
click at [252, 367] on button "SUBMIT" at bounding box center [246, 373] width 105 height 25
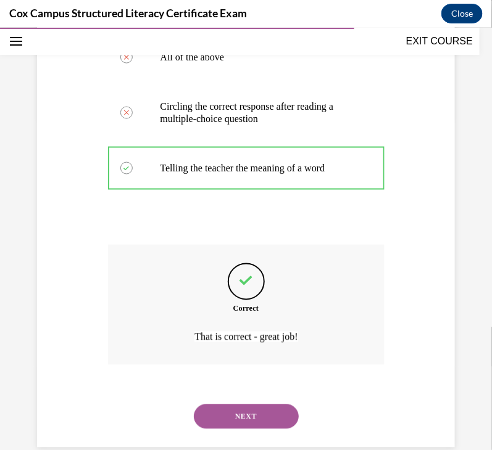
scroll to position [355, 0]
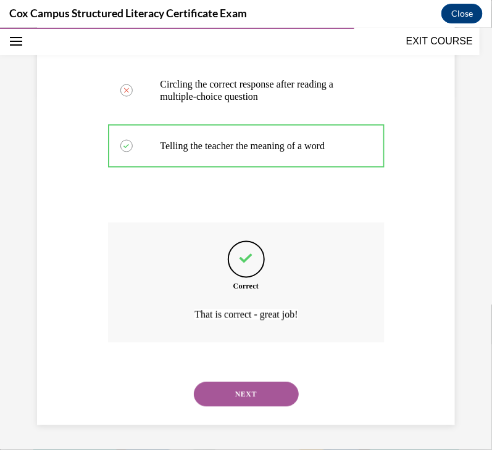
click at [247, 391] on button "NEXT" at bounding box center [246, 394] width 105 height 25
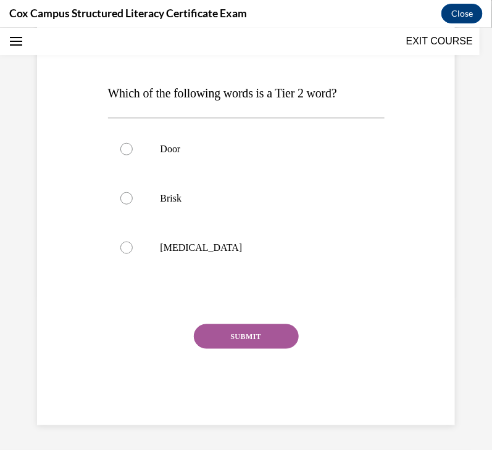
scroll to position [37, 0]
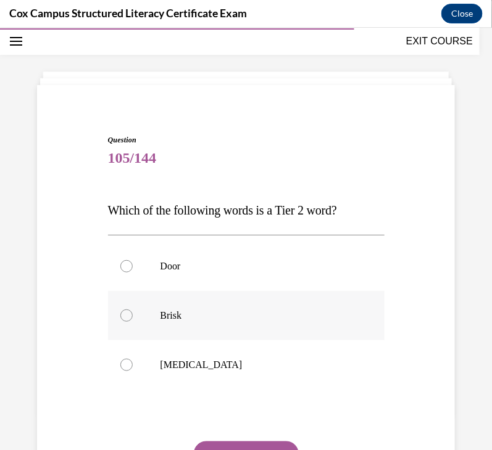
click at [244, 309] on p "Brisk" at bounding box center [256, 315] width 193 height 12
click at [133, 309] on input "Brisk" at bounding box center [126, 315] width 12 height 12
radio input "true"
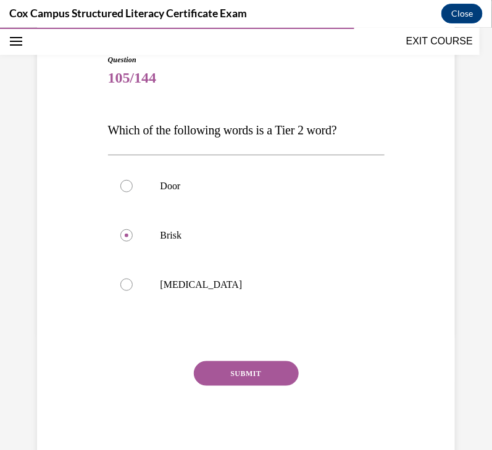
click at [263, 372] on button "SUBMIT" at bounding box center [246, 373] width 105 height 25
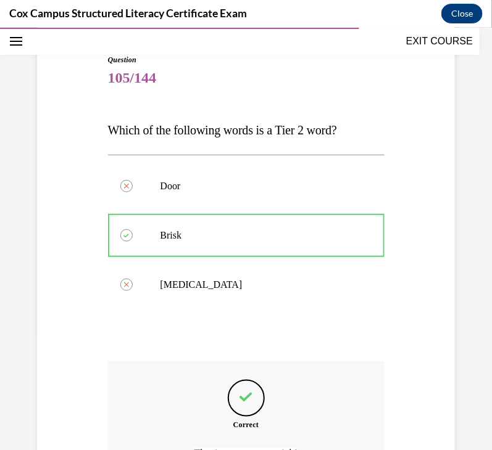
scroll to position [255, 0]
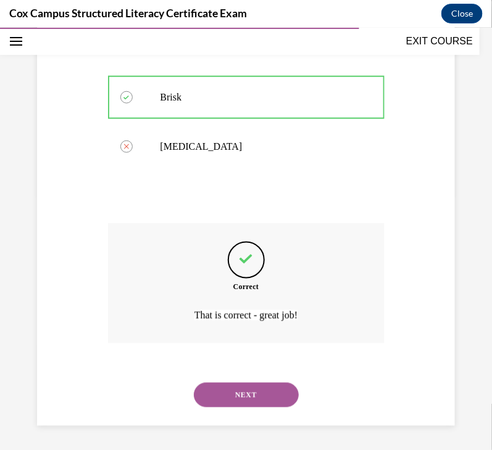
click at [255, 397] on button "NEXT" at bounding box center [246, 395] width 105 height 25
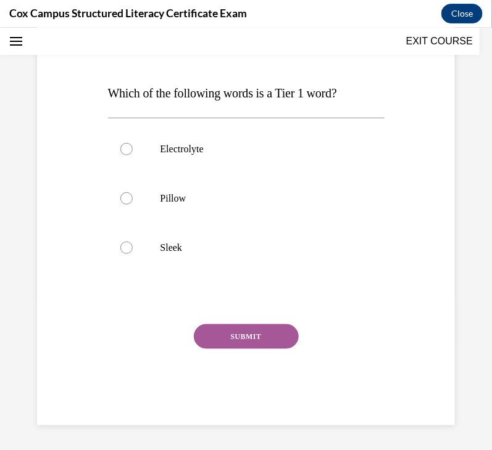
scroll to position [37, 0]
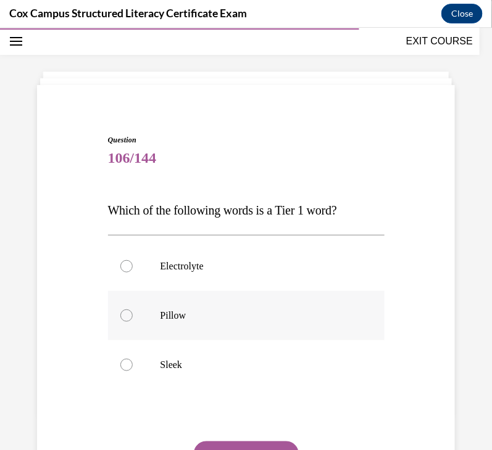
click at [240, 303] on label "Pillow" at bounding box center [246, 315] width 276 height 49
click at [133, 309] on input "Pillow" at bounding box center [126, 315] width 12 height 12
radio input "true"
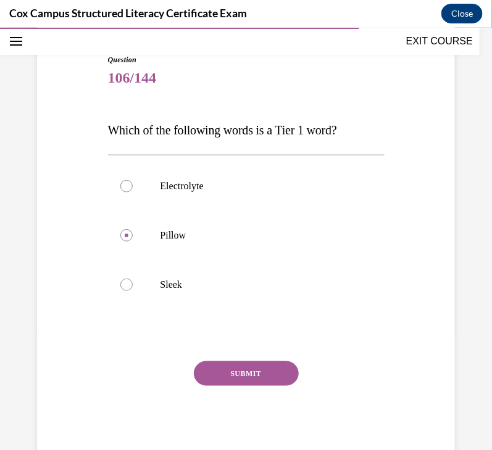
click at [242, 365] on button "SUBMIT" at bounding box center [246, 373] width 105 height 25
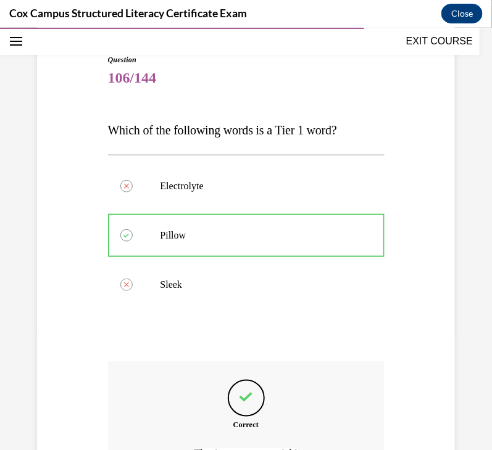
scroll to position [255, 0]
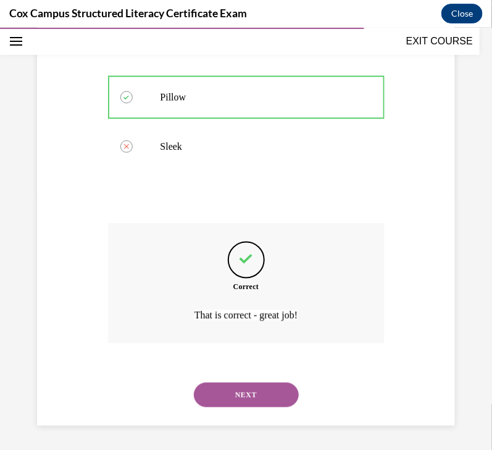
click at [249, 389] on button "NEXT" at bounding box center [246, 395] width 105 height 25
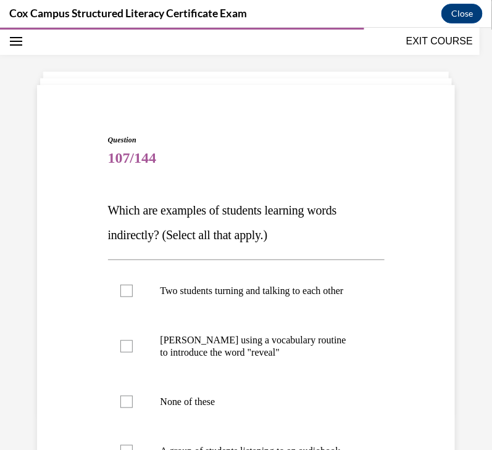
scroll to position [116, 0]
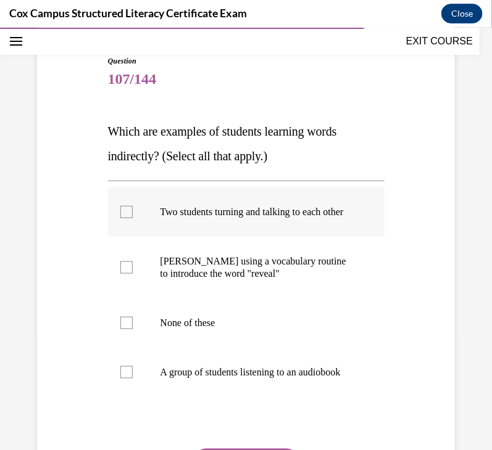
click at [270, 216] on p "Two students turning and talking to each other" at bounding box center [256, 211] width 193 height 12
click at [133, 216] on input "Two students turning and talking to each other" at bounding box center [126, 211] width 12 height 12
checkbox input "true"
click at [241, 378] on p "A group of students listening to an audiobook" at bounding box center [256, 372] width 193 height 12
click at [133, 378] on input "A group of students listening to an audiobook" at bounding box center [126, 372] width 12 height 12
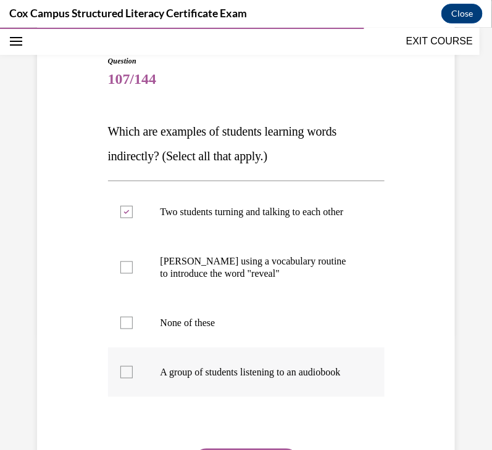
checkbox input "true"
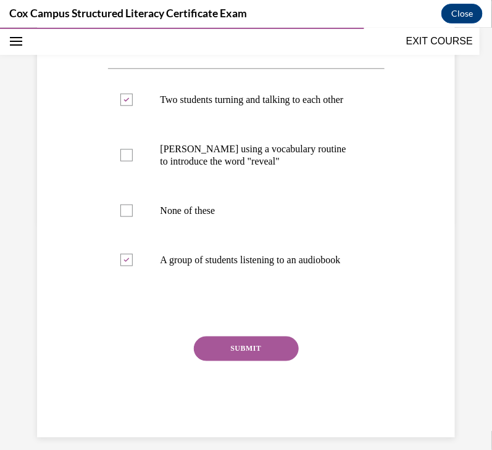
click at [222, 361] on button "SUBMIT" at bounding box center [246, 348] width 105 height 25
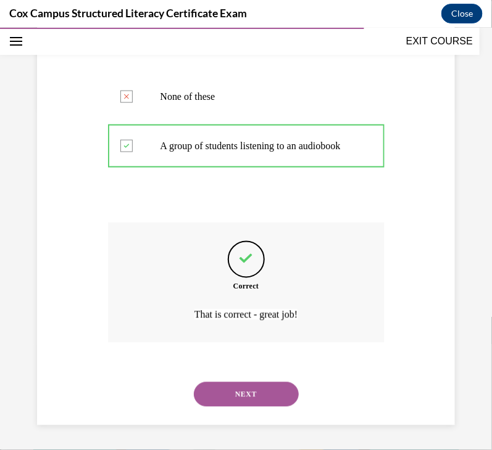
click at [225, 398] on button "NEXT" at bounding box center [246, 394] width 105 height 25
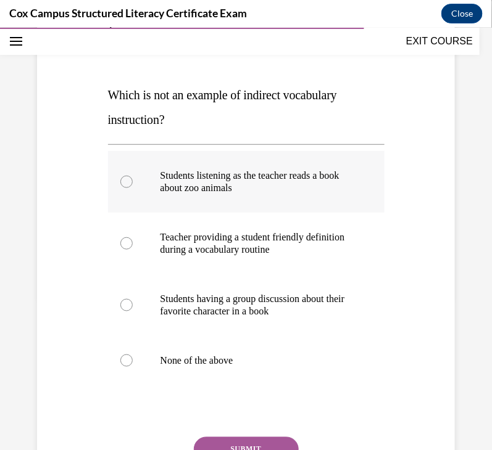
scroll to position [167, 0]
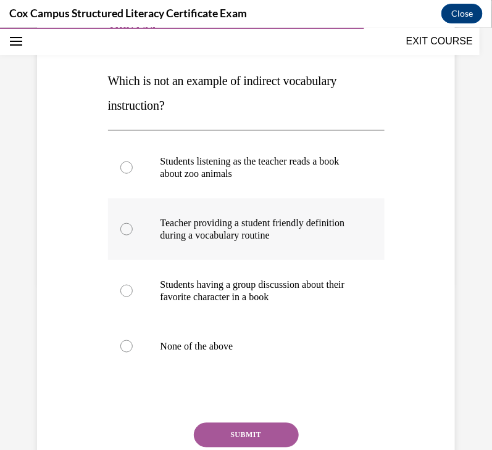
click at [230, 239] on p "Teacher providing a student friendly definition during a vocabulary routine" at bounding box center [256, 229] width 193 height 25
click at [133, 235] on input "Teacher providing a student friendly definition during a vocabulary routine" at bounding box center [126, 229] width 12 height 12
radio input "true"
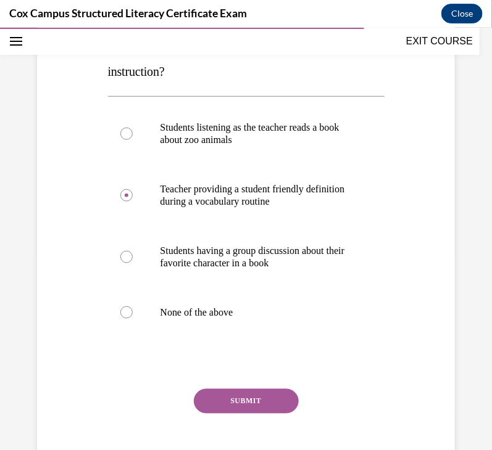
click at [242, 399] on button "SUBMIT" at bounding box center [246, 401] width 105 height 25
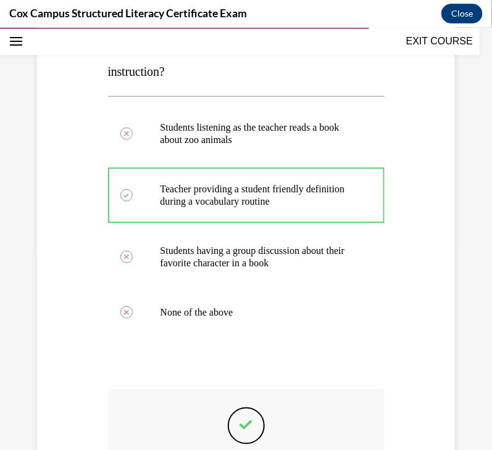
scroll to position [367, 0]
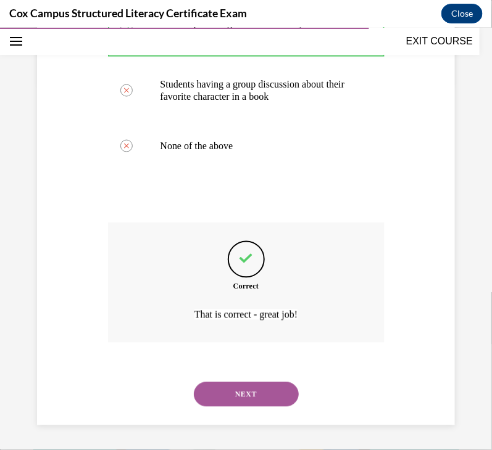
click at [249, 395] on button "NEXT" at bounding box center [246, 394] width 105 height 25
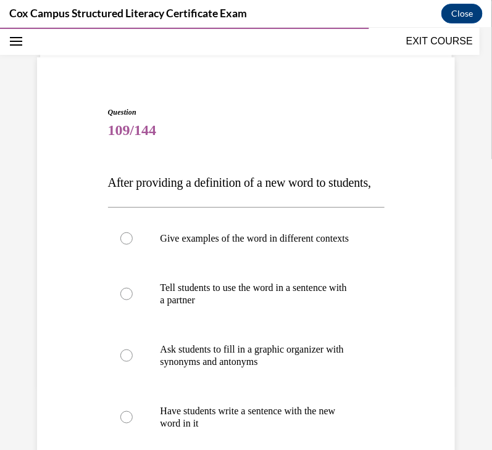
scroll to position [80, 0]
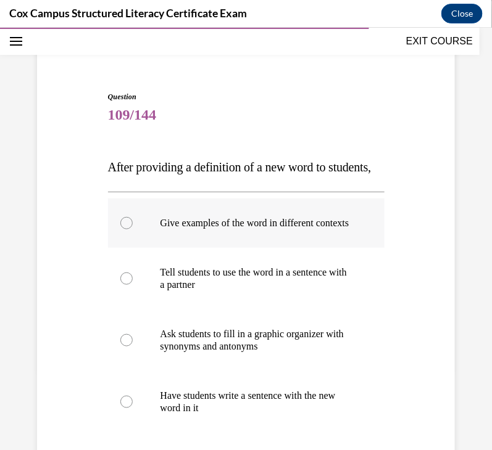
click at [290, 229] on p "Give examples of the word in different contexts" at bounding box center [256, 223] width 193 height 12
click at [133, 229] on input "Give examples of the word in different contexts" at bounding box center [126, 223] width 12 height 12
radio input "true"
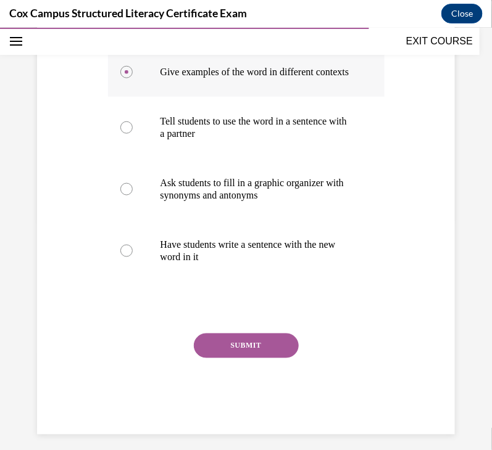
scroll to position [240, 0]
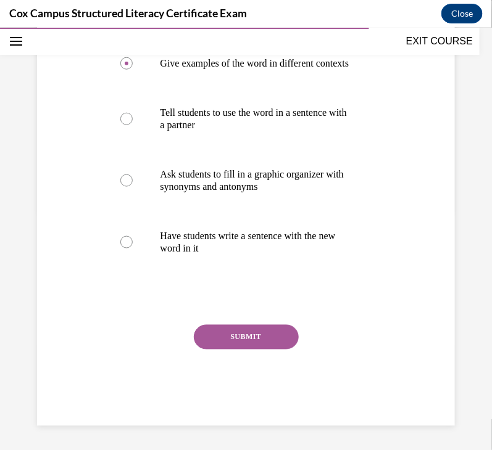
click at [255, 349] on button "SUBMIT" at bounding box center [246, 337] width 105 height 25
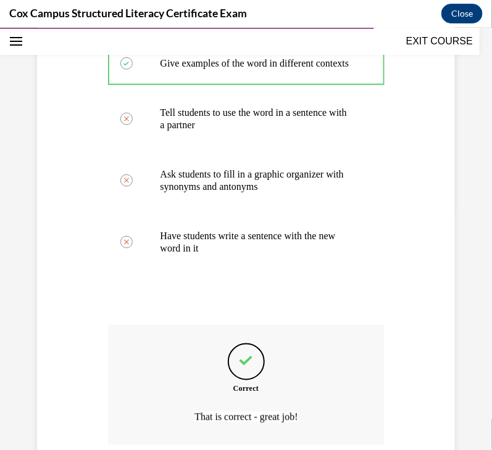
scroll to position [379, 0]
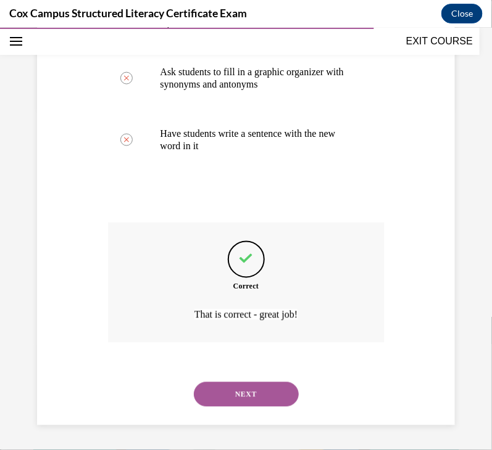
click at [254, 389] on button "NEXT" at bounding box center [246, 394] width 105 height 25
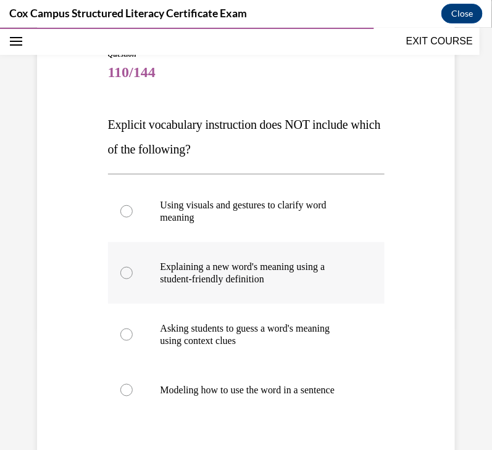
scroll to position [123, 0]
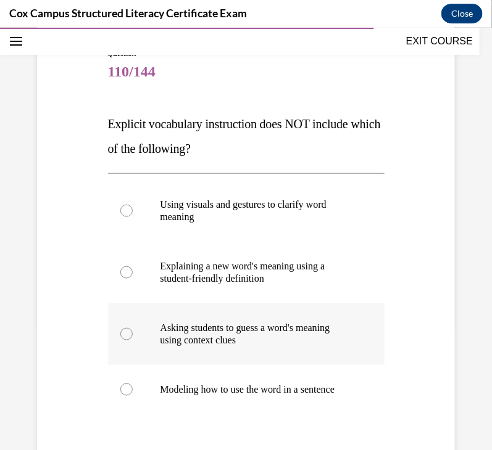
click at [250, 339] on p "Asking students to guess a word's meaning using context clues" at bounding box center [256, 333] width 193 height 25
click at [133, 339] on input "Asking students to guess a word's meaning using context clues" at bounding box center [126, 334] width 12 height 12
radio input "true"
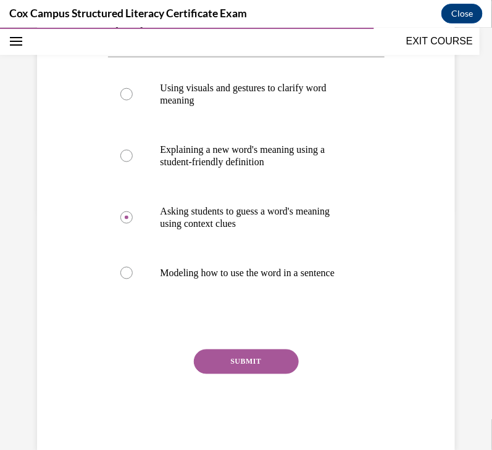
click at [255, 368] on button "SUBMIT" at bounding box center [246, 361] width 105 height 25
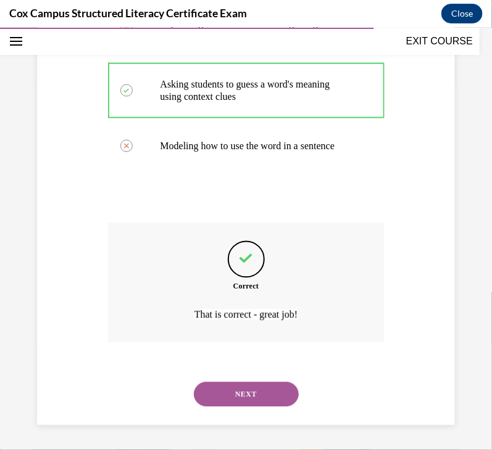
click at [254, 395] on button "NEXT" at bounding box center [246, 394] width 105 height 25
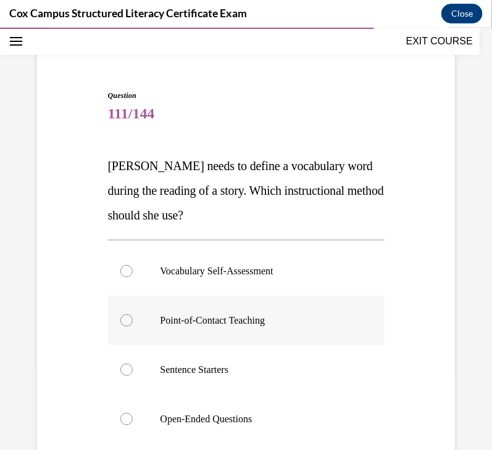
scroll to position [82, 0]
click at [194, 325] on p "Point-of-Contact Teaching" at bounding box center [256, 319] width 193 height 12
click at [133, 325] on input "Point-of-Contact Teaching" at bounding box center [126, 319] width 12 height 12
radio input "true"
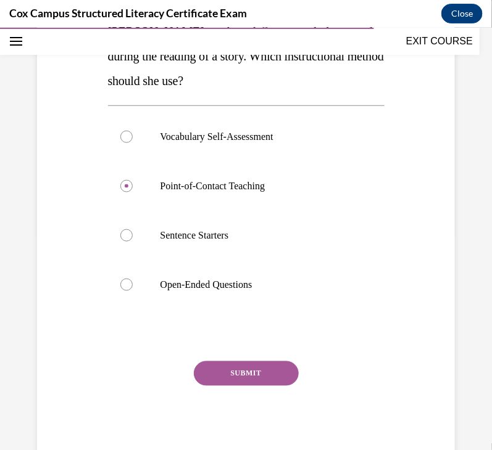
click at [237, 374] on button "SUBMIT" at bounding box center [246, 373] width 105 height 25
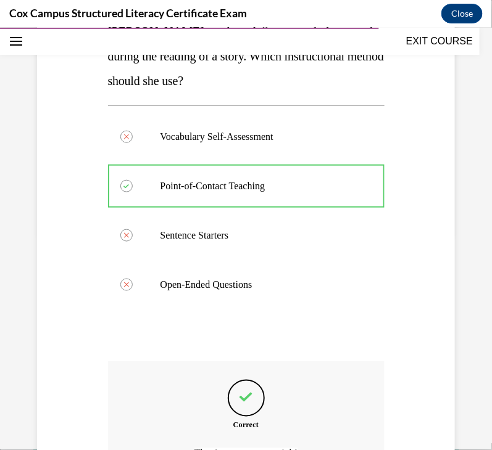
scroll to position [355, 0]
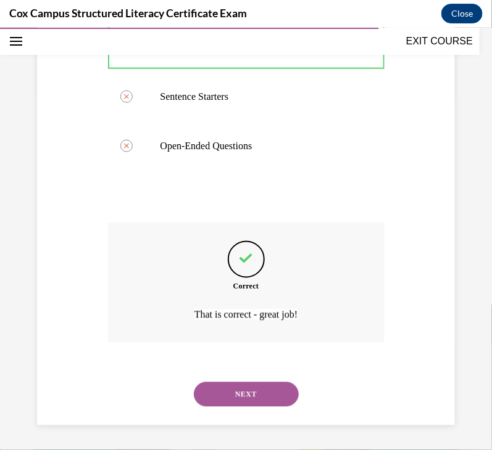
click at [238, 394] on button "NEXT" at bounding box center [246, 394] width 105 height 25
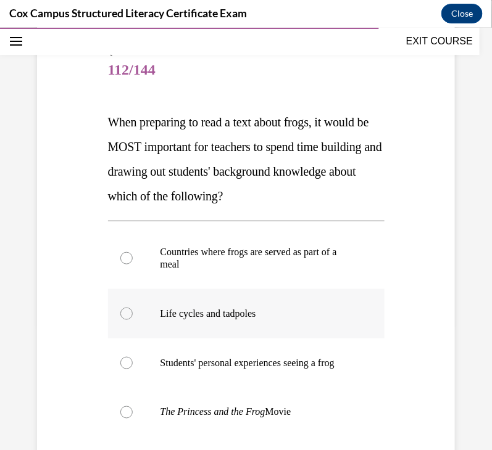
scroll to position [128, 0]
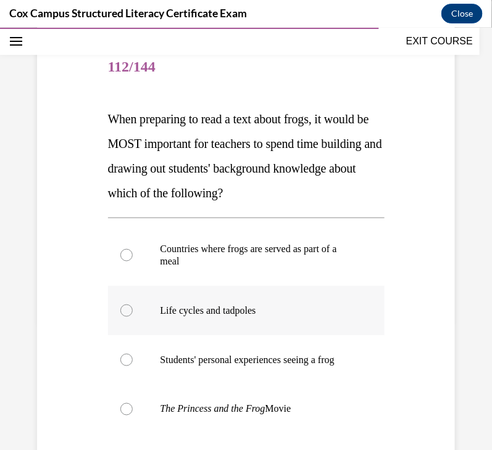
click at [194, 335] on label "Life cycles and tadpoles" at bounding box center [246, 310] width 276 height 49
click at [133, 317] on input "Life cycles and tadpoles" at bounding box center [126, 310] width 12 height 12
radio input "true"
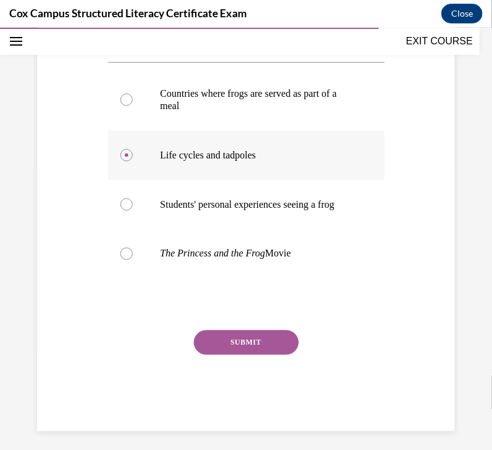
scroll to position [289, 0]
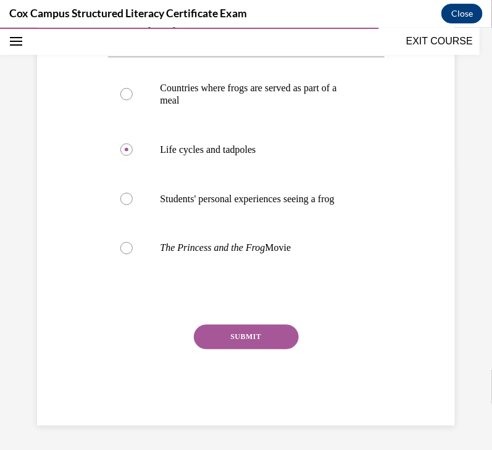
click at [213, 349] on button "SUBMIT" at bounding box center [246, 337] width 105 height 25
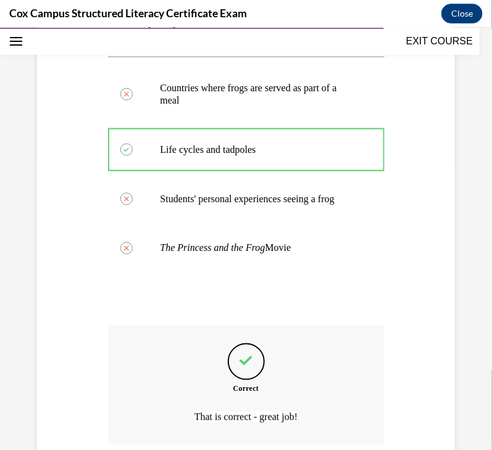
scroll to position [429, 0]
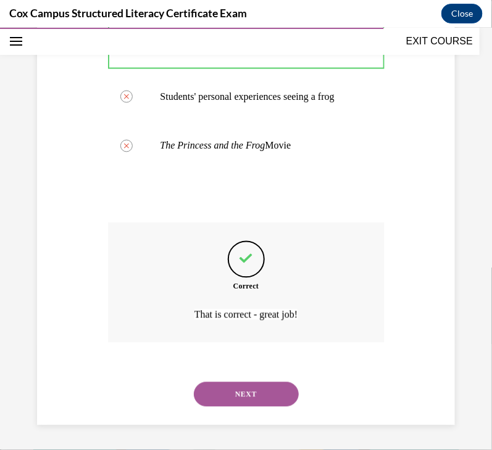
click at [231, 394] on button "NEXT" at bounding box center [246, 394] width 105 height 25
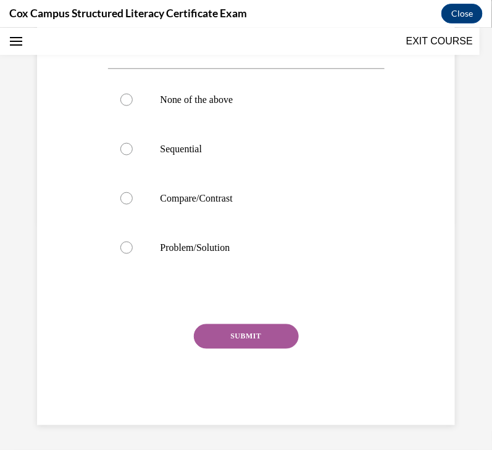
scroll to position [37, 0]
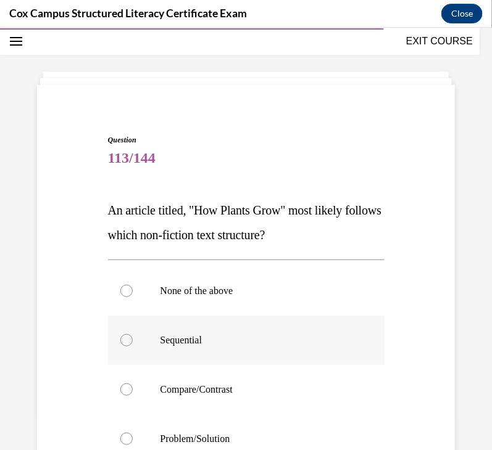
click at [234, 324] on label "Sequential" at bounding box center [246, 339] width 276 height 49
click at [133, 334] on input "Sequential" at bounding box center [126, 340] width 12 height 12
radio input "true"
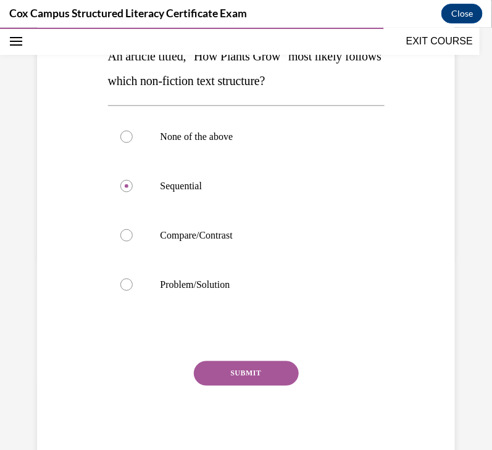
click at [228, 375] on button "SUBMIT" at bounding box center [246, 373] width 105 height 25
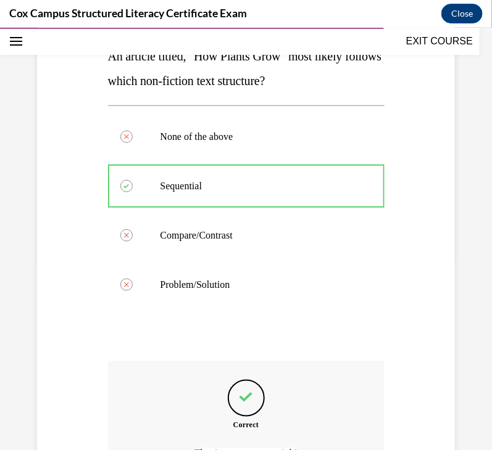
scroll to position [330, 0]
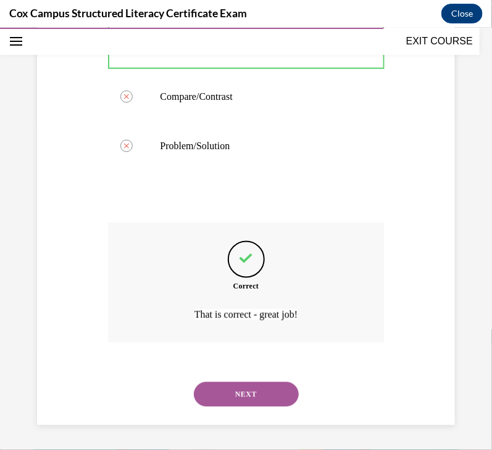
click at [228, 391] on button "NEXT" at bounding box center [246, 394] width 105 height 25
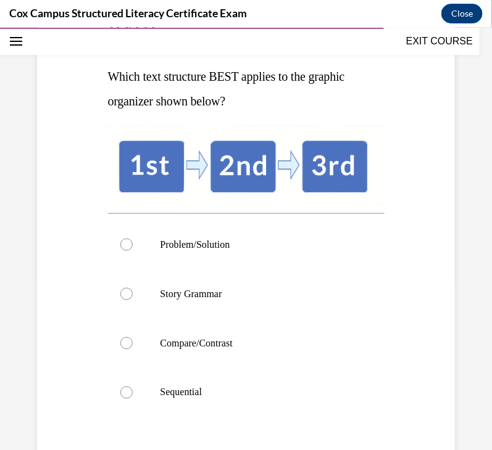
scroll to position [196, 0]
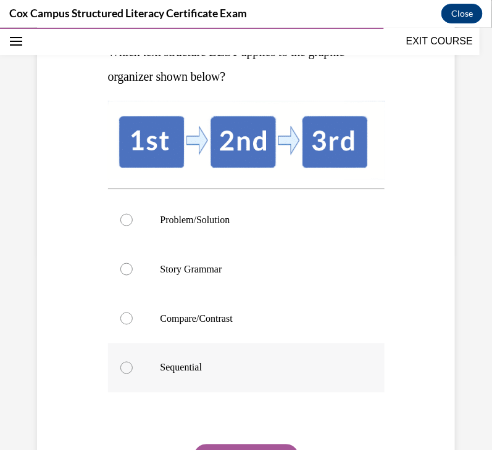
click at [217, 378] on label "Sequential" at bounding box center [246, 367] width 276 height 49
click at [133, 374] on input "Sequential" at bounding box center [126, 368] width 12 height 12
radio input "true"
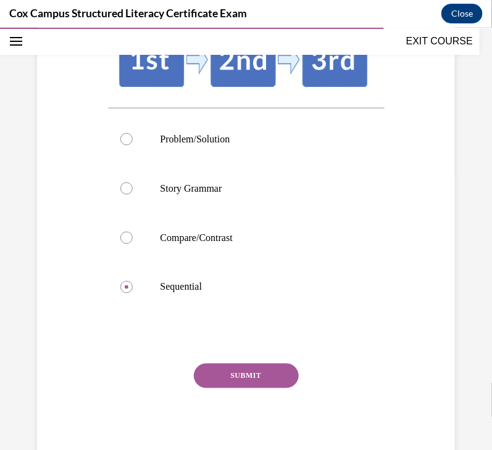
click at [260, 371] on button "SUBMIT" at bounding box center [246, 375] width 105 height 25
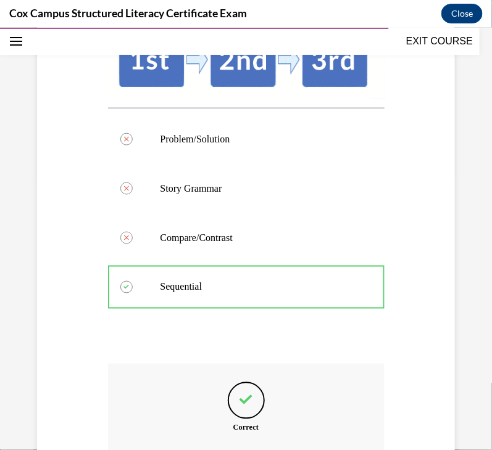
scroll to position [415, 0]
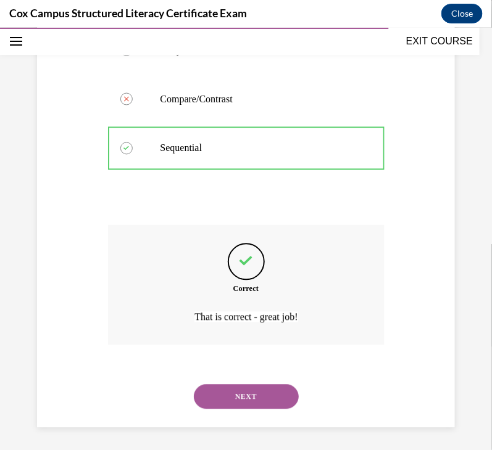
click at [234, 394] on button "NEXT" at bounding box center [246, 396] width 105 height 25
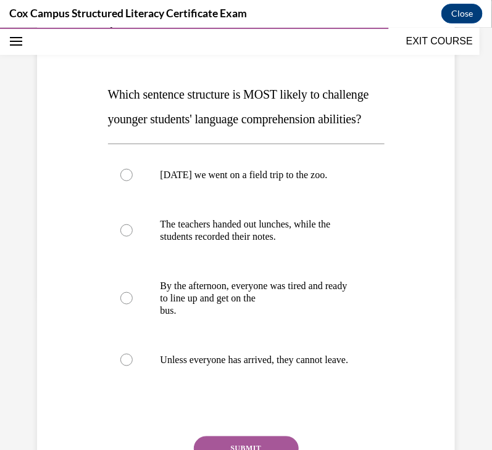
scroll to position [155, 0]
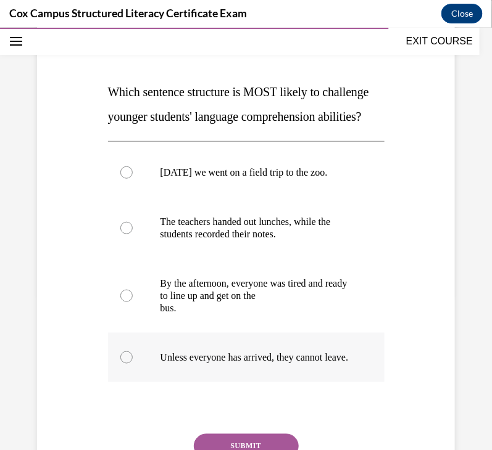
click at [224, 363] on p "Unless everyone has arrived, they cannot leave." at bounding box center [256, 357] width 193 height 12
click at [133, 363] on input "Unless everyone has arrived, they cannot leave." at bounding box center [126, 357] width 12 height 12
radio input "true"
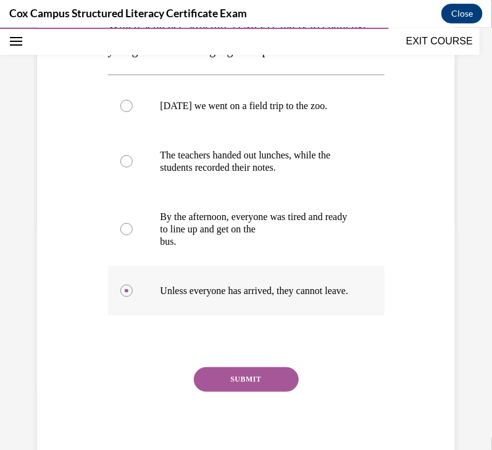
scroll to position [265, 0]
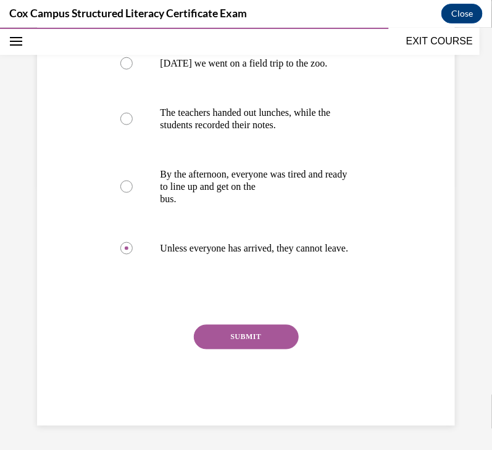
click at [217, 349] on button "SUBMIT" at bounding box center [246, 337] width 105 height 25
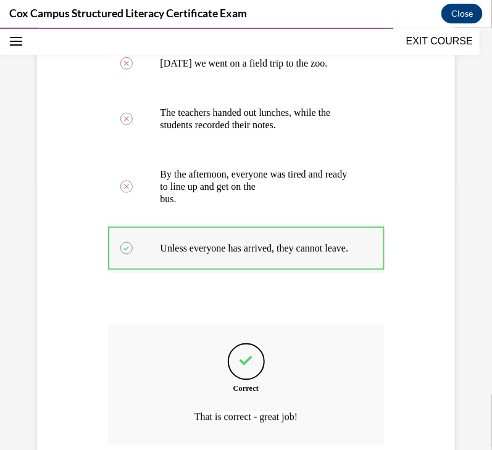
scroll to position [404, 0]
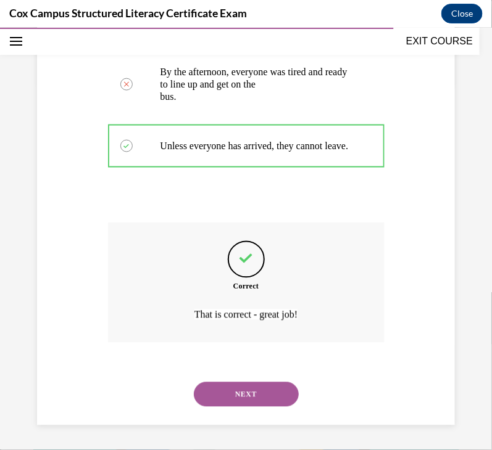
click at [216, 395] on button "NEXT" at bounding box center [246, 394] width 105 height 25
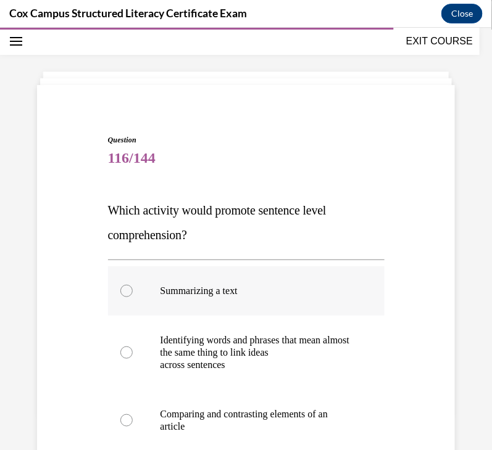
scroll to position [165, 0]
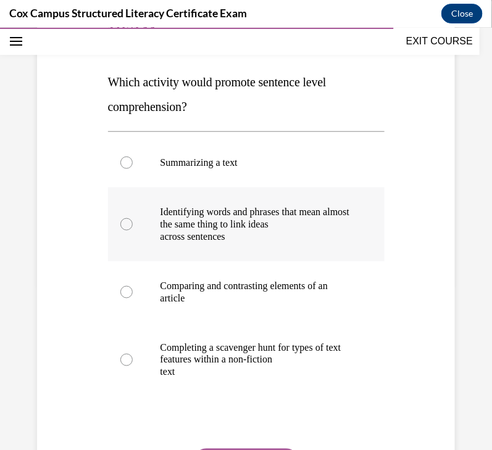
click at [283, 228] on p "Identifying words and phrases that mean almost the same thing to link ideas" at bounding box center [256, 217] width 193 height 25
click at [133, 228] on input "Identifying words and phrases that mean almost the same thing to link ideas acr…" at bounding box center [126, 224] width 12 height 12
radio input "true"
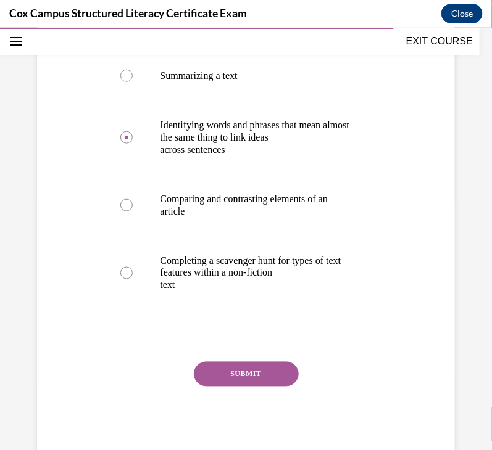
click at [278, 365] on button "SUBMIT" at bounding box center [246, 374] width 105 height 25
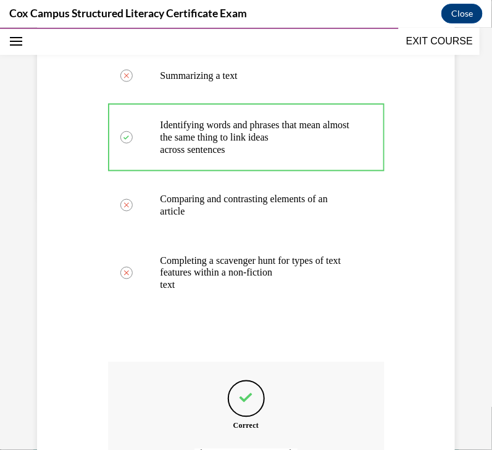
scroll to position [392, 0]
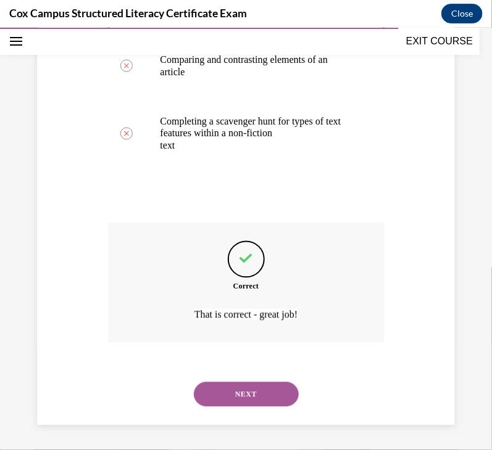
click at [255, 402] on button "NEXT" at bounding box center [246, 394] width 105 height 25
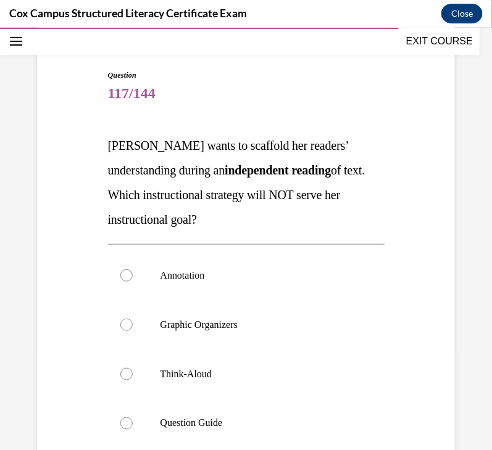
scroll to position [114, 0]
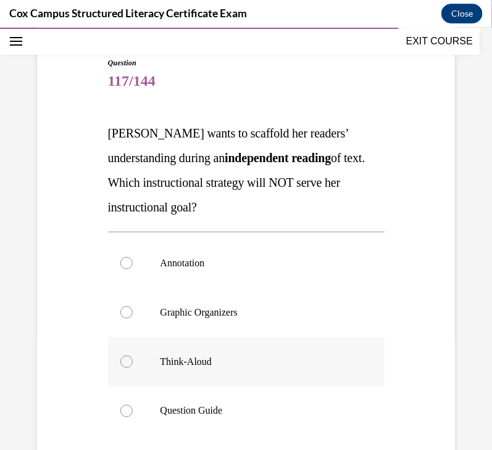
click at [238, 355] on p "Think-Aloud" at bounding box center [256, 361] width 193 height 12
click at [133, 355] on input "Think-Aloud" at bounding box center [126, 361] width 12 height 12
radio input "true"
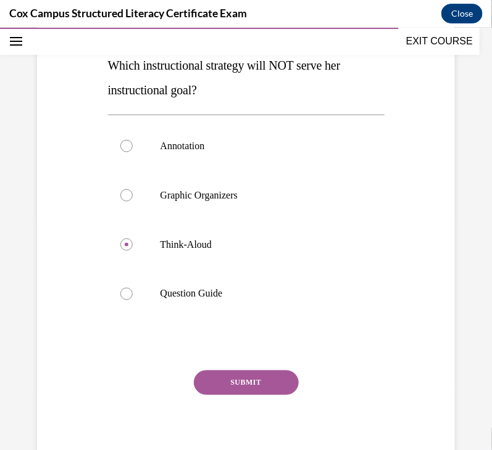
scroll to position [231, 0]
click at [236, 377] on button "SUBMIT" at bounding box center [246, 382] width 105 height 25
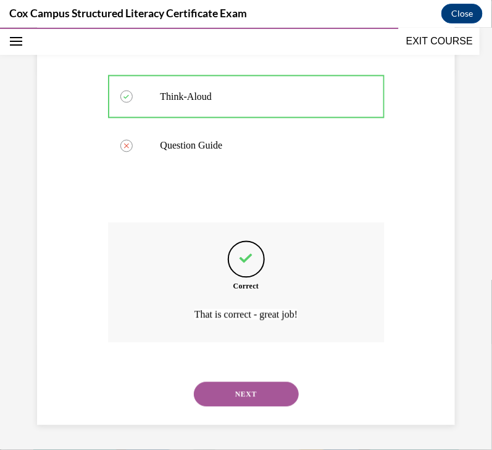
click at [271, 392] on button "NEXT" at bounding box center [246, 394] width 105 height 25
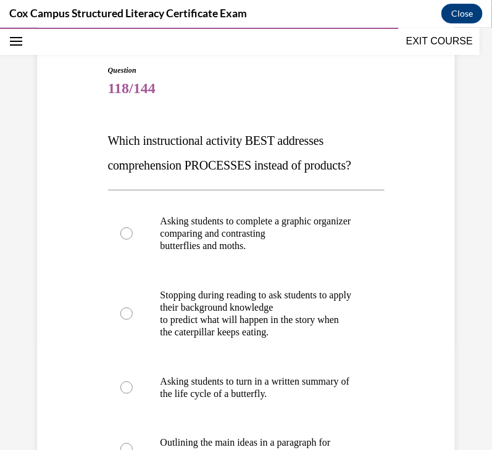
scroll to position [128, 0]
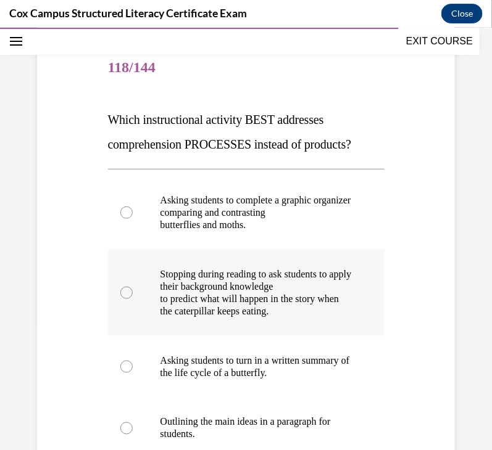
click at [216, 312] on p "to predict what will happen in the story when the caterpillar keeps eating." at bounding box center [256, 304] width 193 height 25
click at [133, 299] on input "Stopping during reading to ask students to apply their background knowledge to …" at bounding box center [126, 292] width 12 height 12
radio input "true"
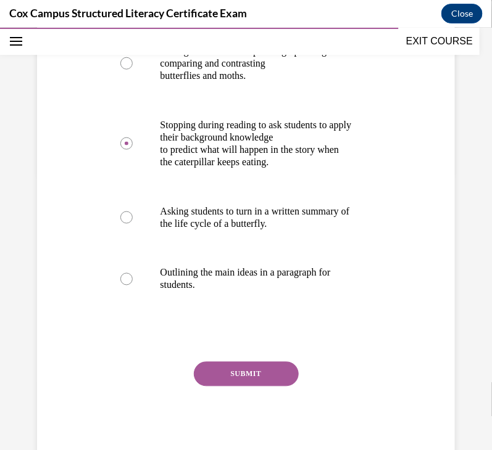
click at [233, 373] on button "SUBMIT" at bounding box center [246, 374] width 105 height 25
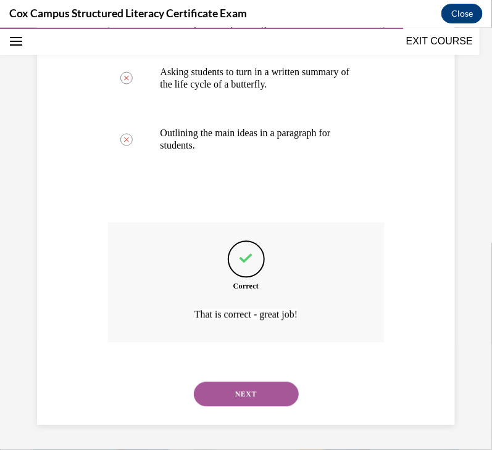
click at [239, 392] on button "NEXT" at bounding box center [246, 394] width 105 height 25
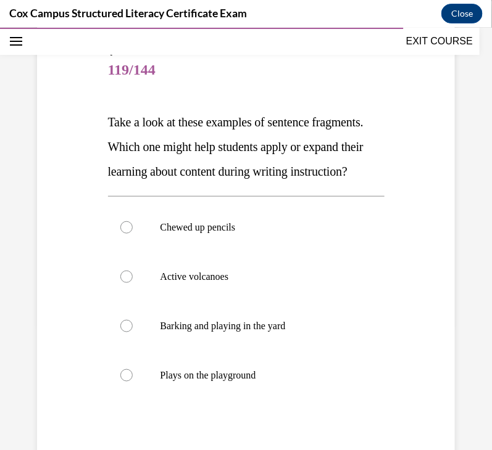
scroll to position [126, 0]
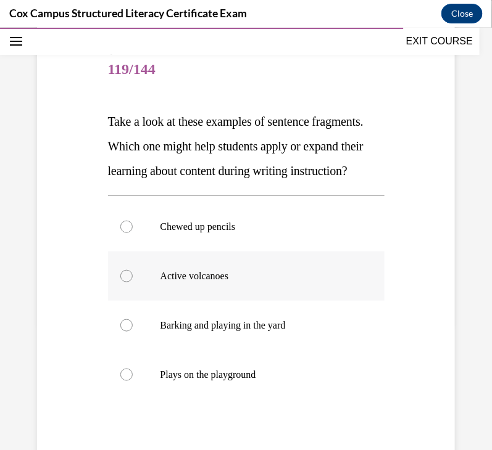
click at [160, 282] on p "Active volcanoes" at bounding box center [256, 276] width 193 height 12
click at [133, 282] on input "Active volcanoes" at bounding box center [126, 276] width 12 height 12
radio input "true"
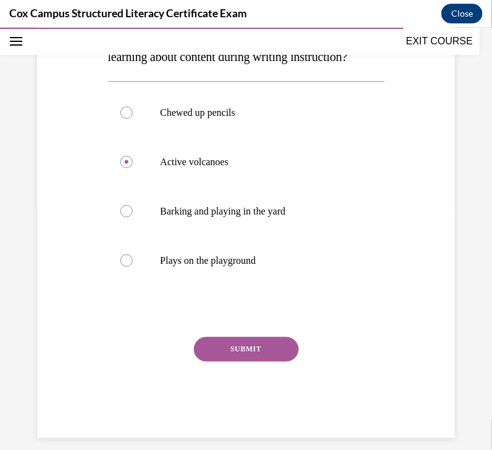
click at [220, 362] on button "SUBMIT" at bounding box center [246, 349] width 105 height 25
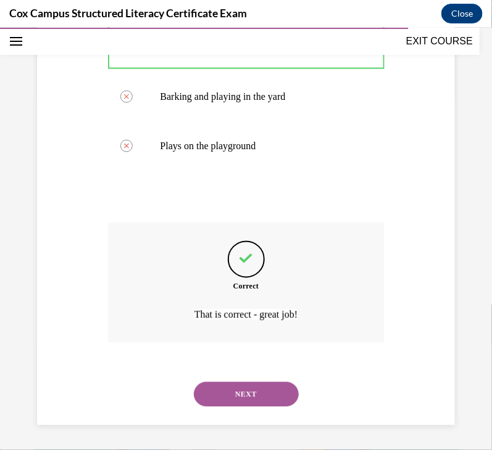
scroll to position [379, 0]
click at [232, 398] on button "NEXT" at bounding box center [246, 394] width 105 height 25
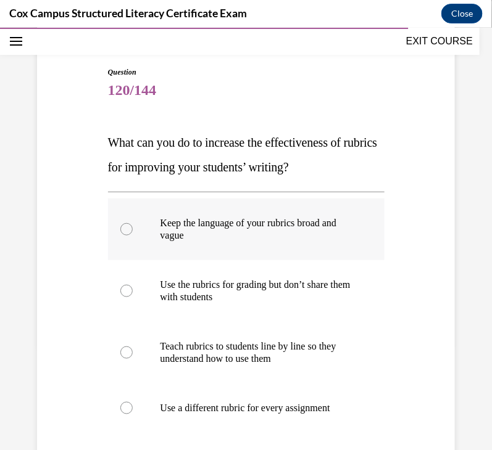
scroll to position [109, 0]
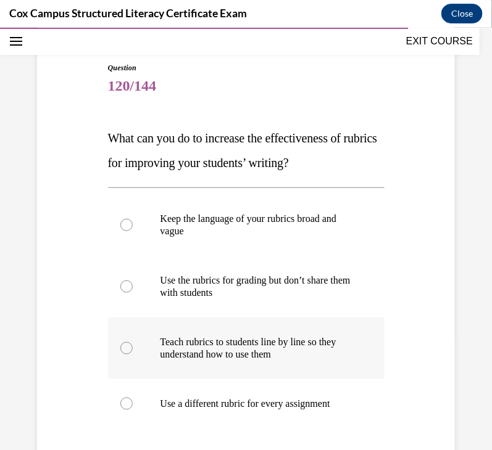
click at [221, 346] on p "Teach rubrics to students line by line so they understand how to use them" at bounding box center [256, 348] width 193 height 25
click at [133, 346] on input "Teach rubrics to students line by line so they understand how to use them" at bounding box center [126, 348] width 12 height 12
radio input "true"
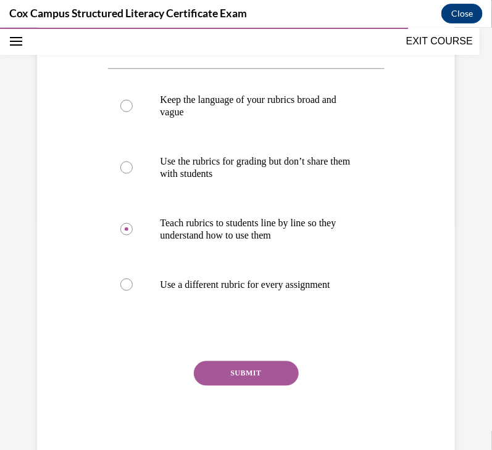
click at [225, 362] on button "SUBMIT" at bounding box center [246, 373] width 105 height 25
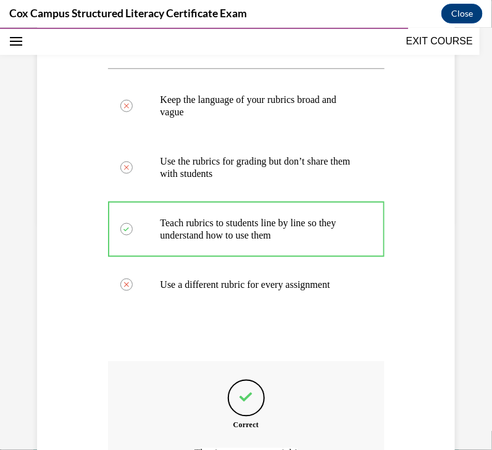
scroll to position [367, 0]
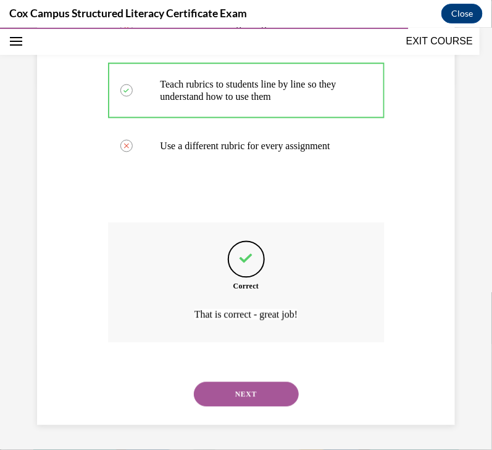
click at [255, 396] on button "NEXT" at bounding box center [246, 394] width 105 height 25
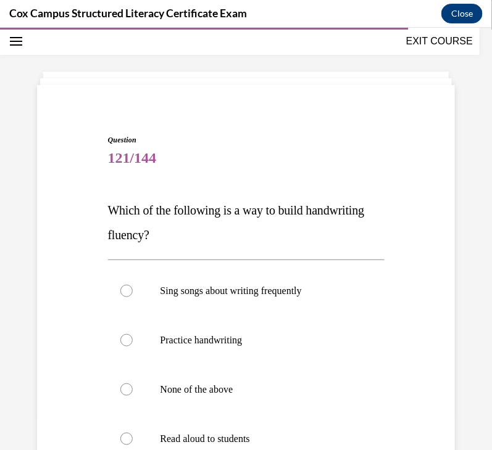
scroll to position [64, 0]
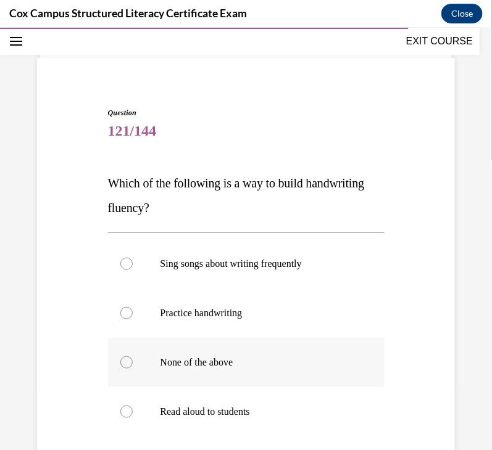
click at [191, 368] on label "None of the above" at bounding box center [246, 361] width 276 height 49
click at [133, 368] on input "None of the above" at bounding box center [126, 362] width 12 height 12
radio input "true"
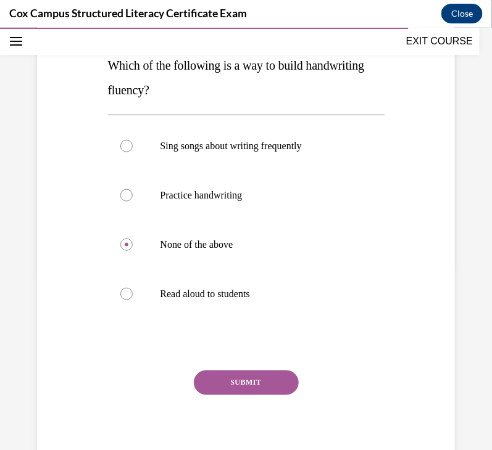
scroll to position [189, 0]
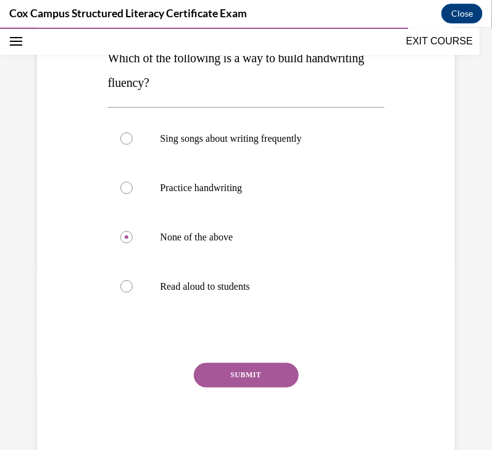
click at [223, 373] on button "SUBMIT" at bounding box center [246, 375] width 105 height 25
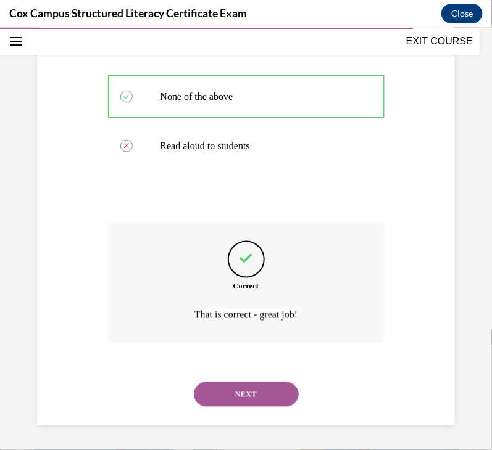
click at [226, 384] on button "NEXT" at bounding box center [246, 394] width 105 height 25
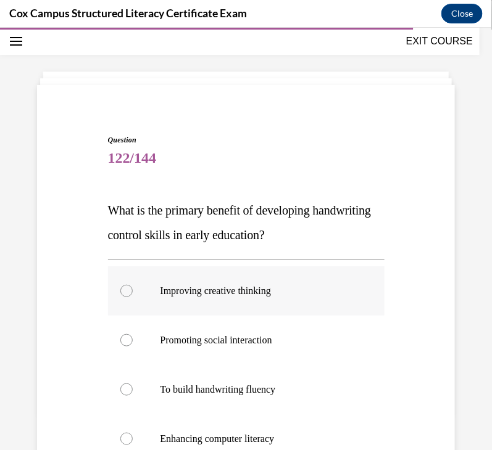
scroll to position [120, 0]
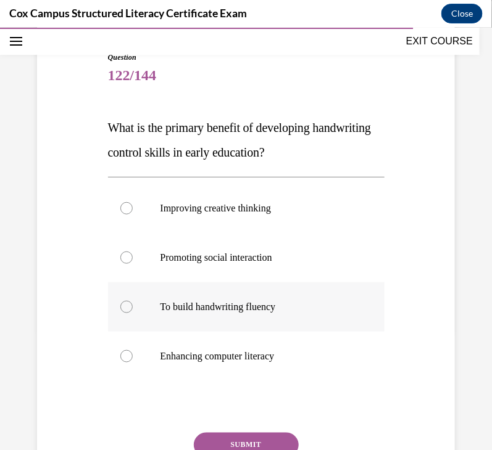
click at [213, 310] on p "To build handwriting fluency" at bounding box center [256, 306] width 193 height 12
click at [133, 310] on input "To build handwriting fluency" at bounding box center [126, 306] width 12 height 12
radio input "true"
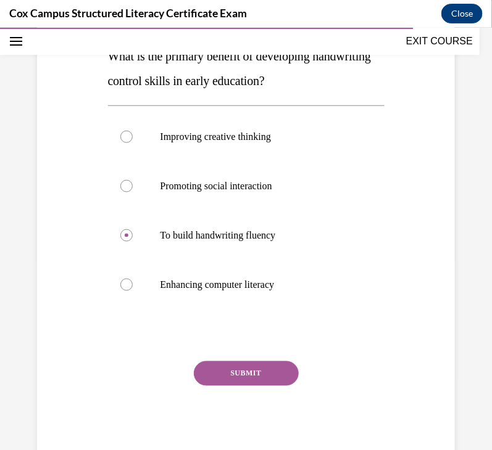
click at [230, 374] on button "SUBMIT" at bounding box center [246, 373] width 105 height 25
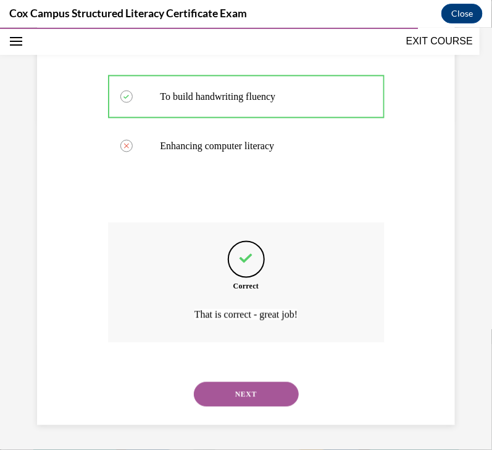
click at [238, 402] on button "NEXT" at bounding box center [246, 394] width 105 height 25
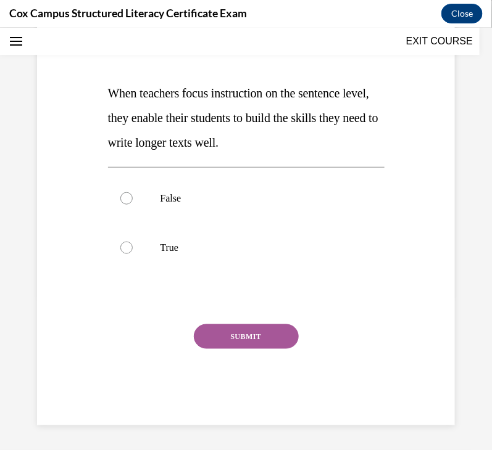
scroll to position [37, 0]
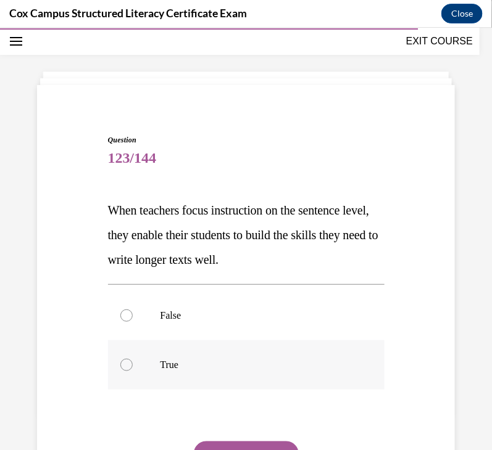
click at [185, 366] on p "True" at bounding box center [256, 364] width 193 height 12
click at [133, 366] on input "True" at bounding box center [126, 364] width 12 height 12
radio input "true"
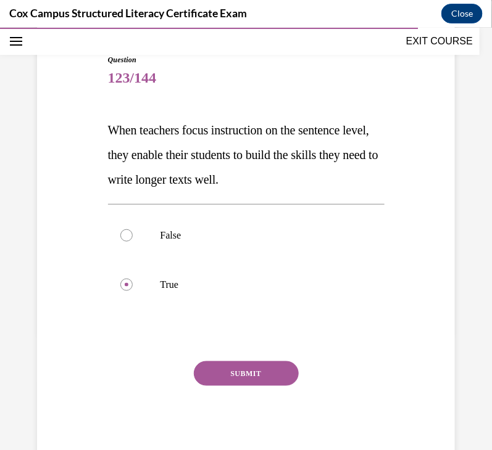
click at [262, 370] on button "SUBMIT" at bounding box center [246, 373] width 105 height 25
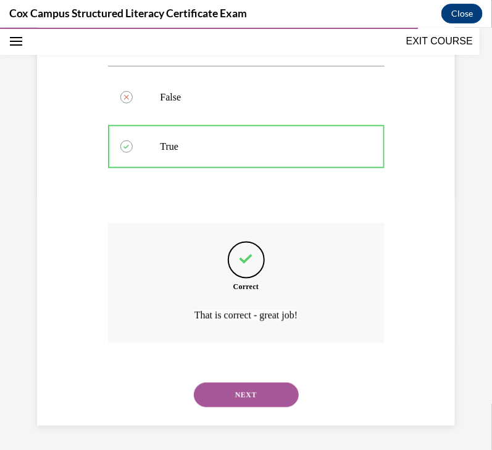
click at [259, 383] on button "NEXT" at bounding box center [246, 395] width 105 height 25
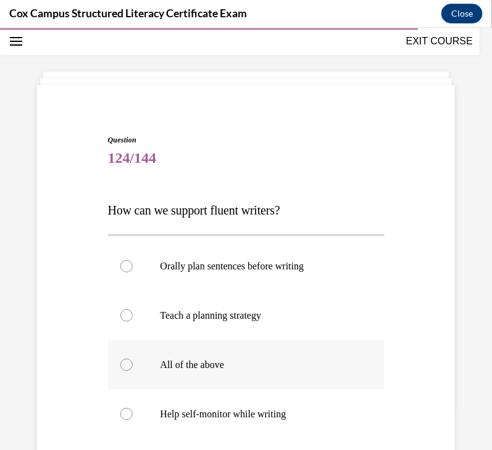
click at [255, 356] on label "All of the above" at bounding box center [246, 364] width 276 height 49
click at [133, 358] on input "All of the above" at bounding box center [126, 364] width 12 height 12
radio input "true"
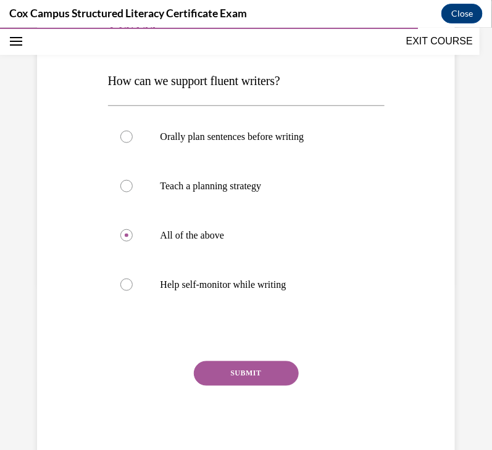
click at [252, 365] on button "SUBMIT" at bounding box center [246, 373] width 105 height 25
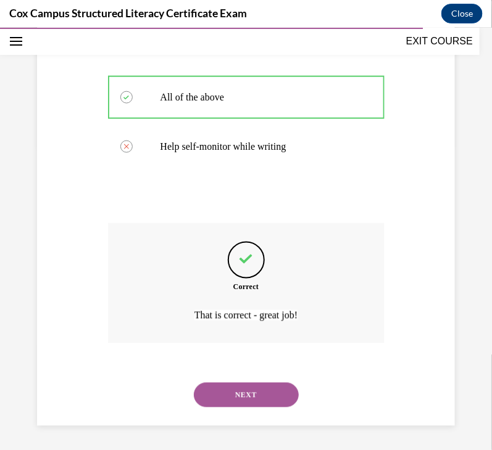
click at [255, 400] on button "NEXT" at bounding box center [246, 395] width 105 height 25
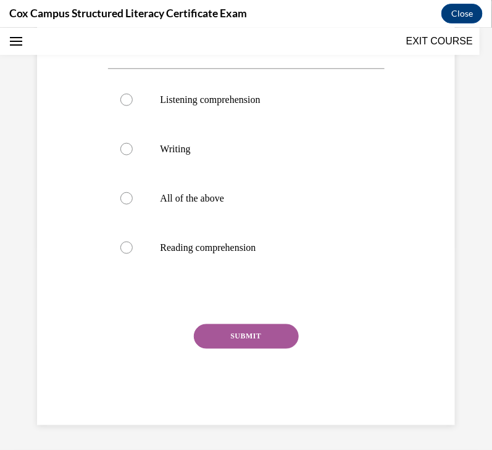
scroll to position [37, 0]
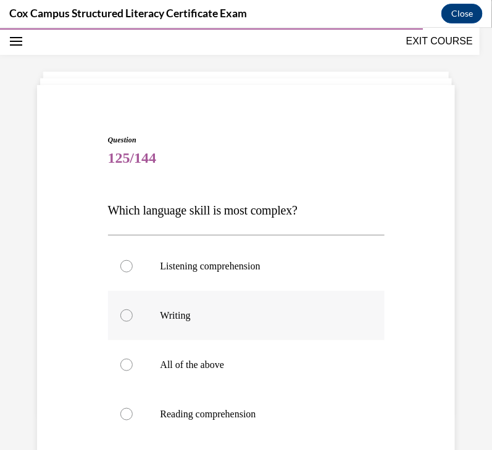
click at [170, 323] on label "Writing" at bounding box center [246, 315] width 276 height 49
click at [133, 321] on input "Writing" at bounding box center [126, 315] width 12 height 12
radio input "true"
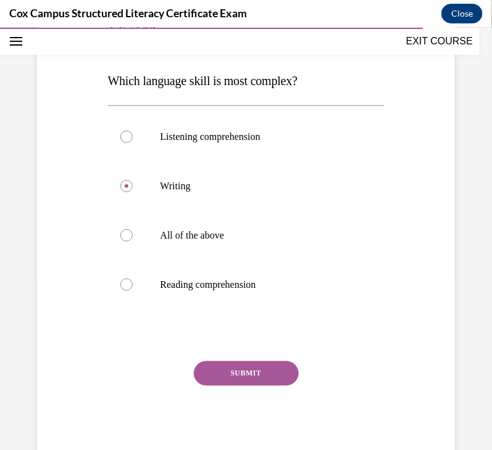
click at [217, 377] on button "SUBMIT" at bounding box center [246, 373] width 105 height 25
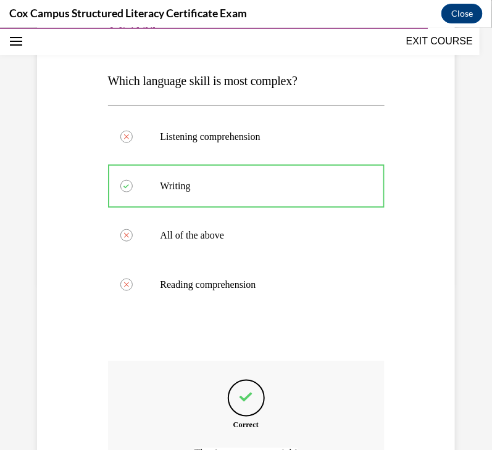
scroll to position [305, 0]
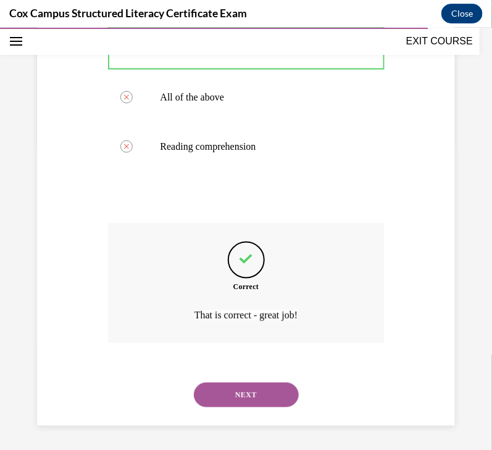
click at [234, 395] on button "NEXT" at bounding box center [246, 395] width 105 height 25
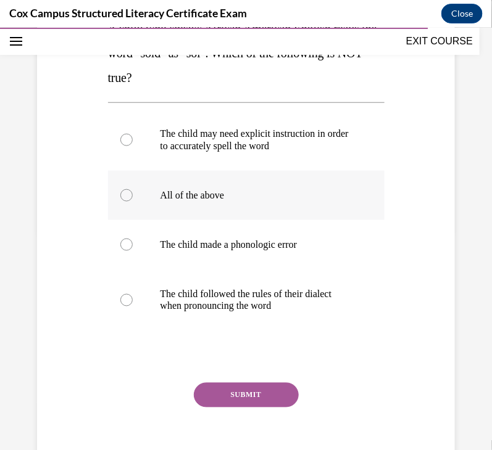
scroll to position [225, 0]
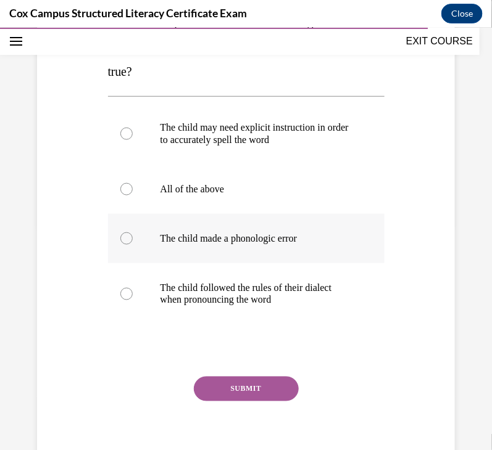
click at [262, 241] on p "The child made a phonologic error" at bounding box center [256, 238] width 193 height 12
click at [133, 241] on input "The child made a phonologic error" at bounding box center [126, 238] width 12 height 12
radio input "true"
click at [247, 380] on button "SUBMIT" at bounding box center [246, 388] width 105 height 25
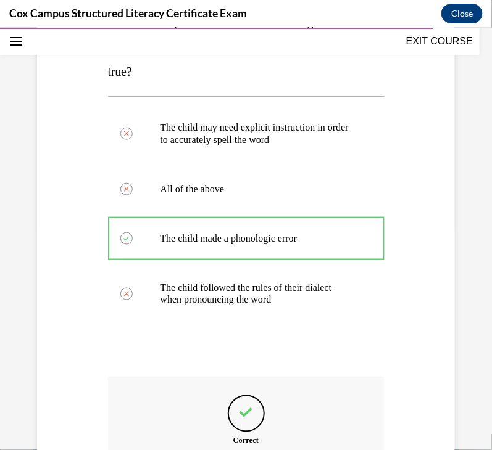
scroll to position [379, 0]
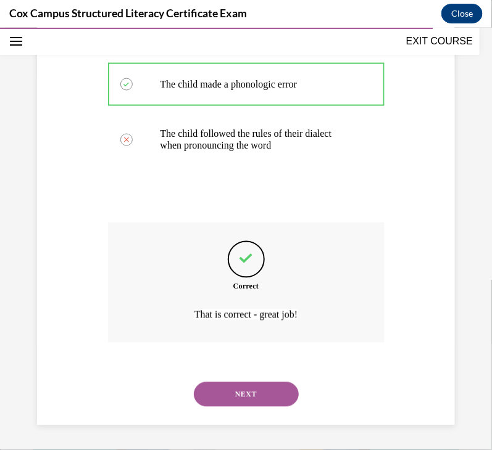
click at [252, 399] on button "NEXT" at bounding box center [246, 394] width 105 height 25
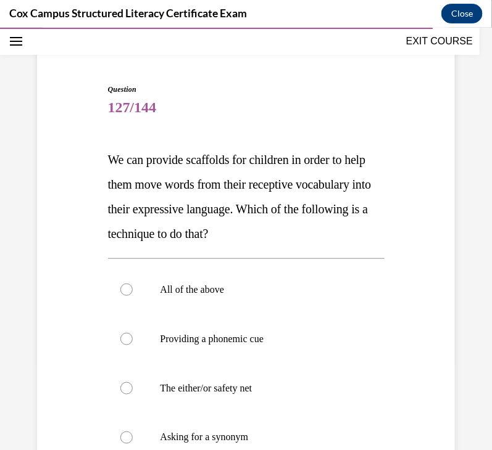
scroll to position [64, 0]
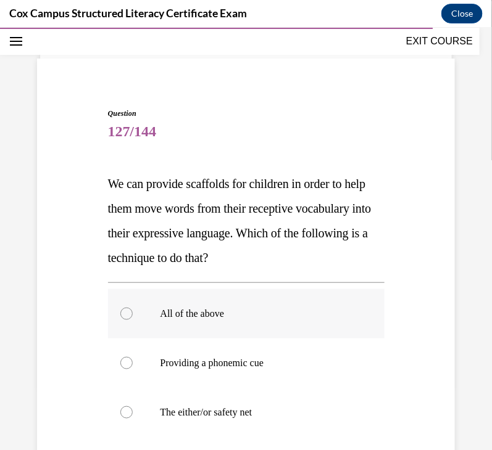
click at [229, 315] on p "All of the above" at bounding box center [256, 313] width 193 height 12
click at [133, 315] on input "All of the above" at bounding box center [126, 313] width 12 height 12
radio input "true"
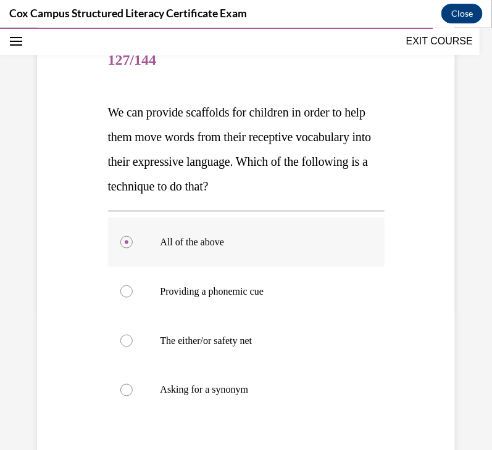
scroll to position [240, 0]
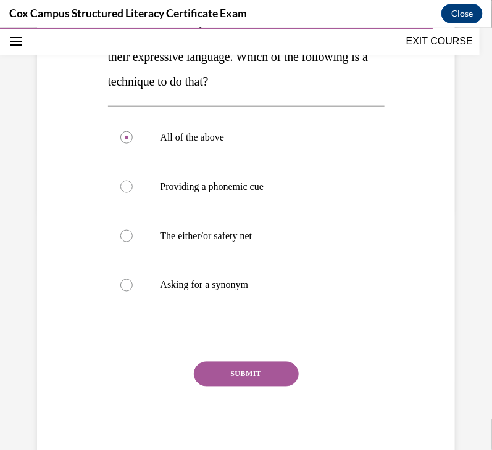
click at [250, 368] on button "SUBMIT" at bounding box center [246, 374] width 105 height 25
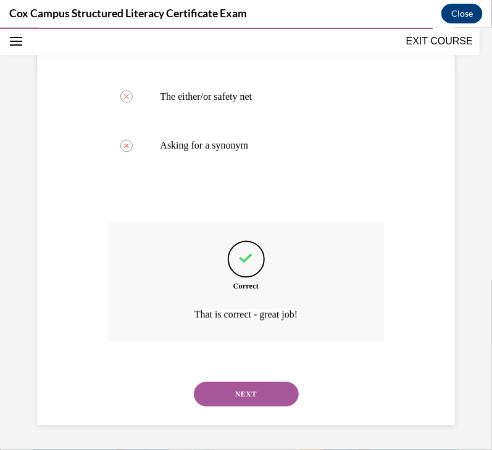
click at [225, 387] on button "NEXT" at bounding box center [246, 394] width 105 height 25
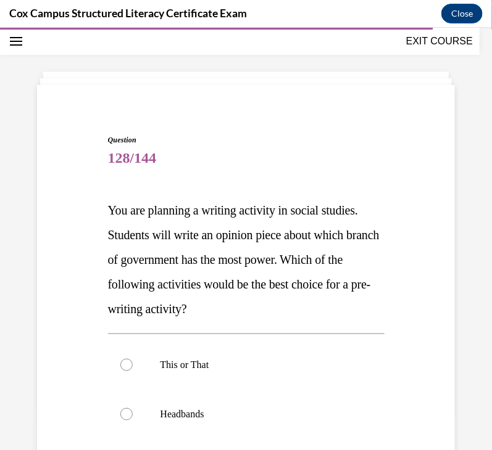
scroll to position [181, 0]
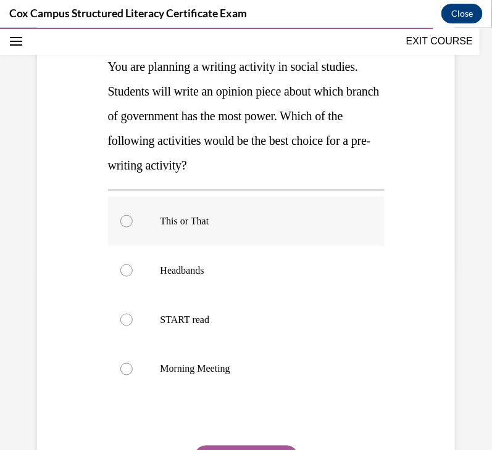
click at [198, 221] on p "This or That" at bounding box center [256, 221] width 193 height 12
click at [133, 221] on input "This or That" at bounding box center [126, 221] width 12 height 12
radio input "true"
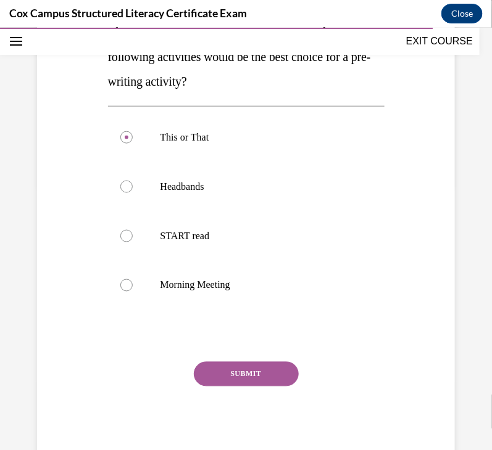
click at [225, 368] on button "SUBMIT" at bounding box center [246, 374] width 105 height 25
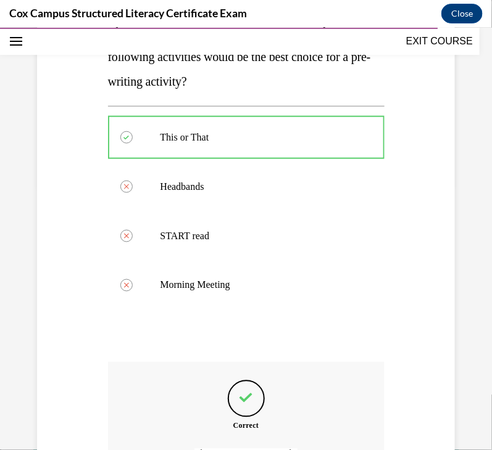
scroll to position [404, 0]
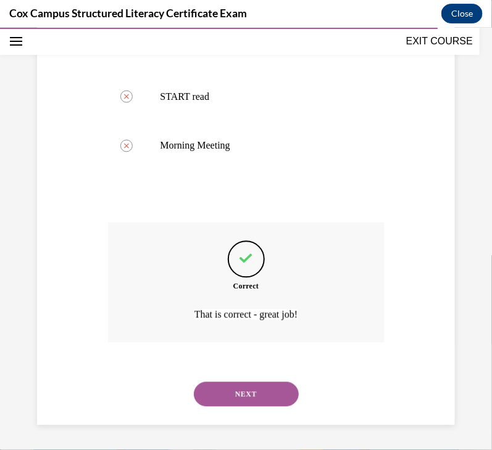
click at [230, 393] on button "NEXT" at bounding box center [246, 394] width 105 height 25
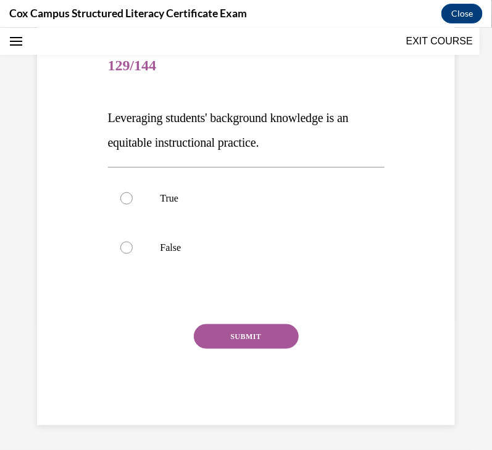
scroll to position [37, 0]
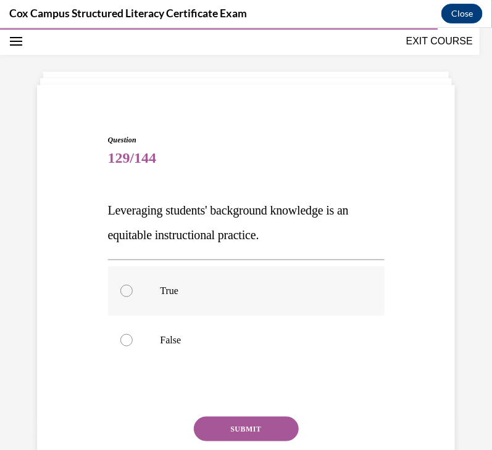
click at [228, 286] on p "True" at bounding box center [256, 290] width 193 height 12
click at [133, 286] on input "True" at bounding box center [126, 290] width 12 height 12
radio input "true"
click at [230, 421] on button "SUBMIT" at bounding box center [246, 428] width 105 height 25
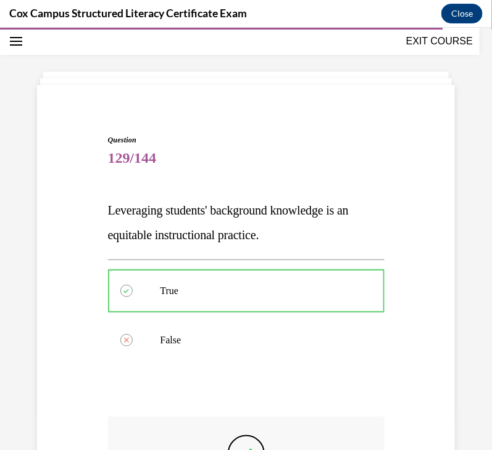
scroll to position [231, 0]
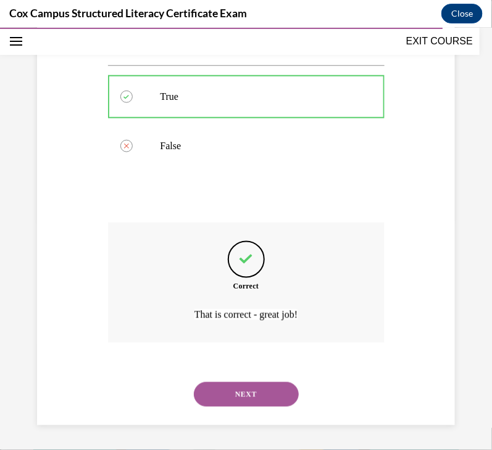
click at [236, 394] on button "NEXT" at bounding box center [246, 394] width 105 height 25
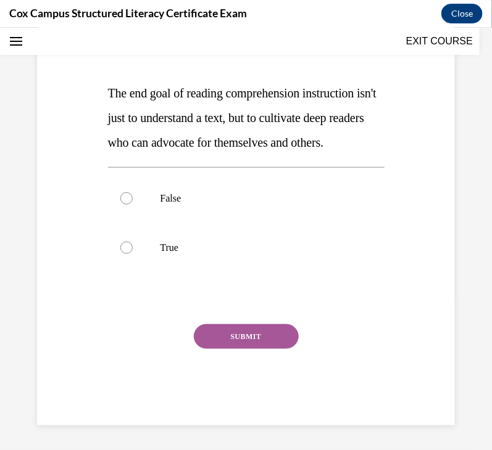
scroll to position [37, 0]
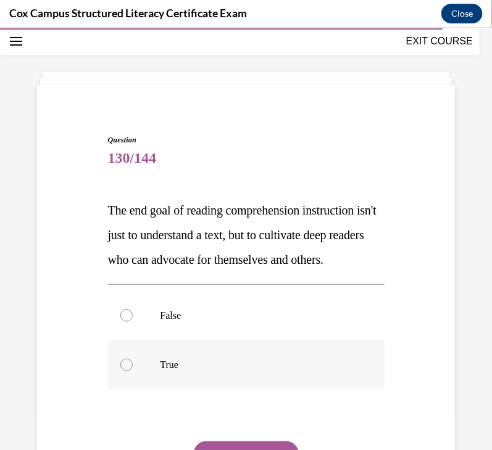
click at [212, 389] on label "True" at bounding box center [246, 364] width 276 height 49
click at [133, 371] on input "True" at bounding box center [126, 364] width 12 height 12
radio input "true"
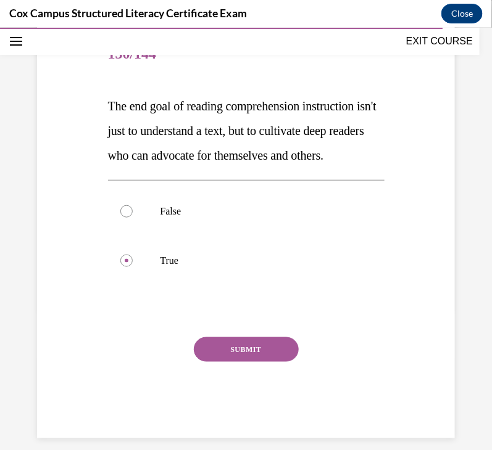
click at [219, 362] on button "SUBMIT" at bounding box center [246, 349] width 105 height 25
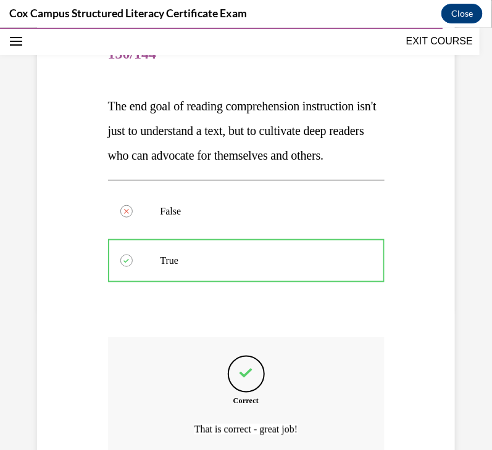
scroll to position [280, 0]
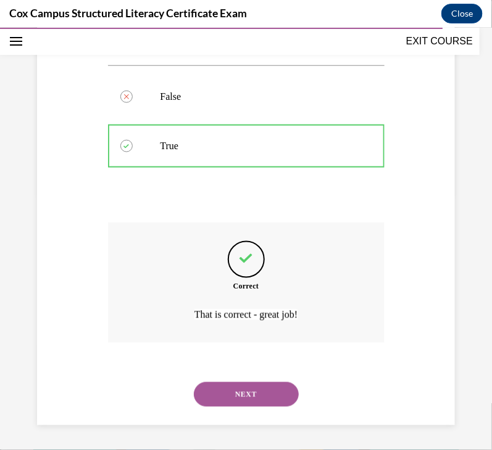
click at [223, 395] on button "NEXT" at bounding box center [246, 394] width 105 height 25
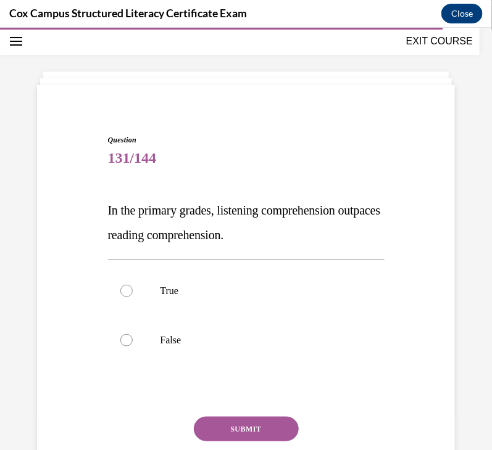
scroll to position [93, 0]
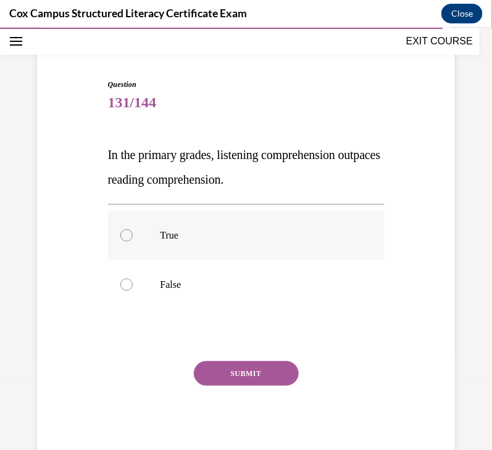
click at [180, 226] on label "True" at bounding box center [246, 234] width 276 height 49
click at [133, 229] on input "True" at bounding box center [126, 235] width 12 height 12
radio input "true"
click at [212, 369] on button "SUBMIT" at bounding box center [246, 373] width 105 height 25
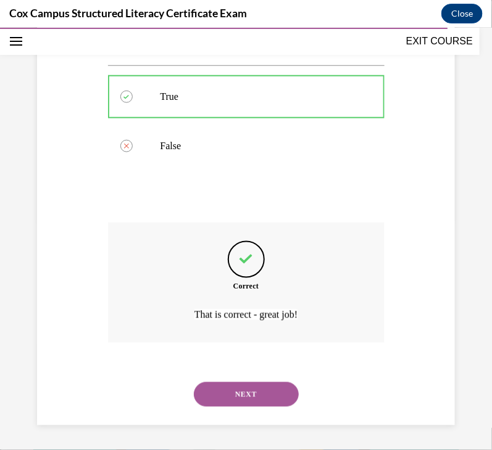
click at [220, 392] on button "NEXT" at bounding box center [246, 394] width 105 height 25
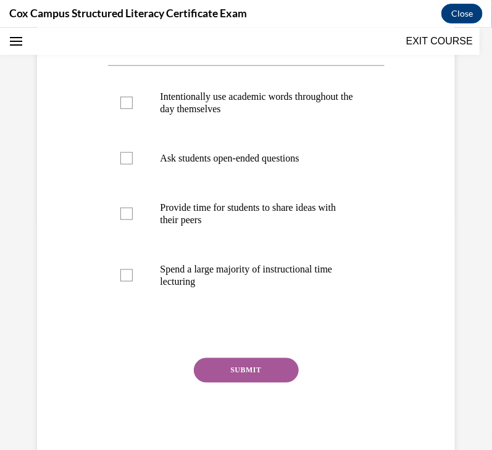
scroll to position [37, 0]
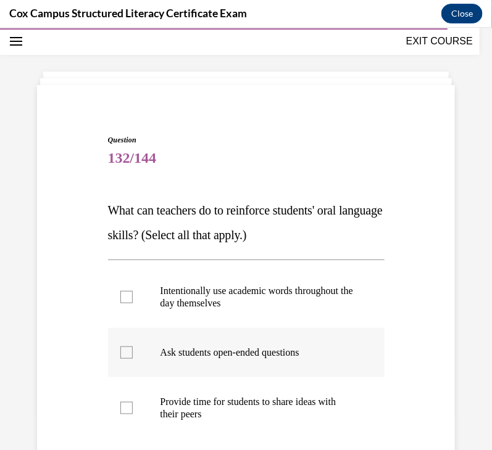
click at [192, 355] on p "Ask students open-ended questions" at bounding box center [256, 352] width 193 height 12
click at [133, 355] on input "Ask students open-ended questions" at bounding box center [126, 352] width 12 height 12
checkbox input "true"
click at [207, 399] on p "Provide time for students to share ideas with their peers" at bounding box center [256, 407] width 193 height 25
click at [133, 402] on input "Provide time for students to share ideas with their peers" at bounding box center [126, 408] width 12 height 12
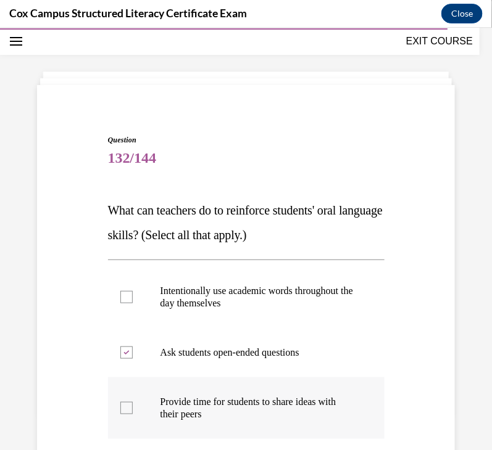
checkbox input "true"
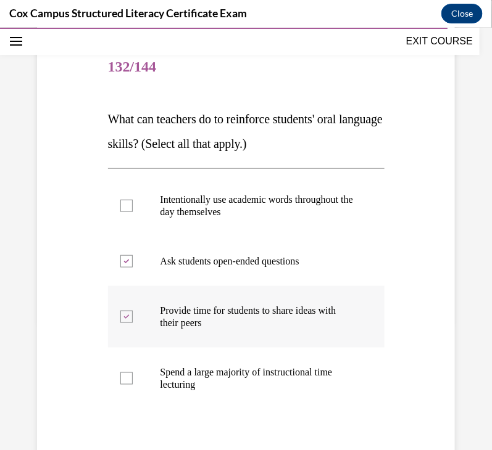
scroll to position [144, 0]
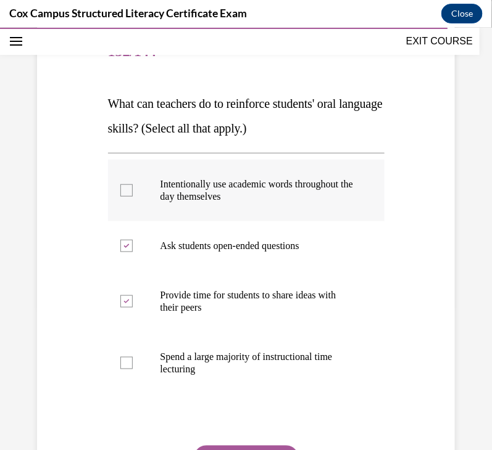
click at [189, 197] on p "Intentionally use academic words throughout the day themselves" at bounding box center [256, 190] width 193 height 25
click at [133, 196] on input "Intentionally use academic words throughout the day themselves" at bounding box center [126, 190] width 12 height 12
checkbox input "true"
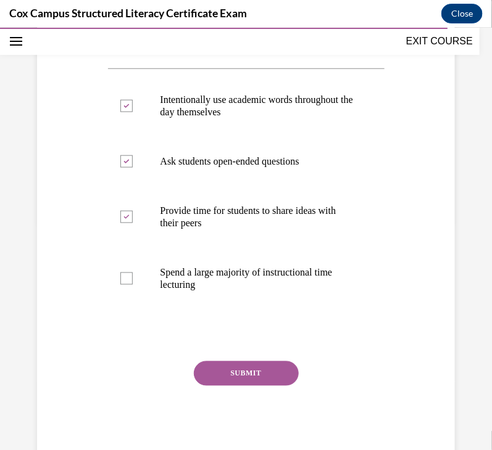
click at [219, 363] on button "SUBMIT" at bounding box center [246, 373] width 105 height 25
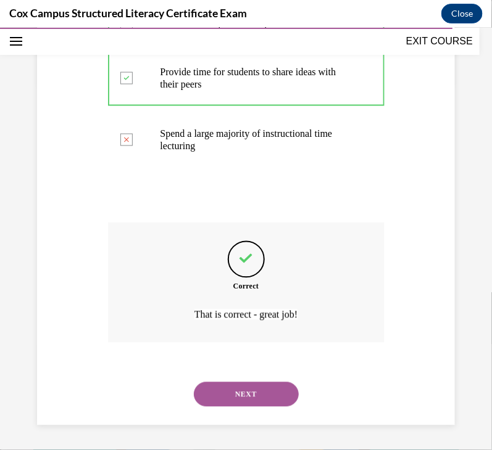
click at [263, 391] on button "NEXT" at bounding box center [246, 394] width 105 height 25
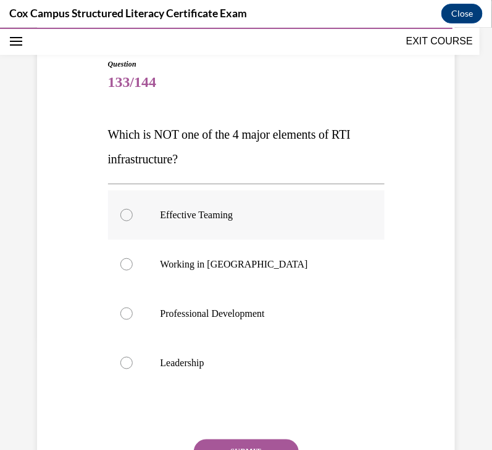
scroll to position [114, 0]
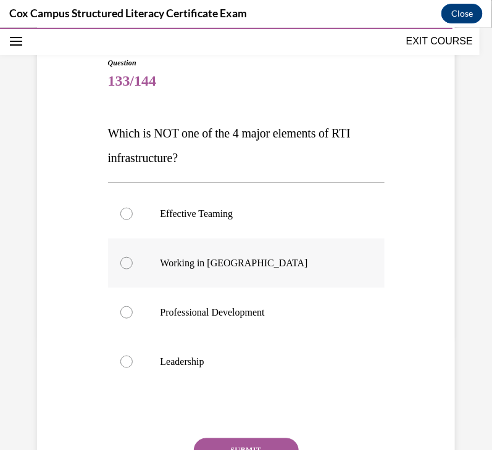
click at [201, 267] on p "Working in Silos" at bounding box center [256, 263] width 193 height 12
click at [133, 267] on input "Working in Silos" at bounding box center [126, 263] width 12 height 12
radio input "true"
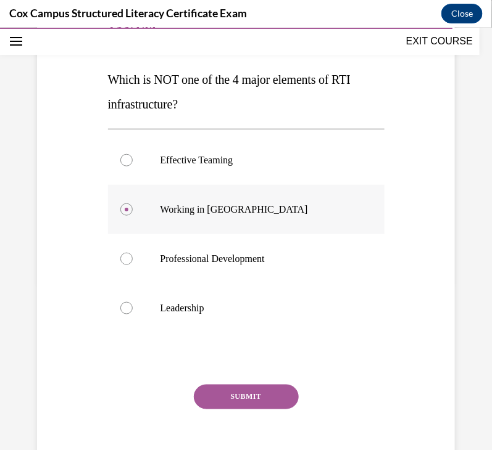
scroll to position [168, 0]
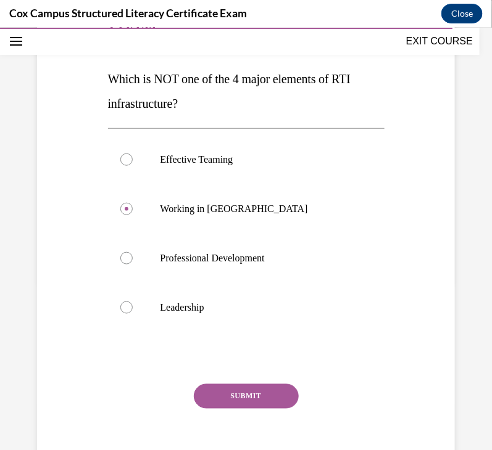
click at [239, 394] on button "SUBMIT" at bounding box center [246, 396] width 105 height 25
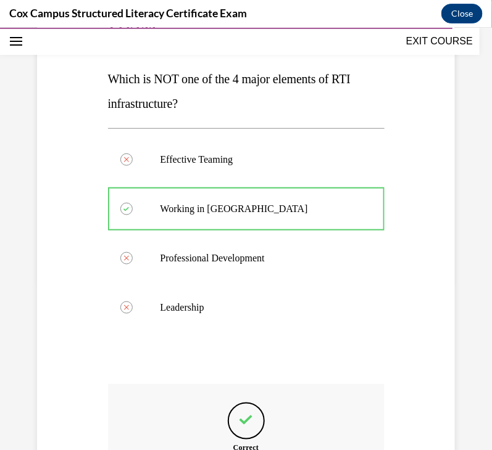
scroll to position [330, 0]
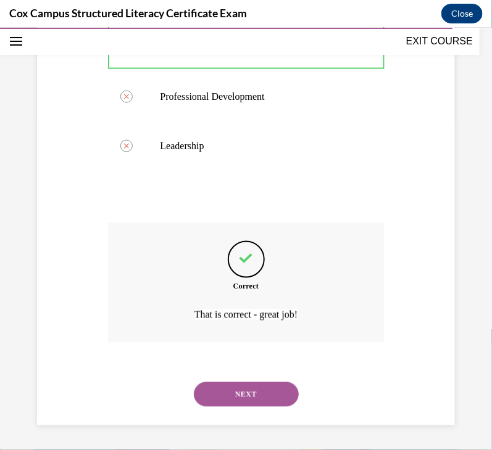
click at [249, 391] on button "NEXT" at bounding box center [246, 394] width 105 height 25
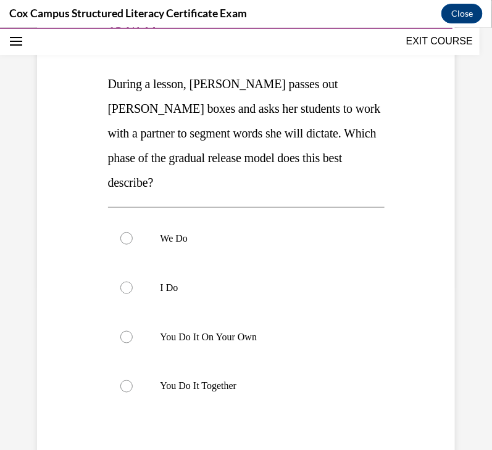
scroll to position [165, 0]
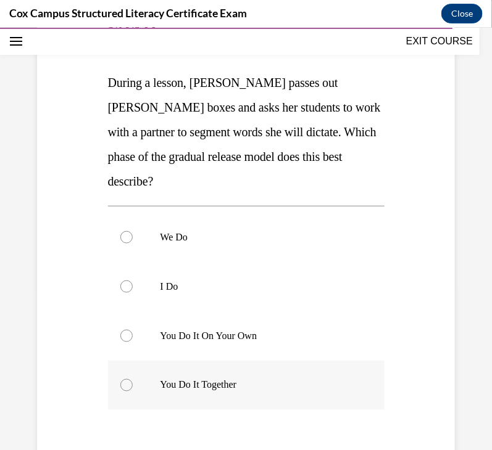
click at [229, 393] on label "You Do It Together" at bounding box center [246, 384] width 276 height 49
click at [133, 391] on input "You Do It Together" at bounding box center [126, 385] width 12 height 12
radio input "true"
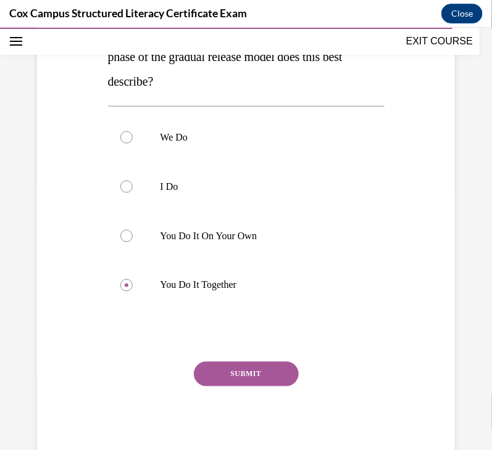
click at [219, 378] on button "SUBMIT" at bounding box center [246, 374] width 105 height 25
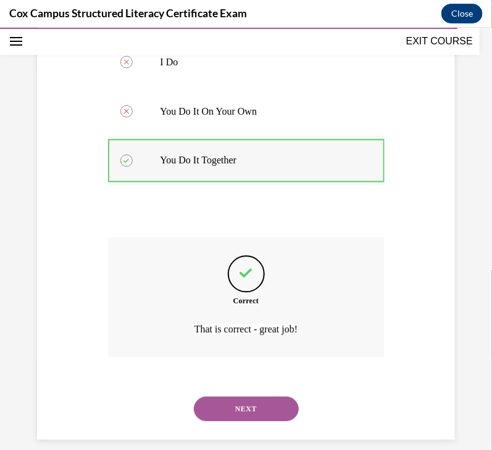
scroll to position [404, 0]
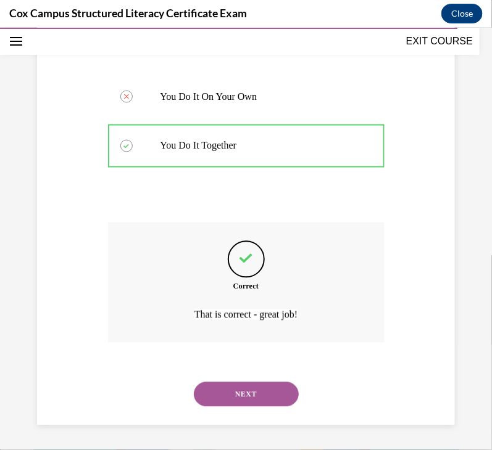
click at [242, 386] on button "NEXT" at bounding box center [246, 394] width 105 height 25
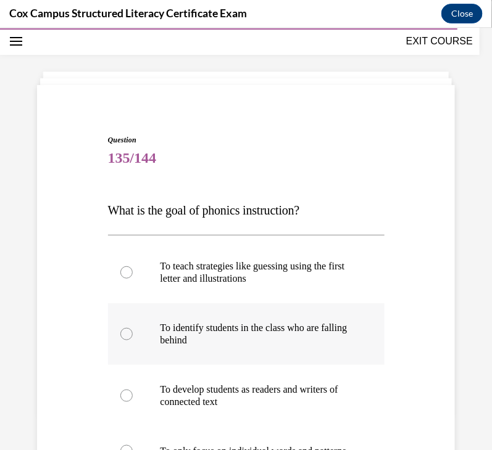
scroll to position [150, 0]
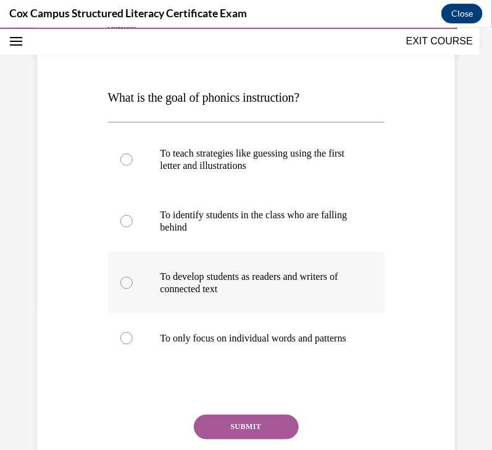
click at [220, 289] on p "To develop students as readers and writers of connected text" at bounding box center [256, 282] width 193 height 25
click at [133, 289] on input "To develop students as readers and writers of connected text" at bounding box center [126, 282] width 12 height 12
radio input "true"
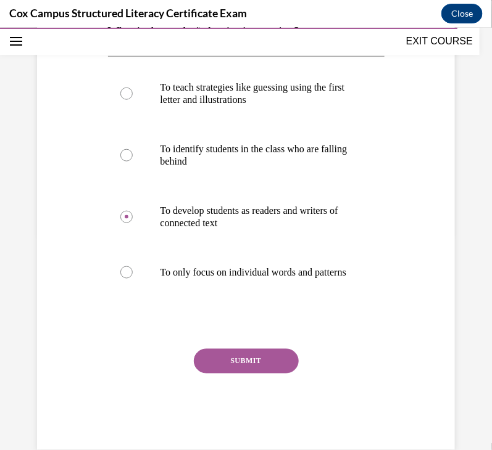
click at [228, 373] on button "SUBMIT" at bounding box center [246, 361] width 105 height 25
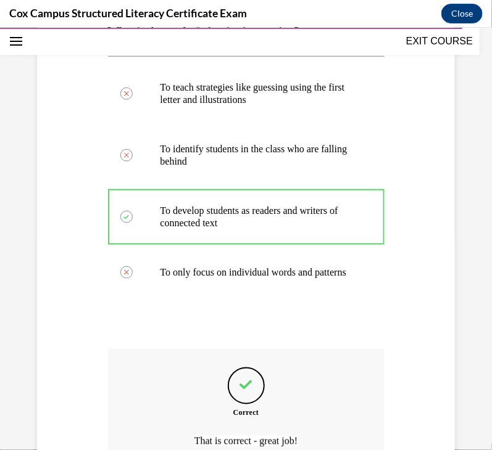
scroll to position [355, 0]
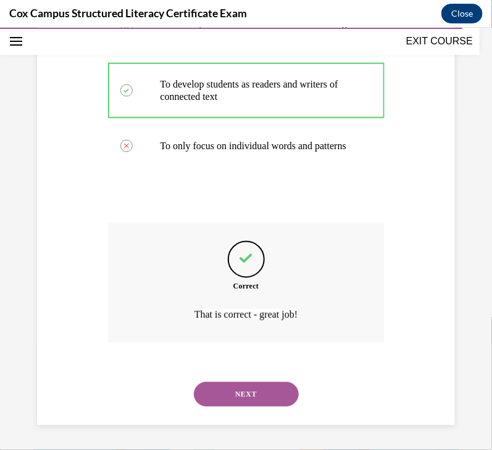
click at [229, 399] on button "NEXT" at bounding box center [246, 394] width 105 height 25
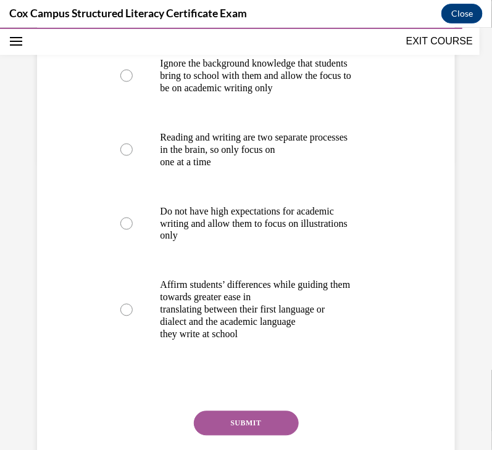
scroll to position [296, 0]
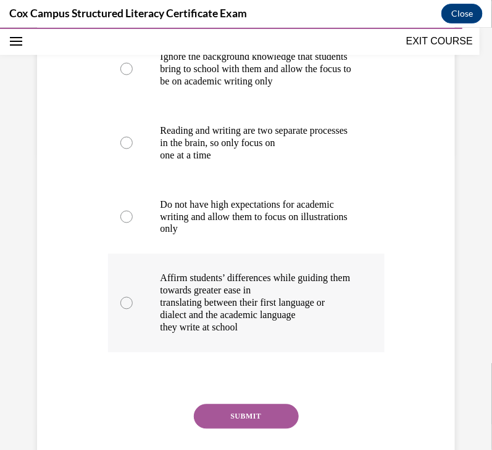
click at [273, 317] on p "translating between their first language or dialect and the academic language" at bounding box center [256, 309] width 193 height 25
click at [133, 309] on input "Affirm students’ differences while guiding them towards greater ease in transla…" at bounding box center [126, 303] width 12 height 12
radio input "true"
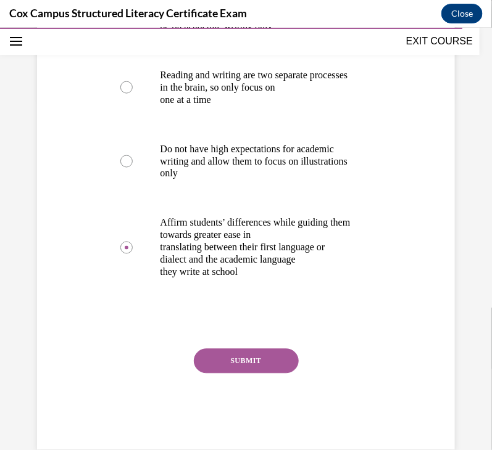
click at [254, 365] on button "SUBMIT" at bounding box center [246, 361] width 105 height 25
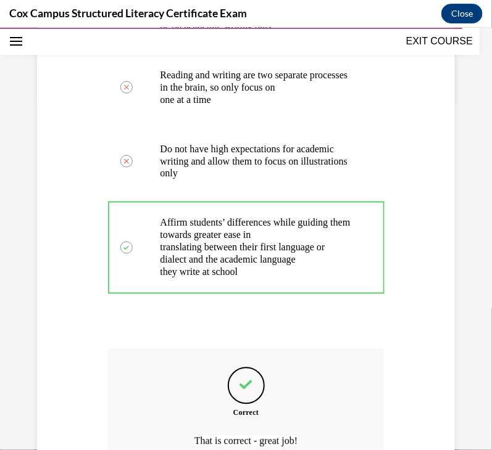
scroll to position [490, 0]
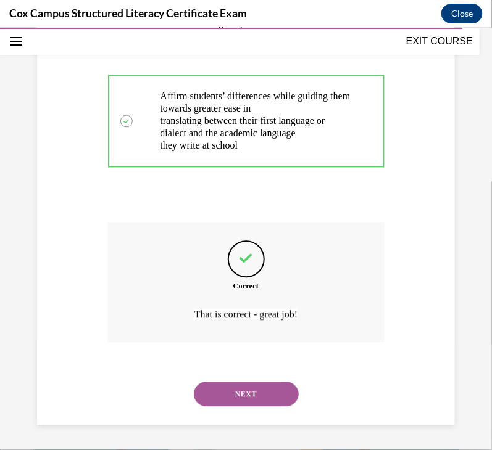
click at [244, 399] on button "NEXT" at bounding box center [246, 394] width 105 height 25
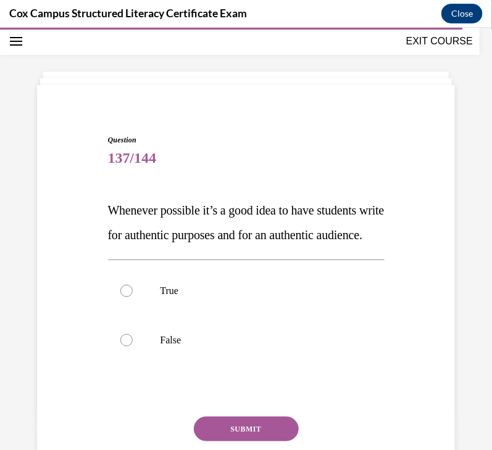
scroll to position [113, 0]
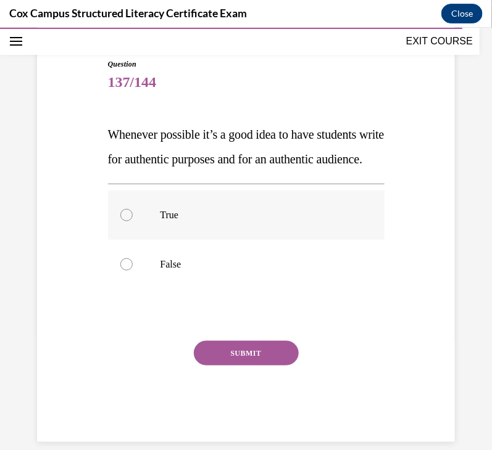
click at [172, 239] on label "True" at bounding box center [246, 214] width 276 height 49
click at [133, 221] on input "True" at bounding box center [126, 215] width 12 height 12
radio input "true"
click at [281, 365] on button "SUBMIT" at bounding box center [246, 353] width 105 height 25
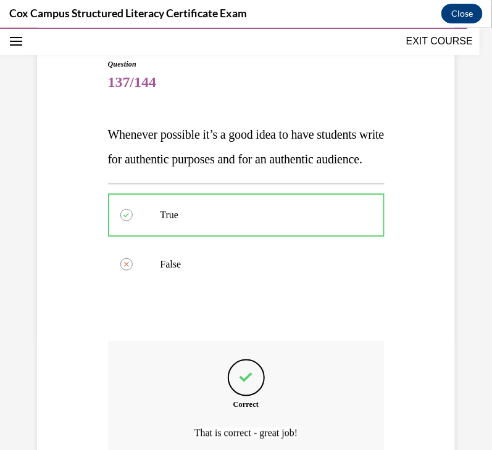
drag, startPoint x: 281, startPoint y: 368, endPoint x: 182, endPoint y: 354, distance: 99.6
click at [182, 354] on div "Question 137/144 Whenever possible it’s a good idea to have students write for …" at bounding box center [246, 301] width 276 height 486
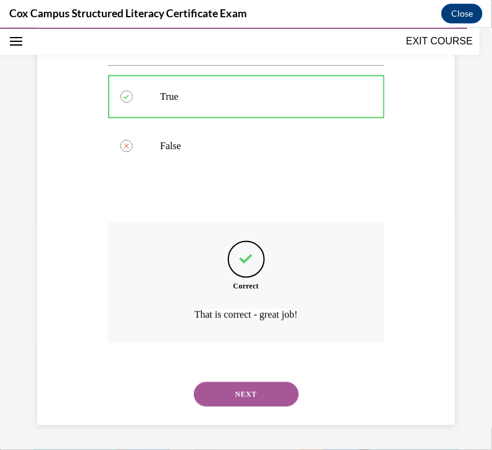
click at [244, 394] on button "NEXT" at bounding box center [246, 394] width 105 height 25
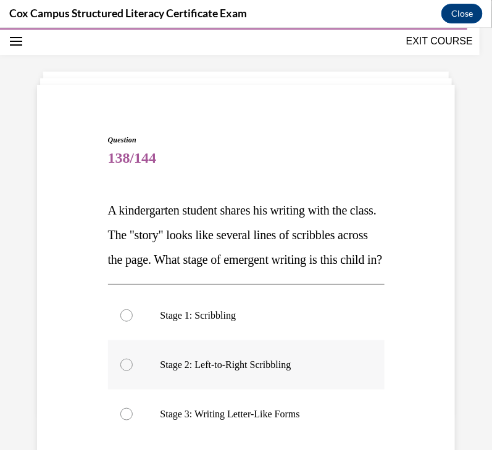
click at [315, 371] on p "Stage 2: Left-to-Right Scribbling" at bounding box center [256, 364] width 193 height 12
click at [133, 371] on input "Stage 2: Left-to-Right Scribbling" at bounding box center [126, 364] width 12 height 12
radio input "true"
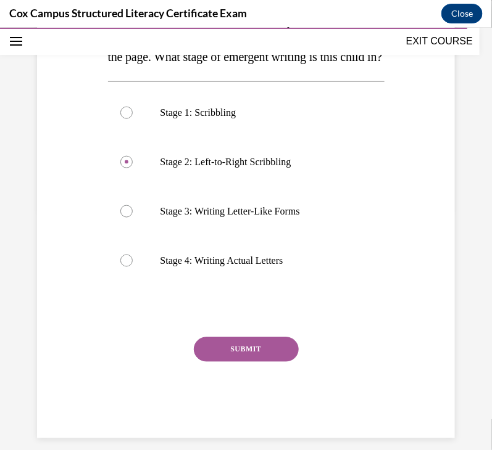
click at [255, 362] on button "SUBMIT" at bounding box center [246, 349] width 105 height 25
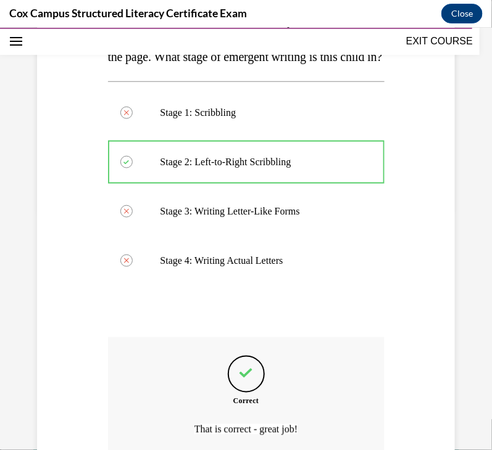
scroll to position [379, 0]
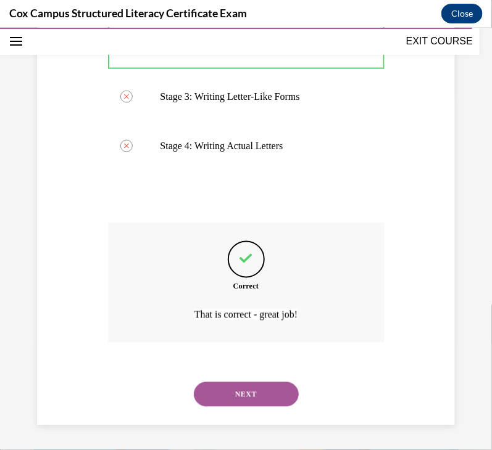
click at [252, 405] on button "NEXT" at bounding box center [246, 394] width 105 height 25
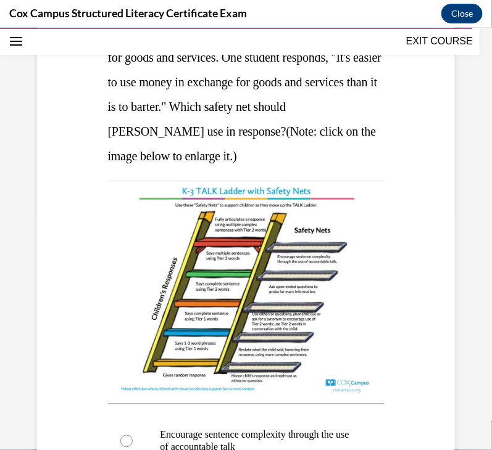
scroll to position [513, 0]
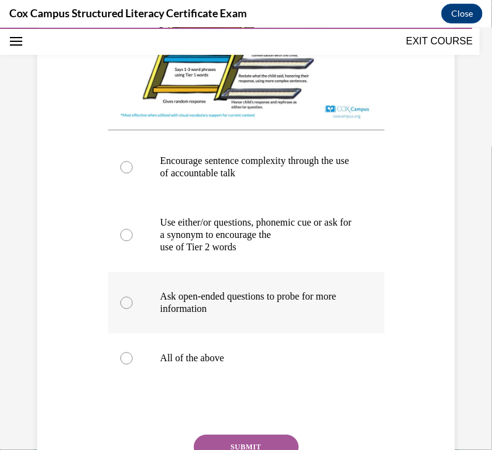
click at [238, 291] on p "Ask open-ended questions to probe for more information" at bounding box center [256, 303] width 193 height 25
click at [133, 297] on input "Ask open-ended questions to probe for more information" at bounding box center [126, 303] width 12 height 12
radio input "true"
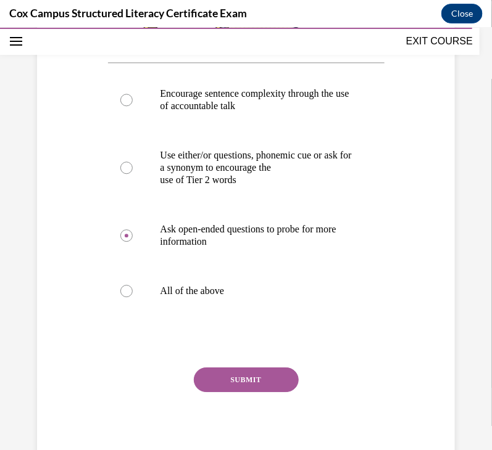
click at [262, 370] on button "SUBMIT" at bounding box center [246, 379] width 105 height 25
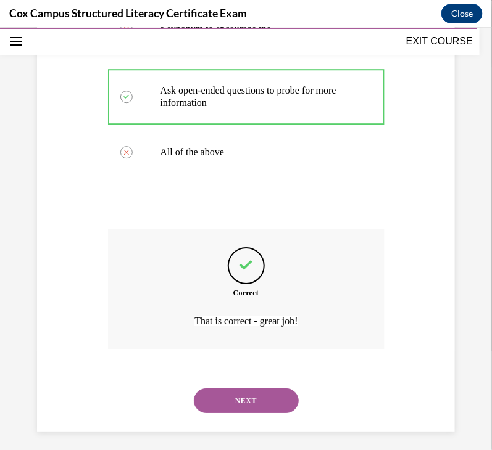
click at [244, 401] on button "NEXT" at bounding box center [246, 400] width 105 height 25
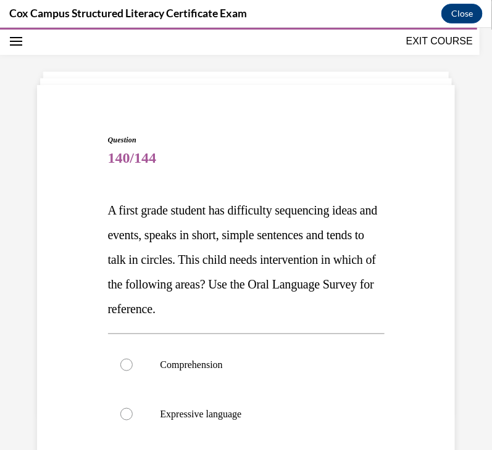
scroll to position [233, 0]
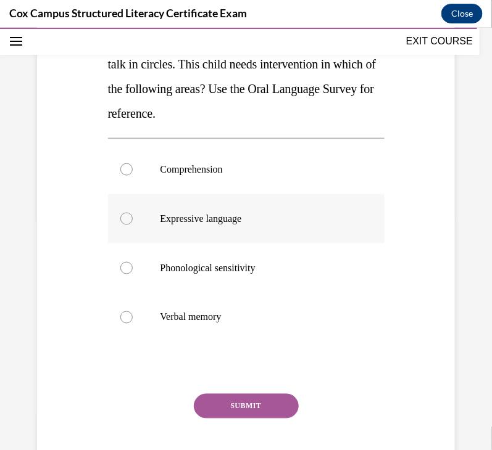
click at [264, 227] on label "Expressive language" at bounding box center [246, 218] width 276 height 49
click at [133, 225] on input "Expressive language" at bounding box center [126, 218] width 12 height 12
radio input "true"
click at [268, 399] on button "SUBMIT" at bounding box center [246, 406] width 105 height 25
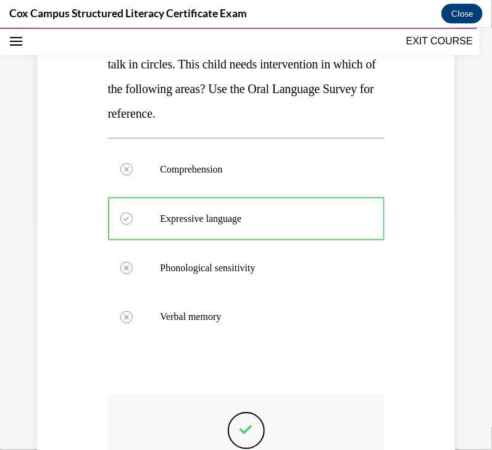
scroll to position [404, 0]
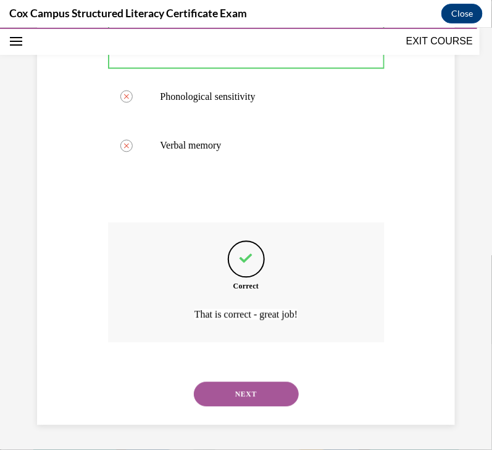
click at [238, 390] on button "NEXT" at bounding box center [246, 394] width 105 height 25
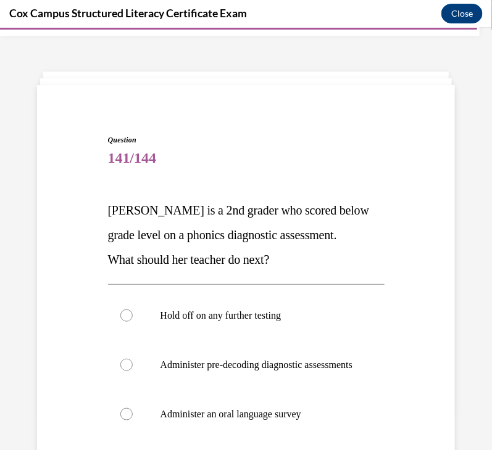
scroll to position [135, 0]
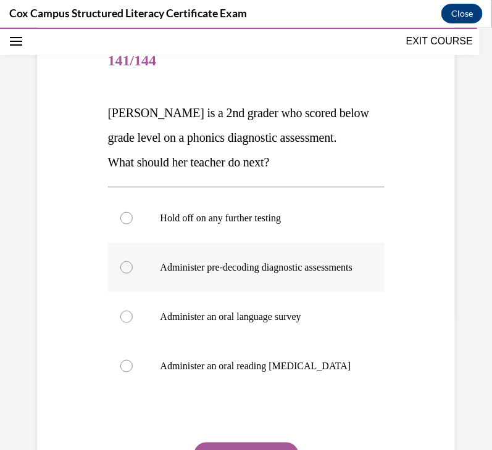
click at [206, 288] on label "Administer pre-decoding diagnostic assessments" at bounding box center [246, 266] width 276 height 49
click at [133, 273] on input "Administer pre-decoding diagnostic assessments" at bounding box center [126, 267] width 12 height 12
radio input "true"
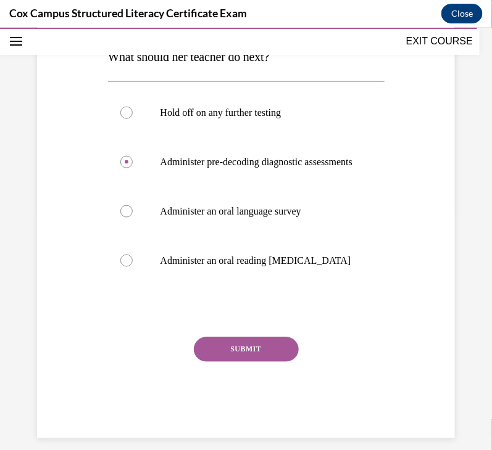
click at [239, 362] on button "SUBMIT" at bounding box center [246, 349] width 105 height 25
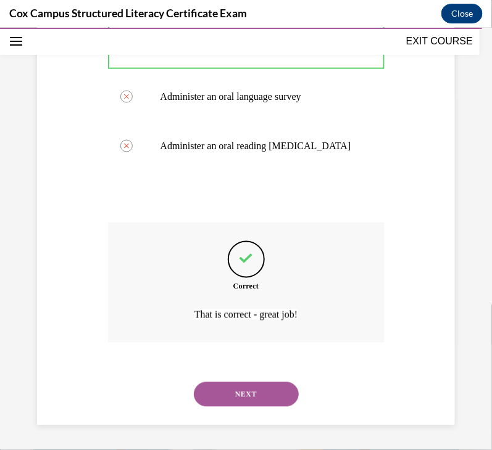
click at [249, 391] on button "NEXT" at bounding box center [246, 394] width 105 height 25
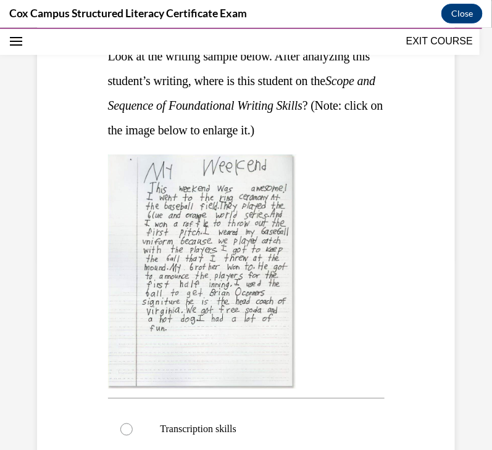
scroll to position [325, 0]
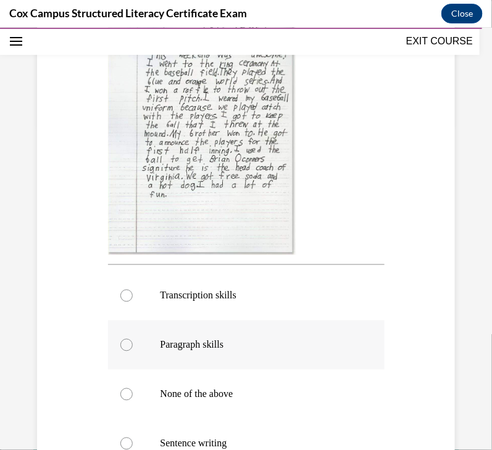
click at [236, 337] on label "Paragraph skills" at bounding box center [246, 344] width 276 height 49
click at [133, 339] on input "Paragraph skills" at bounding box center [126, 345] width 12 height 12
radio input "true"
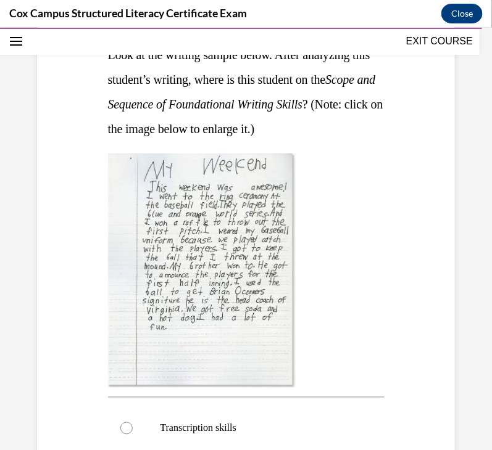
scroll to position [484, 0]
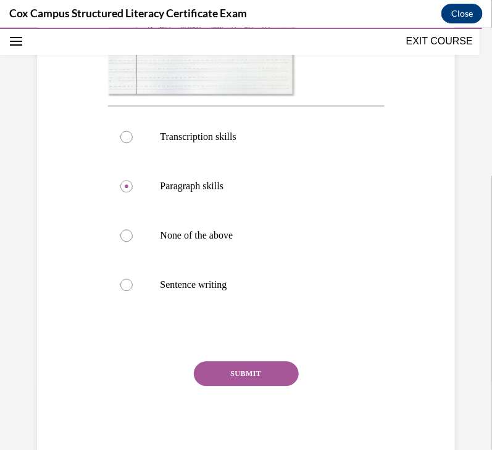
click at [238, 365] on button "SUBMIT" at bounding box center [246, 374] width 105 height 25
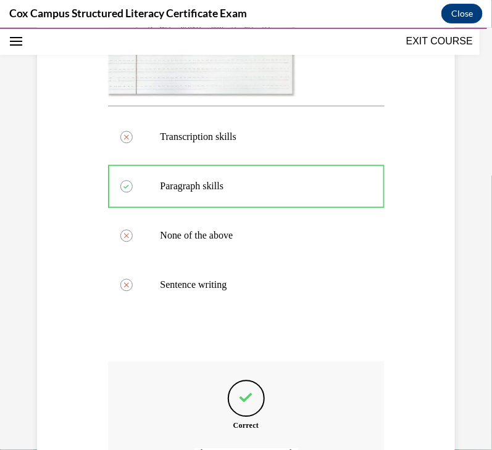
scroll to position [623, 0]
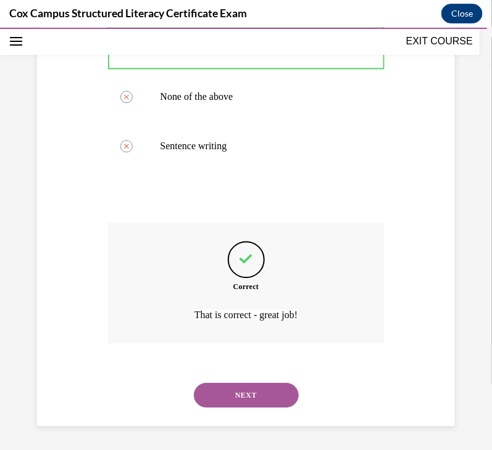
click at [242, 392] on button "NEXT" at bounding box center [246, 395] width 105 height 25
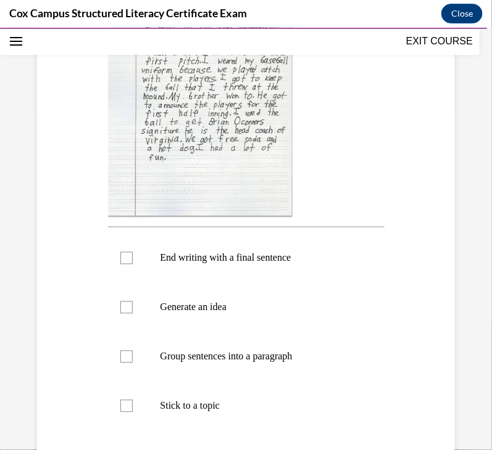
scroll to position [420, 0]
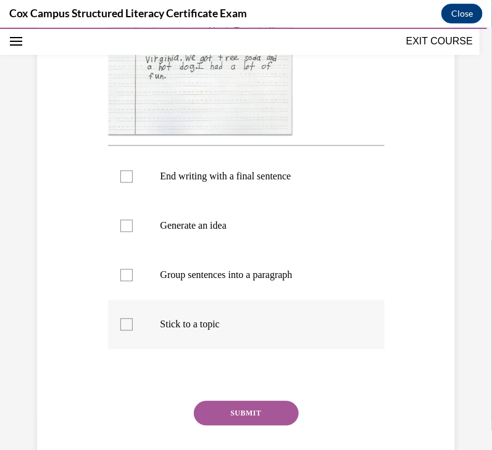
click at [188, 331] on p "Stick to a topic" at bounding box center [256, 324] width 193 height 12
click at [133, 331] on input "Stick to a topic" at bounding box center [126, 324] width 12 height 12
checkbox input "true"
click at [176, 281] on p "Group sentences into a paragraph" at bounding box center [256, 275] width 193 height 12
click at [133, 281] on input "Group sentences into a paragraph" at bounding box center [126, 275] width 12 height 12
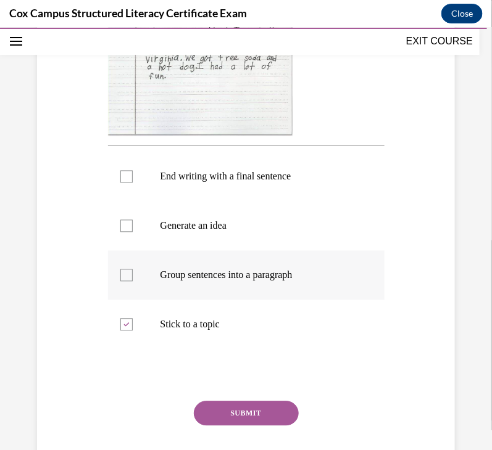
checkbox input "true"
click at [160, 232] on p "Generate an idea" at bounding box center [256, 226] width 193 height 12
click at [133, 232] on input "Generate an idea" at bounding box center [126, 226] width 12 height 12
checkbox input "true"
click at [170, 183] on p "End writing with a final sentence" at bounding box center [256, 176] width 193 height 12
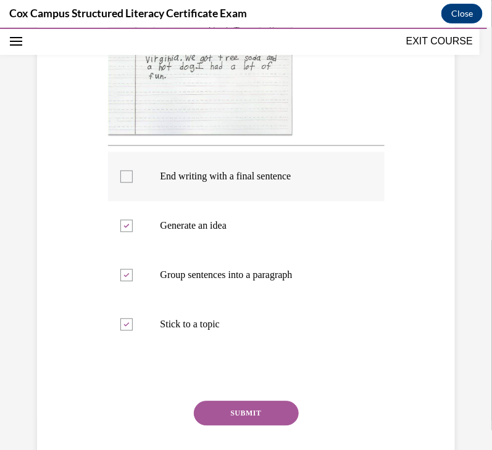
click at [133, 183] on input "End writing with a final sentence" at bounding box center [126, 176] width 12 height 12
checkbox input "true"
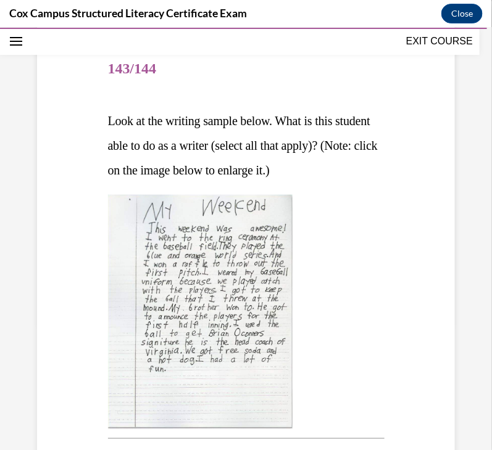
scroll to position [484, 0]
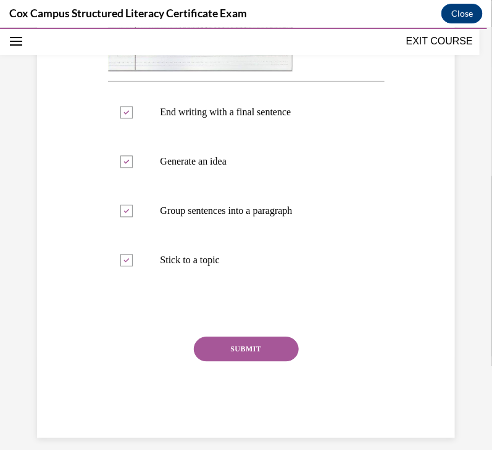
click at [224, 360] on div "SUBMIT" at bounding box center [246, 368] width 276 height 62
click at [228, 362] on button "SUBMIT" at bounding box center [246, 349] width 105 height 25
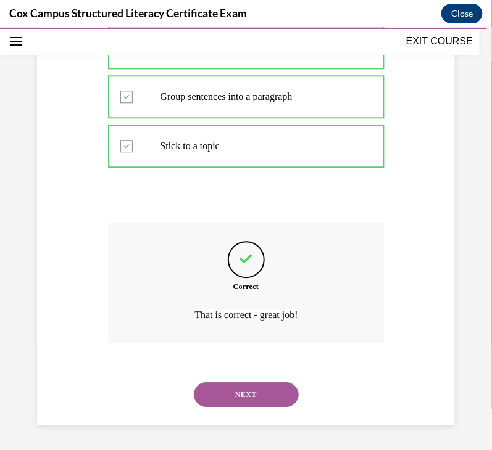
click at [239, 391] on button "NEXT" at bounding box center [246, 394] width 105 height 25
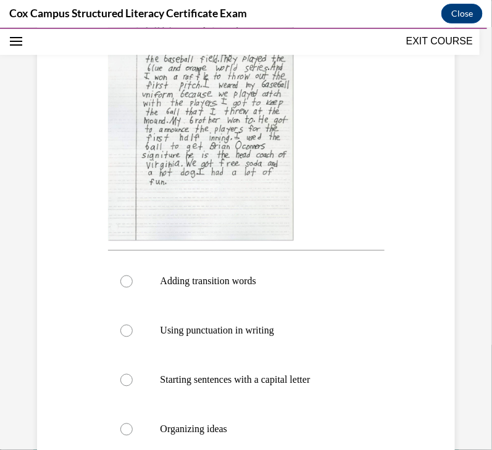
scroll to position [460, 0]
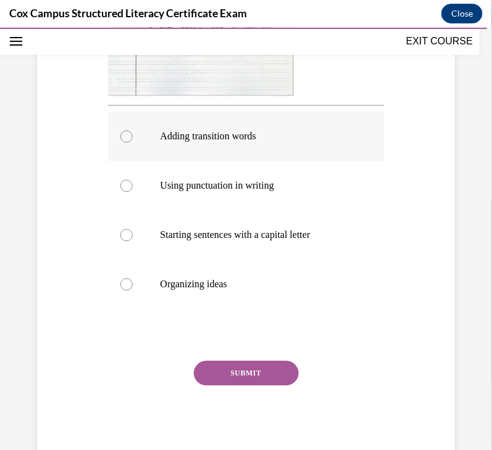
click at [200, 135] on p "Adding transition words" at bounding box center [256, 136] width 193 height 12
click at [133, 135] on input "Adding transition words" at bounding box center [126, 136] width 12 height 12
radio input "true"
click at [260, 370] on button "SUBMIT" at bounding box center [246, 373] width 105 height 25
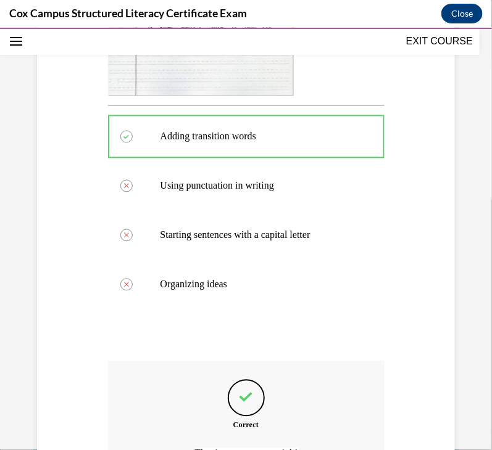
scroll to position [598, 0]
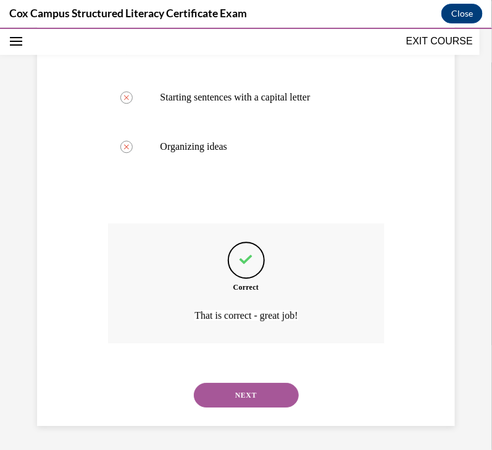
click at [260, 383] on button "NEXT" at bounding box center [246, 395] width 105 height 25
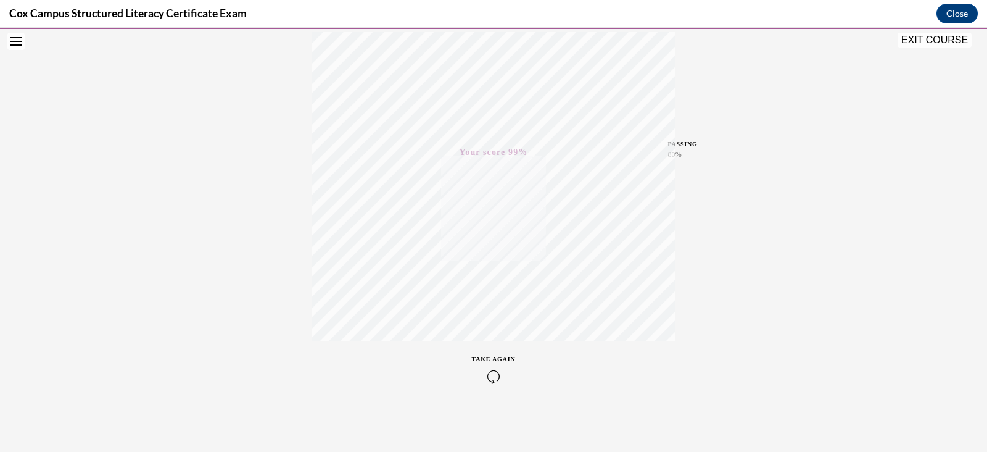
scroll to position [209, 0]
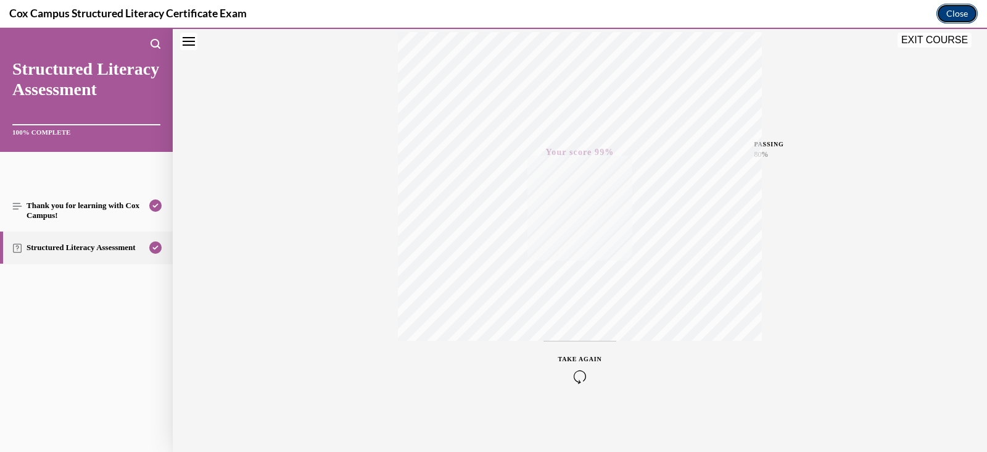
click at [959, 17] on button "Close" at bounding box center [957, 14] width 41 height 20
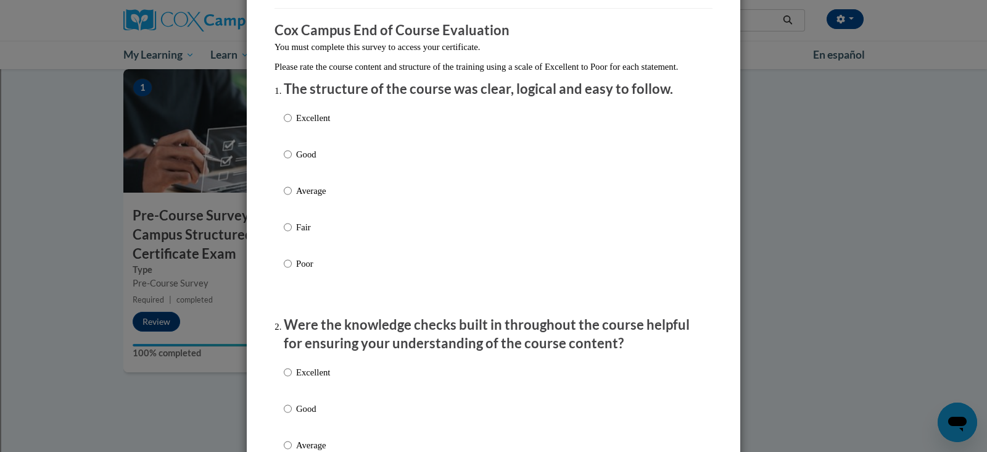
scroll to position [94, 0]
click at [310, 160] on p "Good" at bounding box center [313, 153] width 34 height 14
click at [292, 160] on input "Good" at bounding box center [288, 153] width 8 height 14
radio input "true"
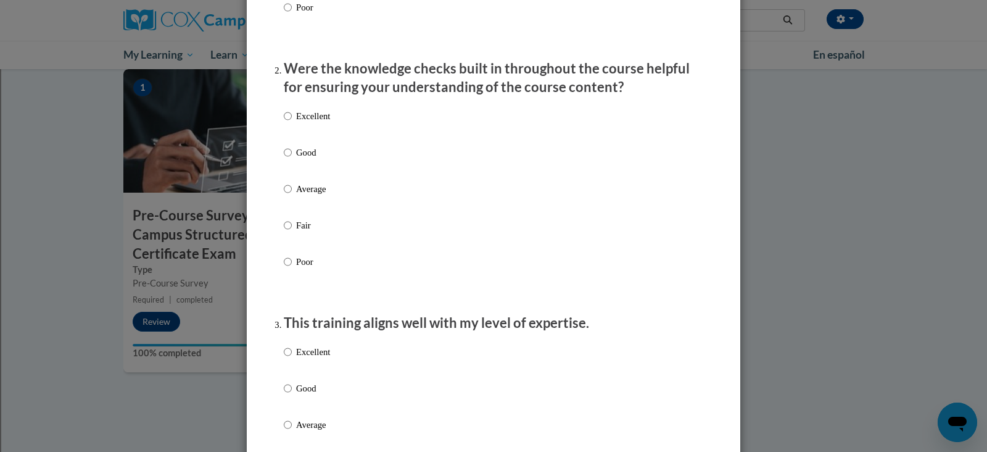
click at [310, 174] on label "Good" at bounding box center [307, 162] width 46 height 33
click at [292, 159] on input "Good" at bounding box center [288, 153] width 8 height 14
radio input "true"
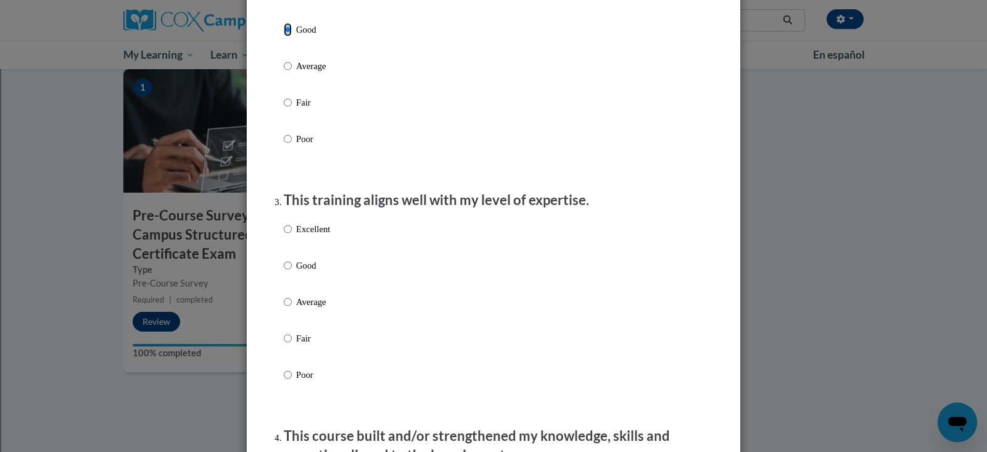
scroll to position [464, 0]
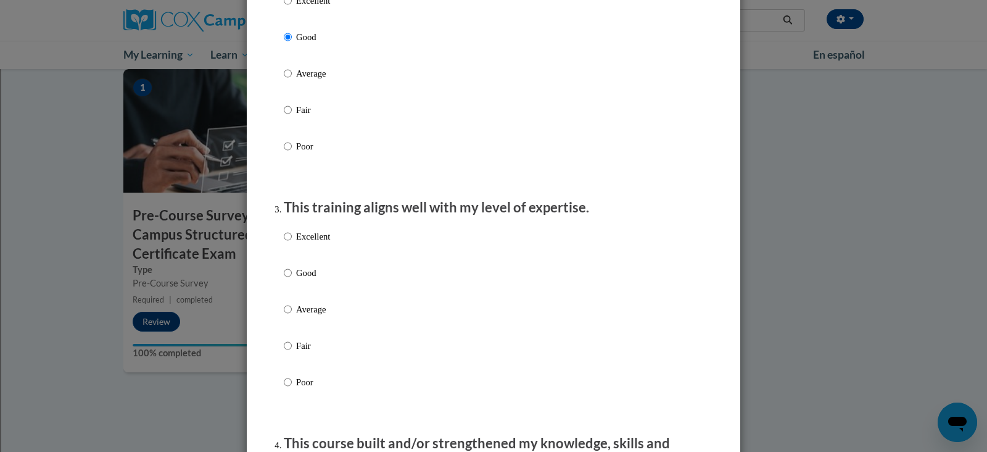
click at [310, 279] on p "Good" at bounding box center [313, 273] width 34 height 14
click at [292, 279] on input "Good" at bounding box center [288, 273] width 8 height 14
radio input "true"
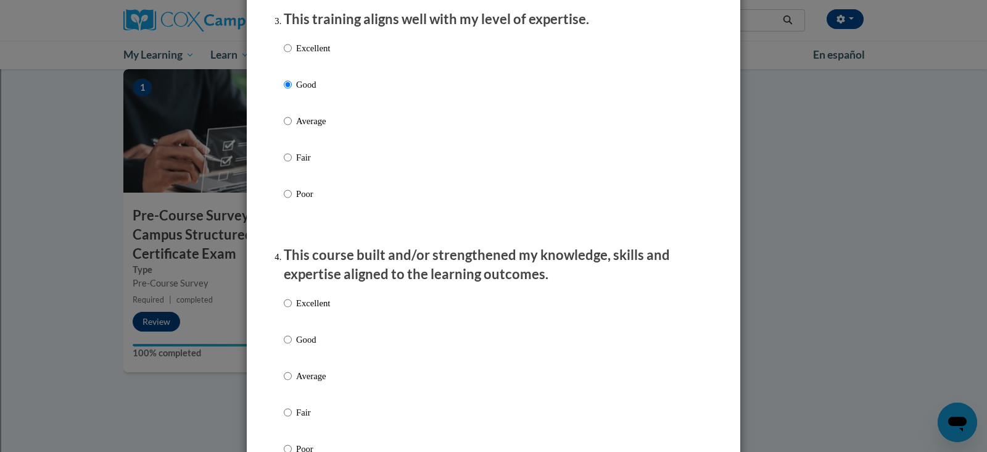
click at [308, 344] on p "Good" at bounding box center [313, 340] width 34 height 14
click at [292, 344] on input "Good" at bounding box center [288, 340] width 8 height 14
radio input "true"
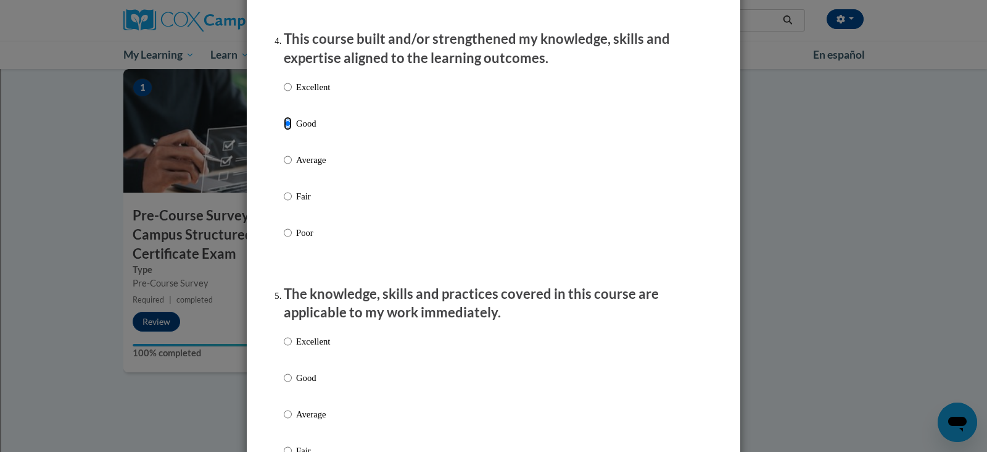
scroll to position [880, 0]
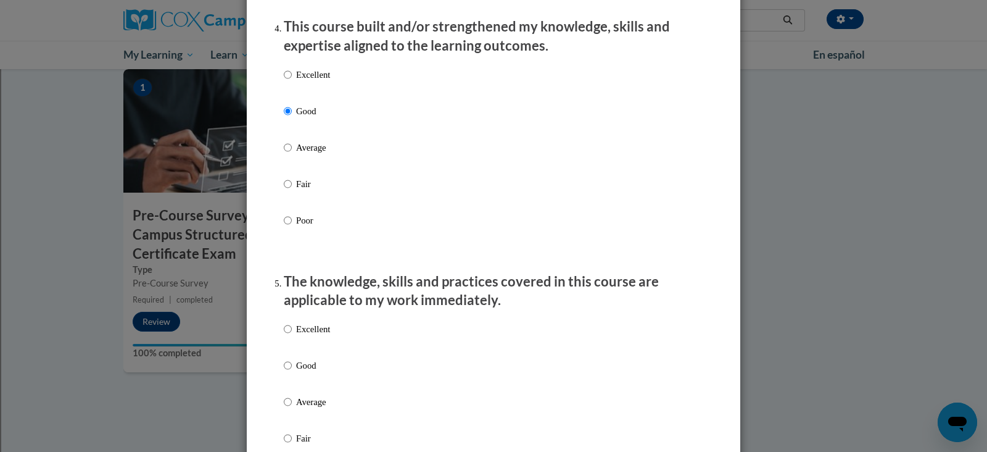
click at [308, 372] on p "Good" at bounding box center [313, 365] width 34 height 14
click at [292, 372] on input "Good" at bounding box center [288, 365] width 8 height 14
radio input "true"
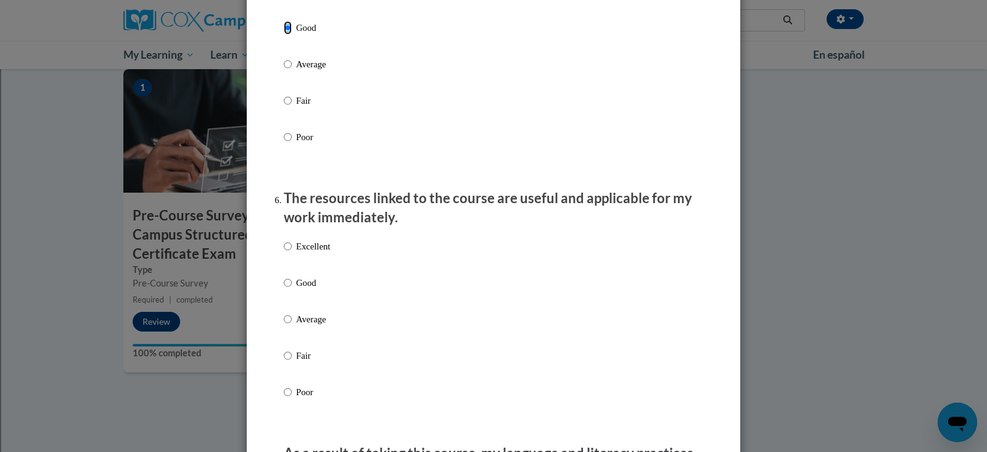
scroll to position [1219, 0]
click at [313, 288] on p "Good" at bounding box center [313, 282] width 34 height 14
click at [292, 288] on input "Good" at bounding box center [288, 282] width 8 height 14
radio input "true"
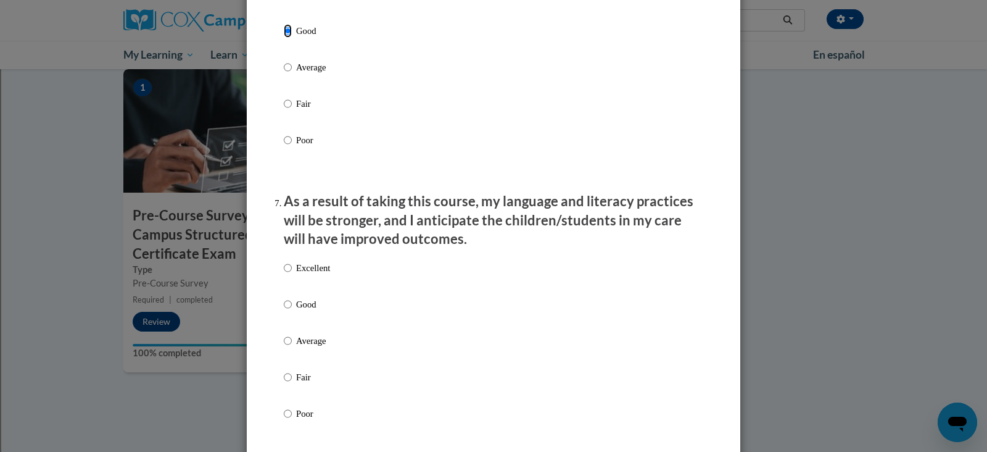
scroll to position [1473, 0]
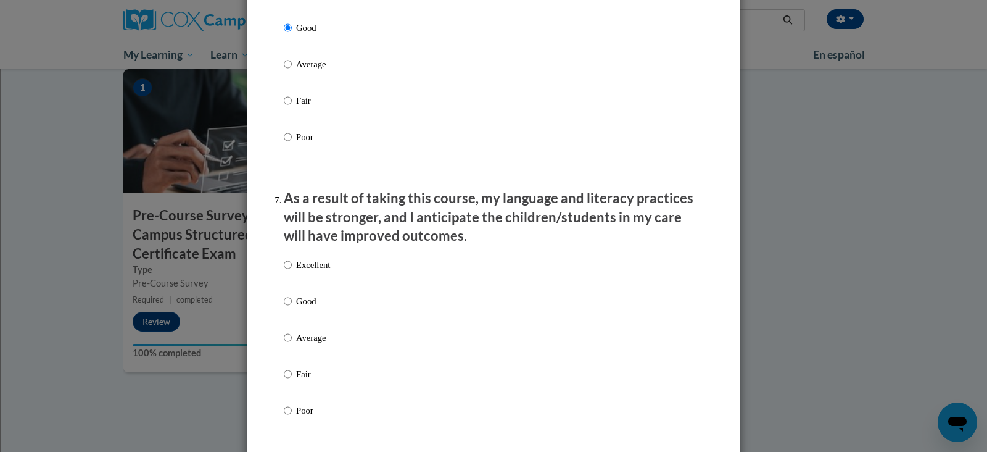
click at [302, 308] on p "Good" at bounding box center [313, 301] width 34 height 14
click at [292, 308] on input "Good" at bounding box center [288, 301] width 8 height 14
radio input "true"
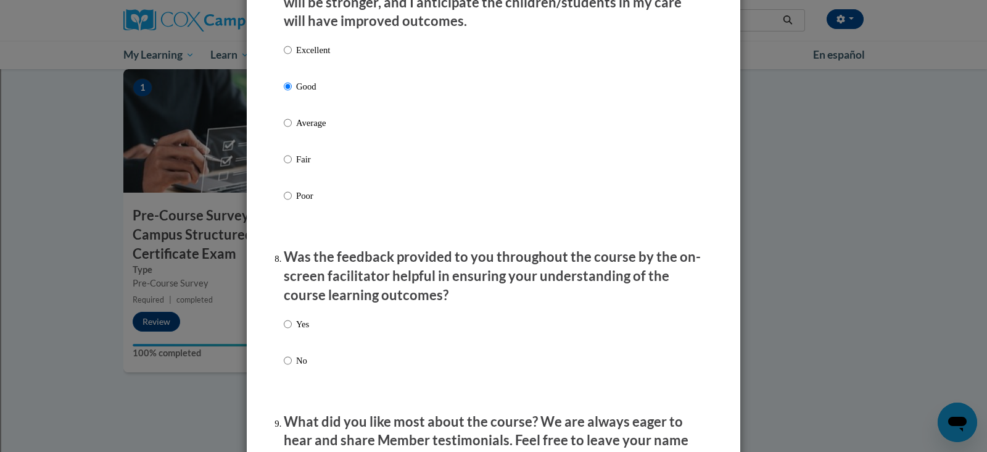
click at [289, 369] on label "No" at bounding box center [296, 370] width 25 height 33
click at [289, 367] on input "No" at bounding box center [288, 361] width 8 height 14
radio input "true"
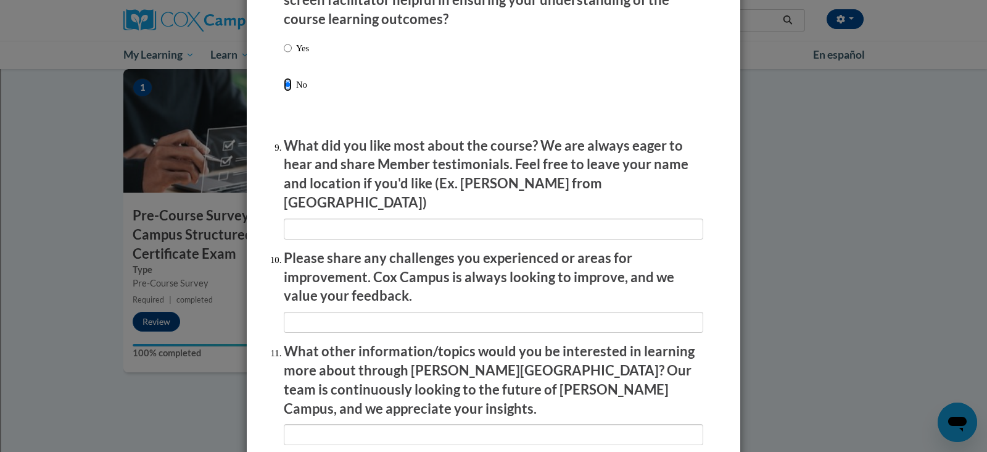
scroll to position [2114, 0]
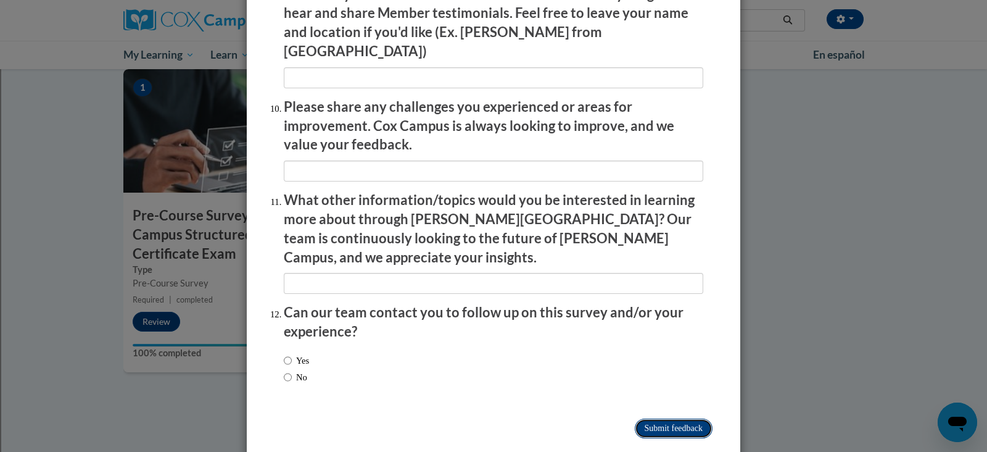
click at [644, 418] on input "Submit feedback" at bounding box center [674, 428] width 78 height 20
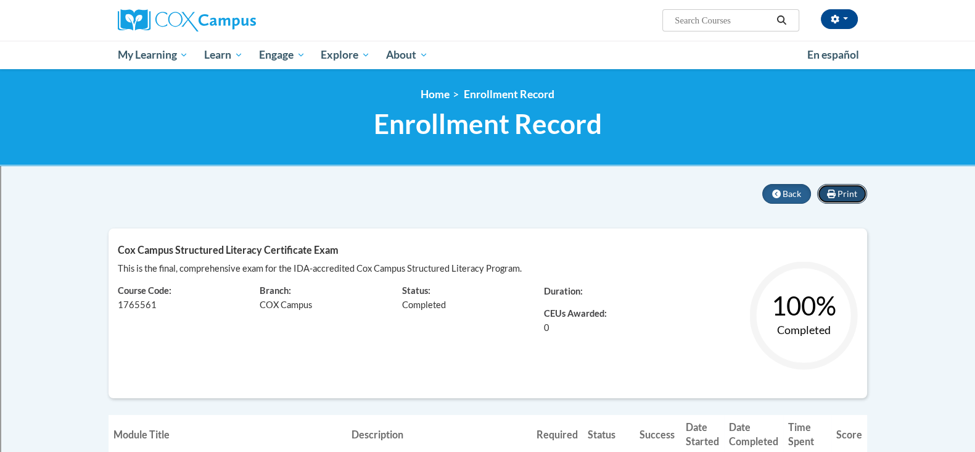
click at [848, 196] on span "Print" at bounding box center [848, 193] width 20 height 10
click at [796, 200] on button "Back" at bounding box center [787, 194] width 49 height 20
